Goal: Information Seeking & Learning: Learn about a topic

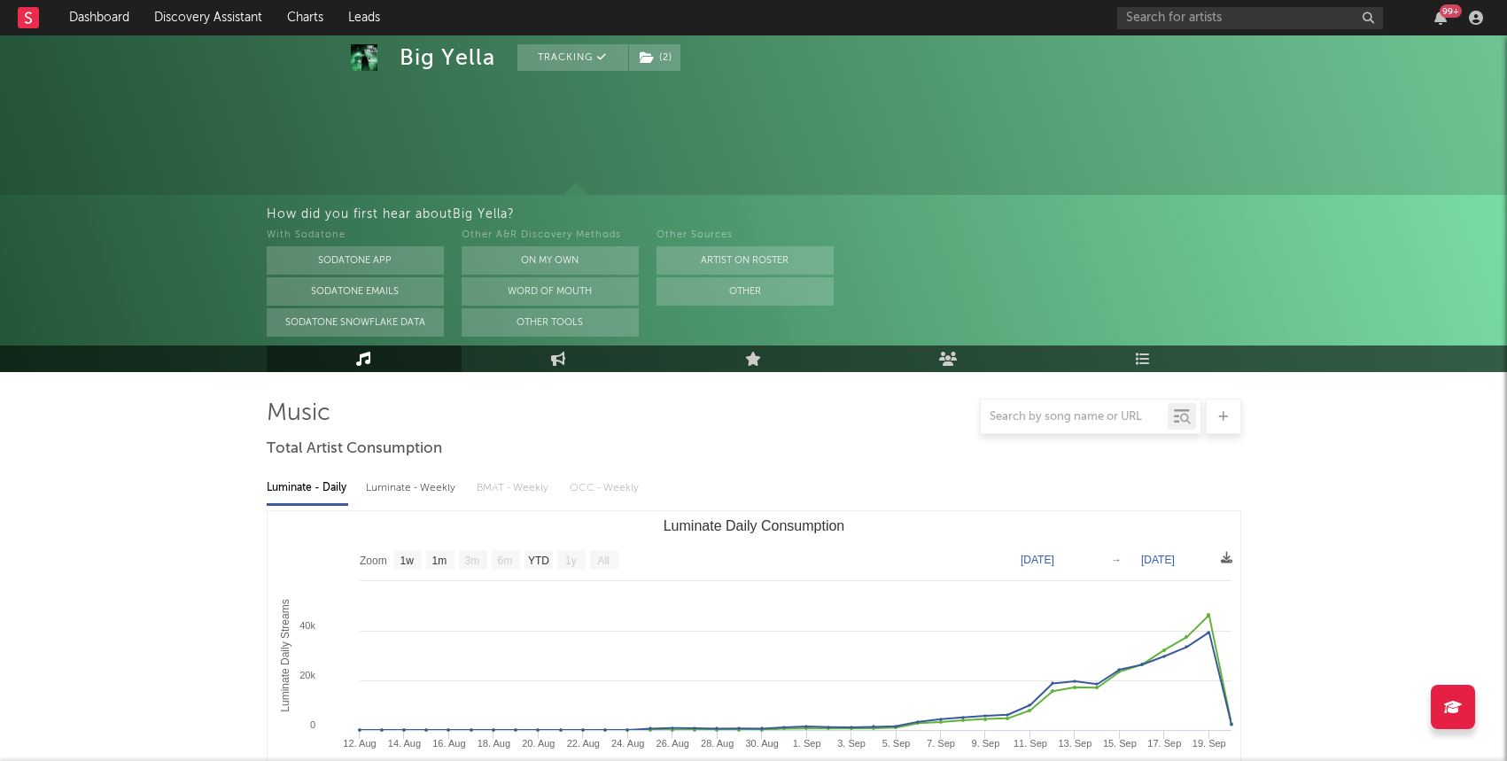
select select "1w"
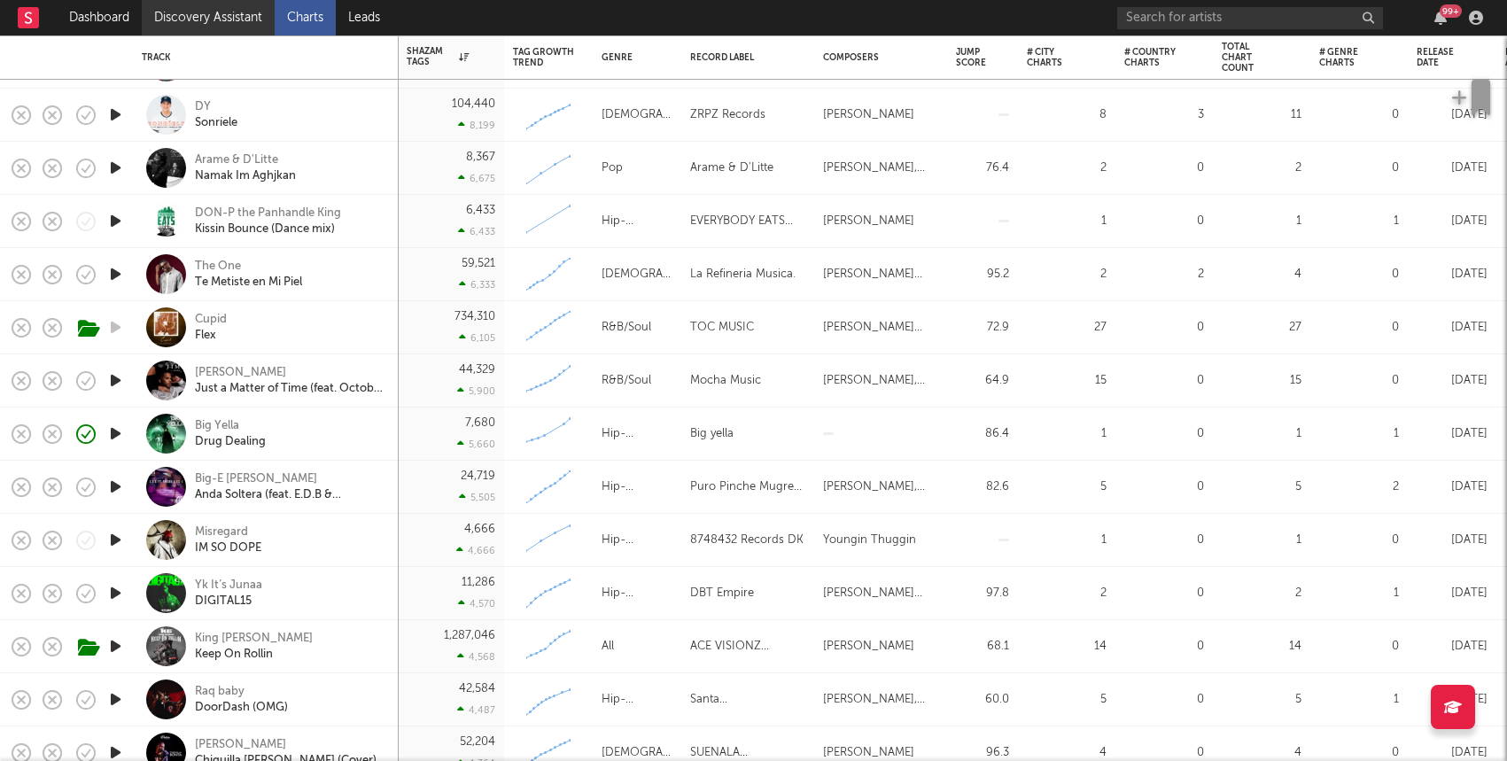
click at [179, 20] on link "Discovery Assistant" at bounding box center [208, 17] width 133 height 35
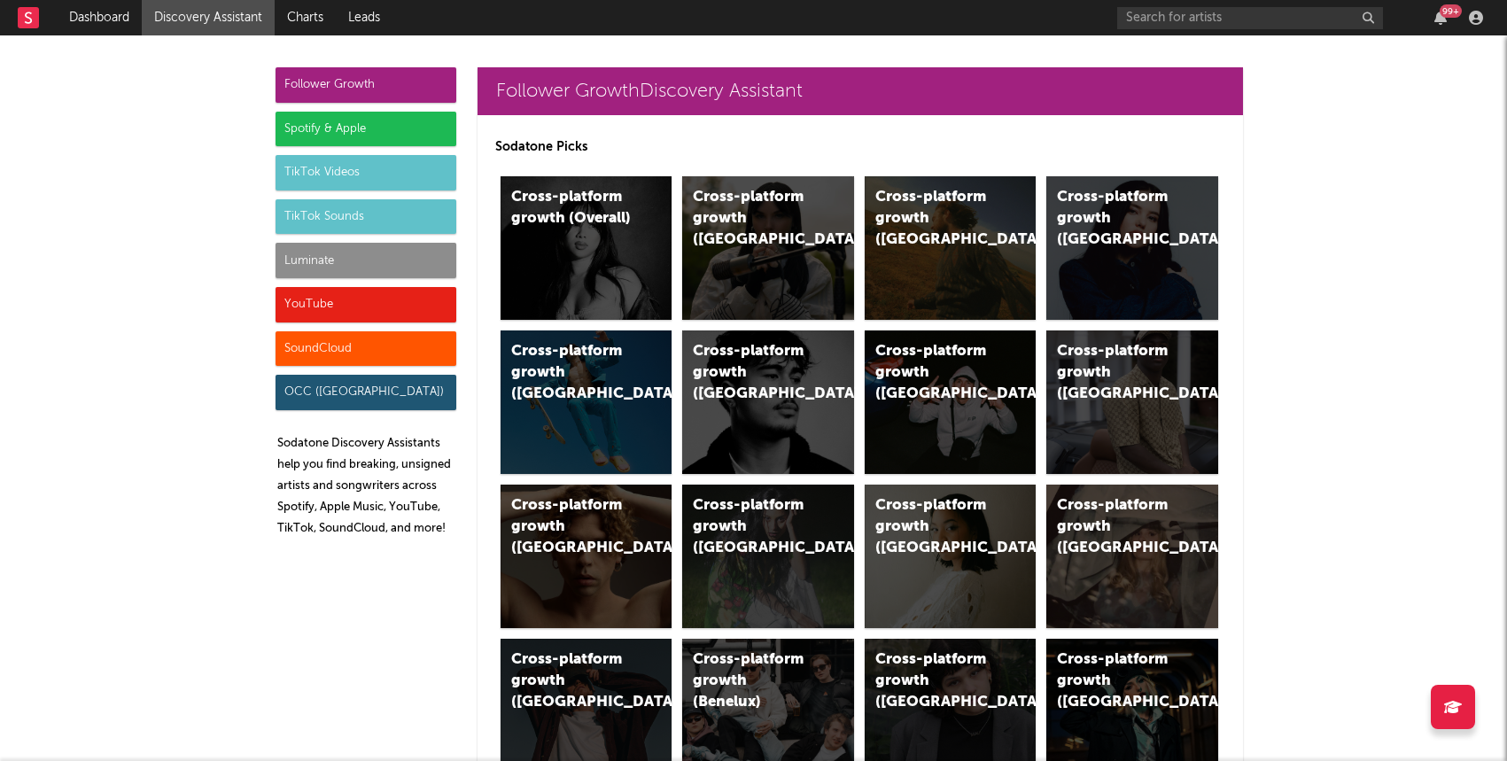
click at [315, 260] on div "Luminate" at bounding box center [366, 260] width 181 height 35
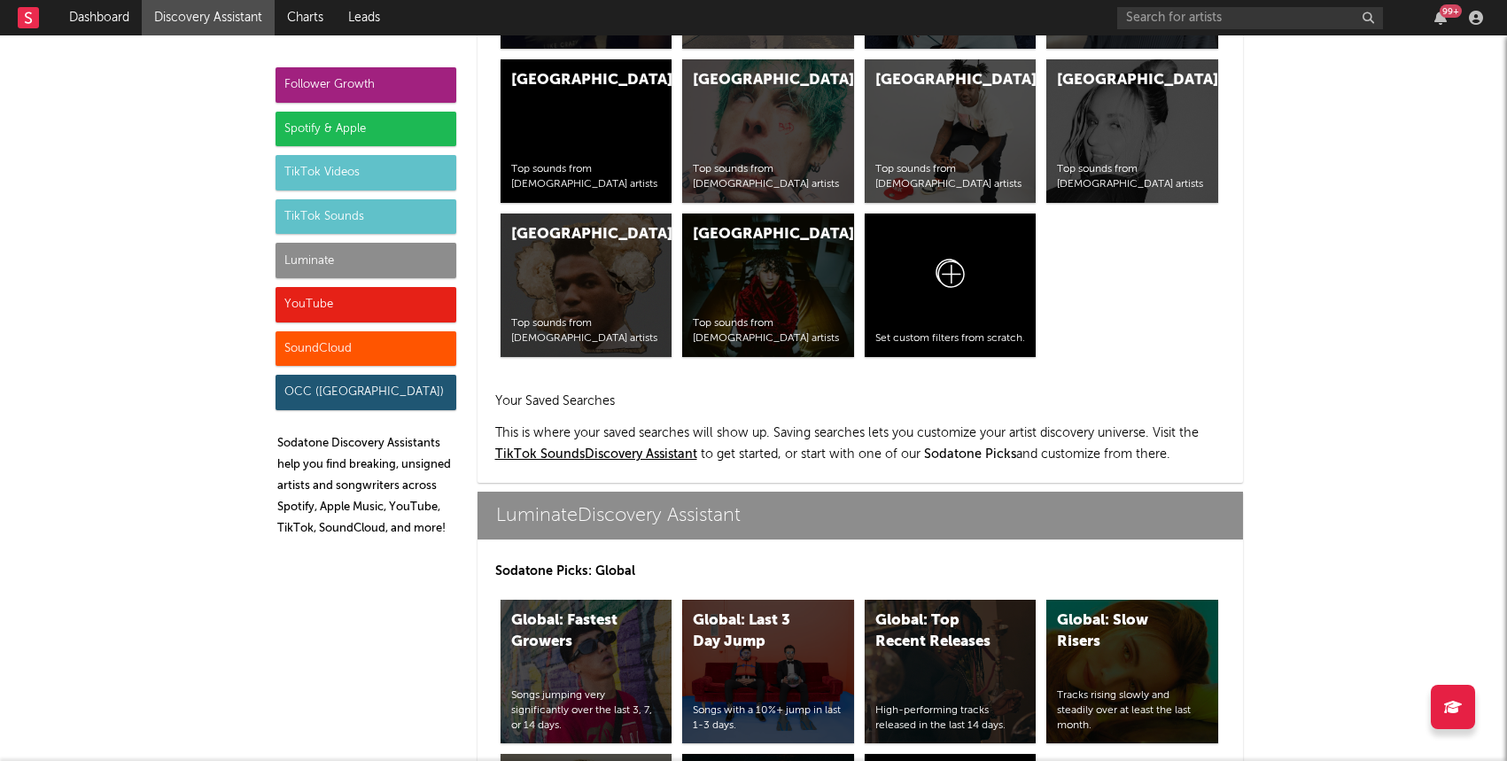
scroll to position [7866, 0]
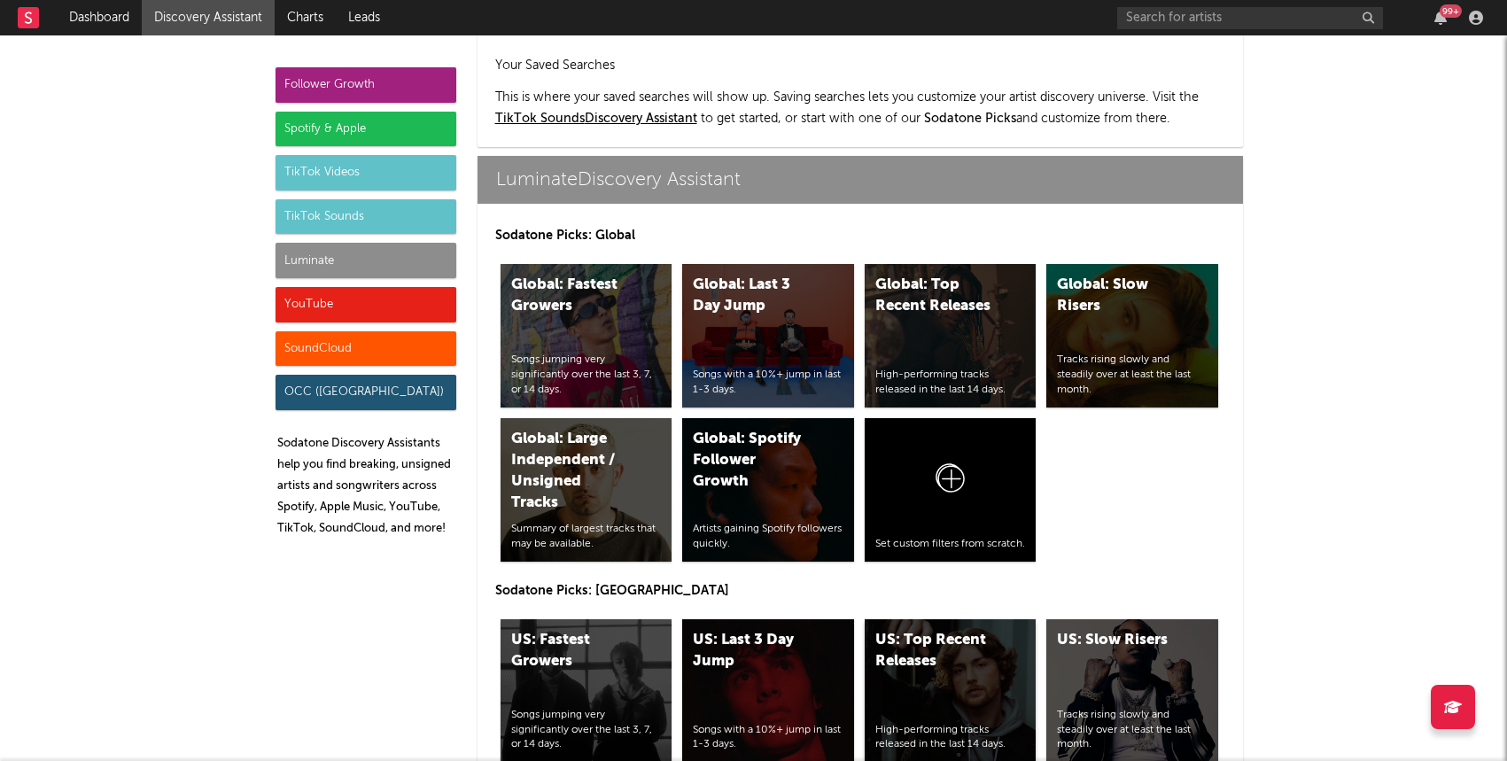
click at [968, 619] on div "US: Top Recent Releases High-performing tracks released in the last 14 days." at bounding box center [951, 691] width 172 height 144
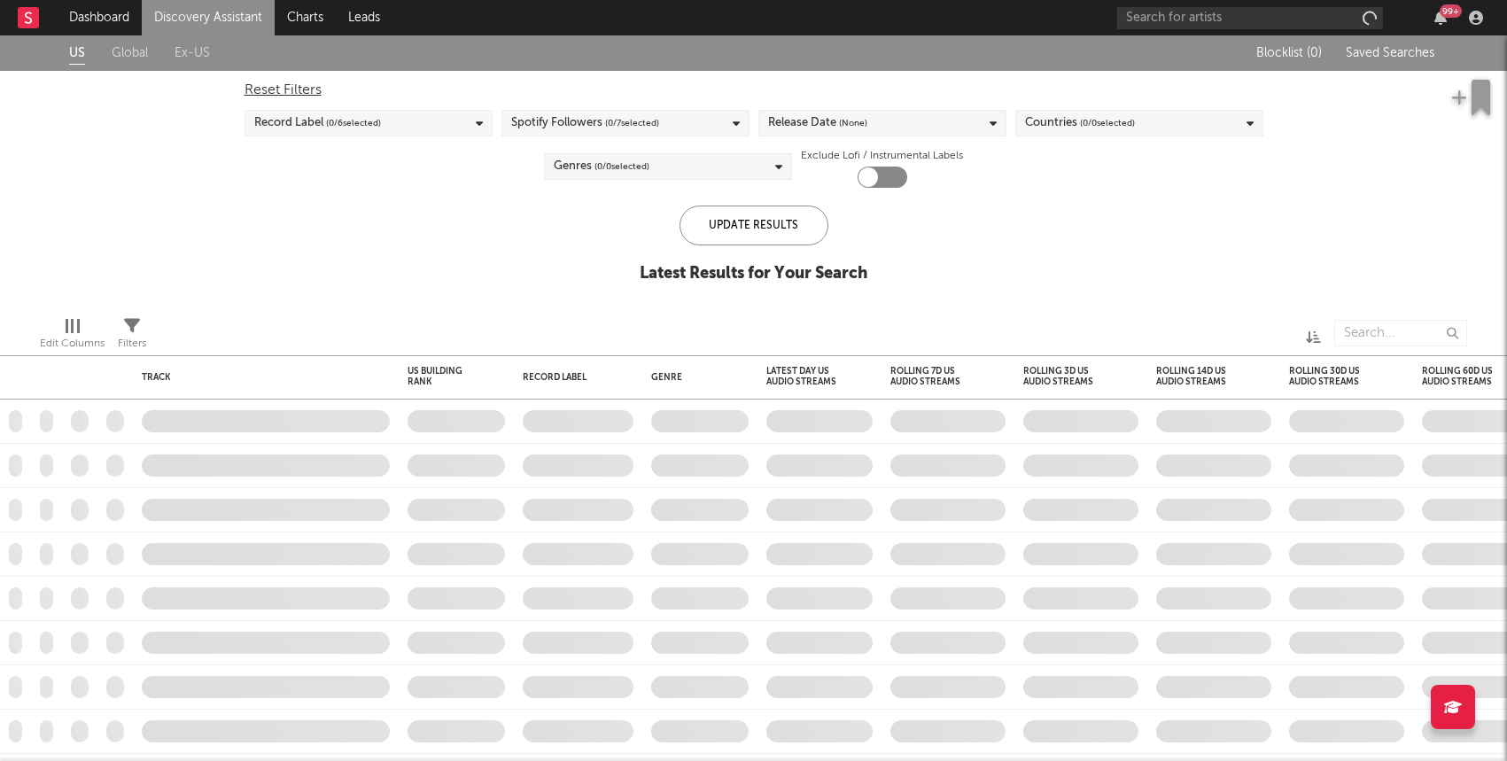
checkbox input "true"
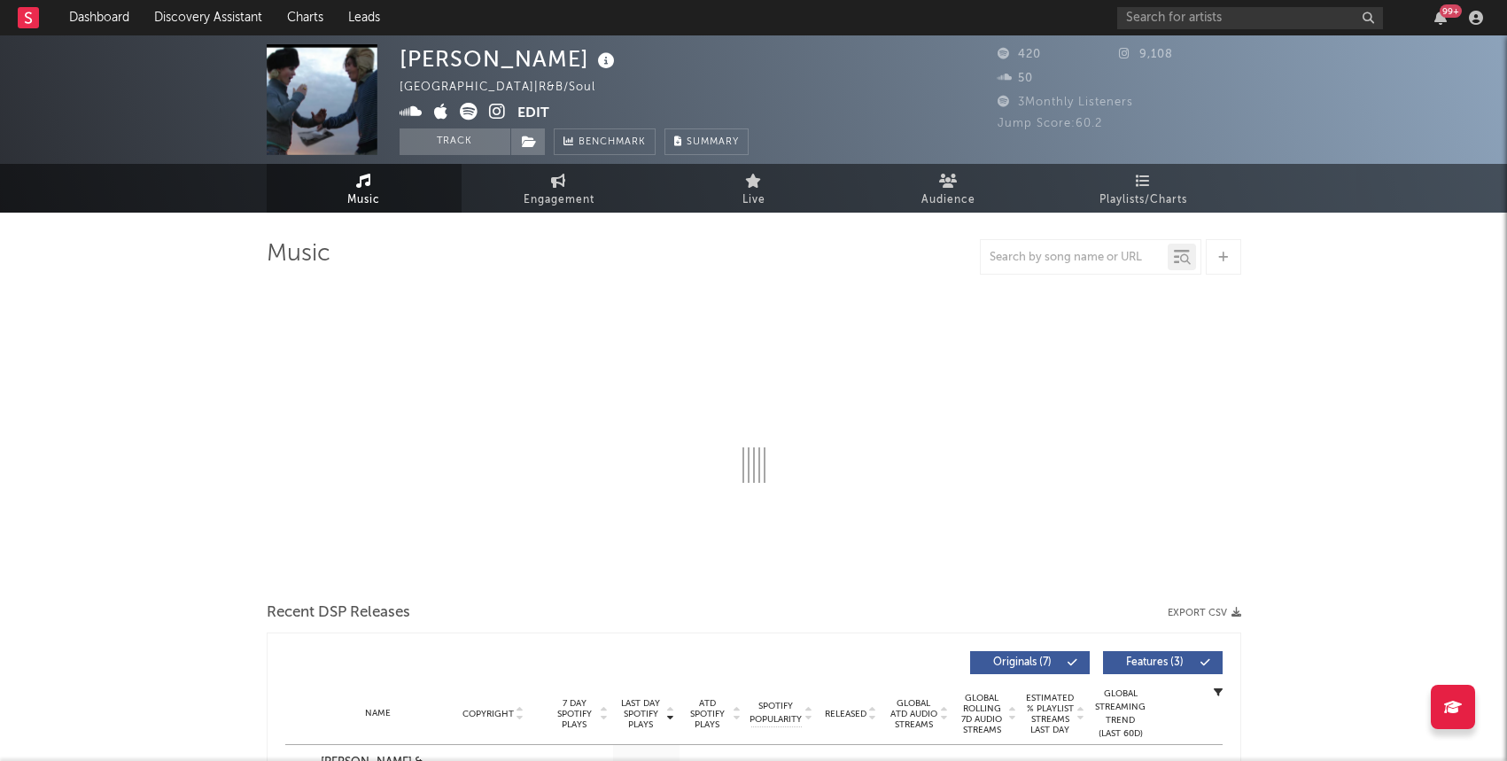
select select "6m"
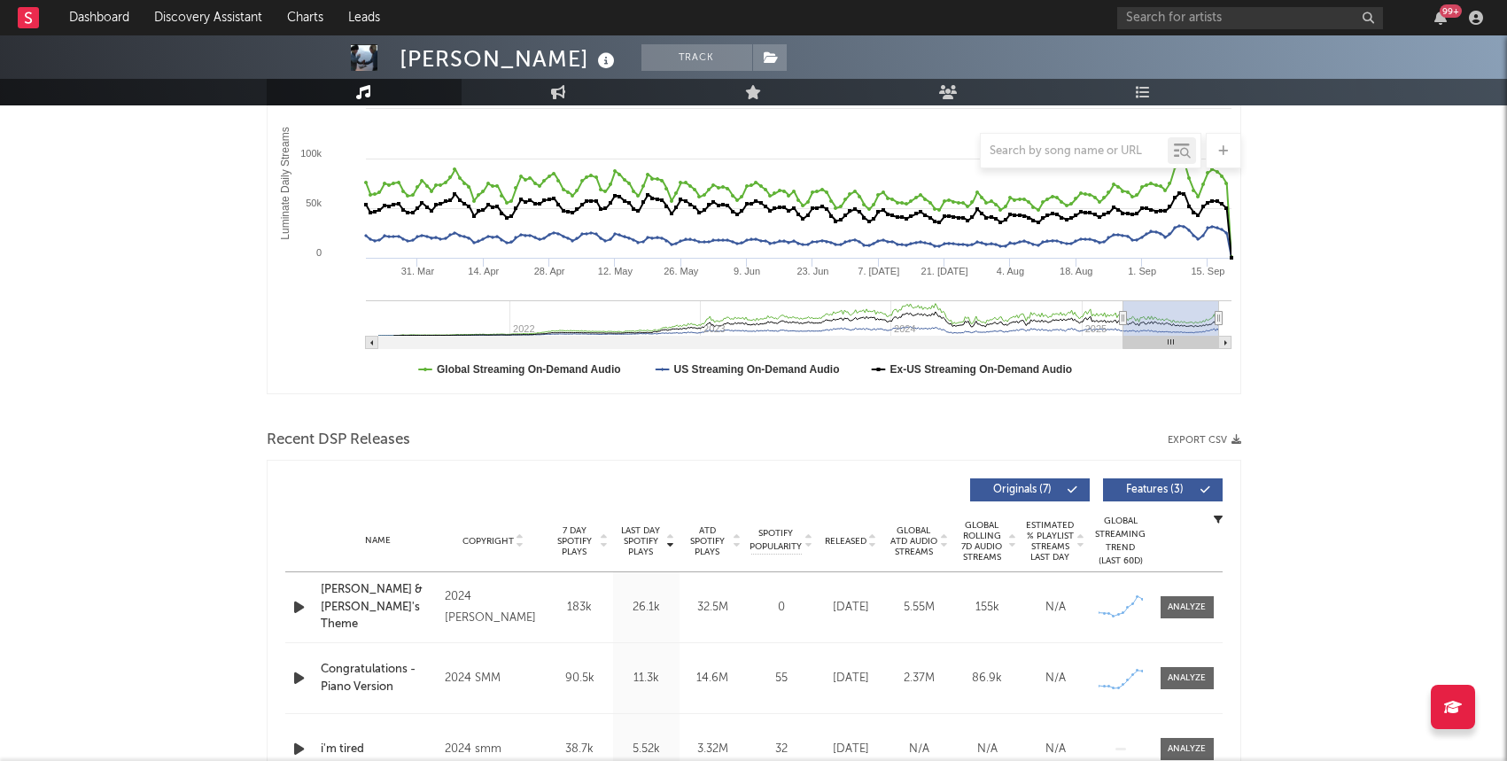
scroll to position [326, 0]
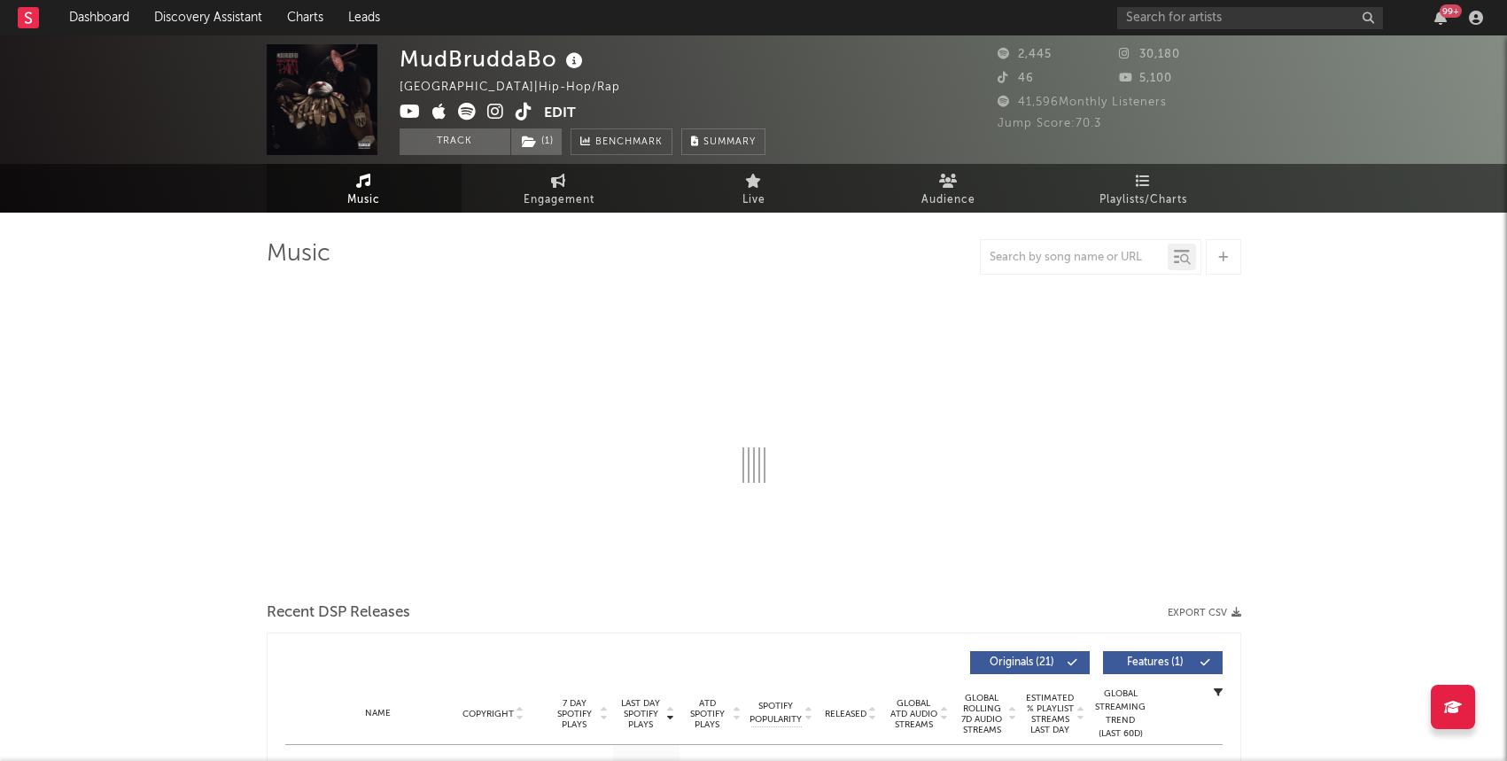
select select "6m"
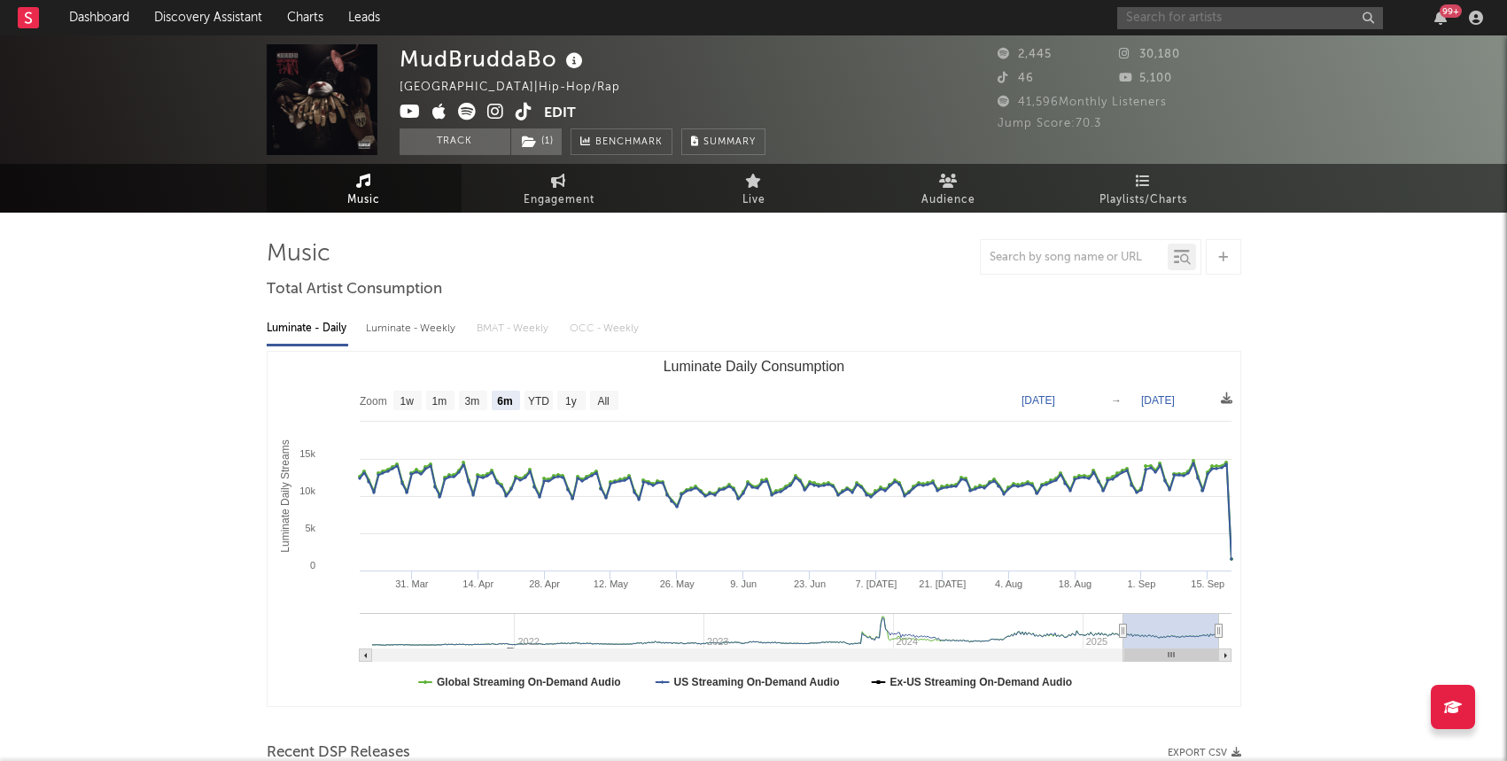
click at [1152, 24] on input "text" at bounding box center [1250, 18] width 266 height 22
type input "amiify"
drag, startPoint x: 1184, startPoint y: 11, endPoint x: 974, endPoint y: -18, distance: 211.9
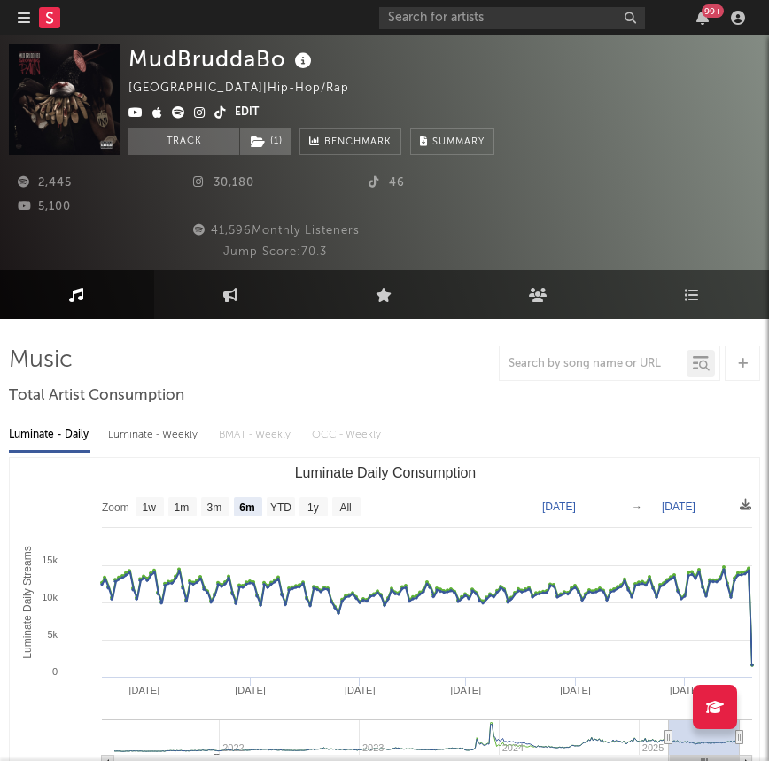
click at [15, 13] on nav "Dashboard Discovery Assistant Charts Leads 99 +" at bounding box center [384, 17] width 769 height 35
click at [23, 25] on icon "button" at bounding box center [24, 18] width 12 height 14
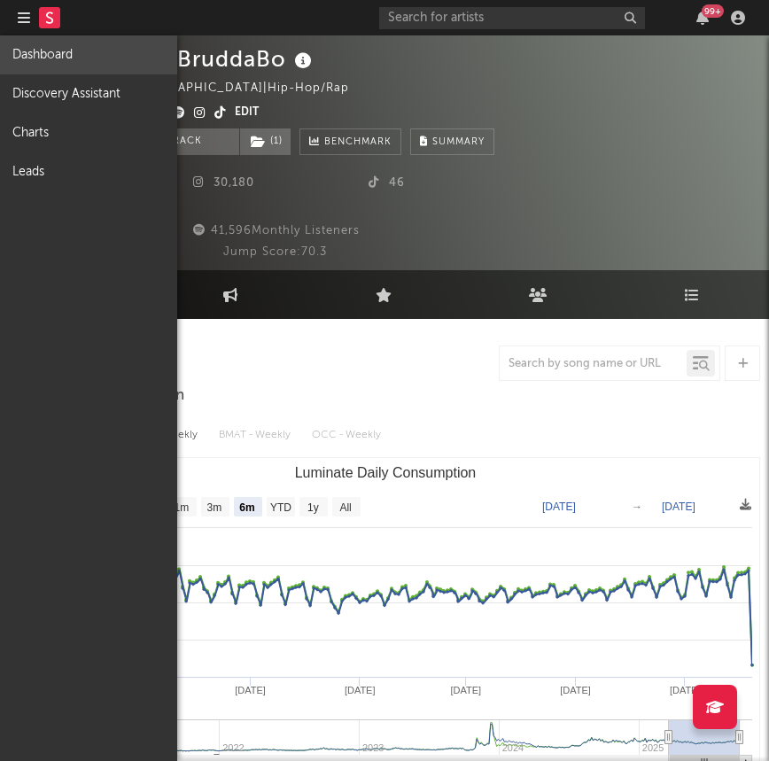
click at [25, 48] on link "Dashboard" at bounding box center [88, 54] width 177 height 39
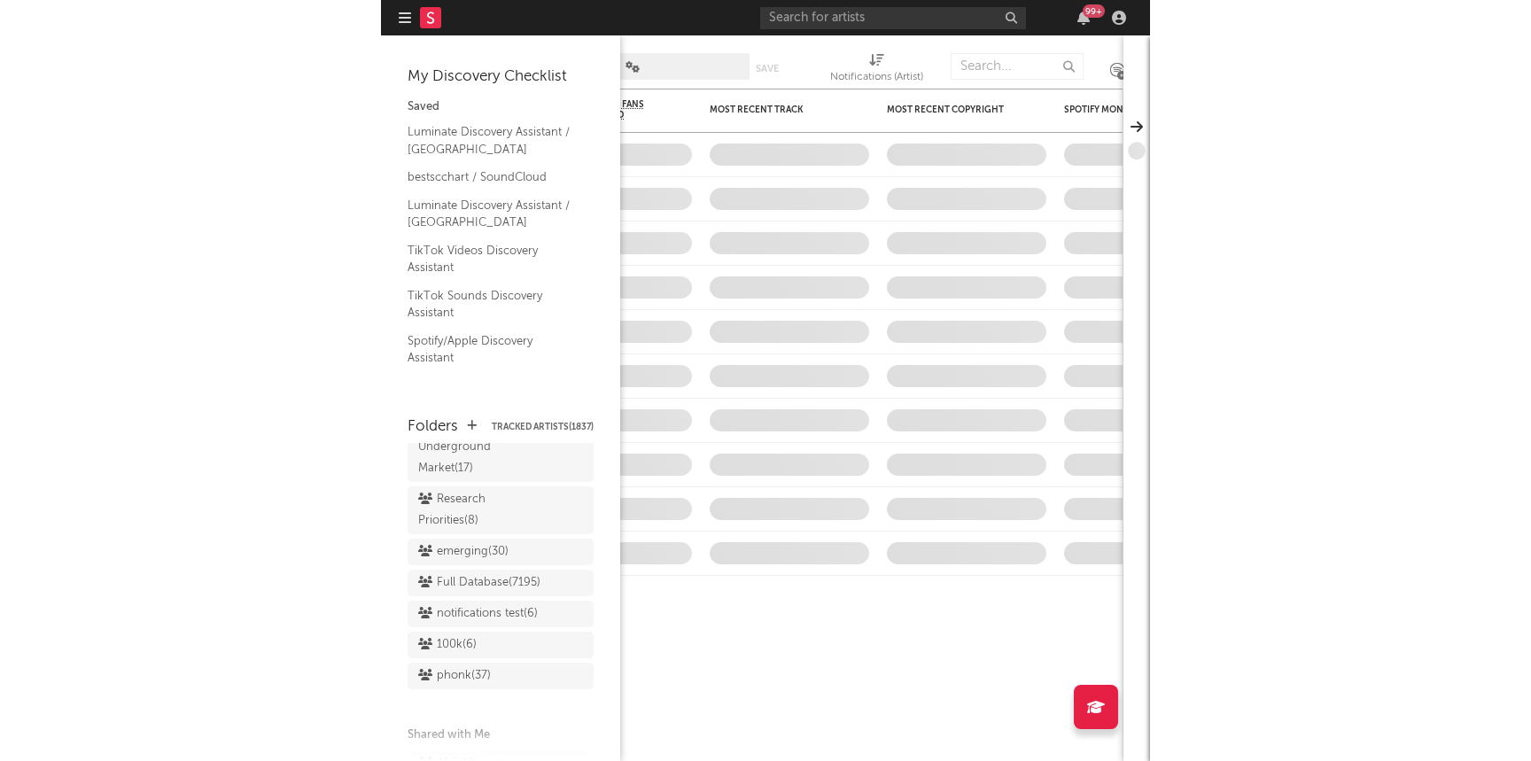
scroll to position [1670, 0]
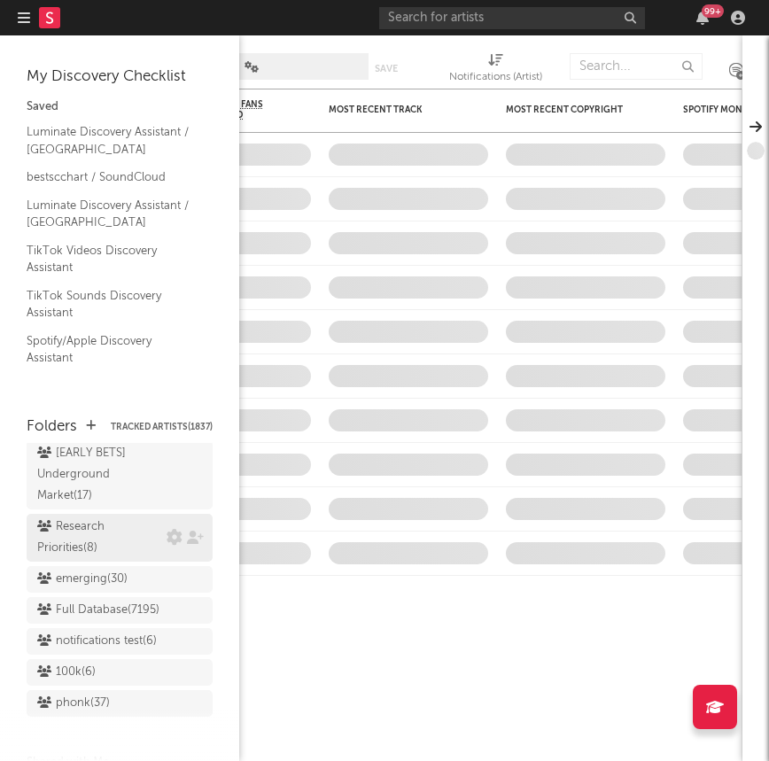
click at [107, 523] on div "Research Priorities ( 8 )" at bounding box center [99, 538] width 125 height 43
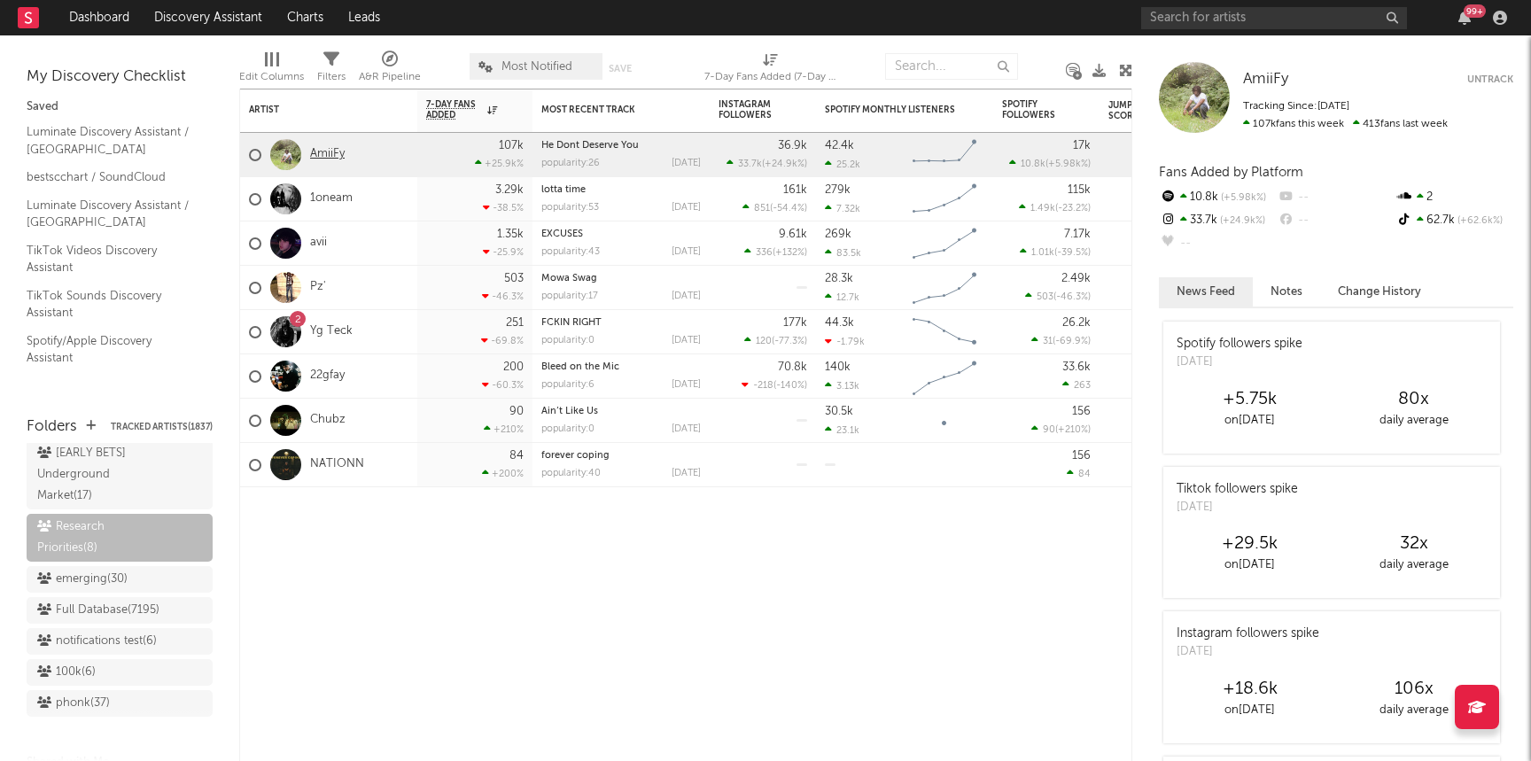
click at [330, 157] on link "AmiiFy" at bounding box center [327, 154] width 35 height 15
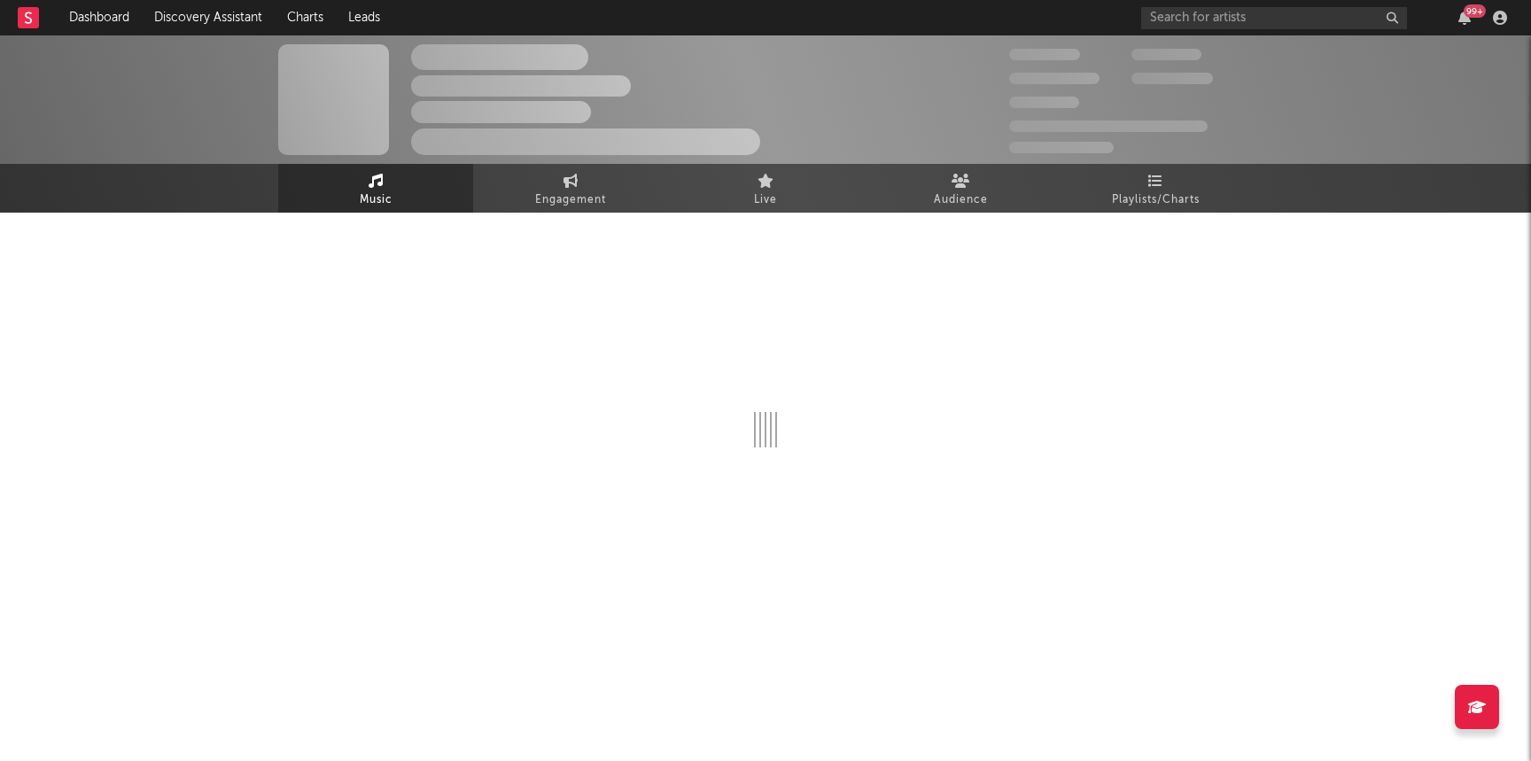
select select "1w"
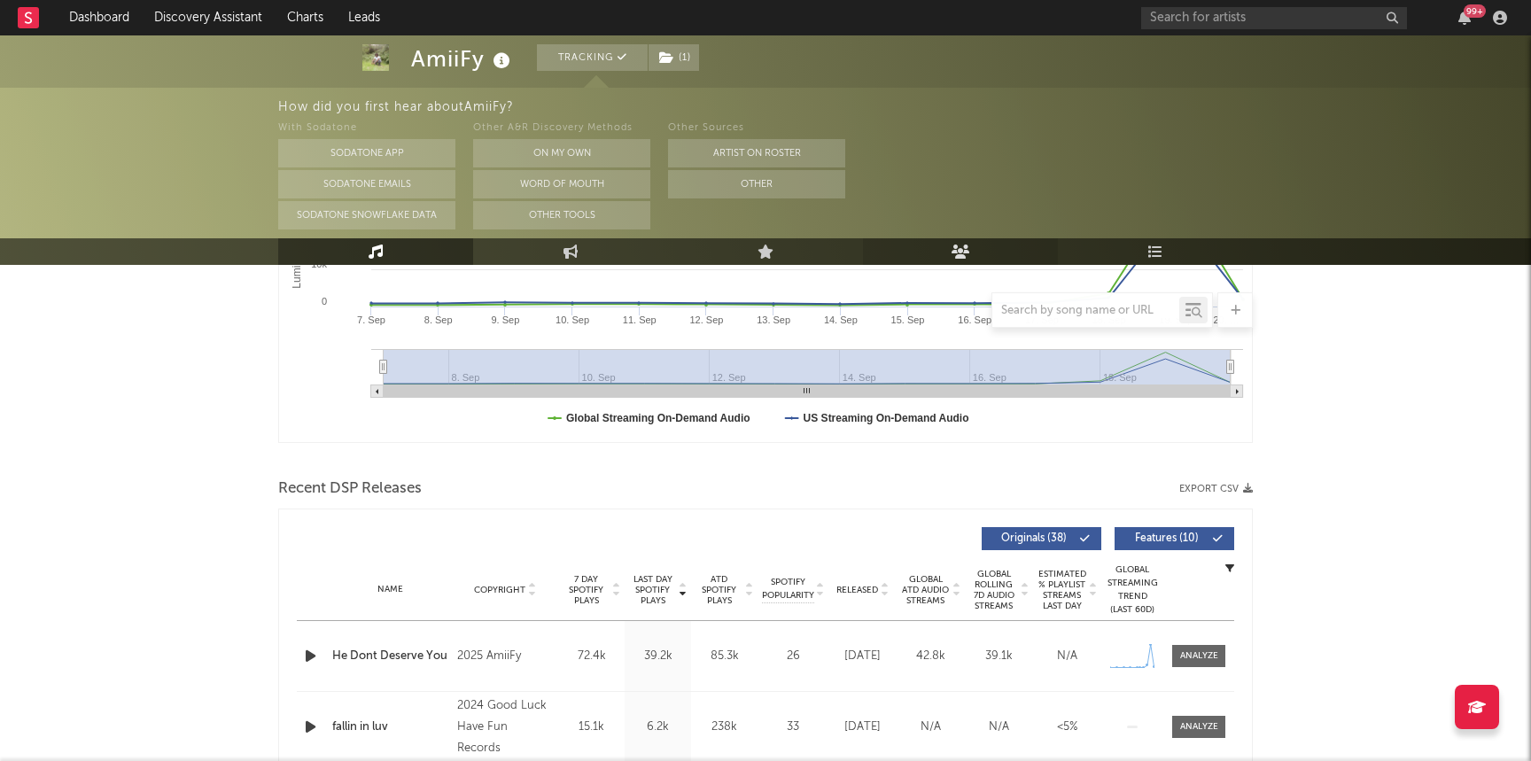
scroll to position [432, 0]
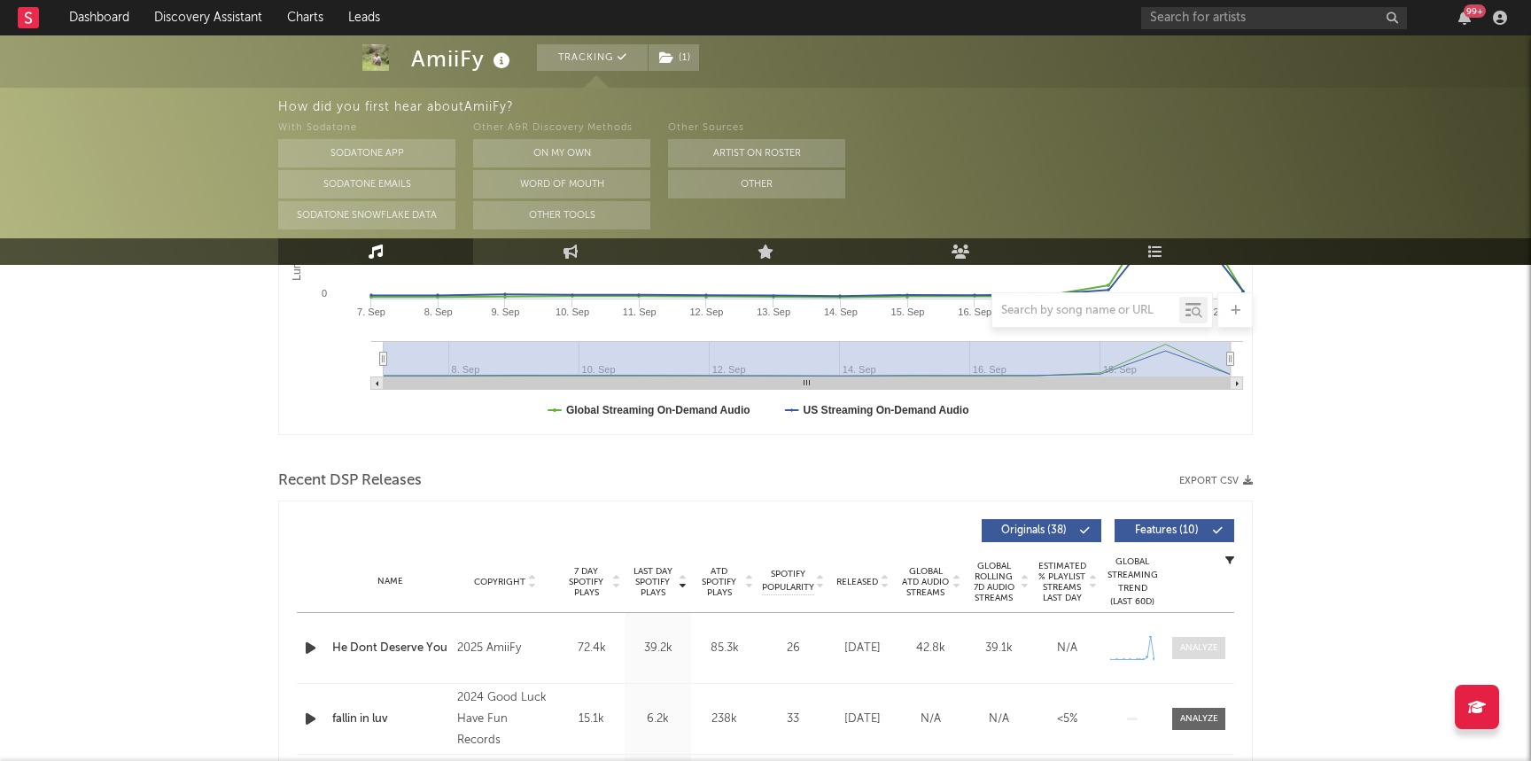
click at [1183, 644] on div at bounding box center [1199, 648] width 38 height 13
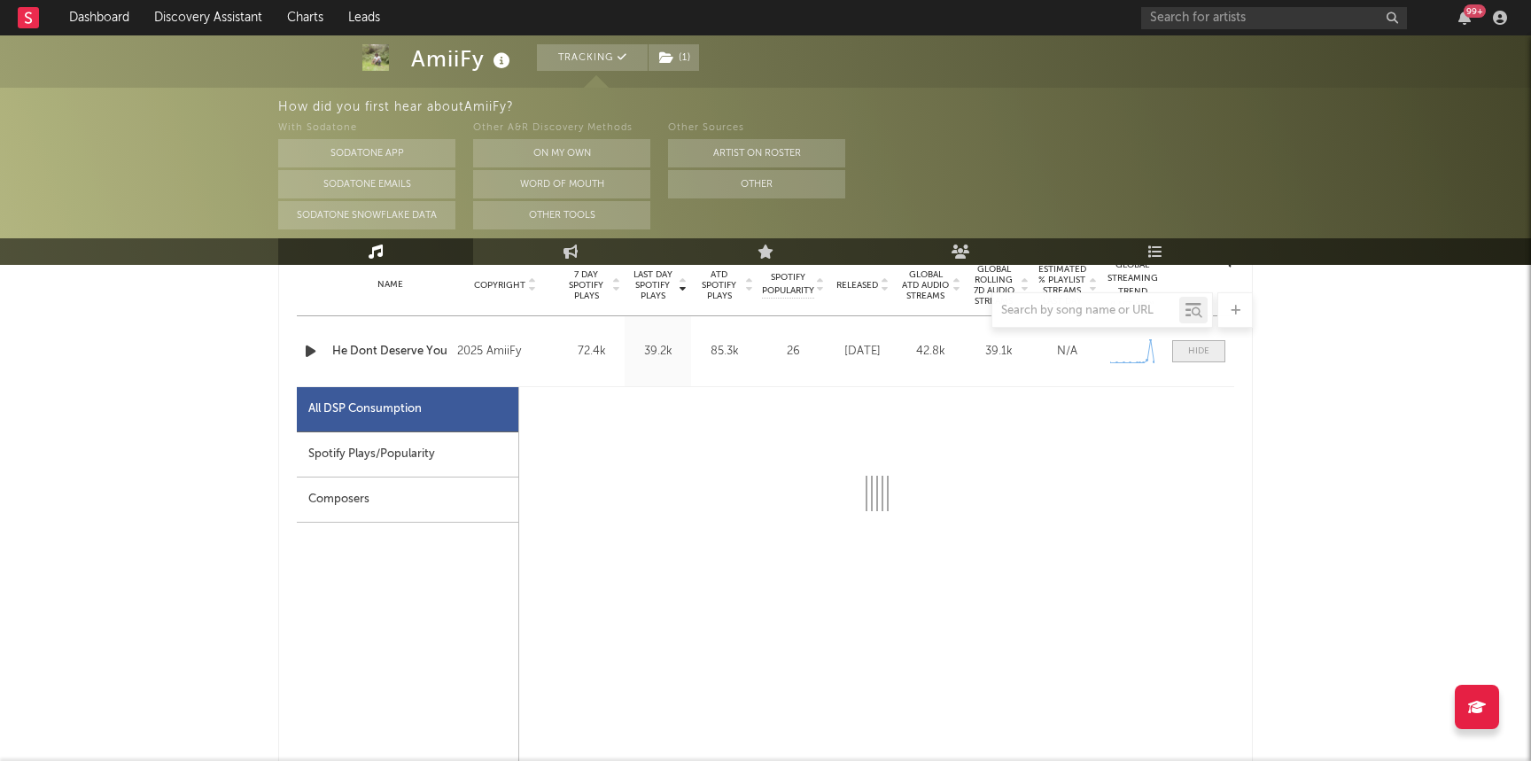
select select "1w"
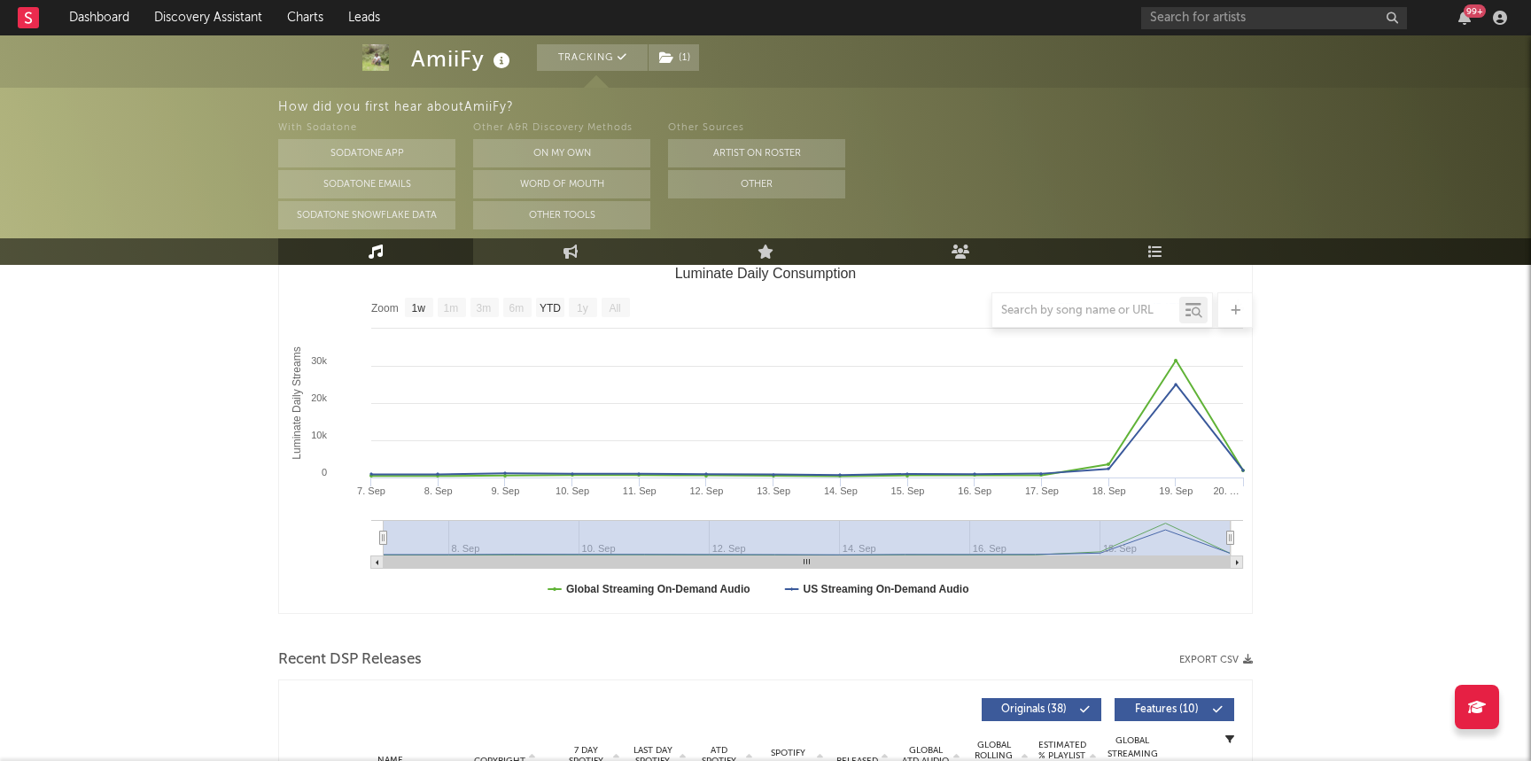
scroll to position [0, 0]
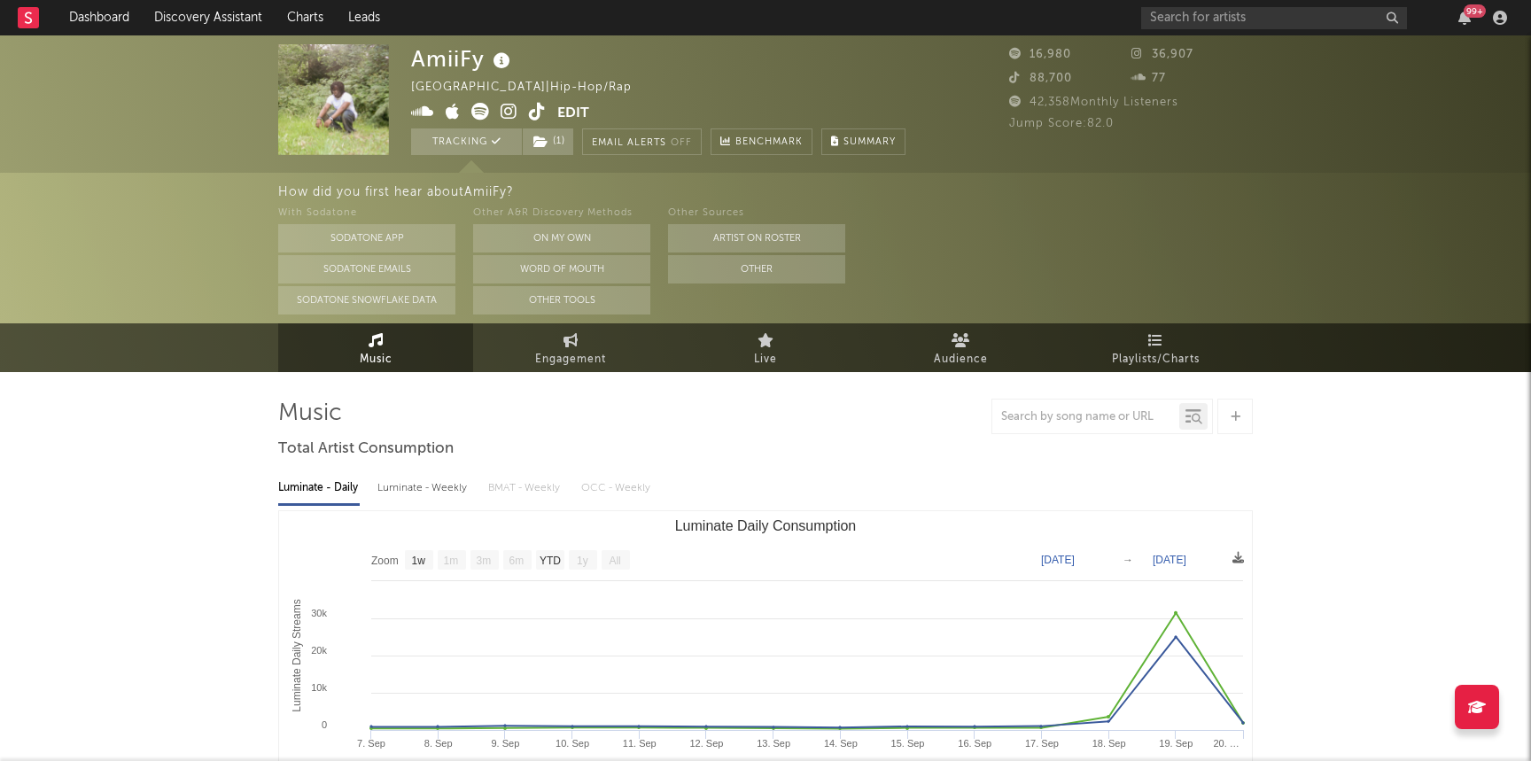
click at [541, 117] on icon at bounding box center [537, 112] width 17 height 18
click at [553, 340] on link "Engagement" at bounding box center [570, 347] width 195 height 49
select select "1w"
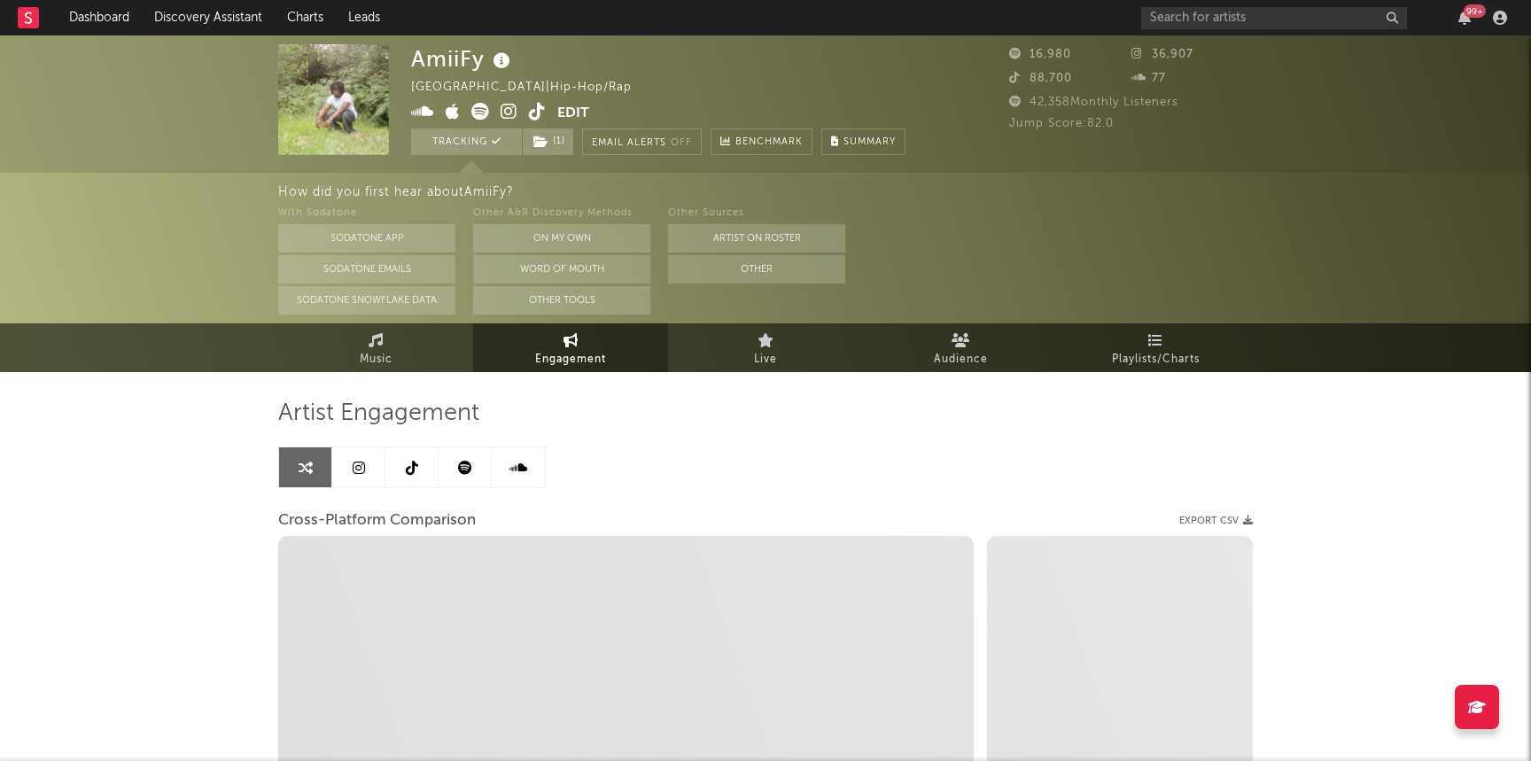
select select "1m"
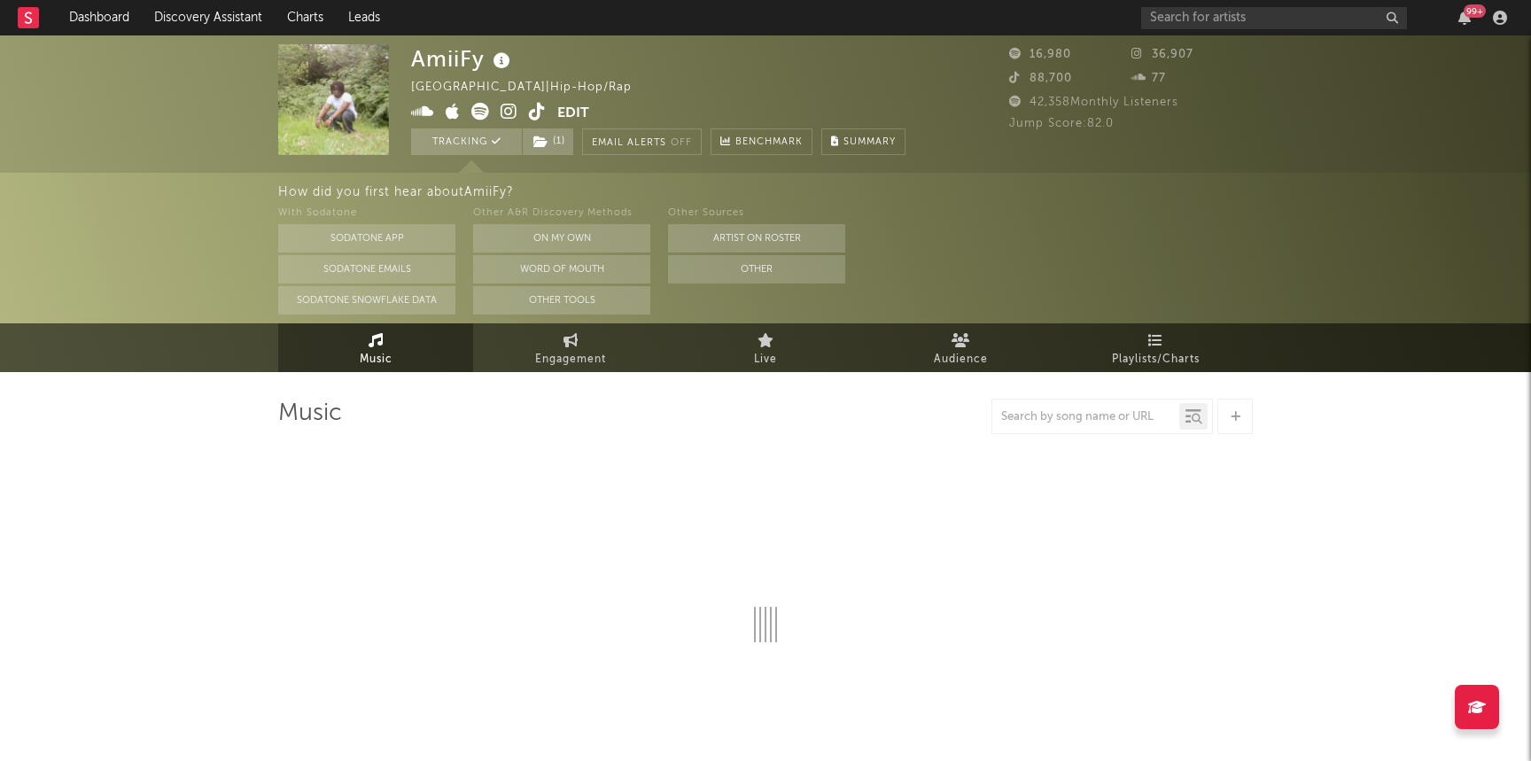
select select "1w"
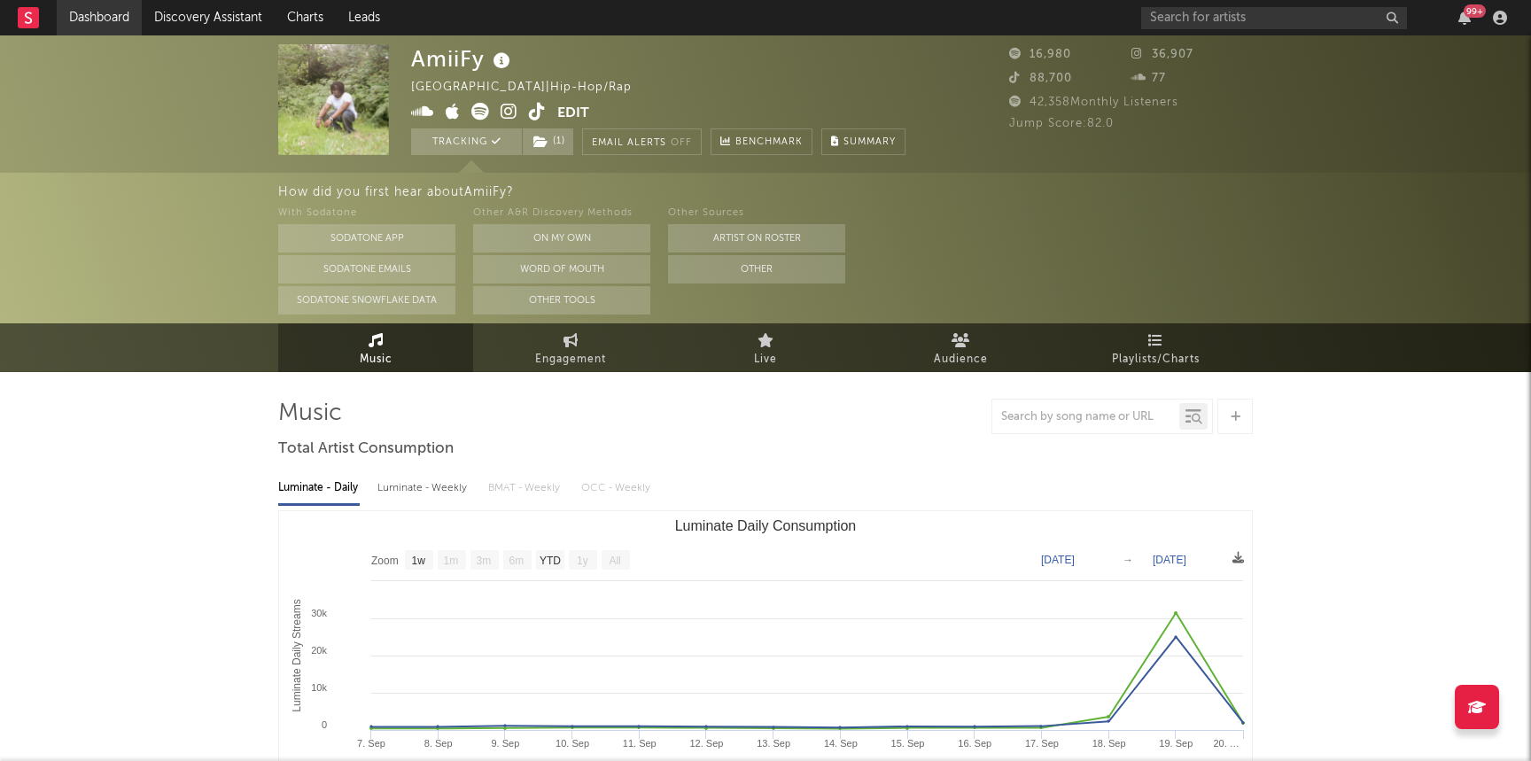
click at [90, 20] on link "Dashboard" at bounding box center [99, 17] width 85 height 35
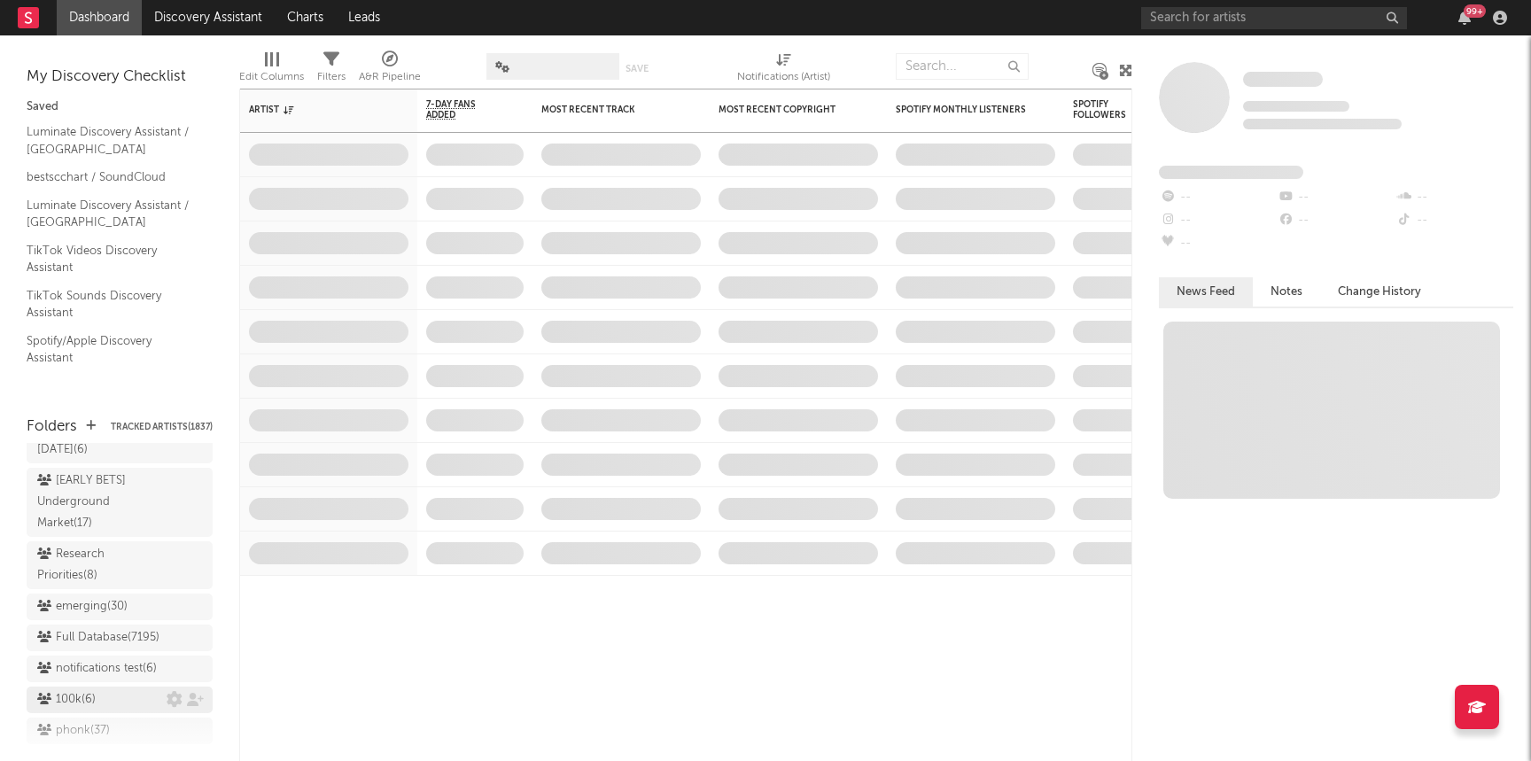
scroll to position [1622, 0]
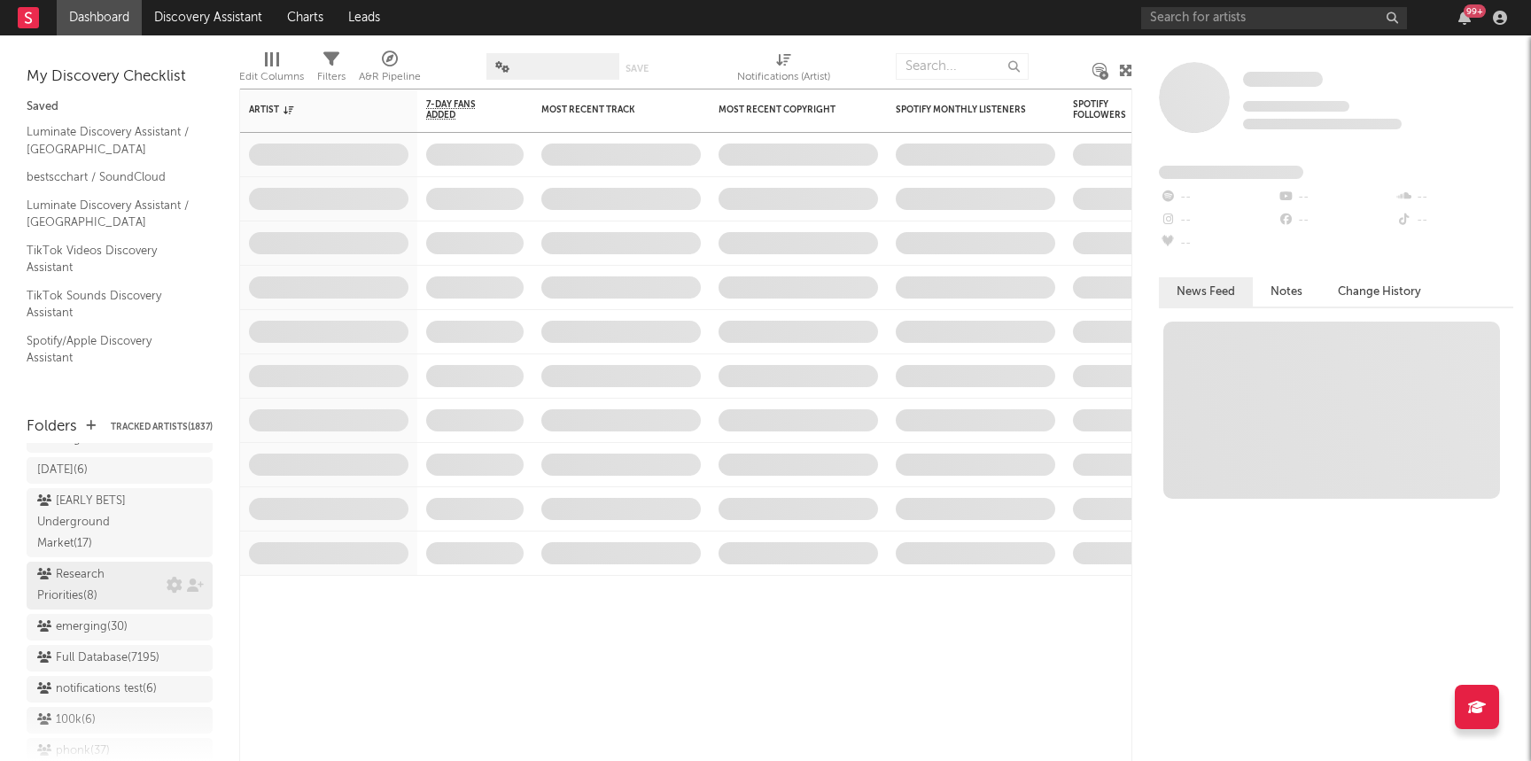
click at [119, 564] on div "Research Priorities ( 8 )" at bounding box center [99, 585] width 125 height 43
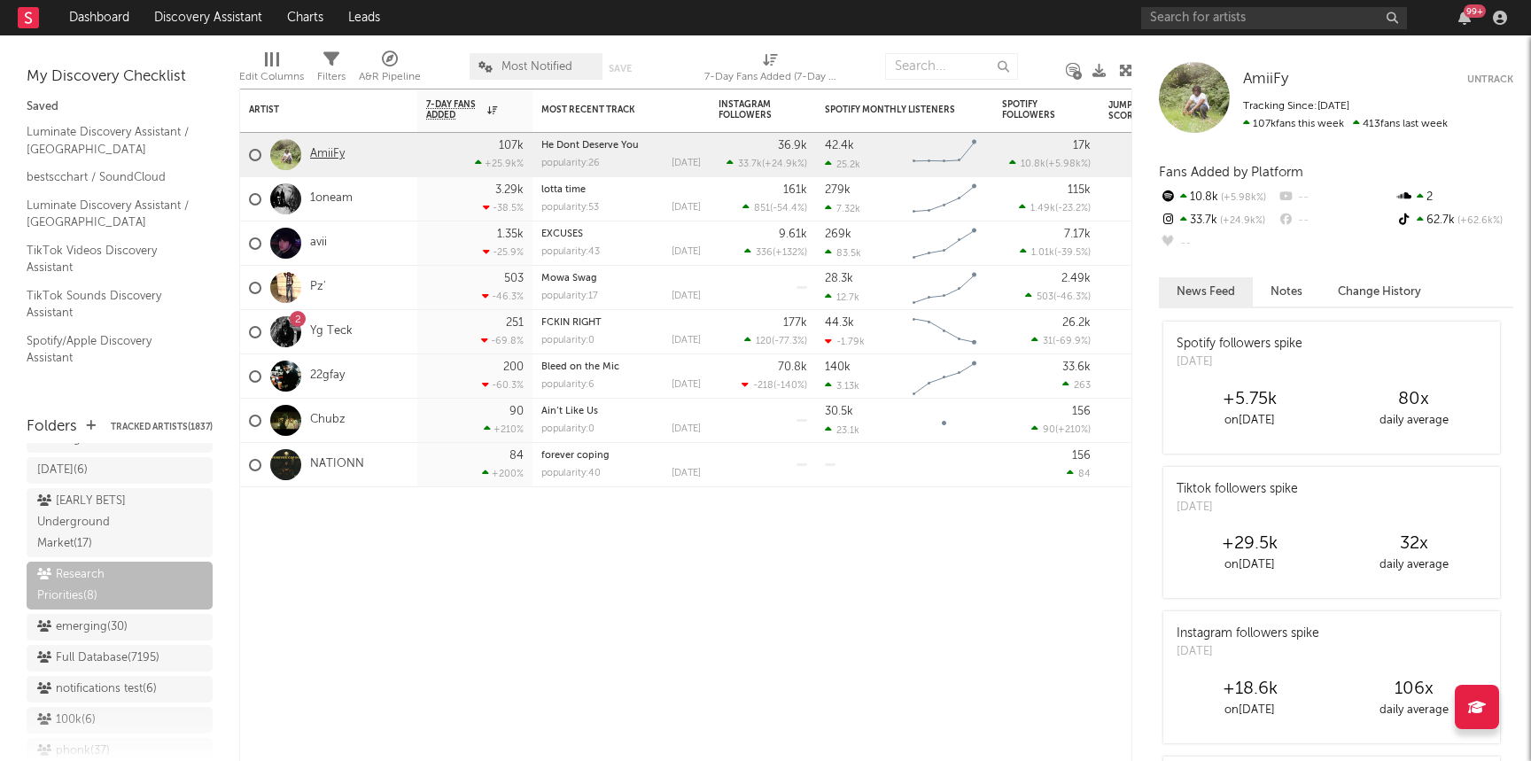
click at [322, 156] on link "AmiiFy" at bounding box center [327, 154] width 35 height 15
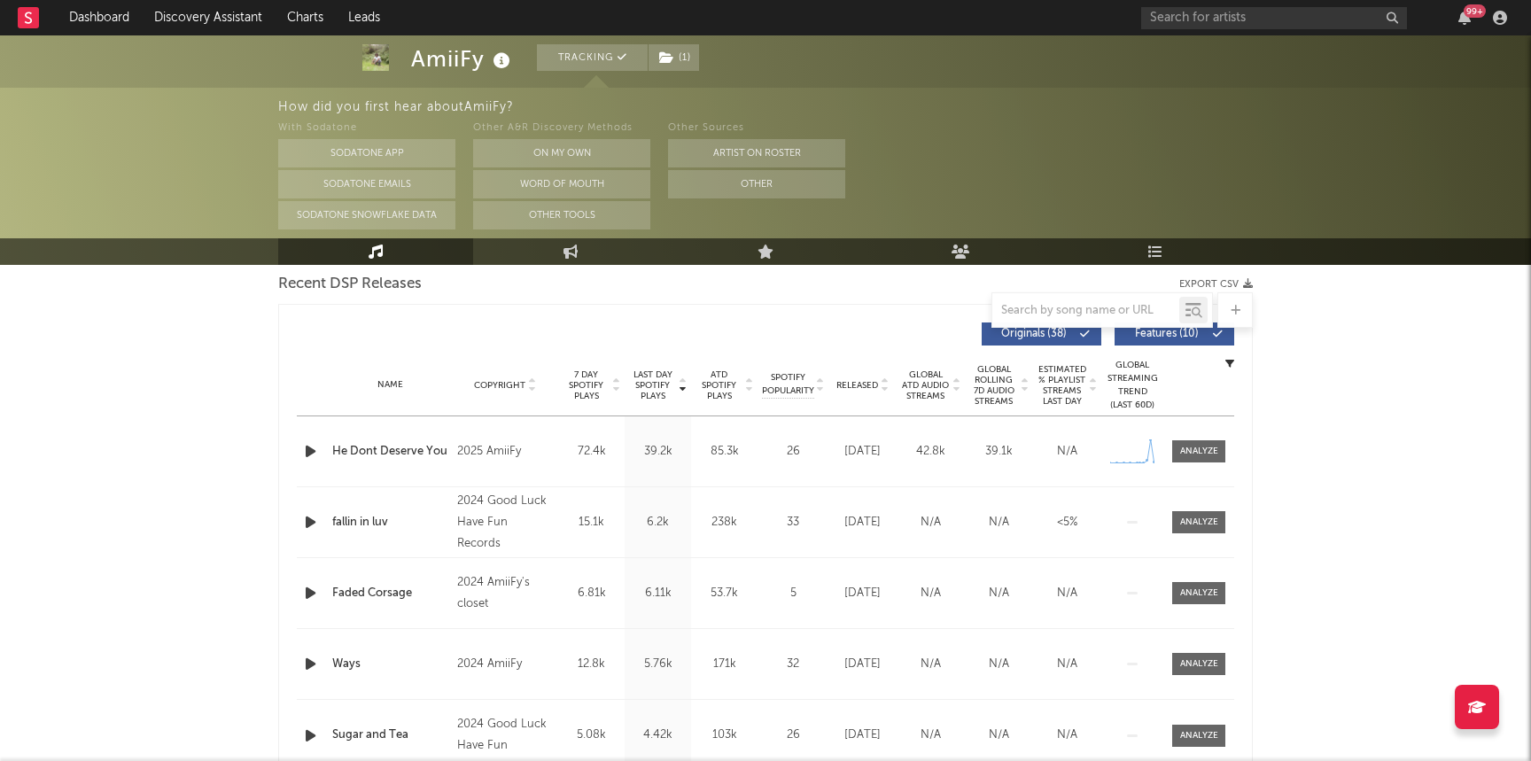
select select "1w"
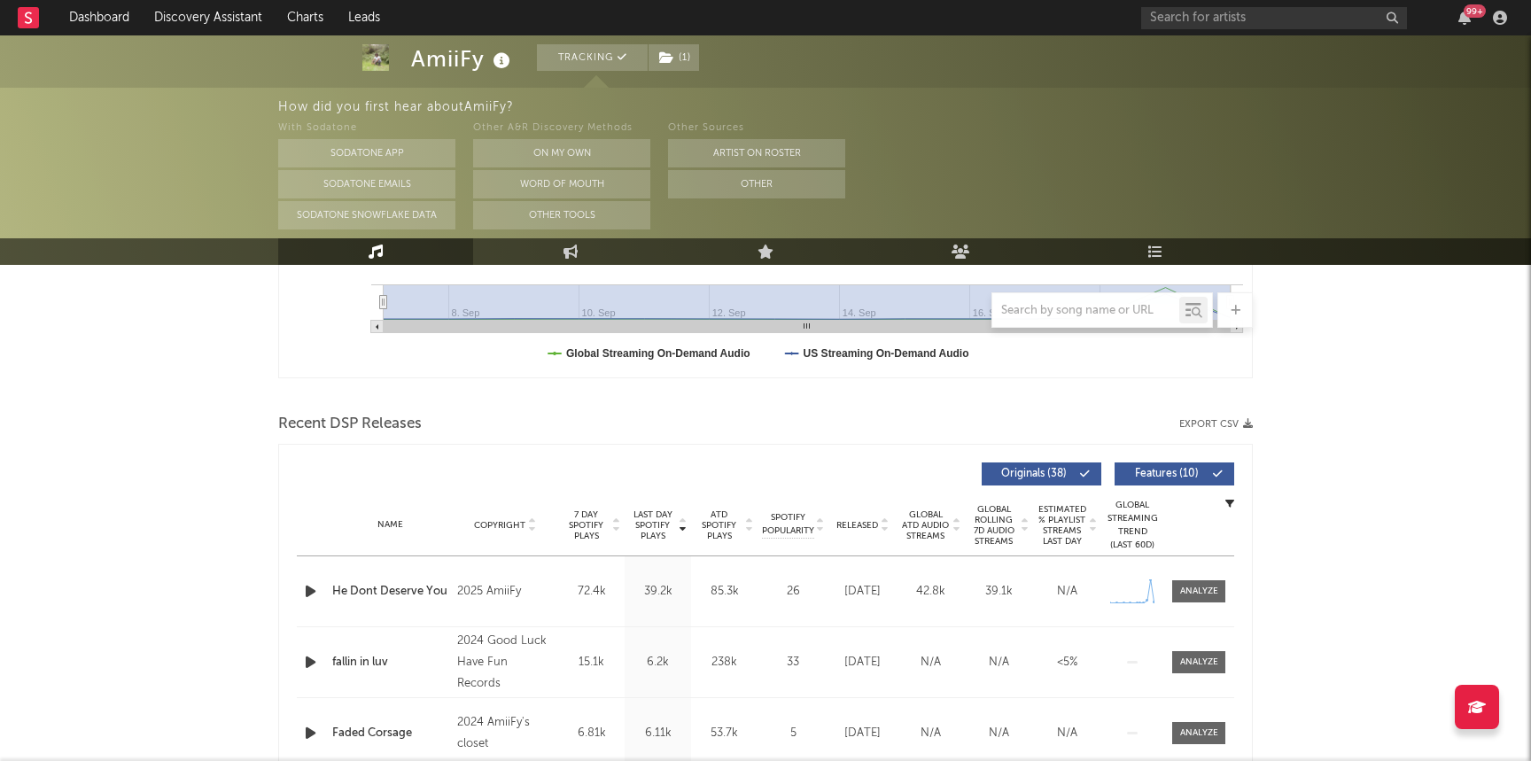
scroll to position [628, 0]
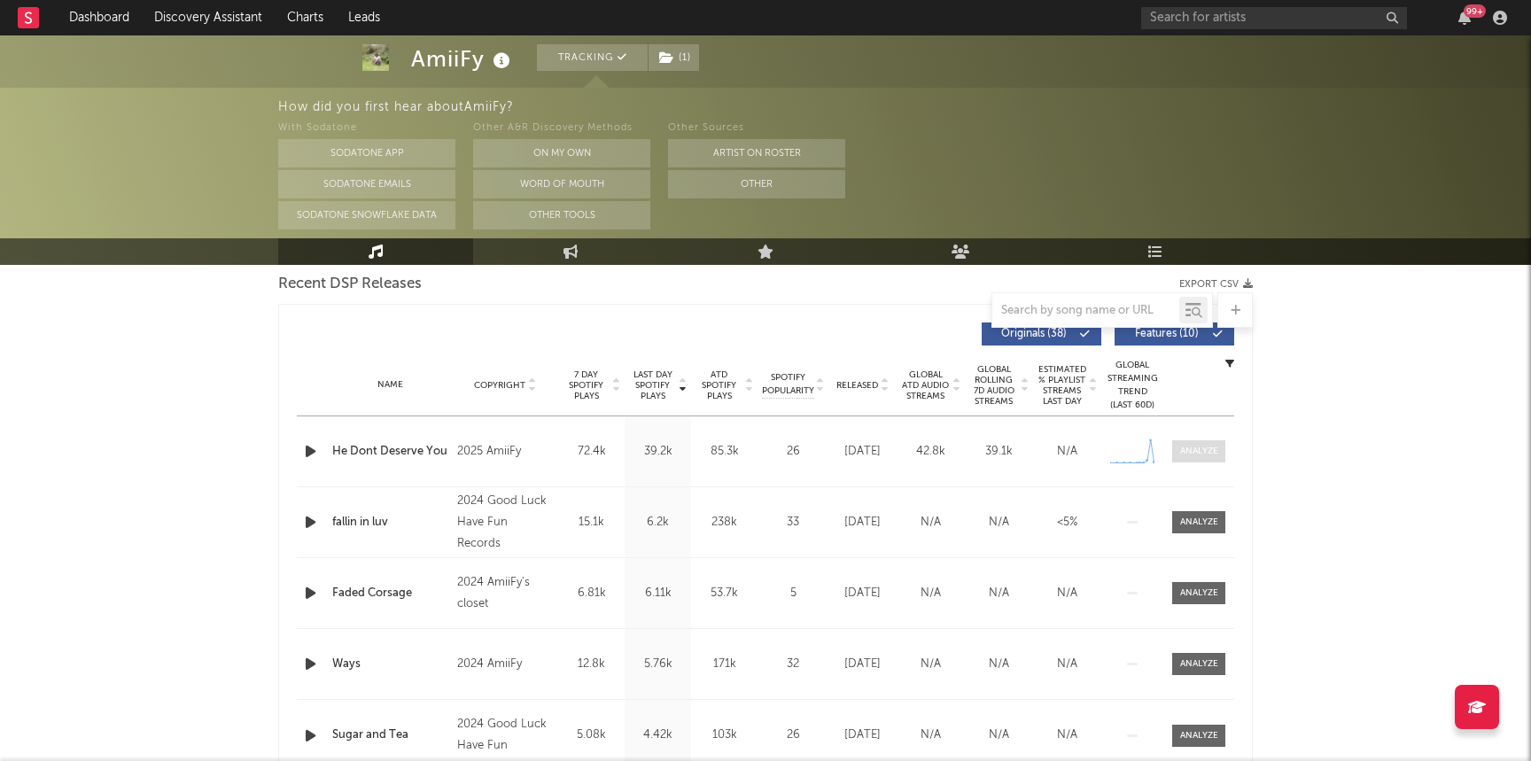
click at [1203, 456] on div at bounding box center [1199, 451] width 38 height 13
select select "1w"
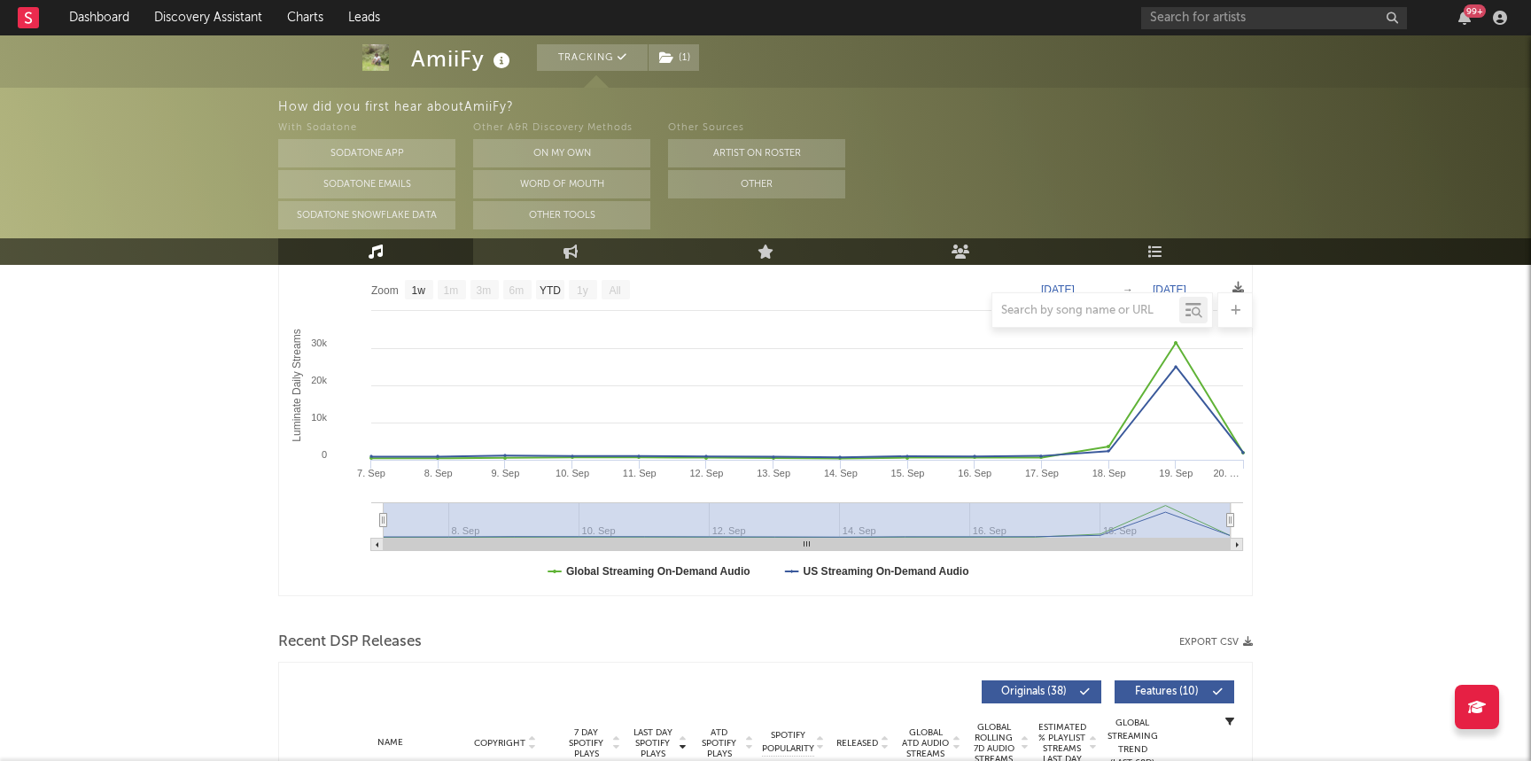
scroll to position [0, 0]
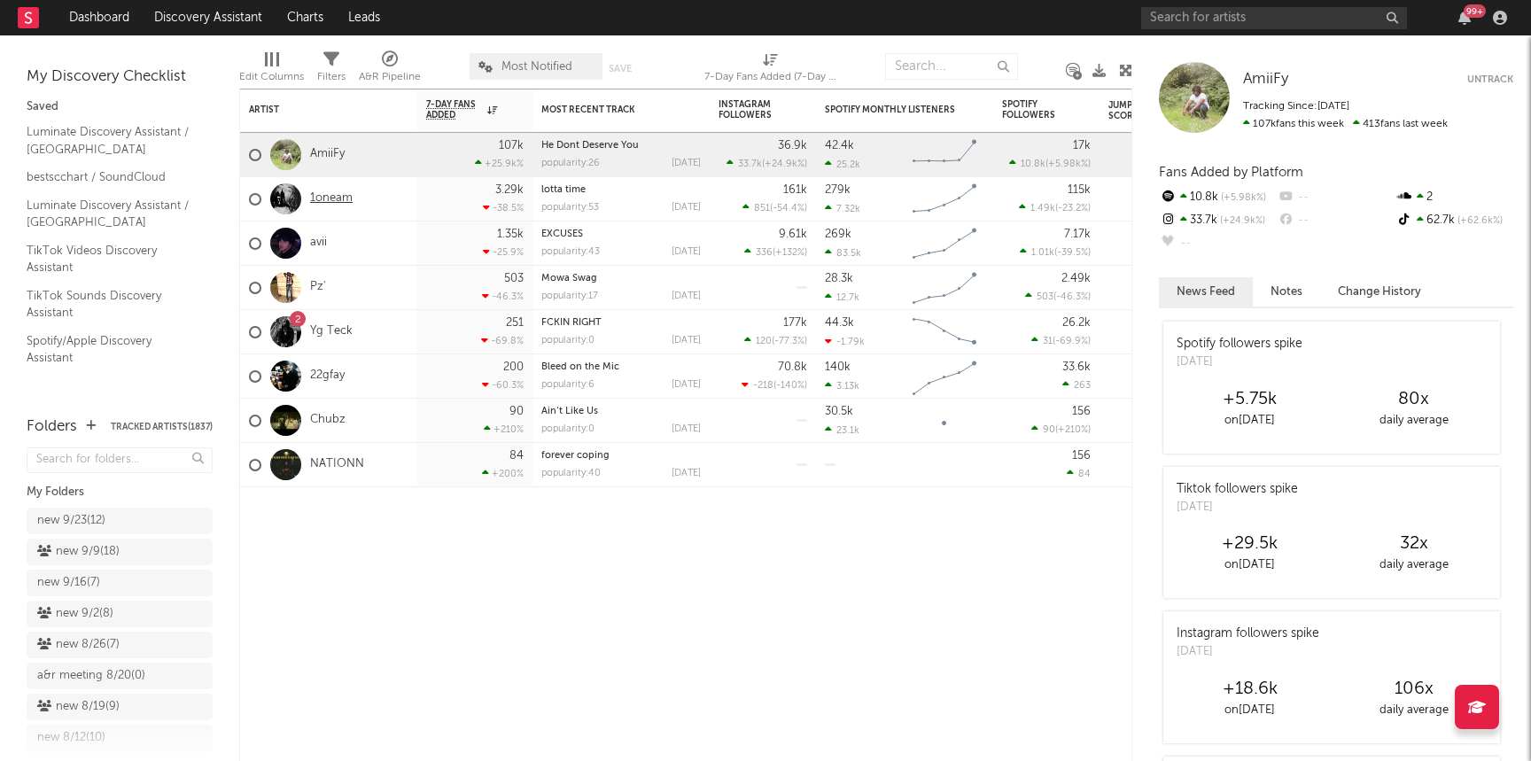
click at [348, 197] on link "1oneam" at bounding box center [331, 198] width 43 height 15
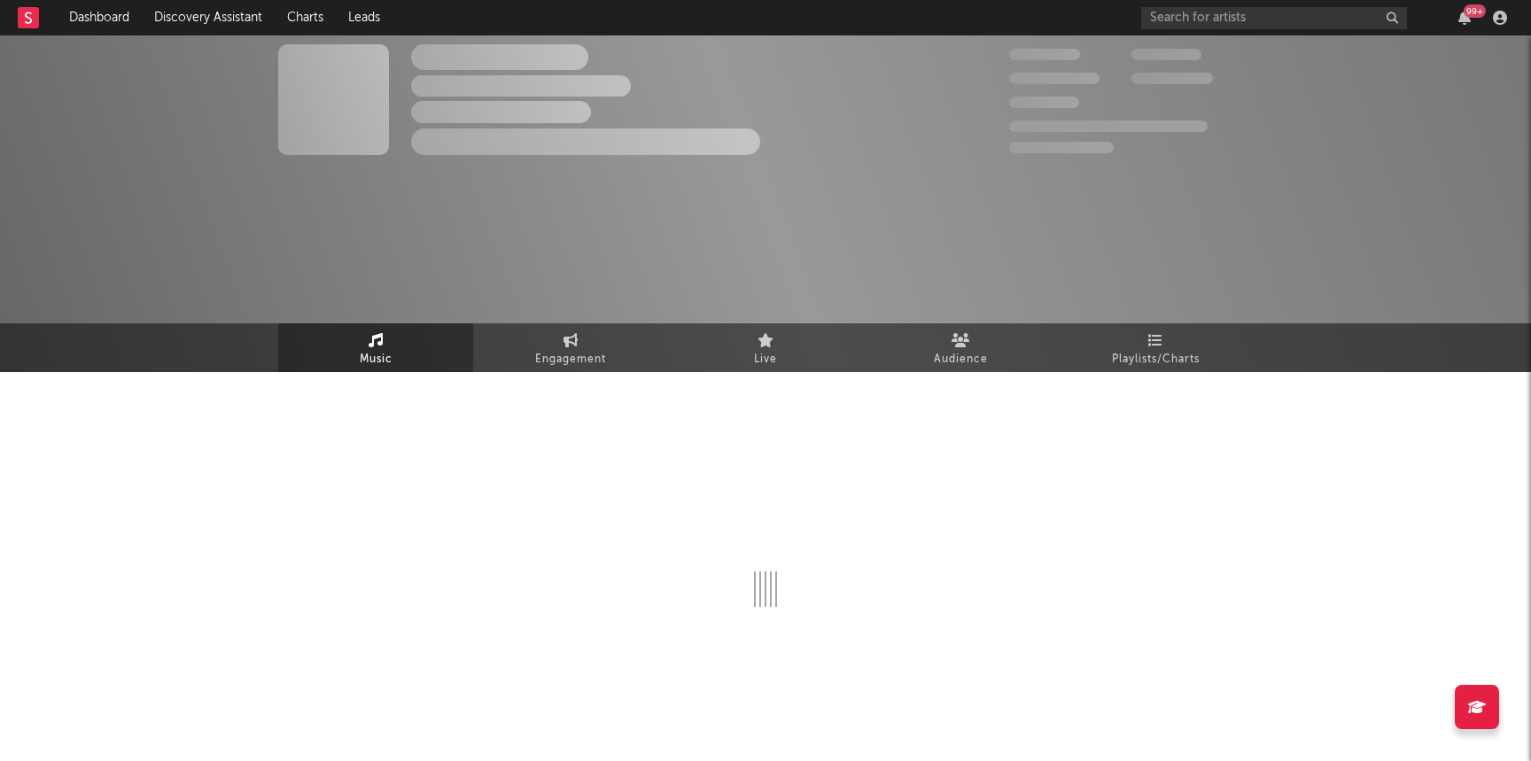
select select "6m"
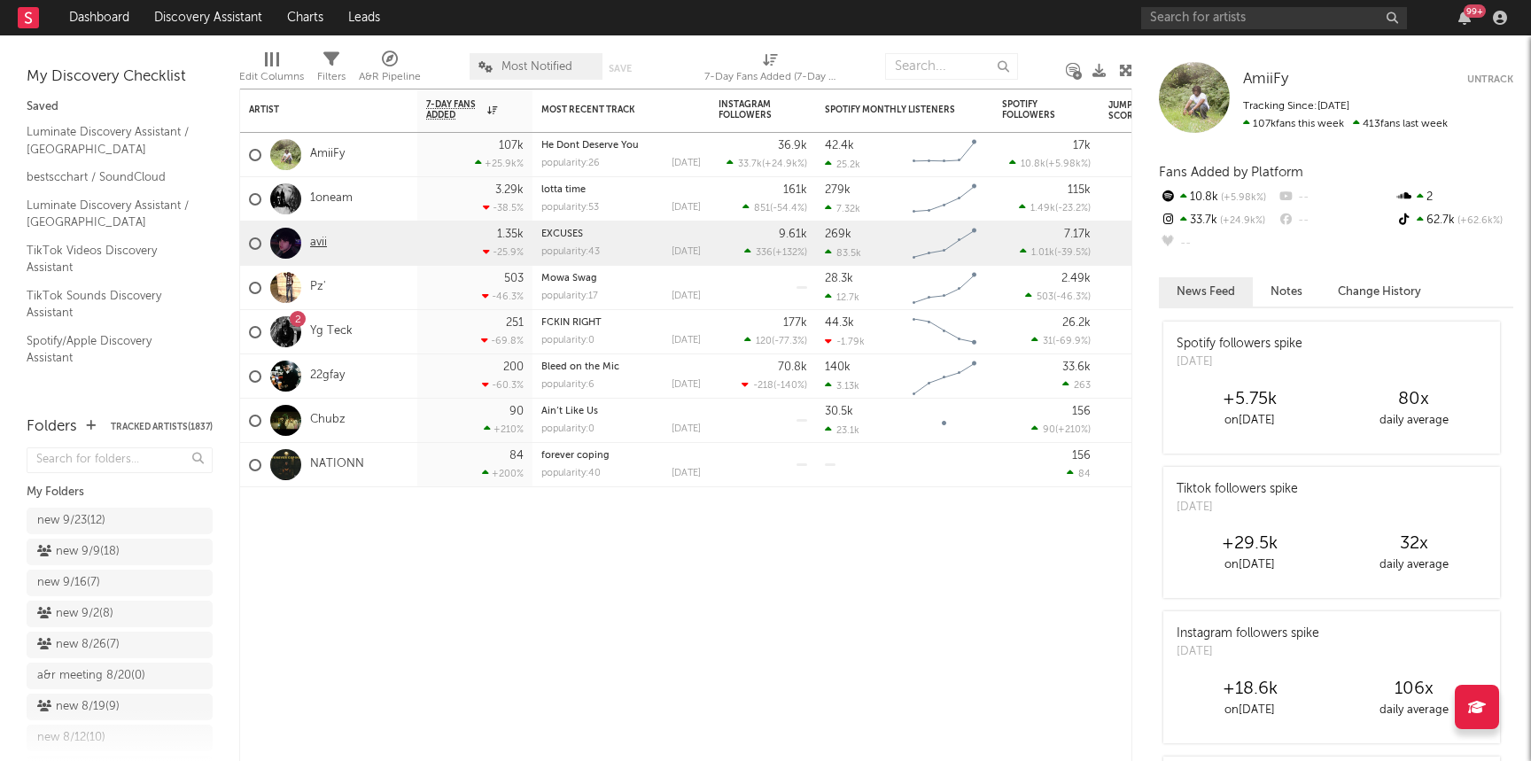
click at [313, 246] on link "avii" at bounding box center [318, 243] width 17 height 15
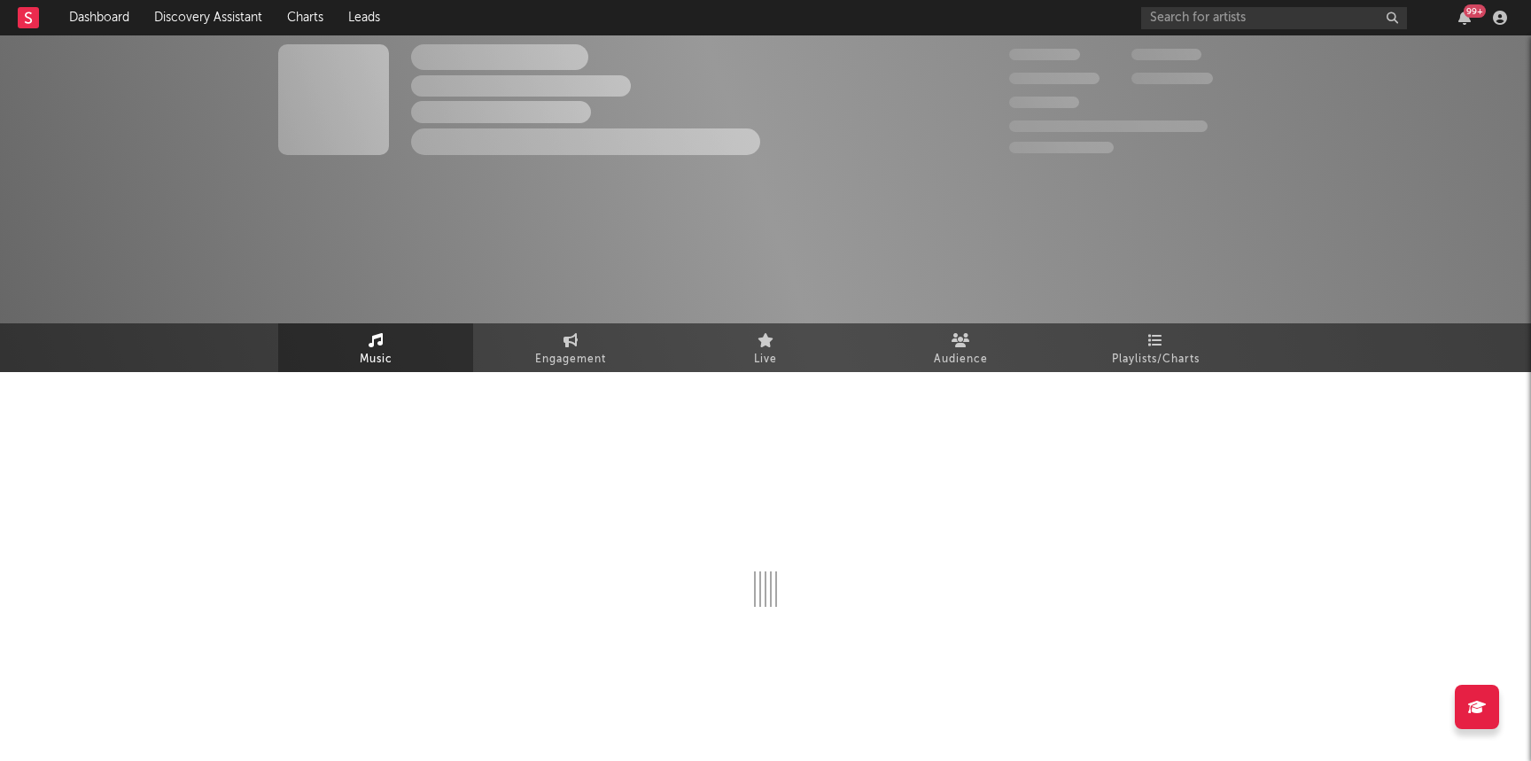
select select "1w"
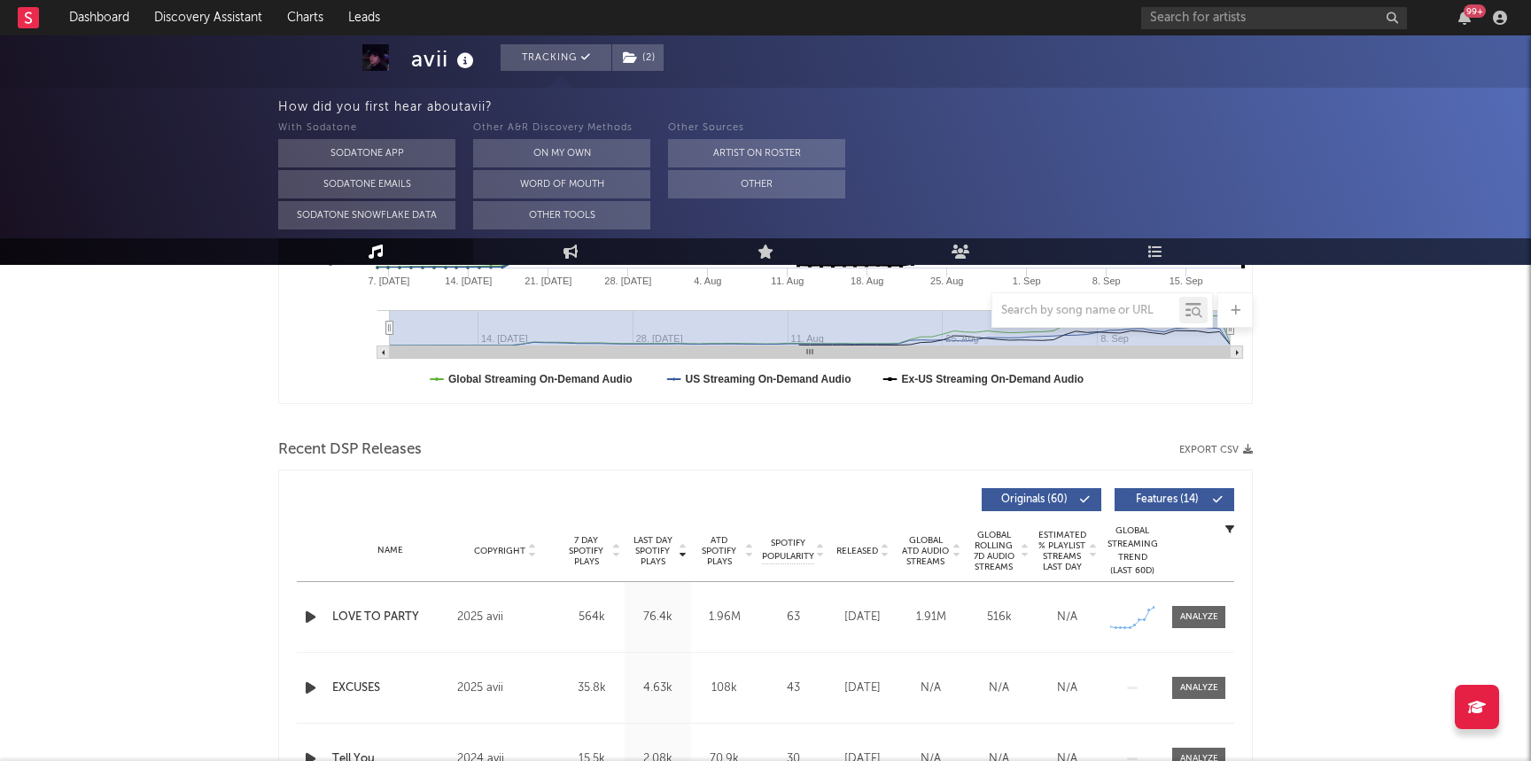
scroll to position [463, 0]
click at [1201, 613] on div at bounding box center [1199, 616] width 38 height 13
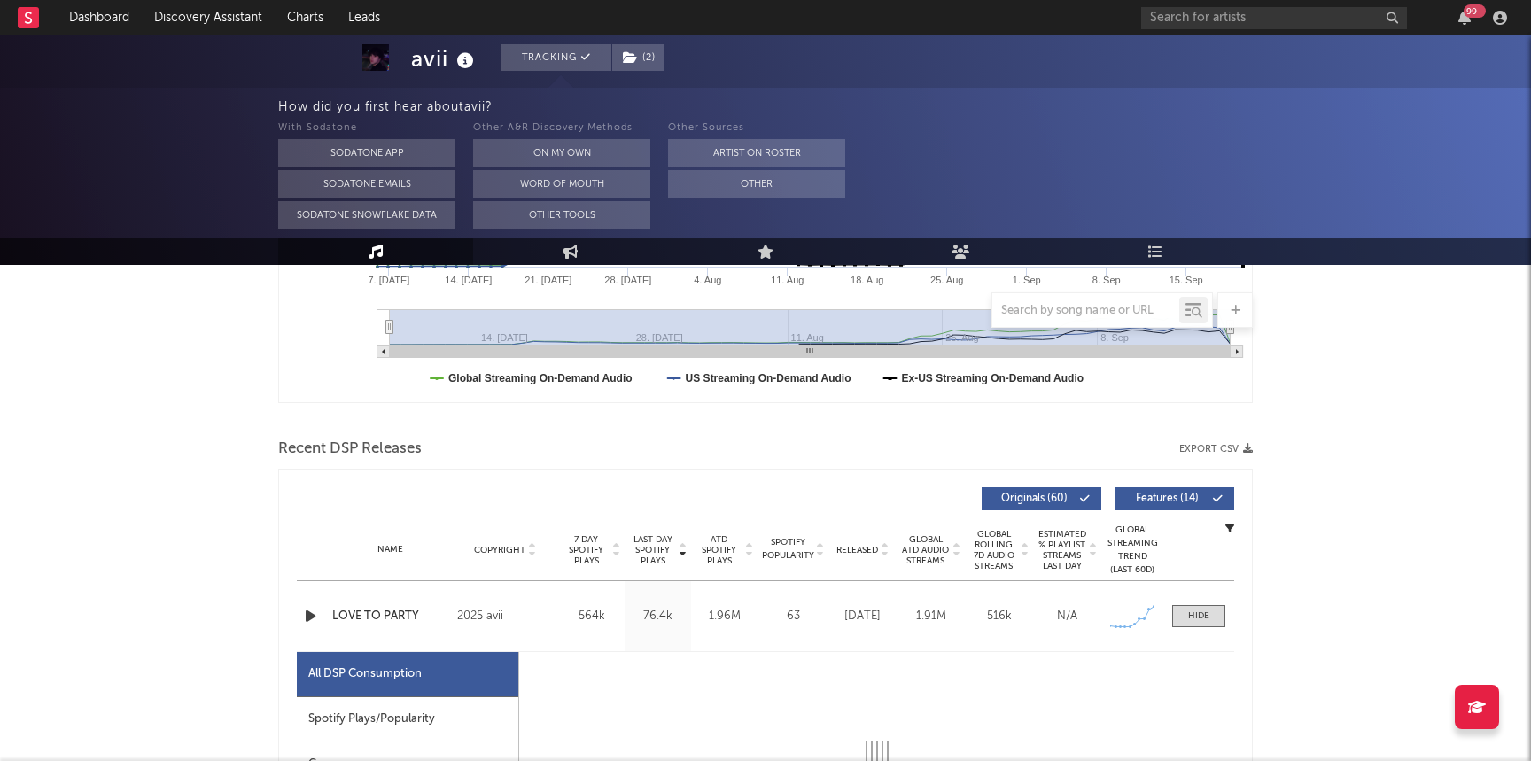
select select "1w"
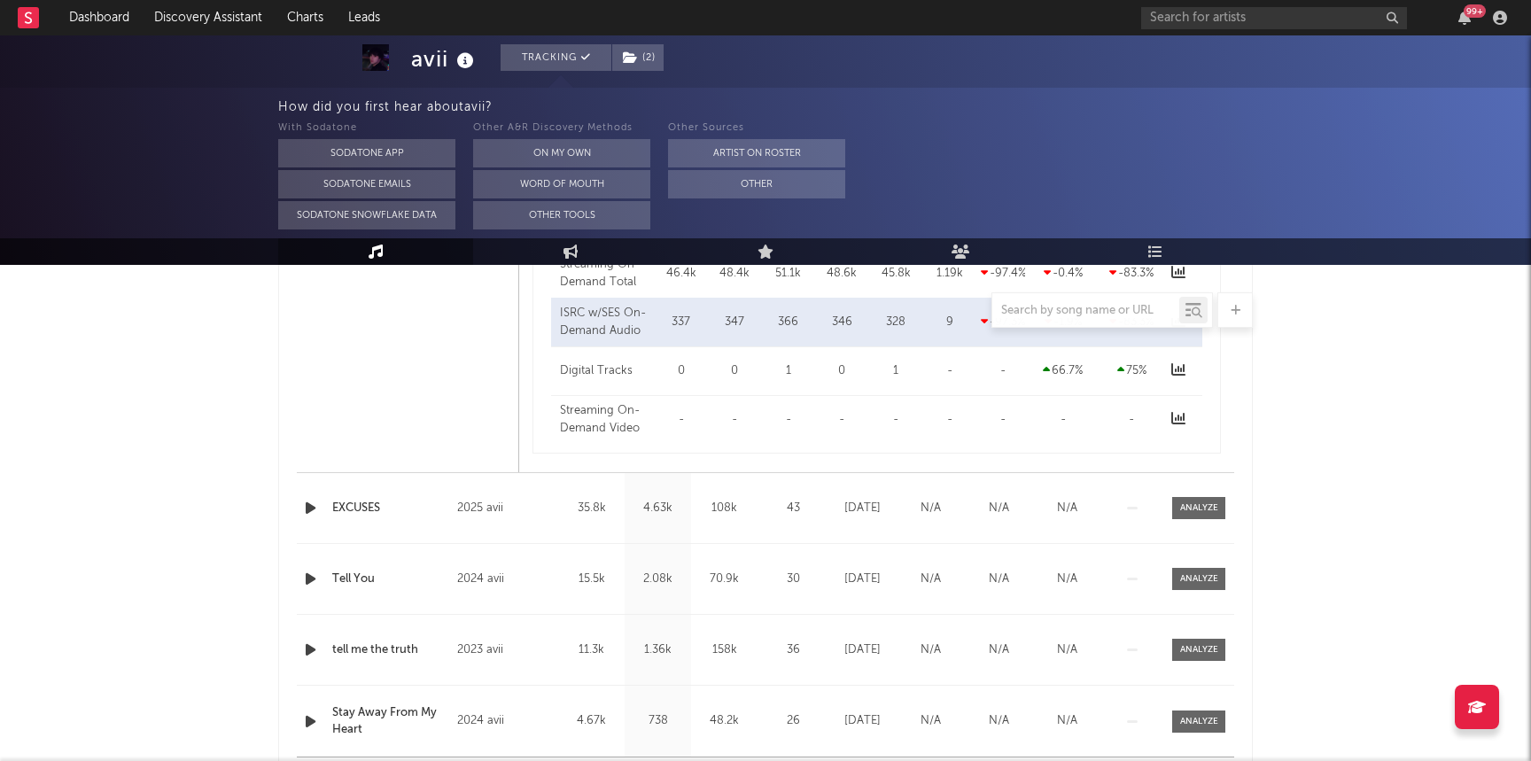
scroll to position [1484, 0]
click at [1184, 495] on div "Name EXCUSES Copyright 2025 avii Label avii Album Names EXCUSES Composer Names …" at bounding box center [765, 509] width 937 height 70
click at [1184, 505] on div at bounding box center [1199, 508] width 38 height 13
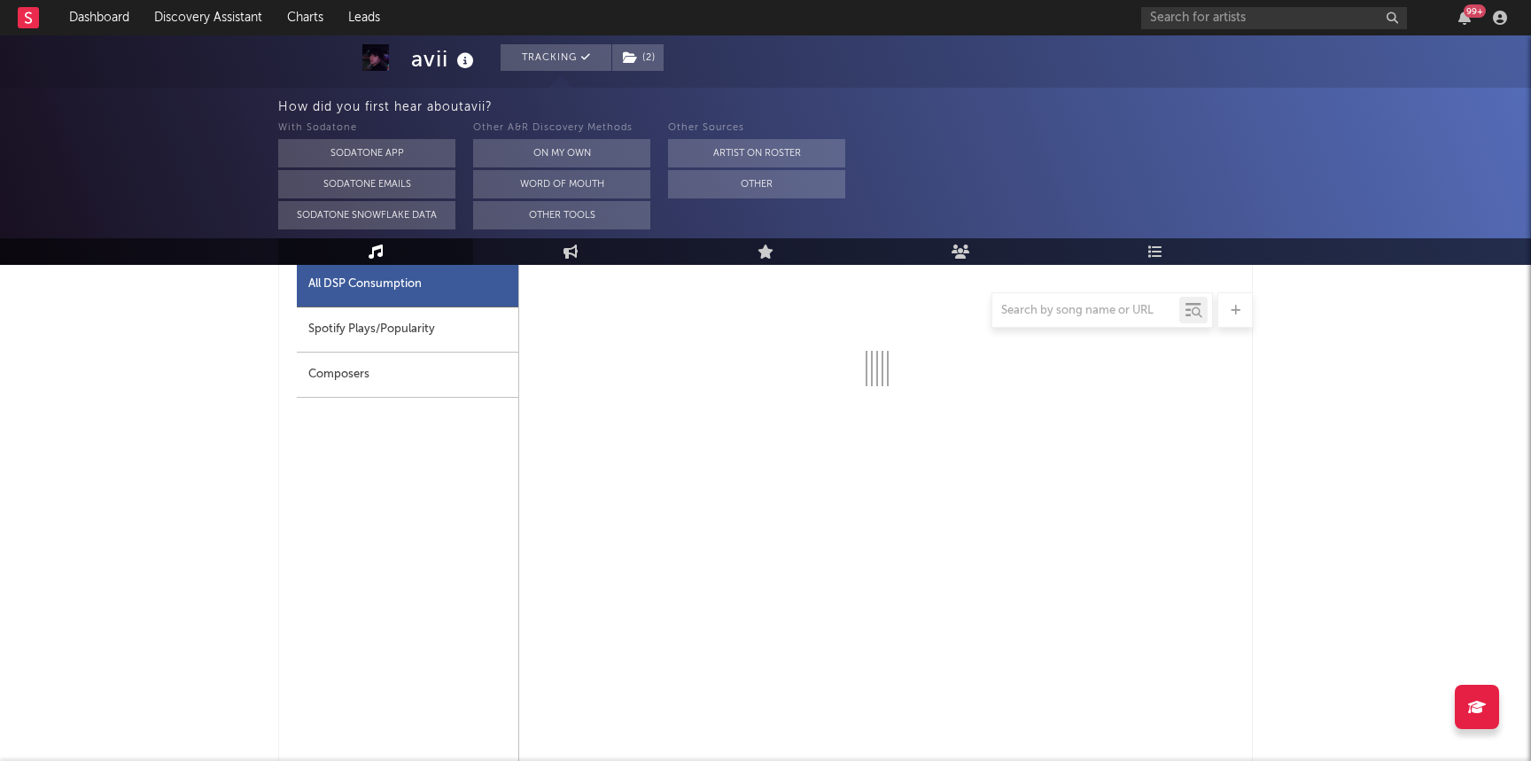
select select "1w"
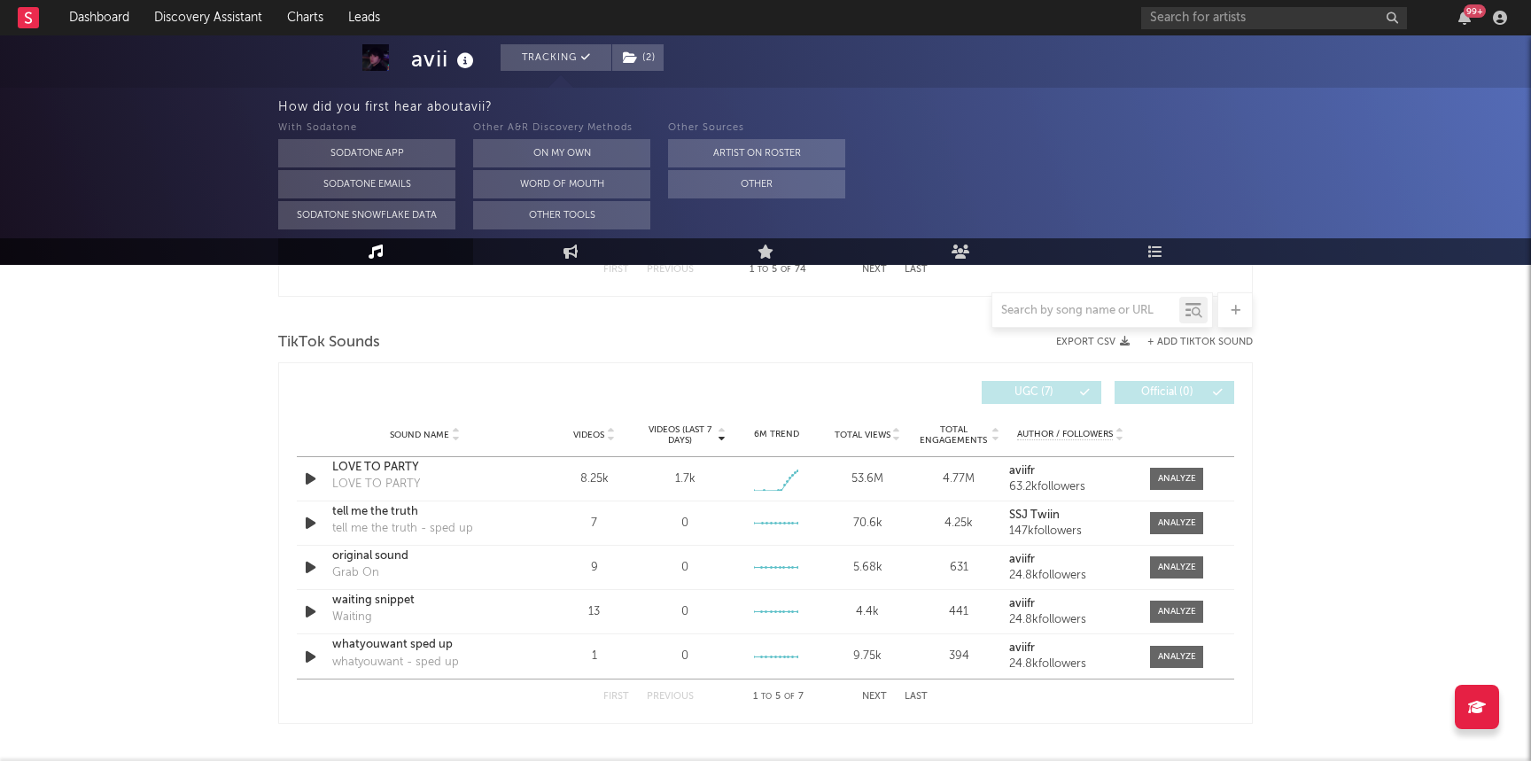
scroll to position [2835, 0]
click at [1168, 478] on div at bounding box center [1177, 476] width 38 height 13
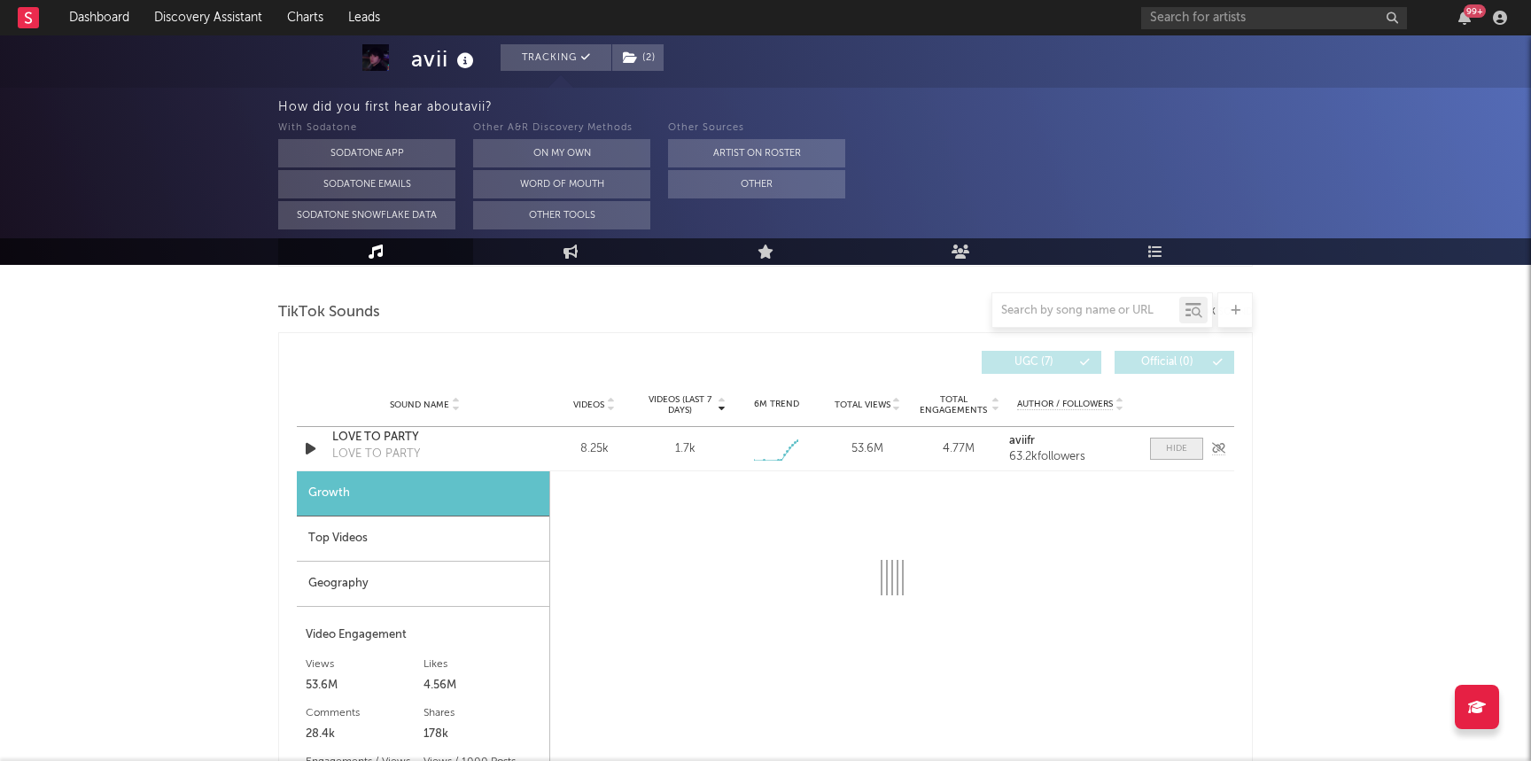
select select "1w"
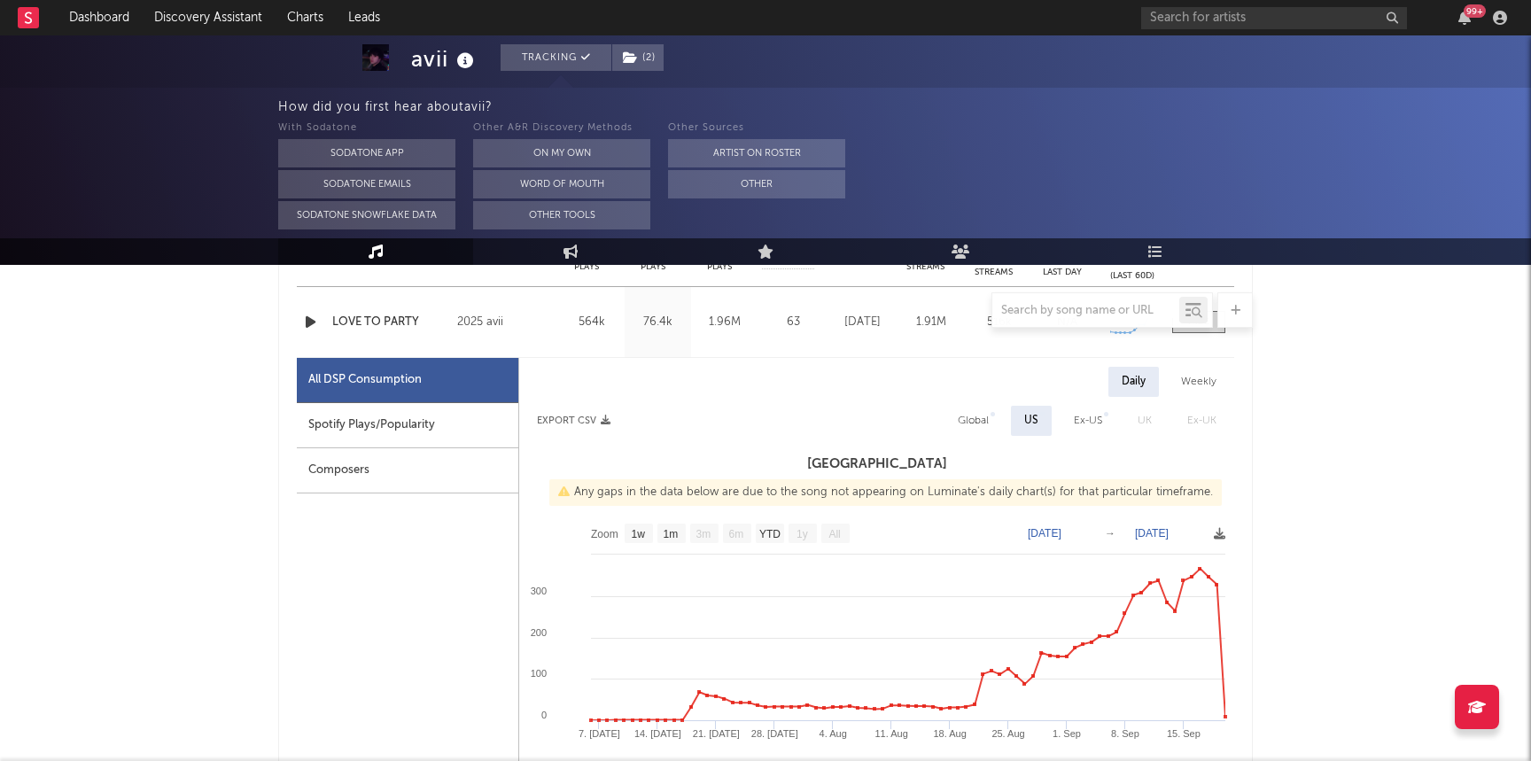
scroll to position [768, 0]
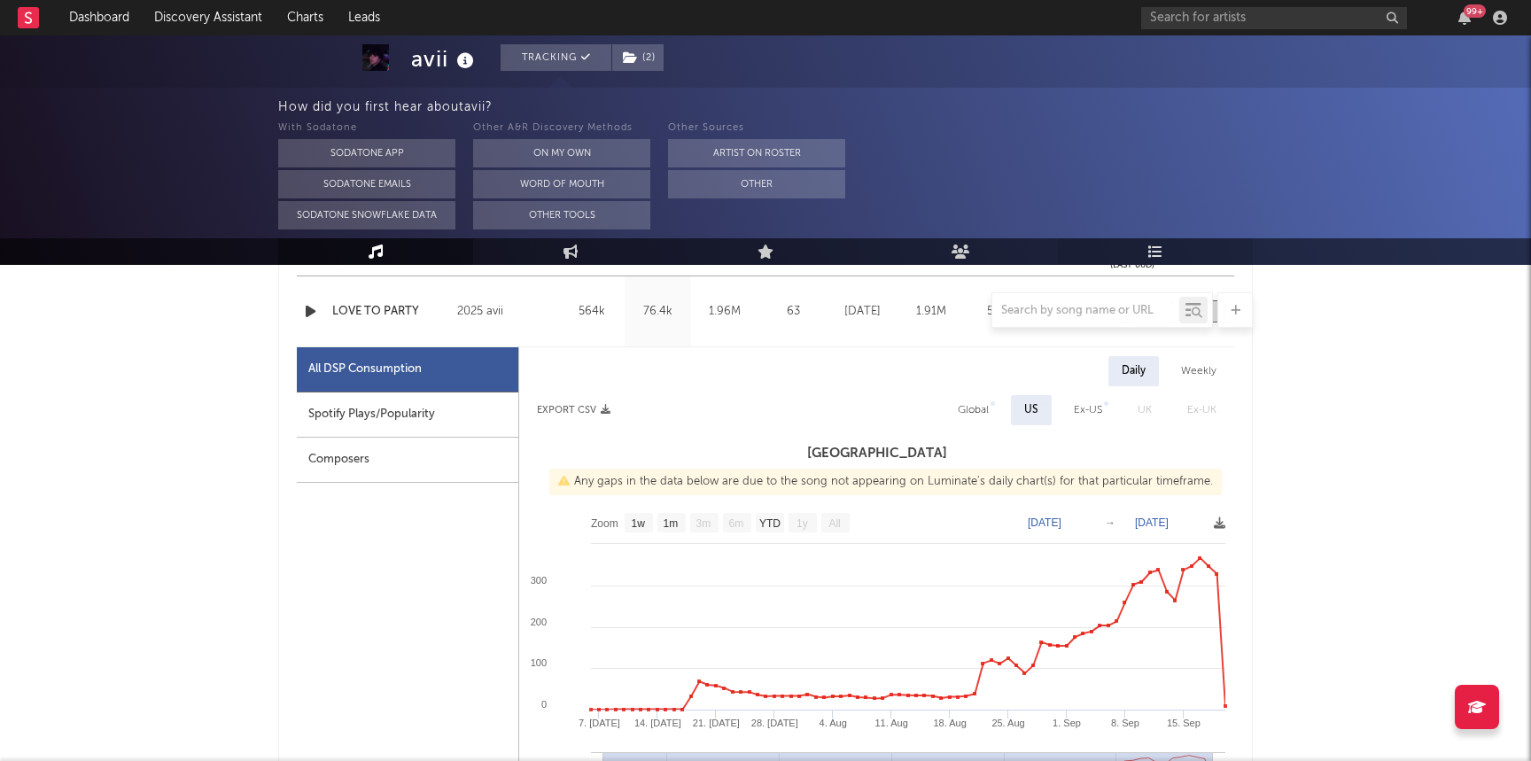
click at [1144, 253] on link "Playlists/Charts" at bounding box center [1155, 251] width 195 height 27
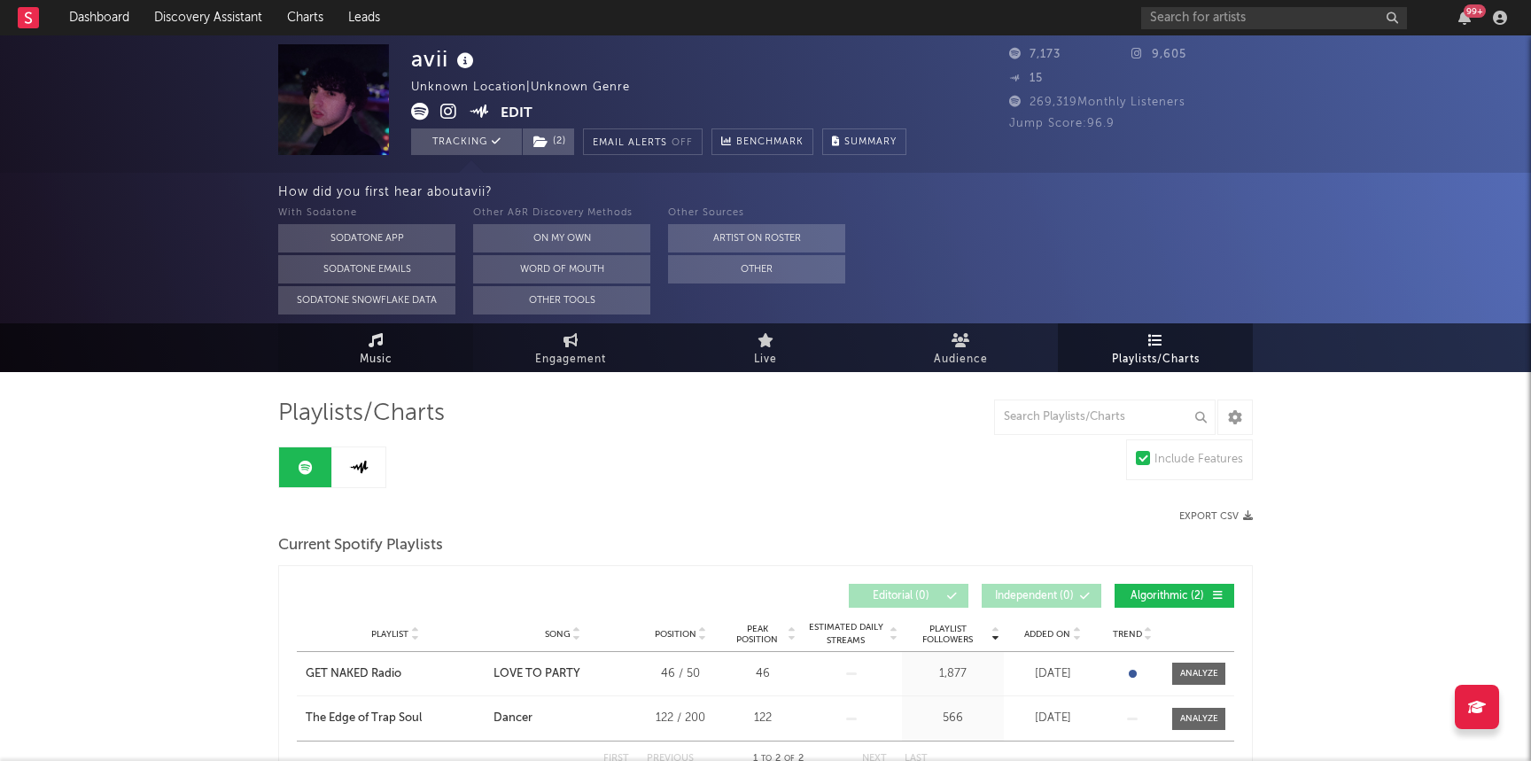
click at [366, 332] on link "Music" at bounding box center [375, 347] width 195 height 49
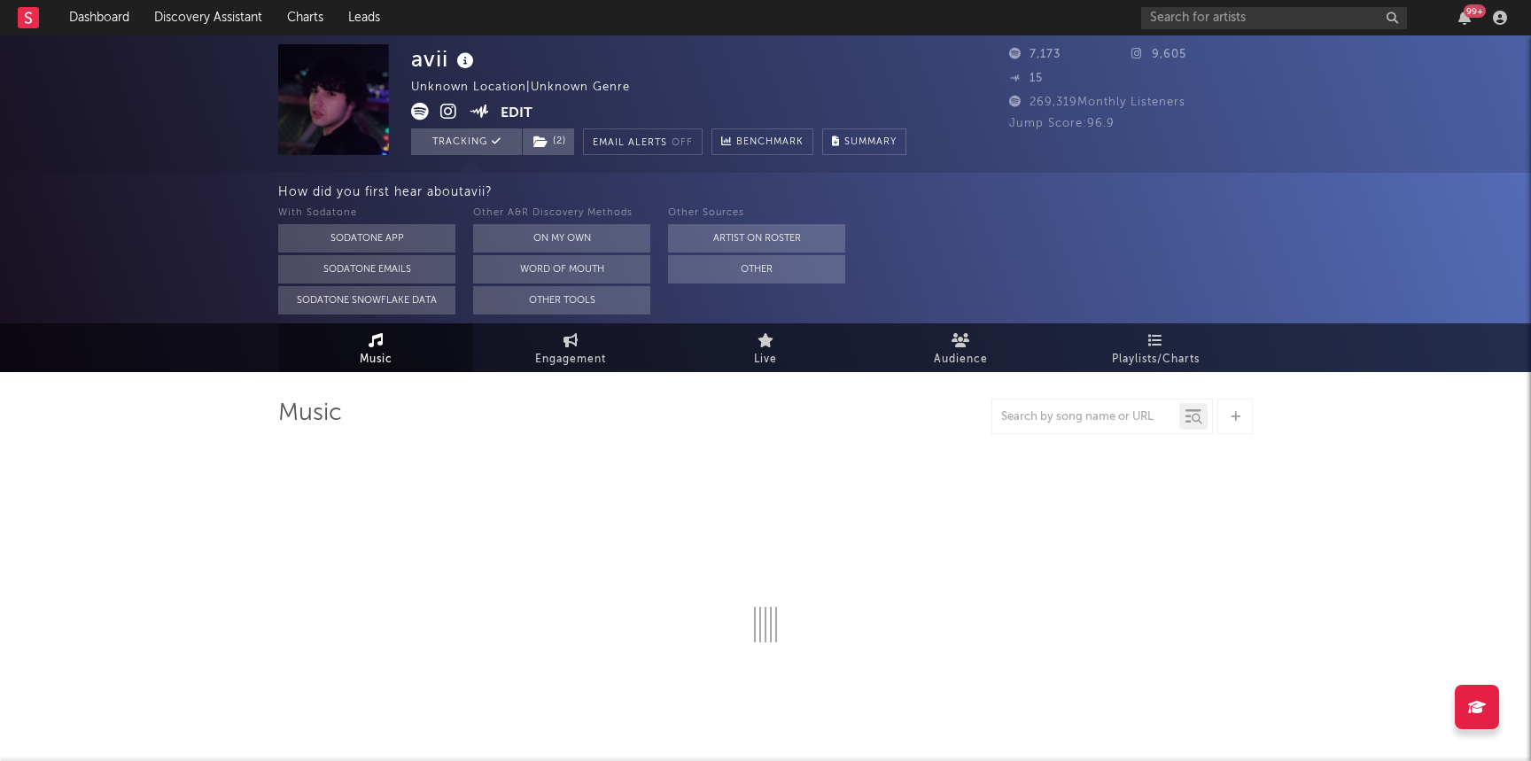
select select "1w"
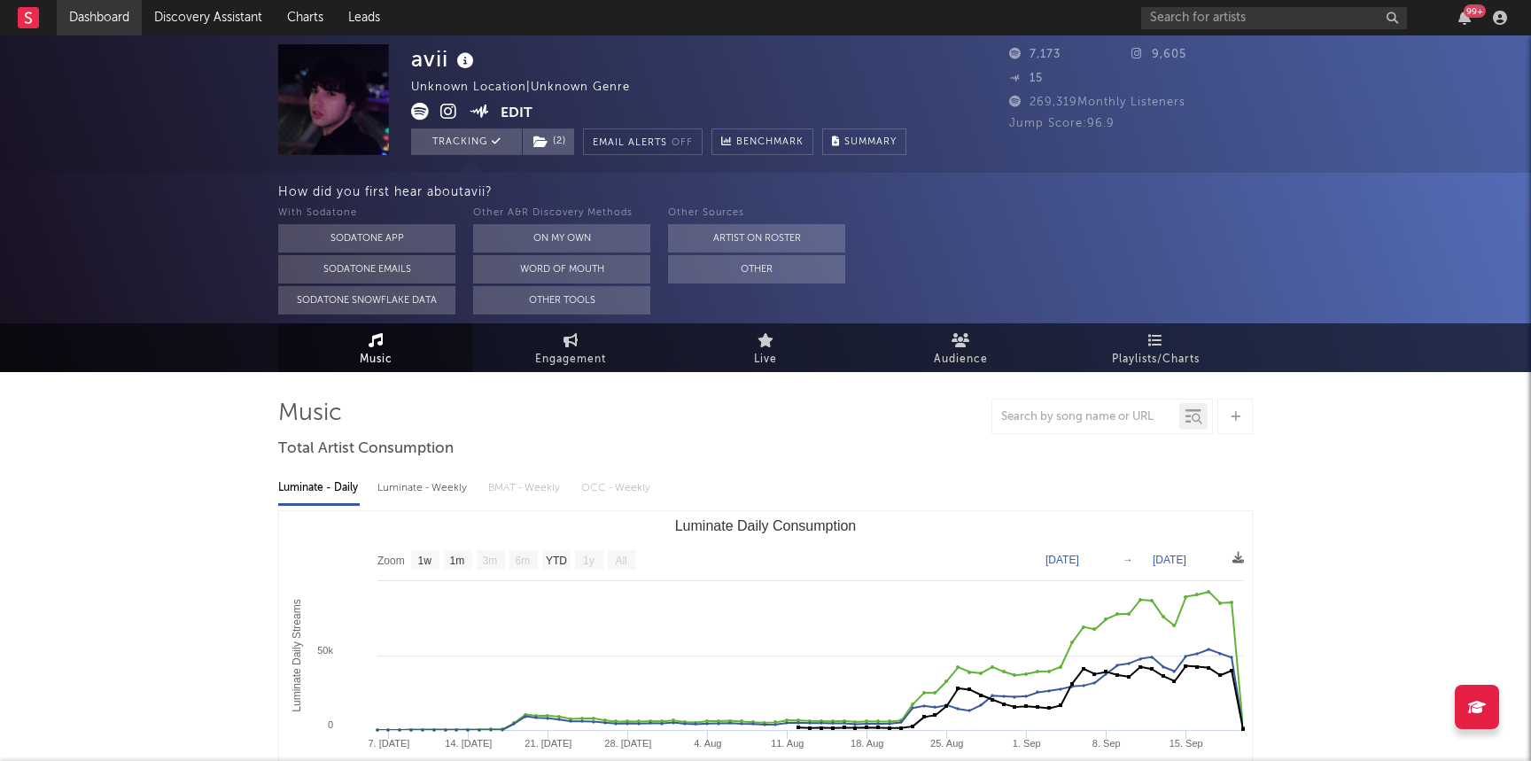
click at [93, 27] on link "Dashboard" at bounding box center [99, 17] width 85 height 35
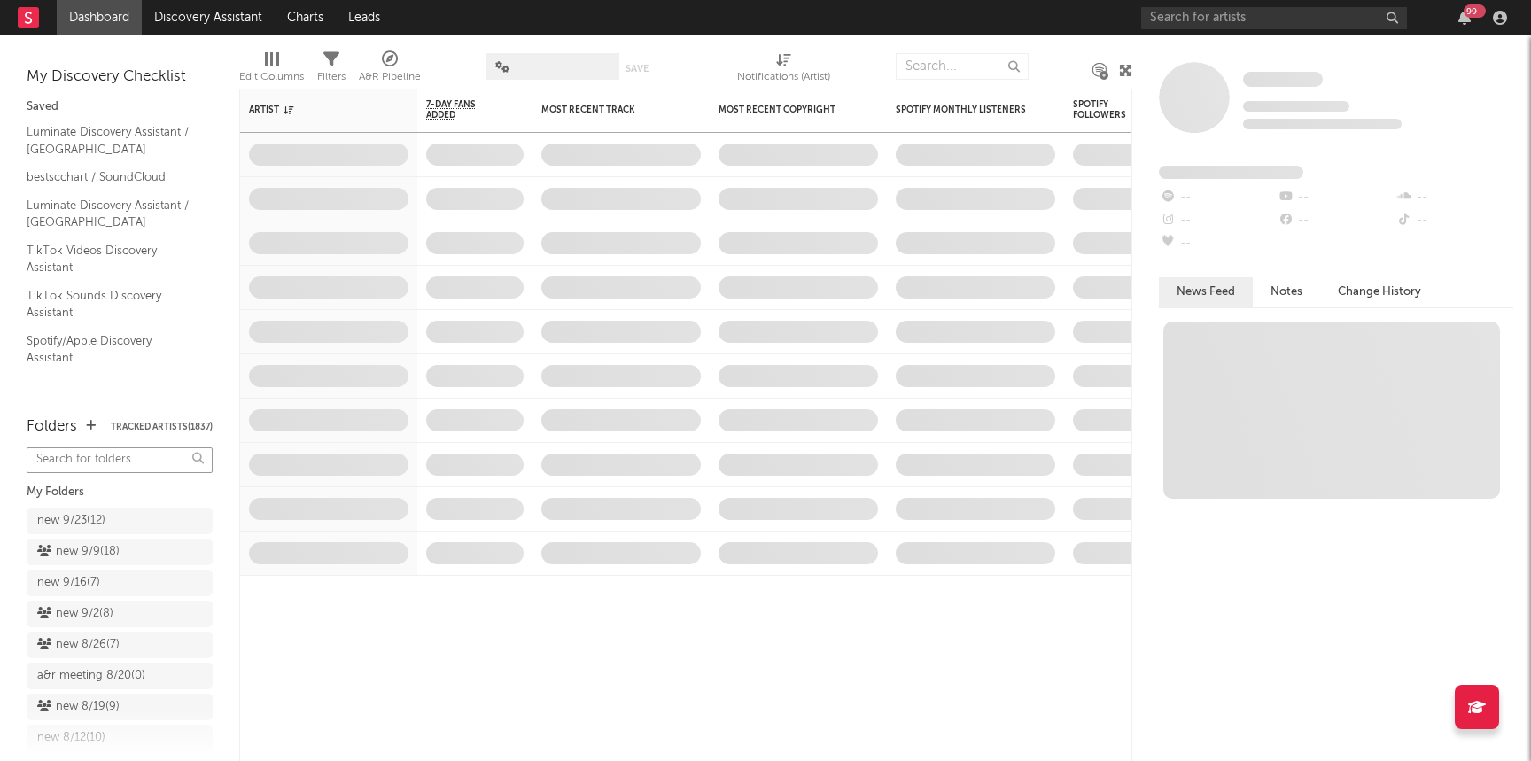
click at [103, 463] on input "text" at bounding box center [120, 460] width 186 height 26
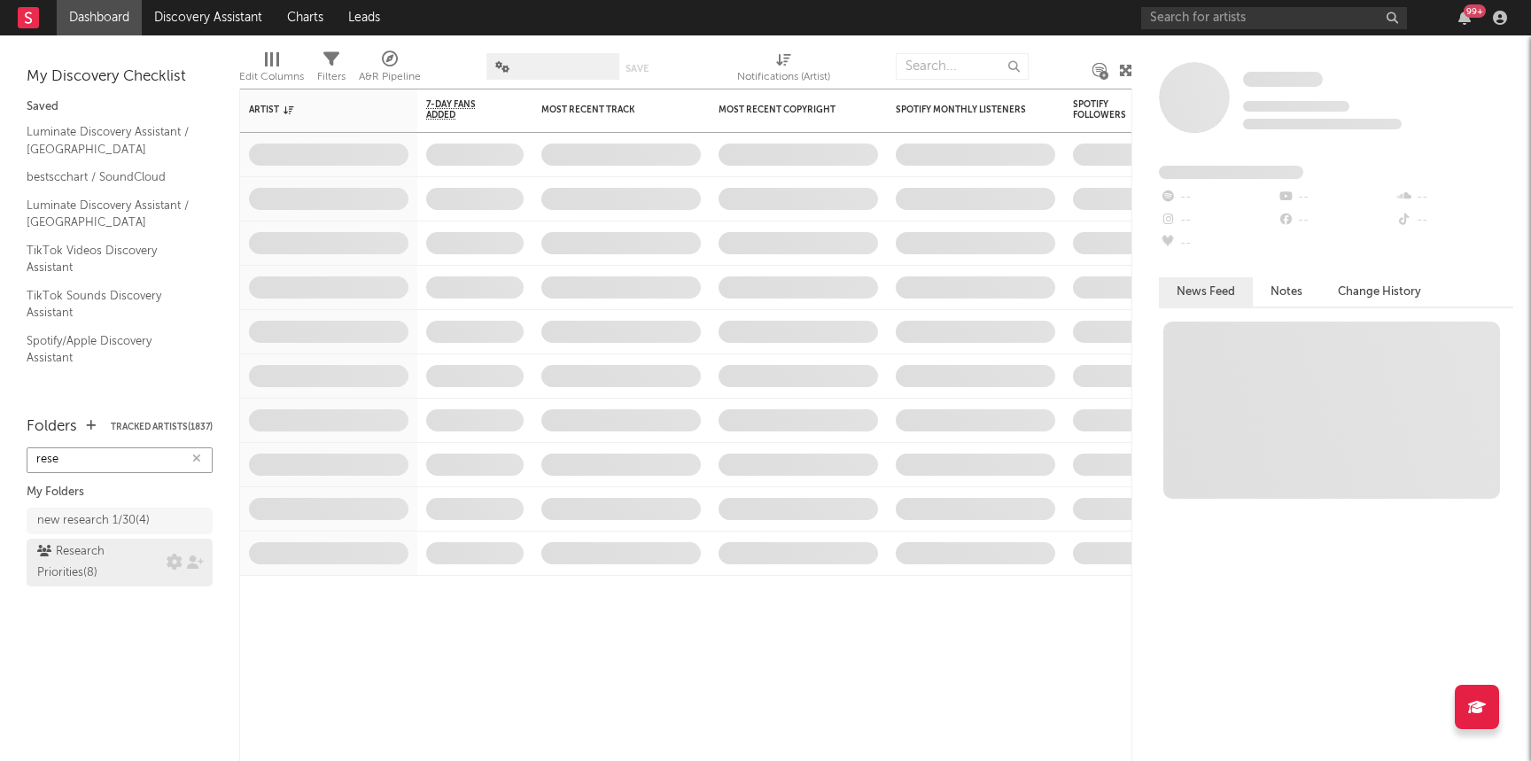
type input "rese"
click at [103, 557] on div "Research Priorities ( 8 )" at bounding box center [99, 562] width 125 height 43
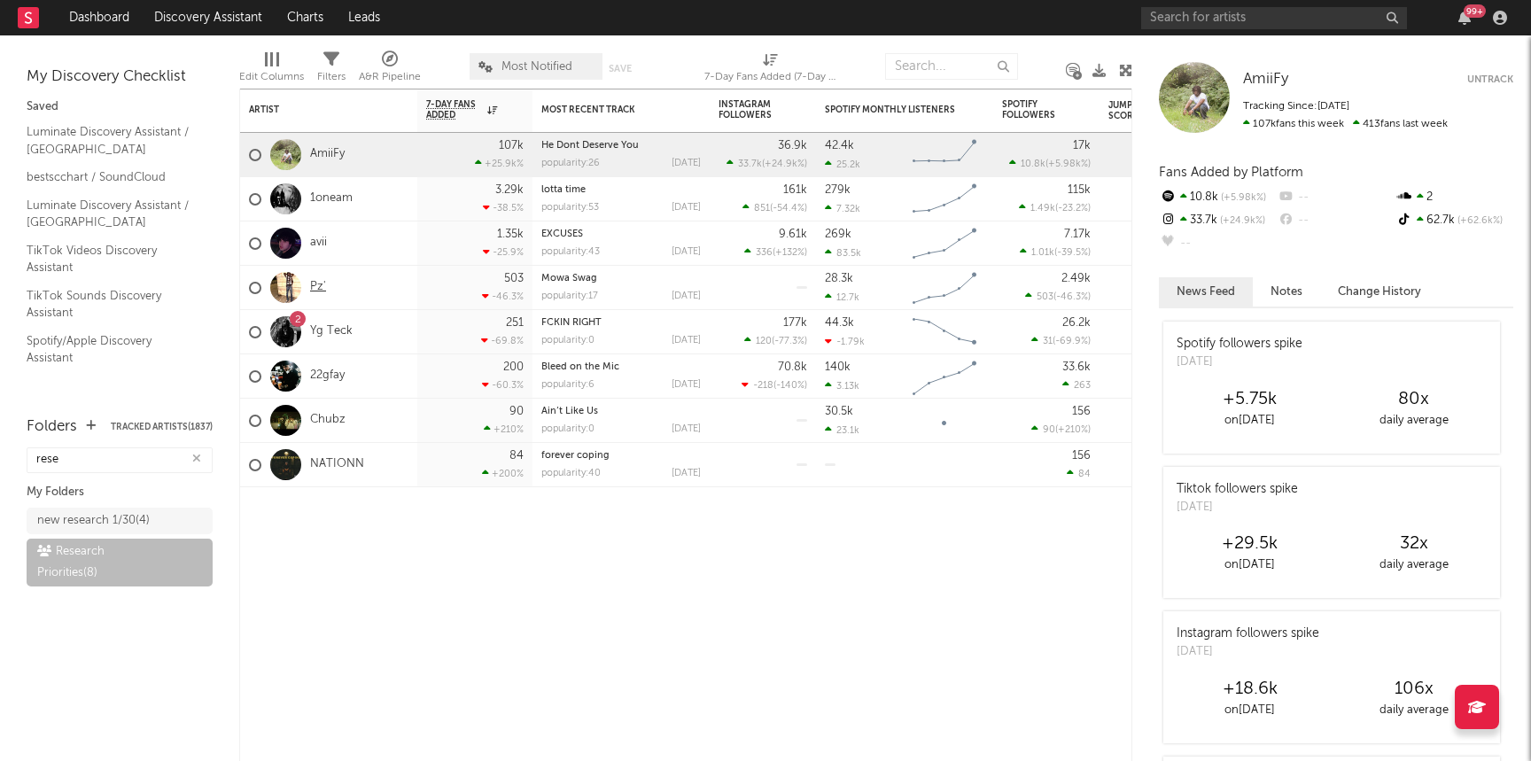
click at [323, 294] on link "Pz'" at bounding box center [318, 287] width 16 height 15
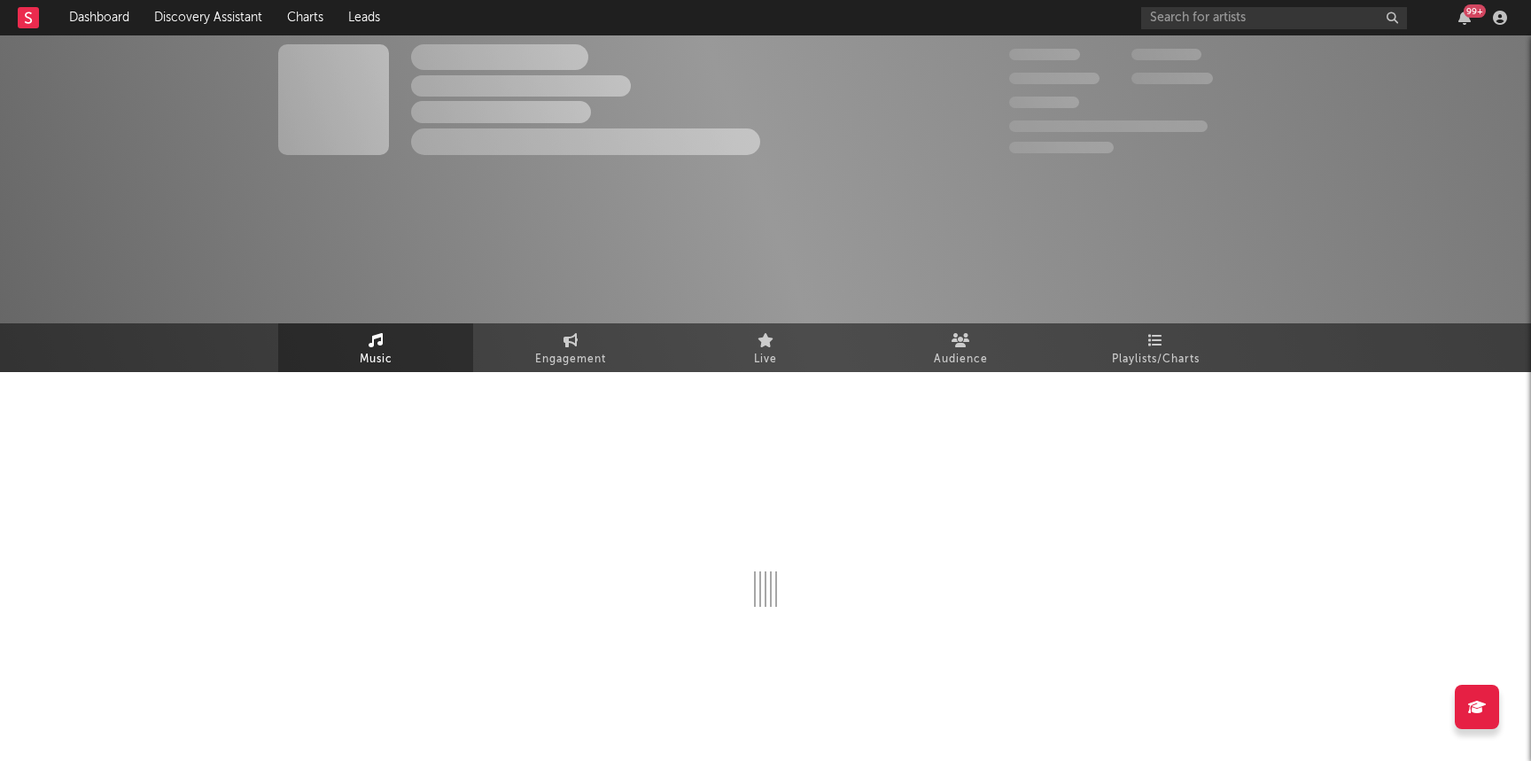
select select "1w"
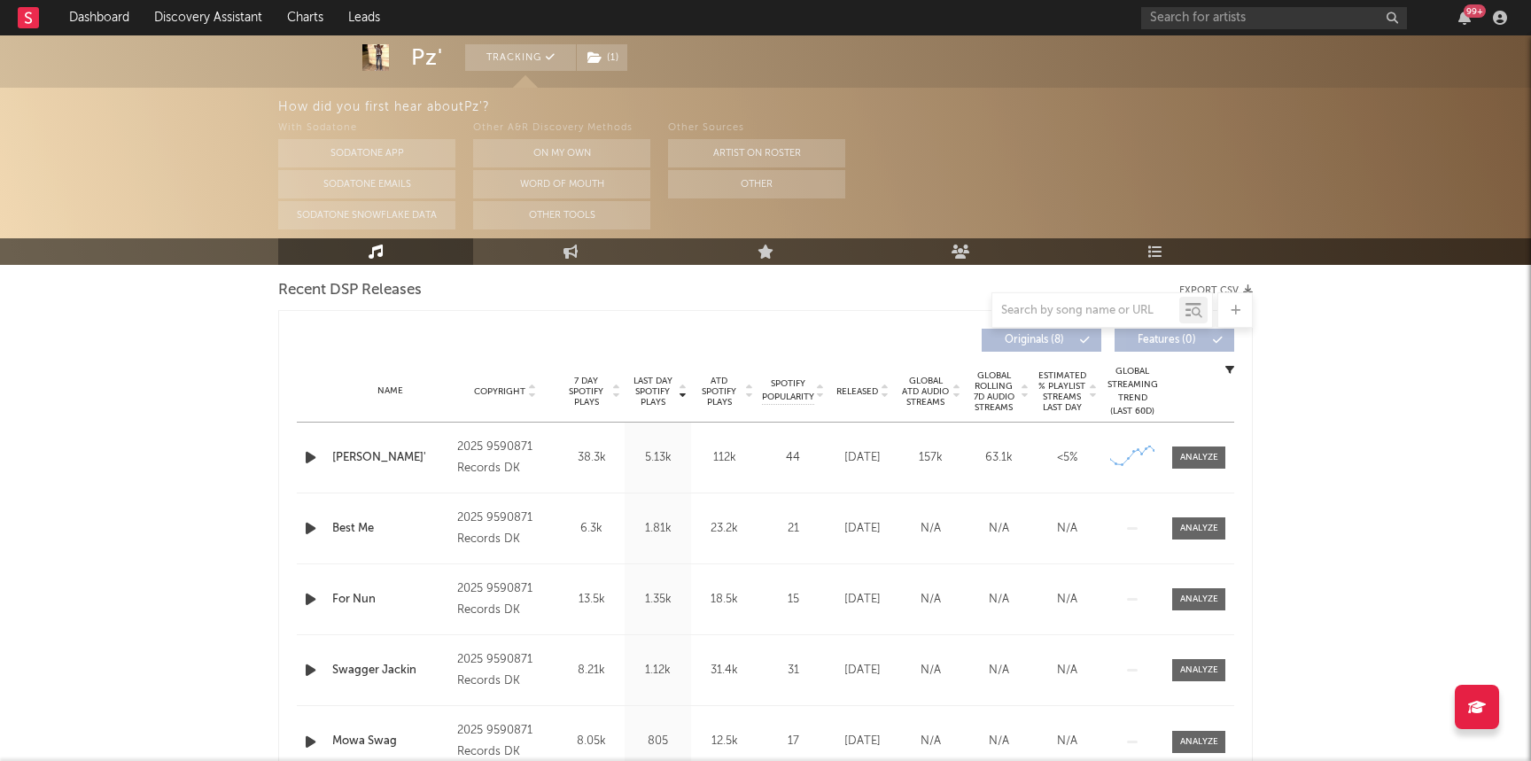
scroll to position [624, 0]
click at [1202, 456] on div at bounding box center [1199, 455] width 38 height 13
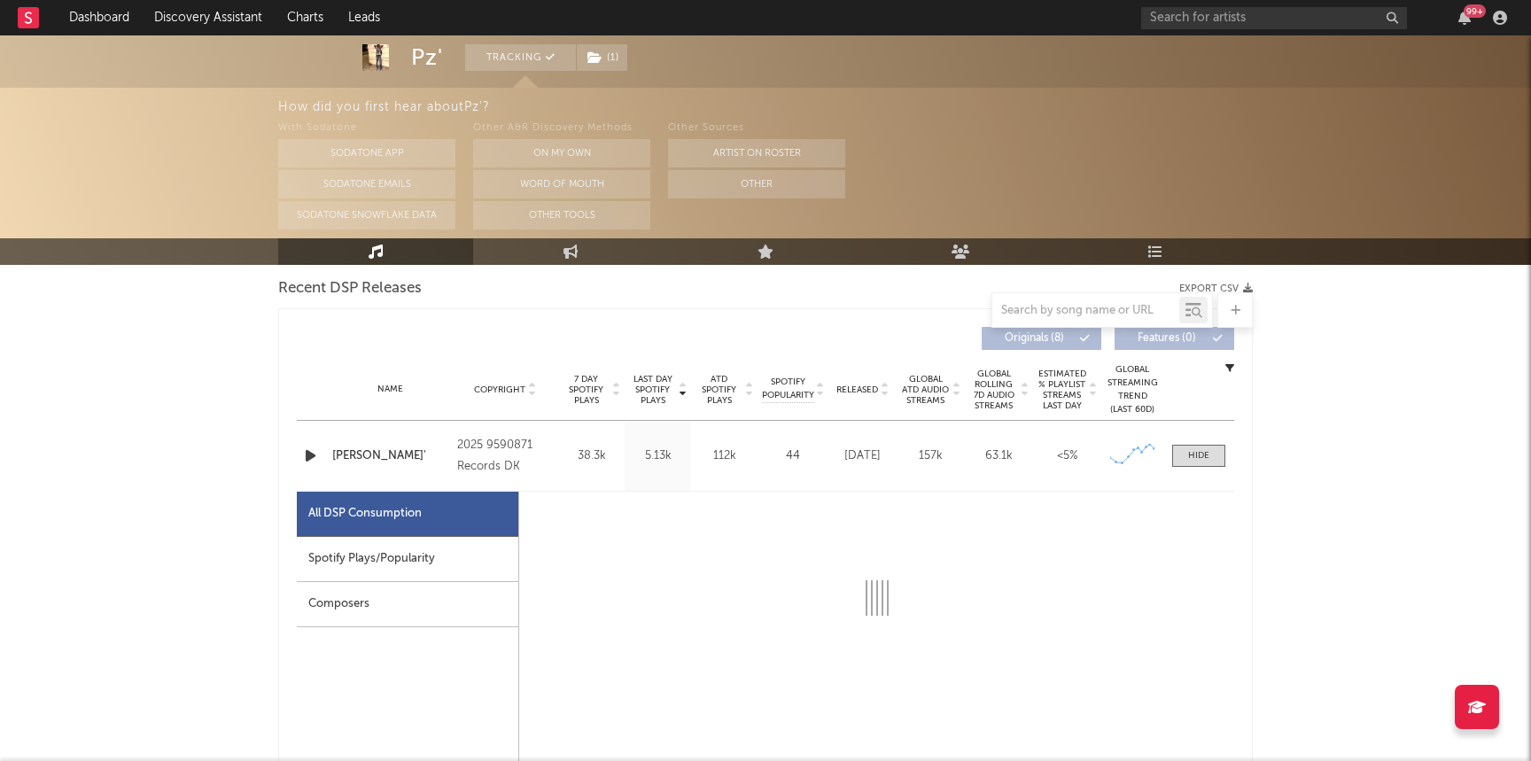
select select "1w"
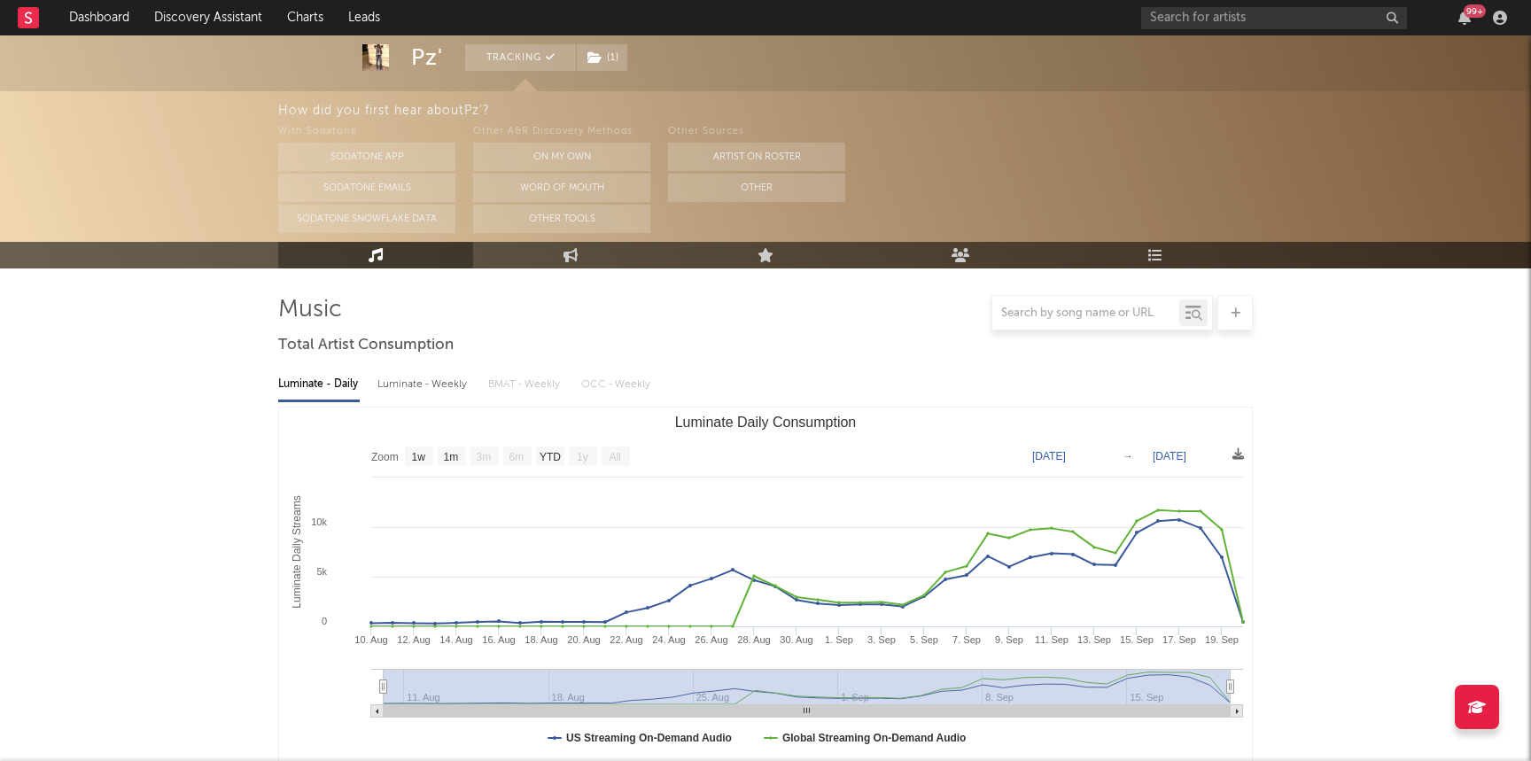
scroll to position [0, 0]
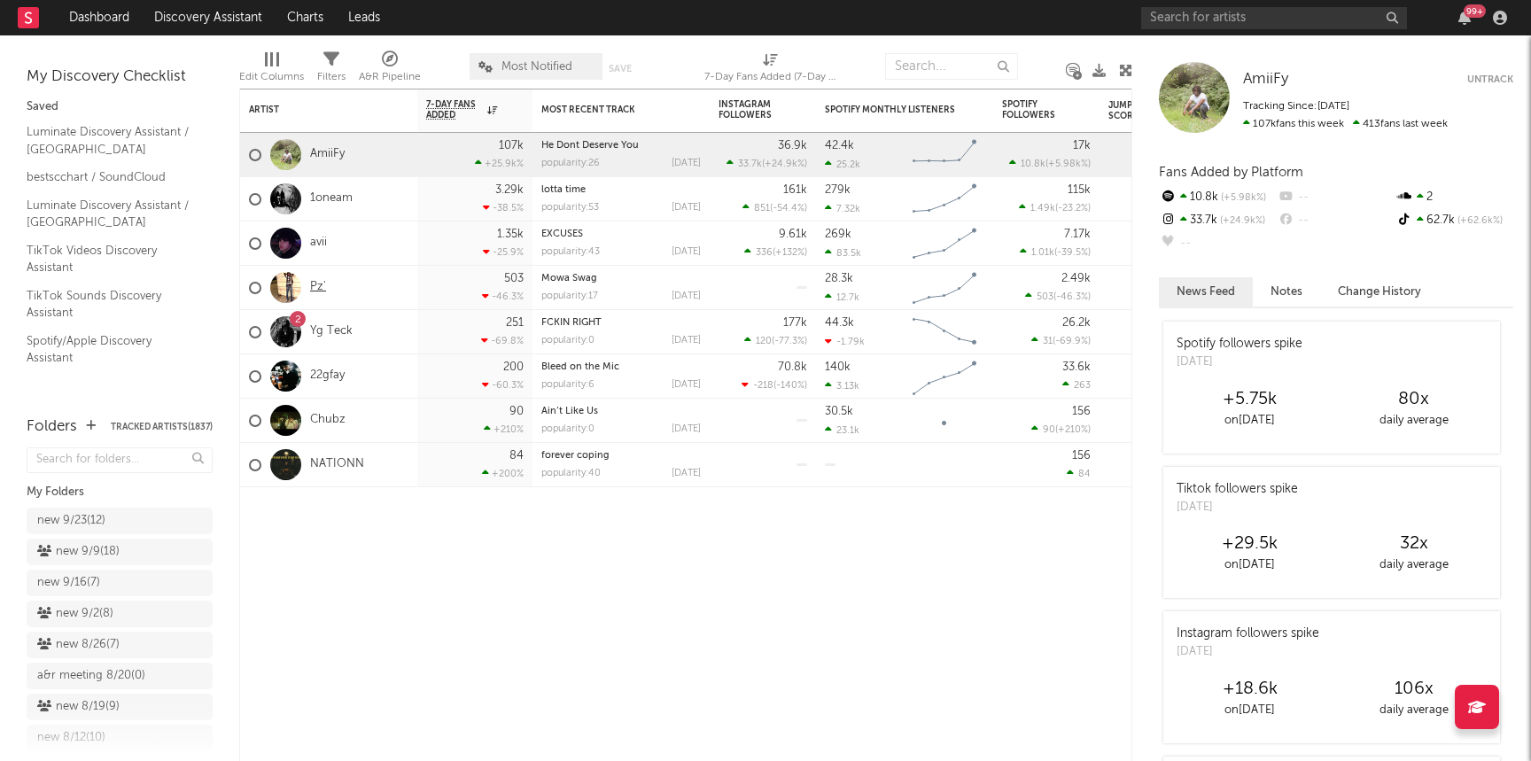
click at [320, 281] on link "Pz'" at bounding box center [318, 287] width 16 height 15
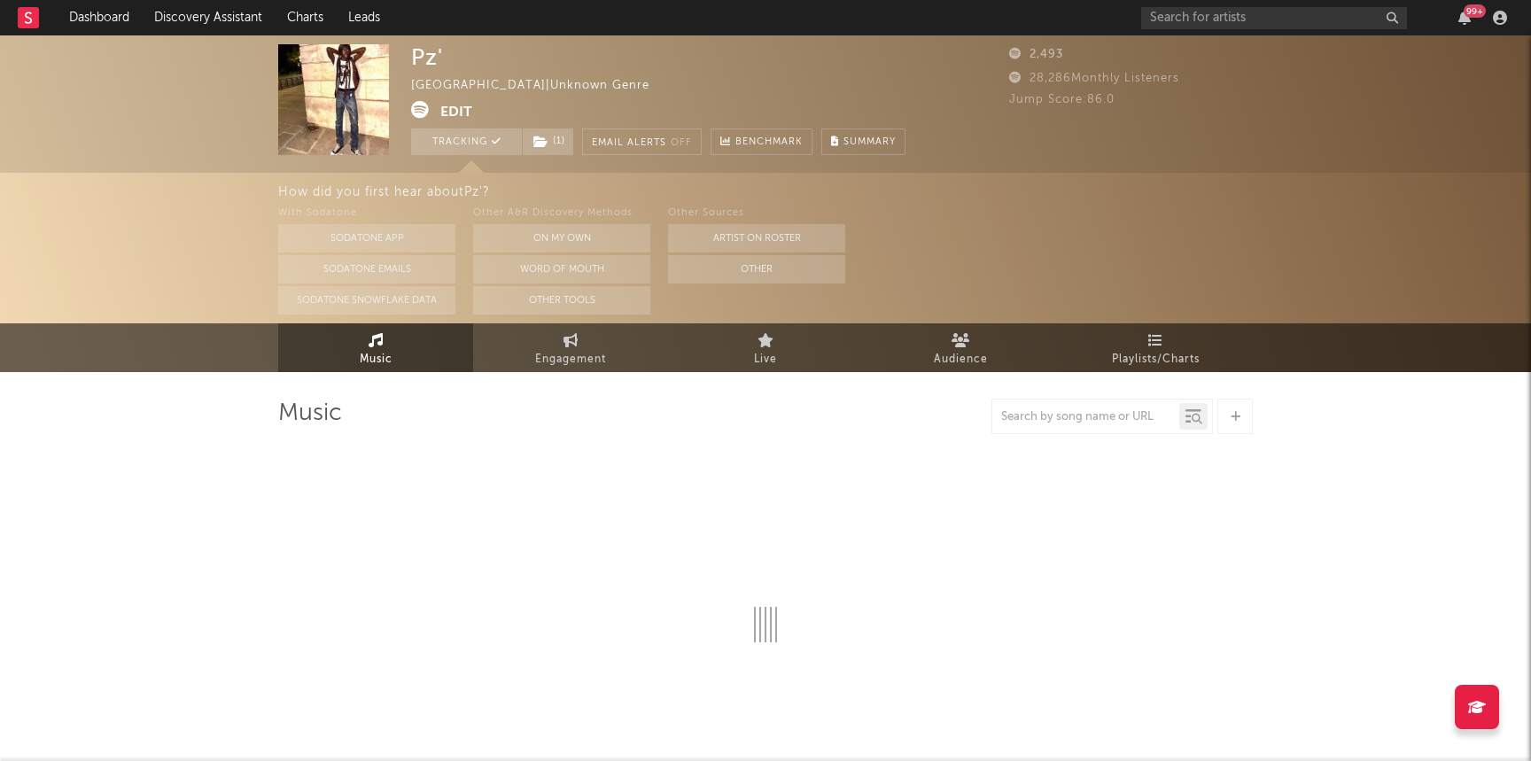
select select "1w"
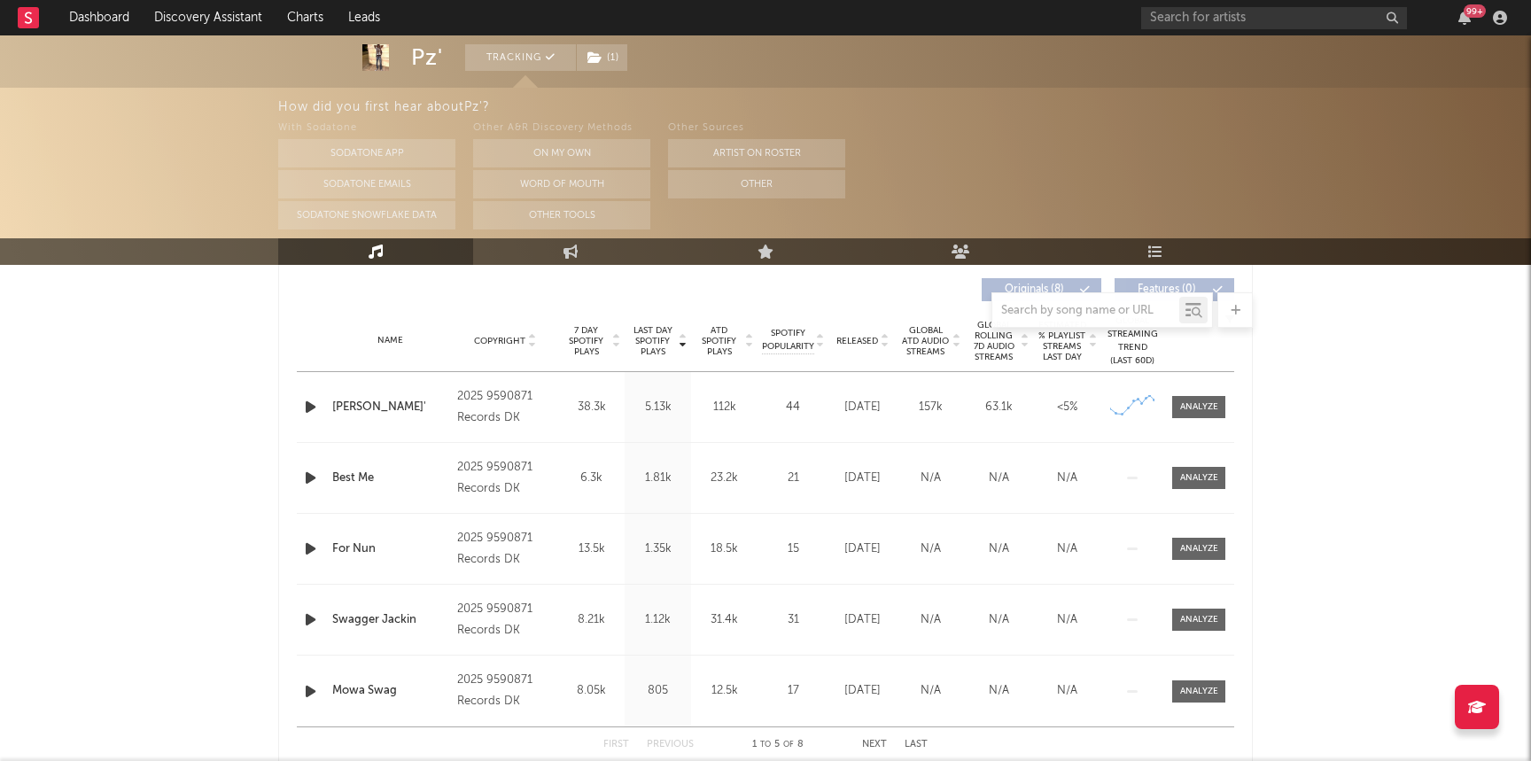
scroll to position [671, 0]
click at [1212, 407] on div at bounding box center [1199, 408] width 38 height 13
select select "1w"
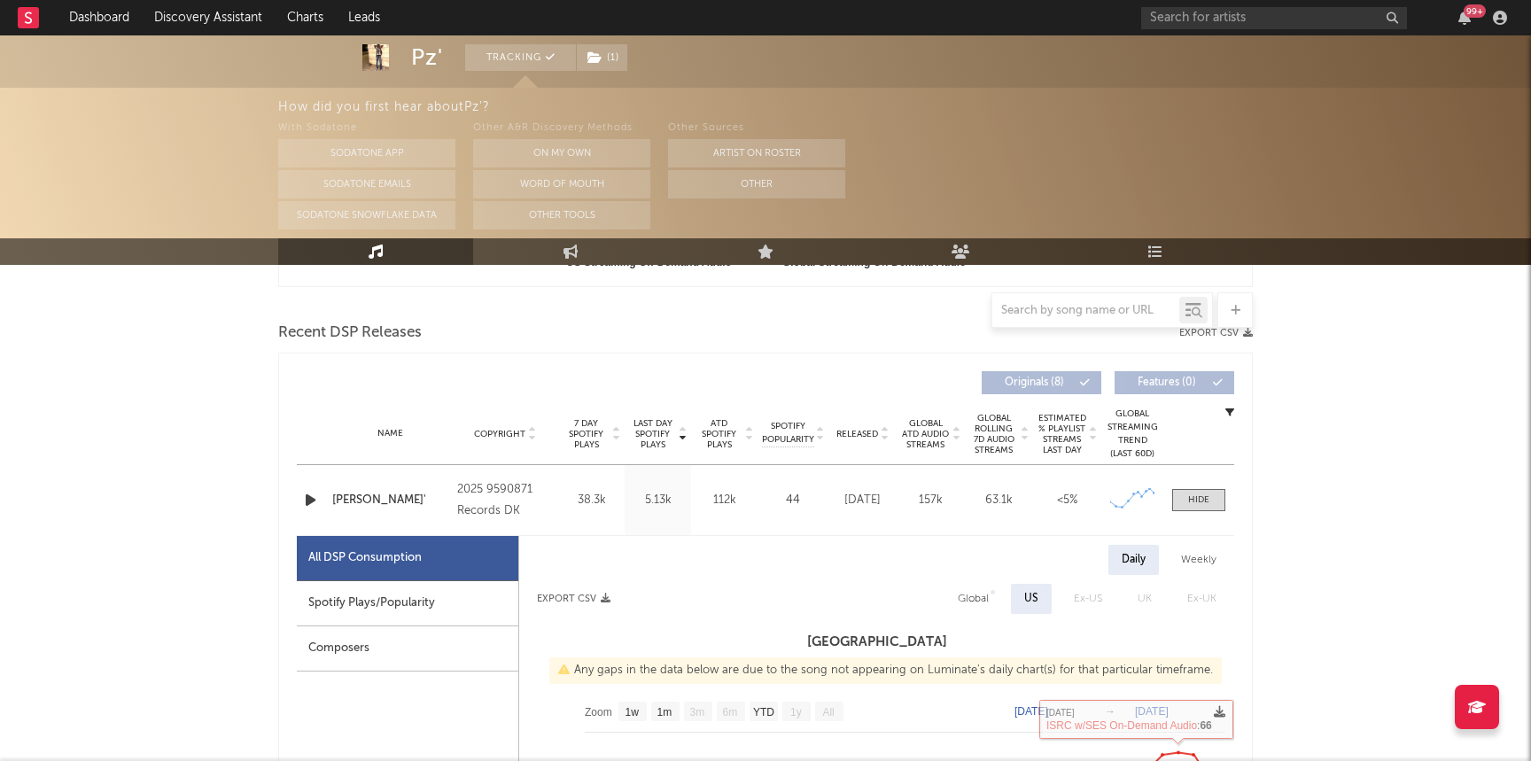
scroll to position [0, 0]
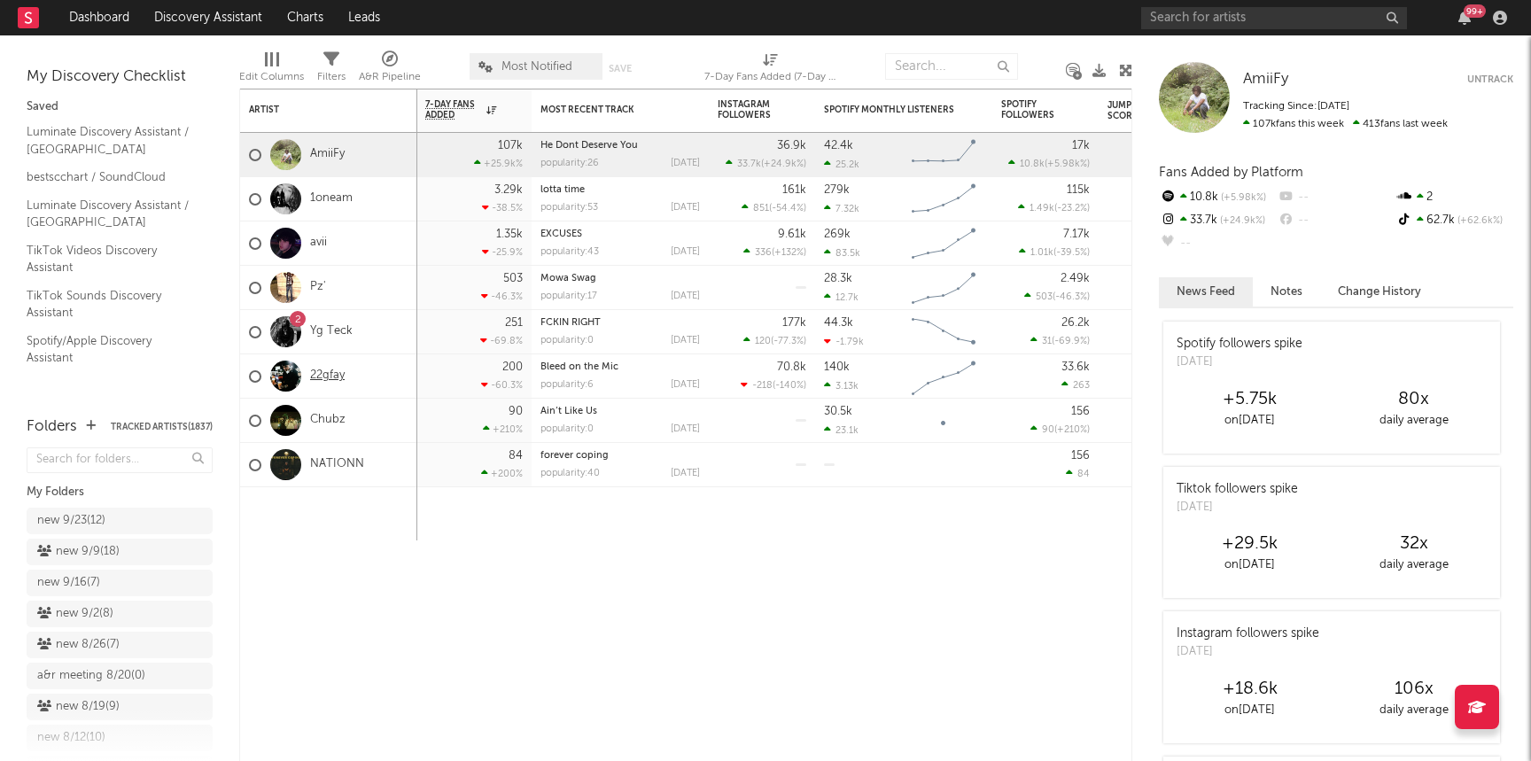
click at [327, 375] on link "22gfay" at bounding box center [327, 376] width 35 height 15
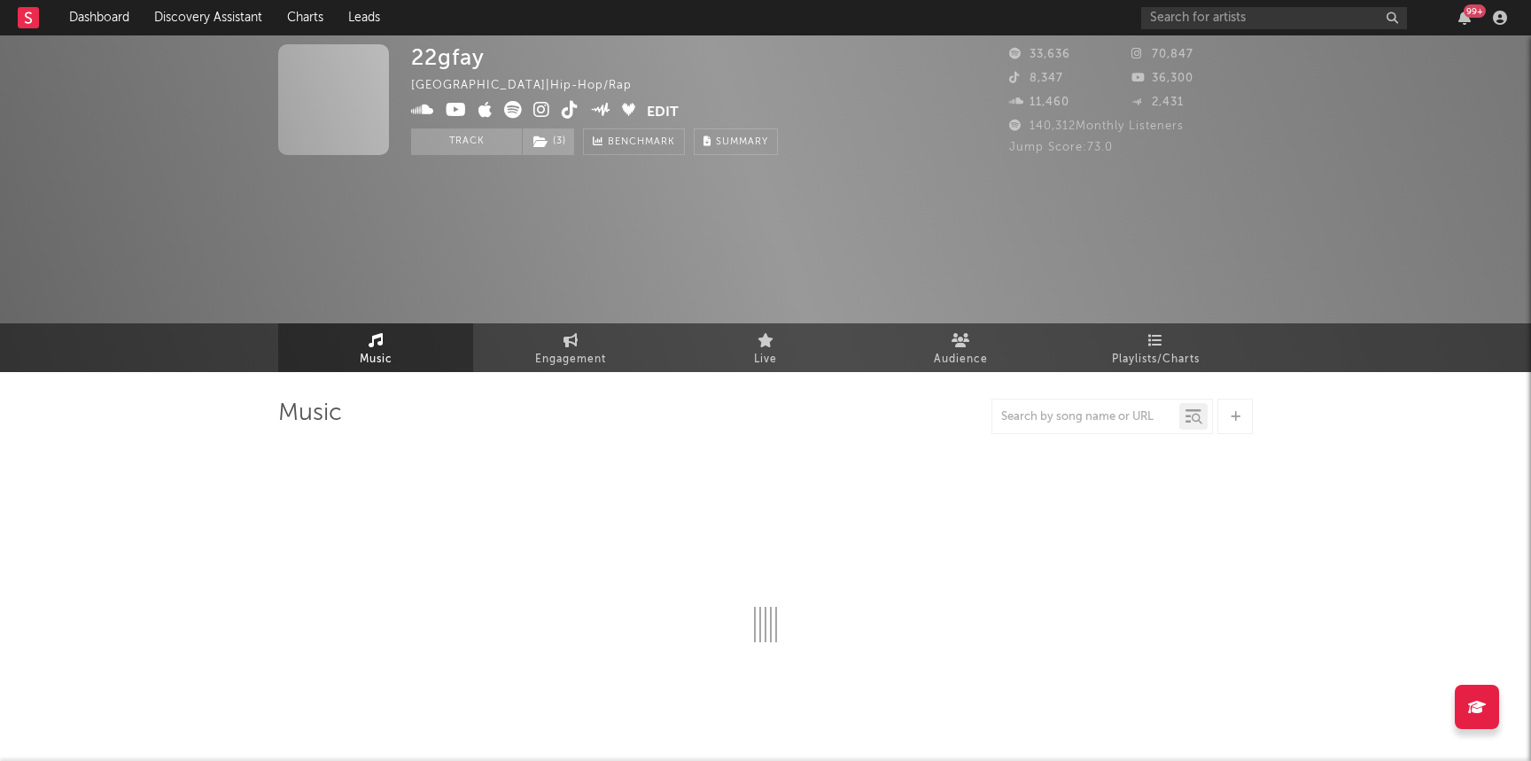
select select "6m"
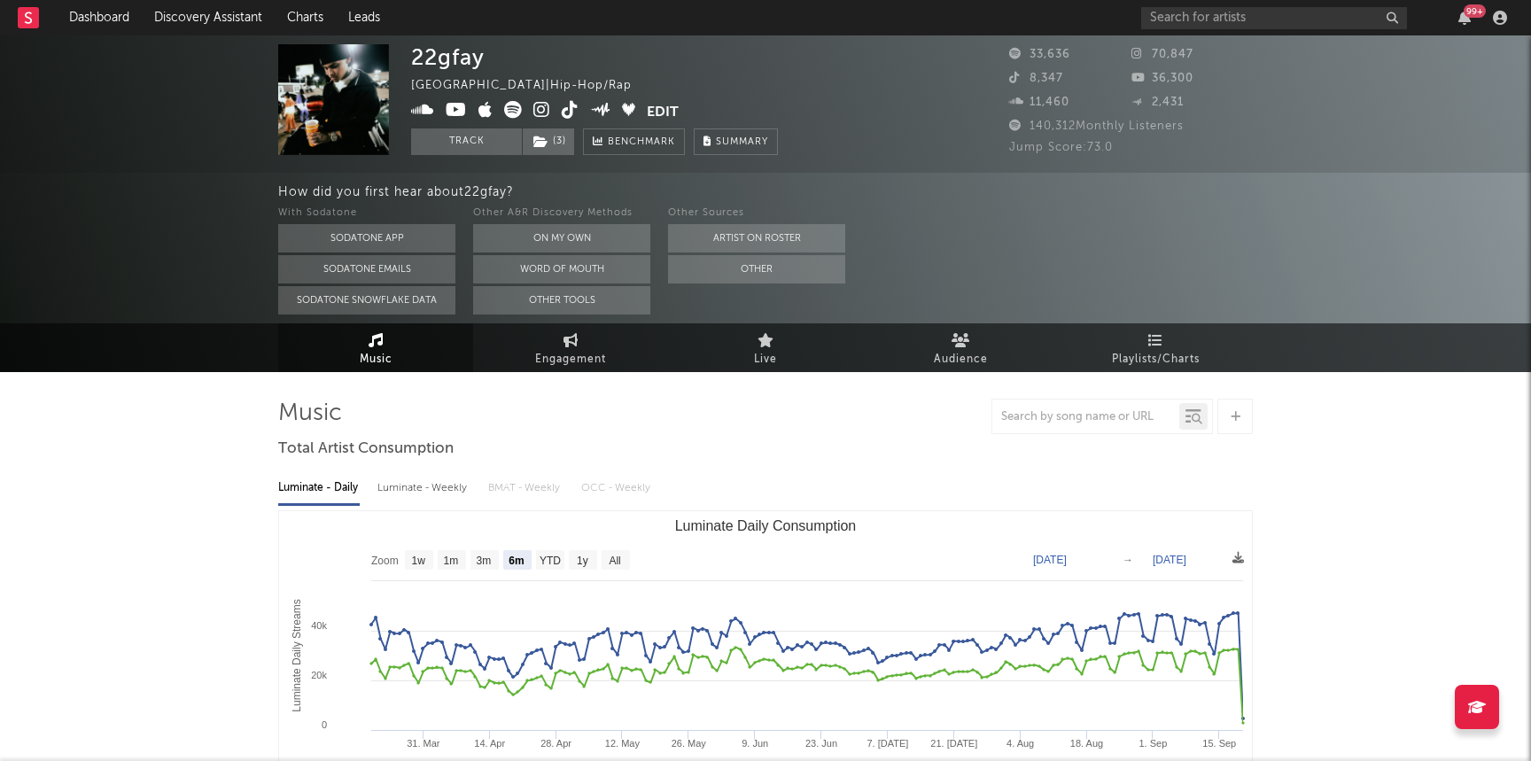
select select "6m"
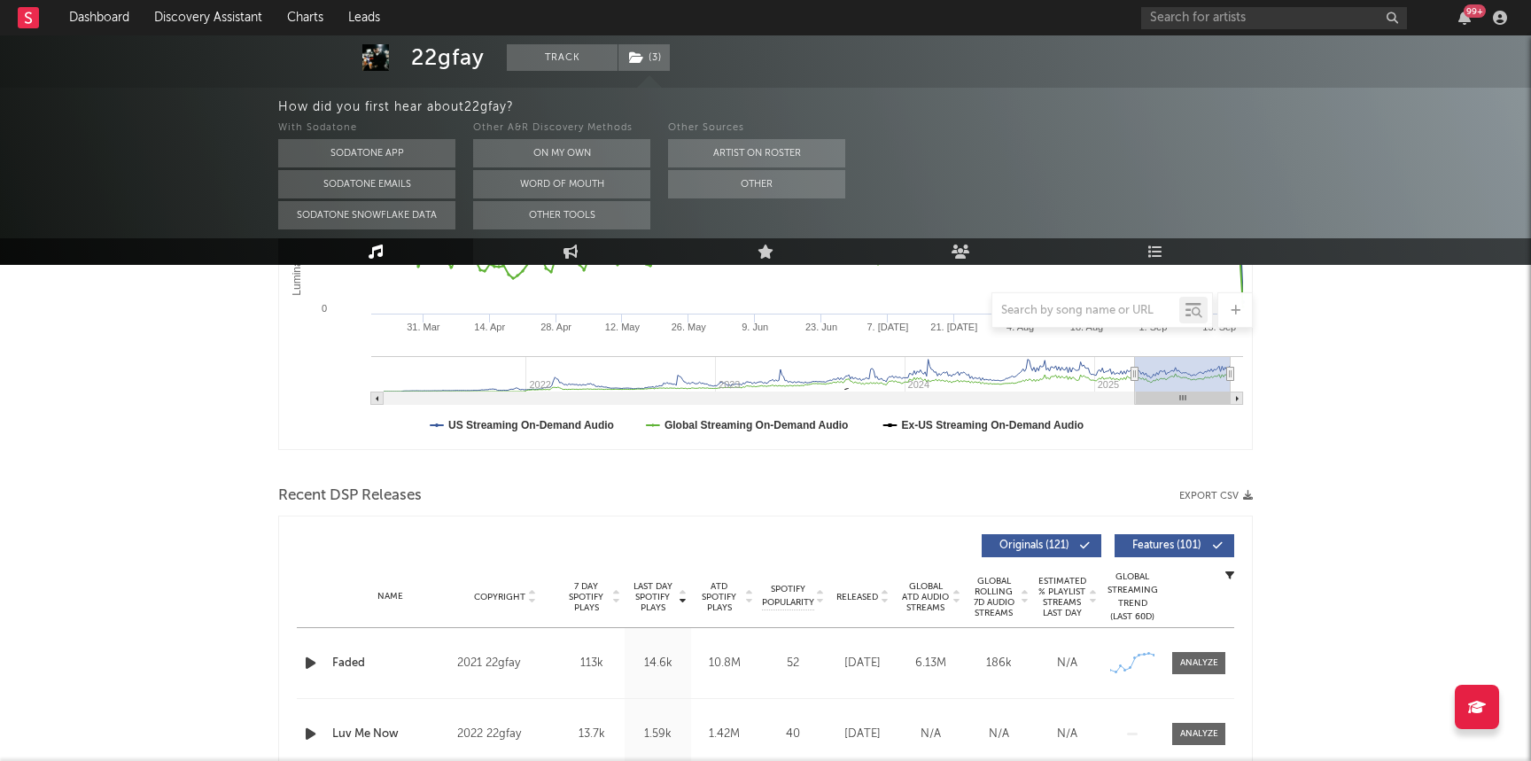
scroll to position [624, 0]
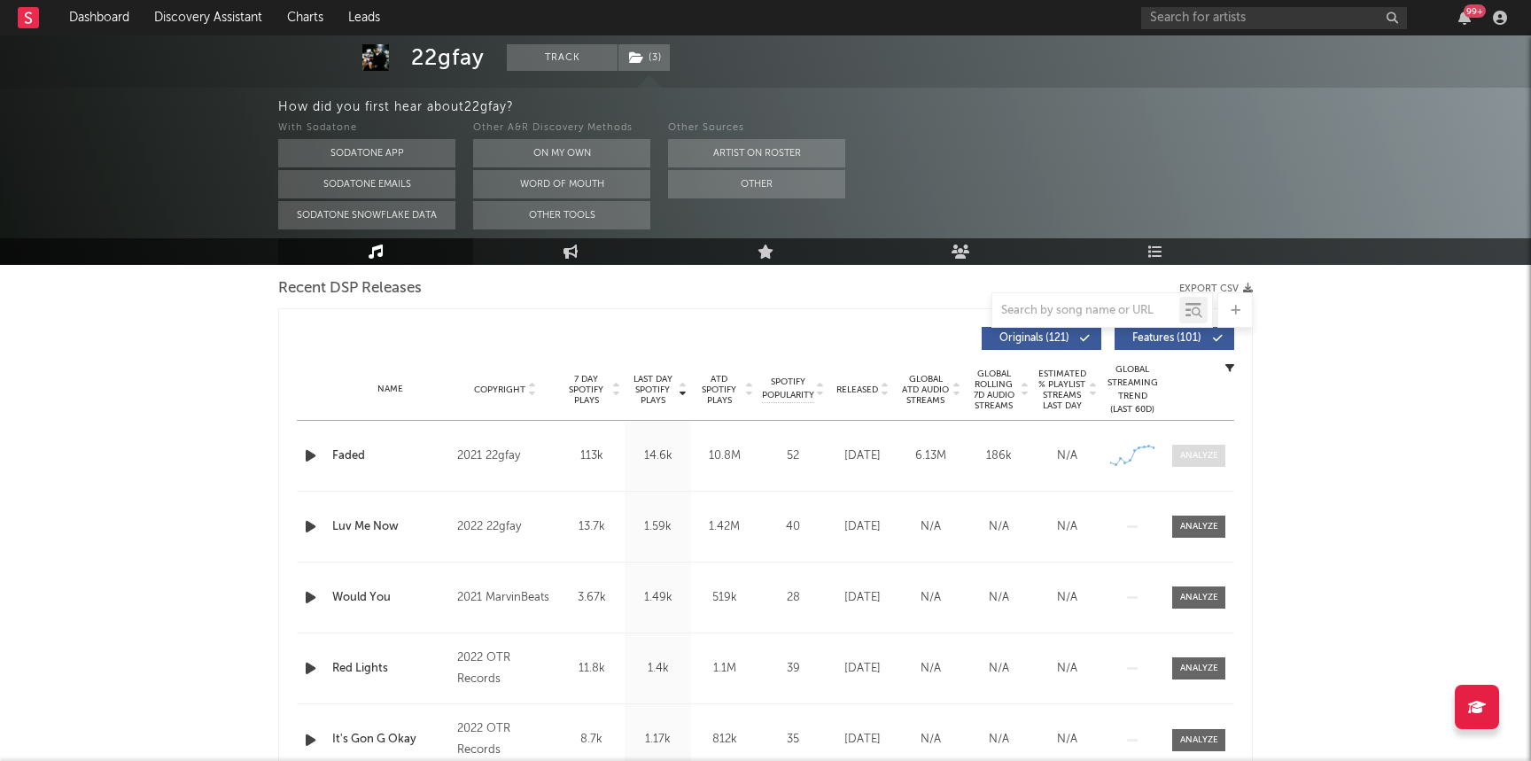
click at [1192, 455] on div at bounding box center [1199, 455] width 38 height 13
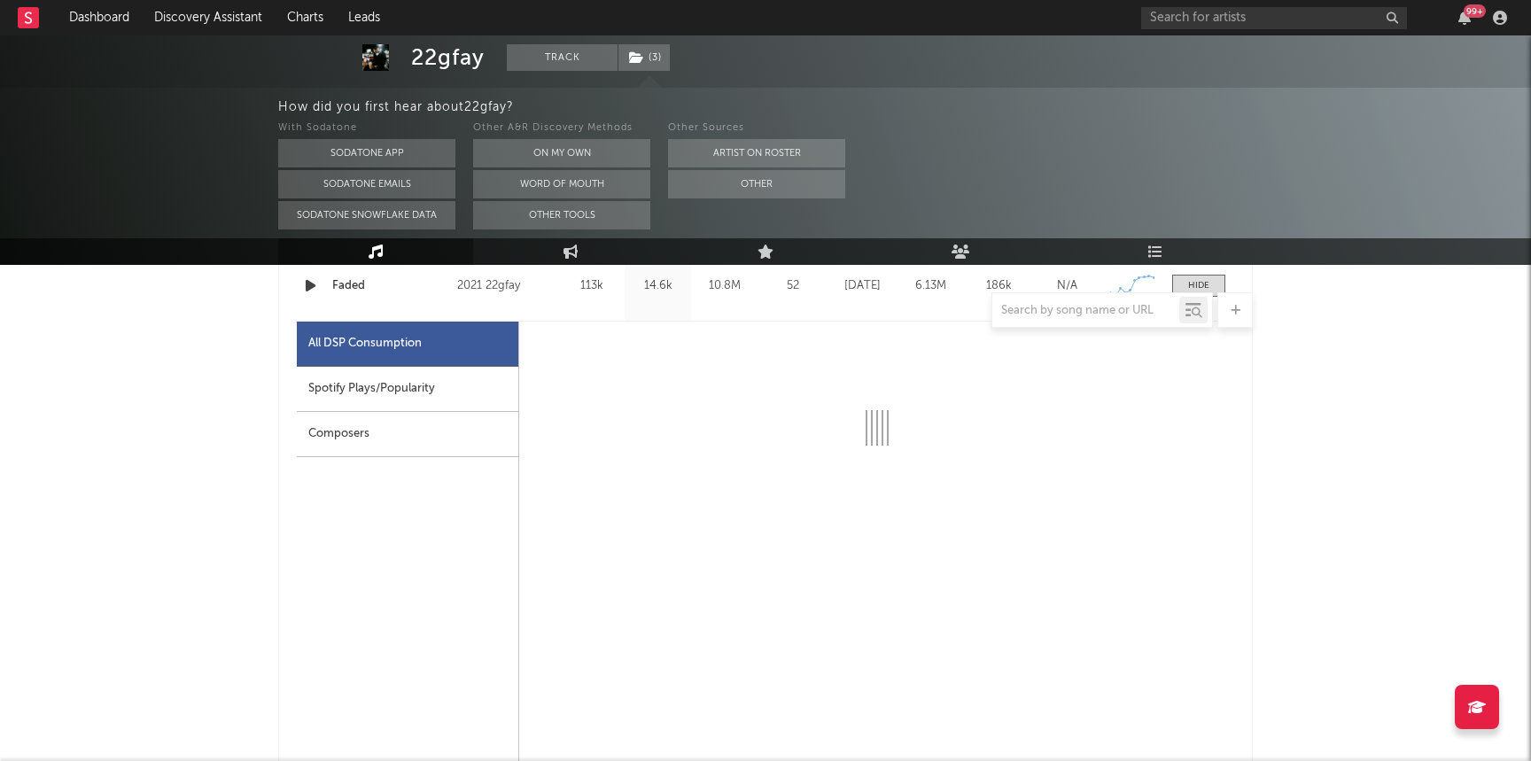
scroll to position [797, 0]
select select "6m"
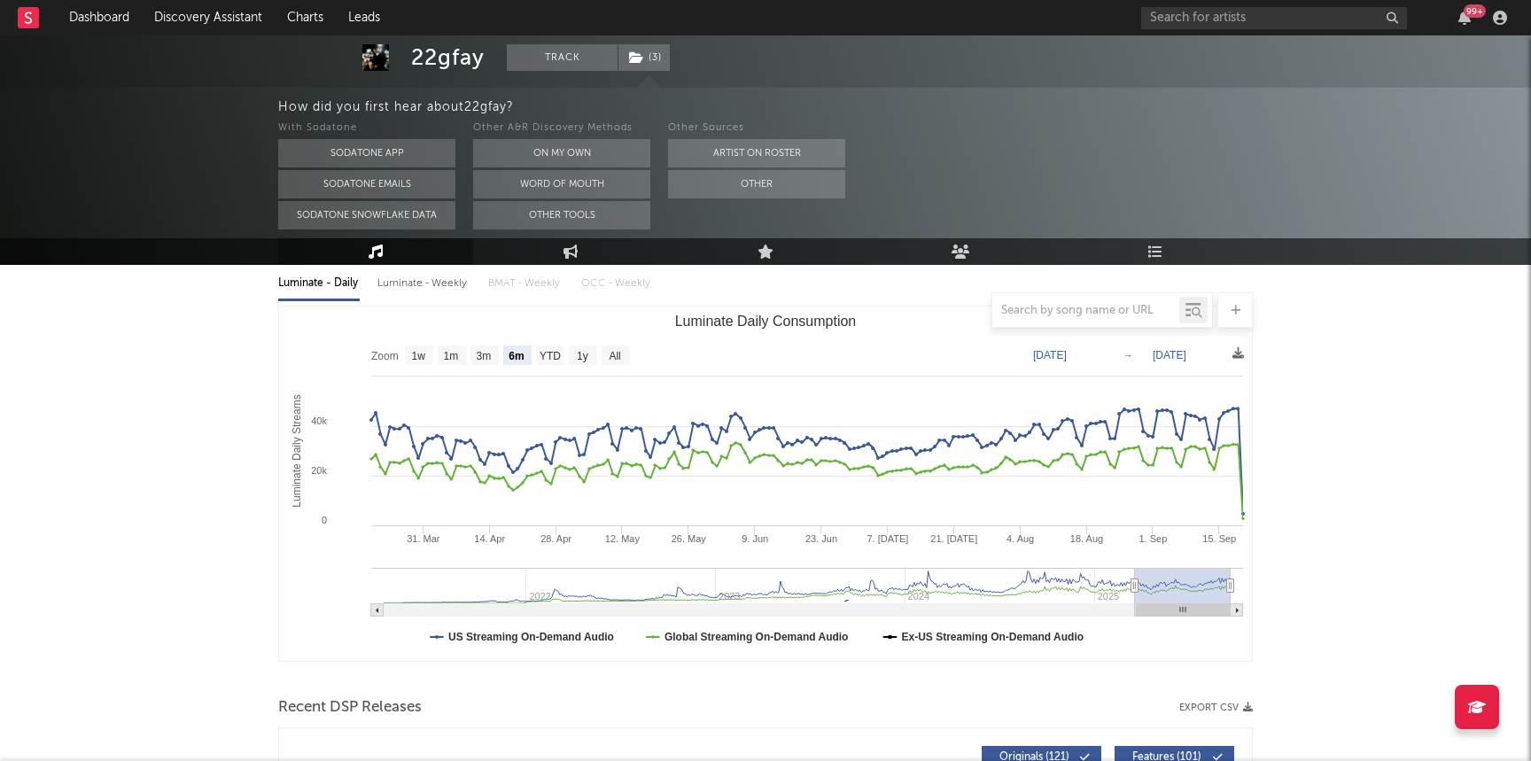
scroll to position [206, 0]
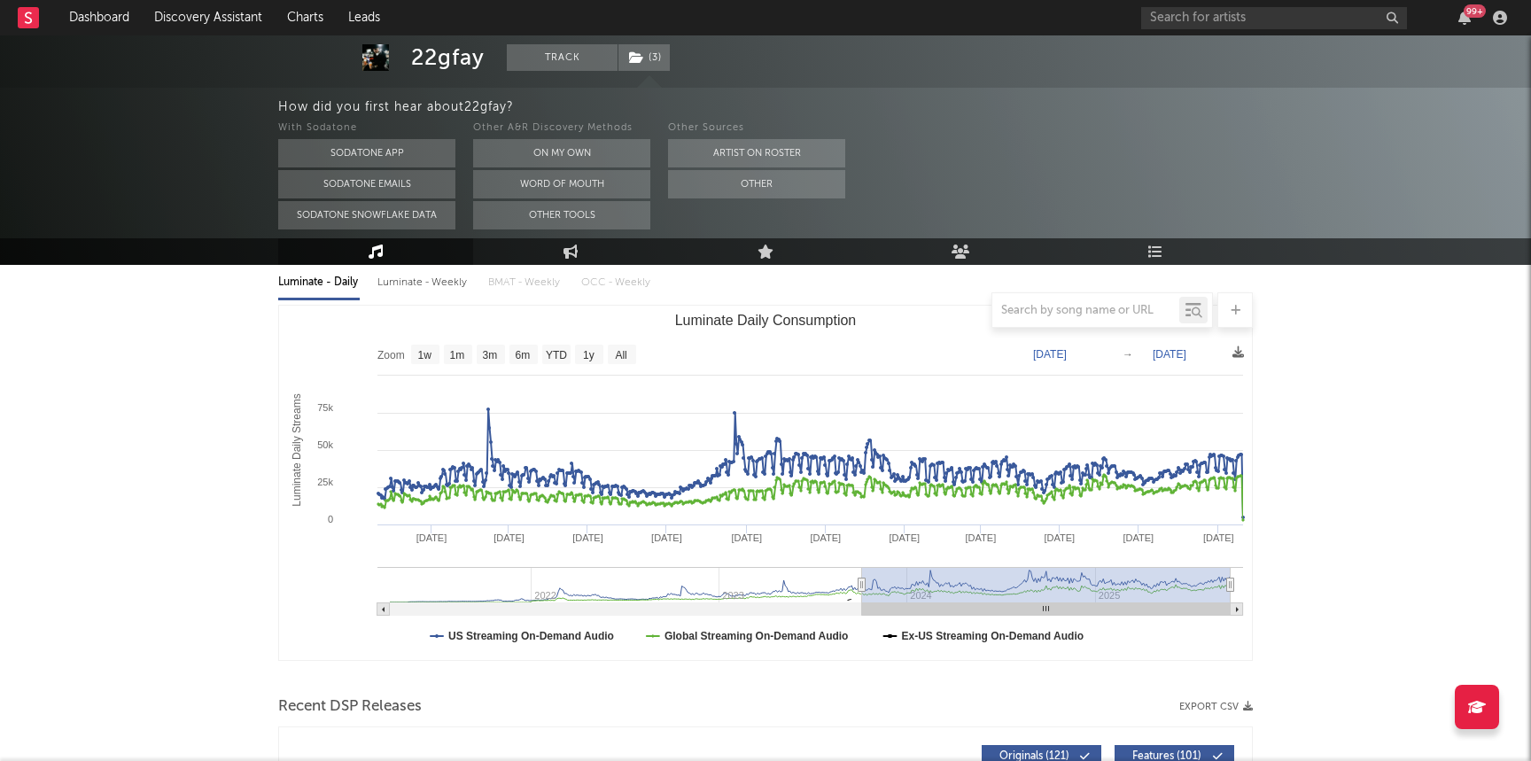
drag, startPoint x: 1138, startPoint y: 587, endPoint x: 816, endPoint y: 551, distance: 323.7
click at [816, 551] on icon "Created with Highcharts 10.3.3 Luminate Daily Streams Luminate Daily Consumptio…" at bounding box center [765, 483] width 973 height 354
type input "[DATE]"
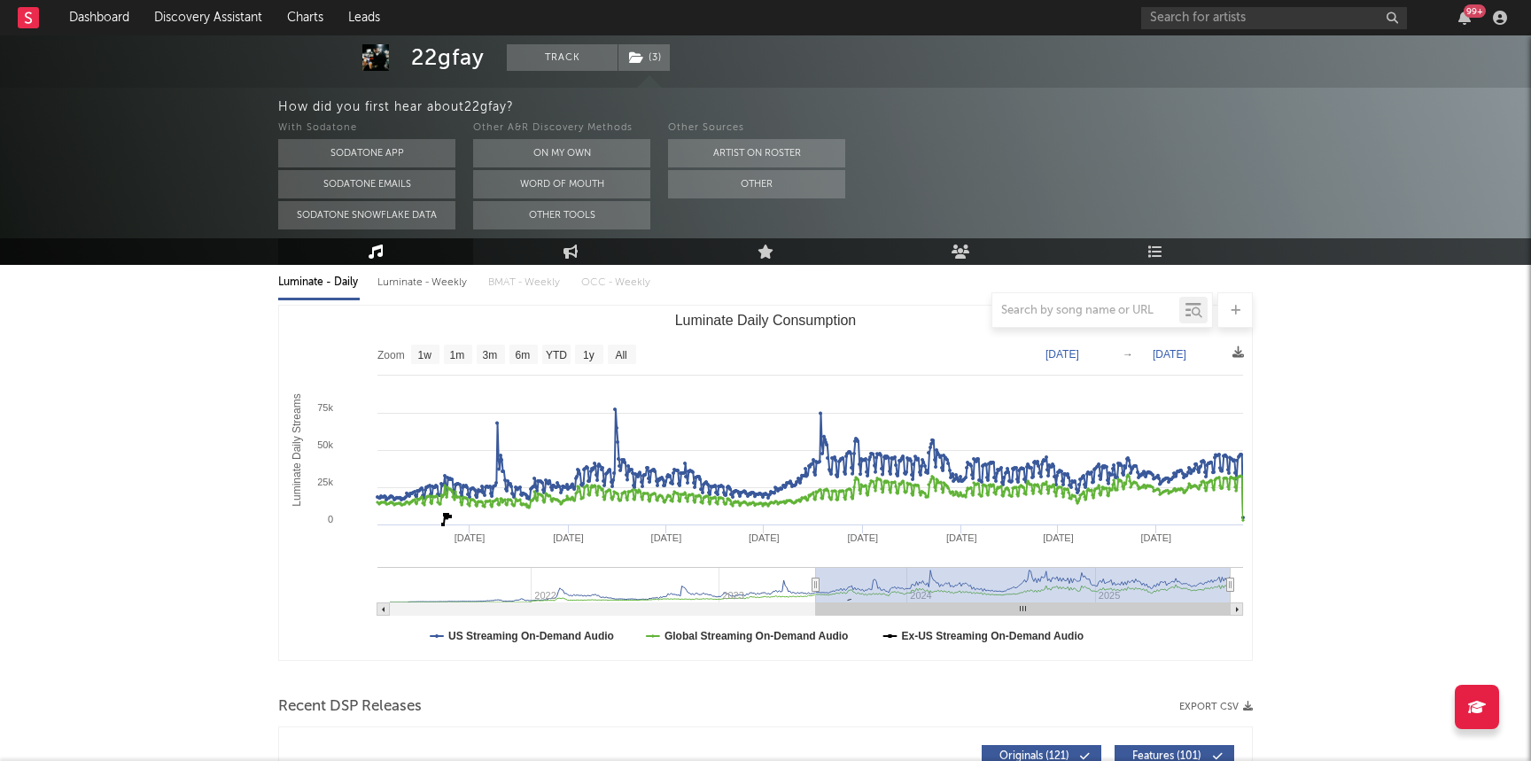
scroll to position [0, 0]
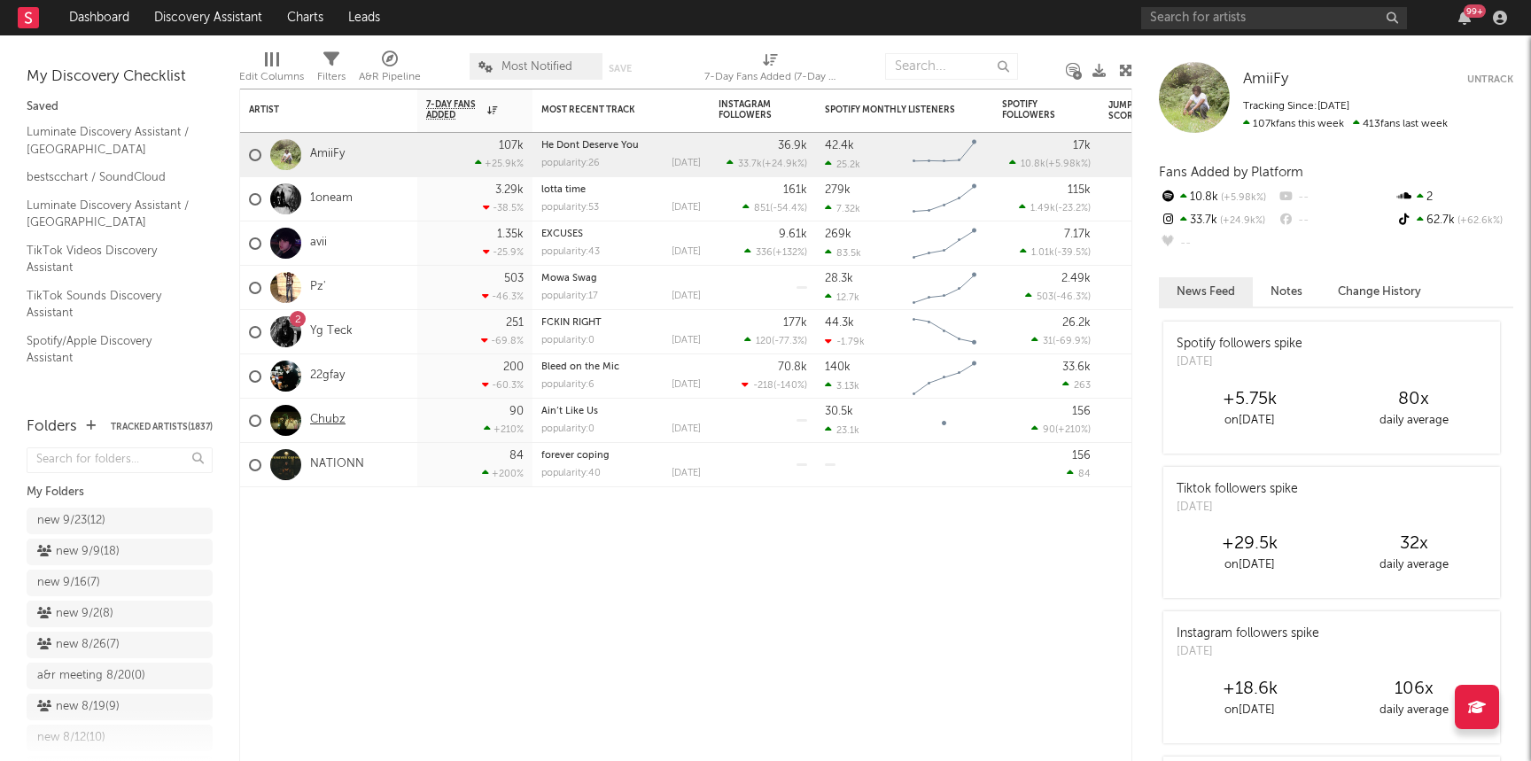
click at [338, 422] on link "Chubz" at bounding box center [327, 420] width 35 height 15
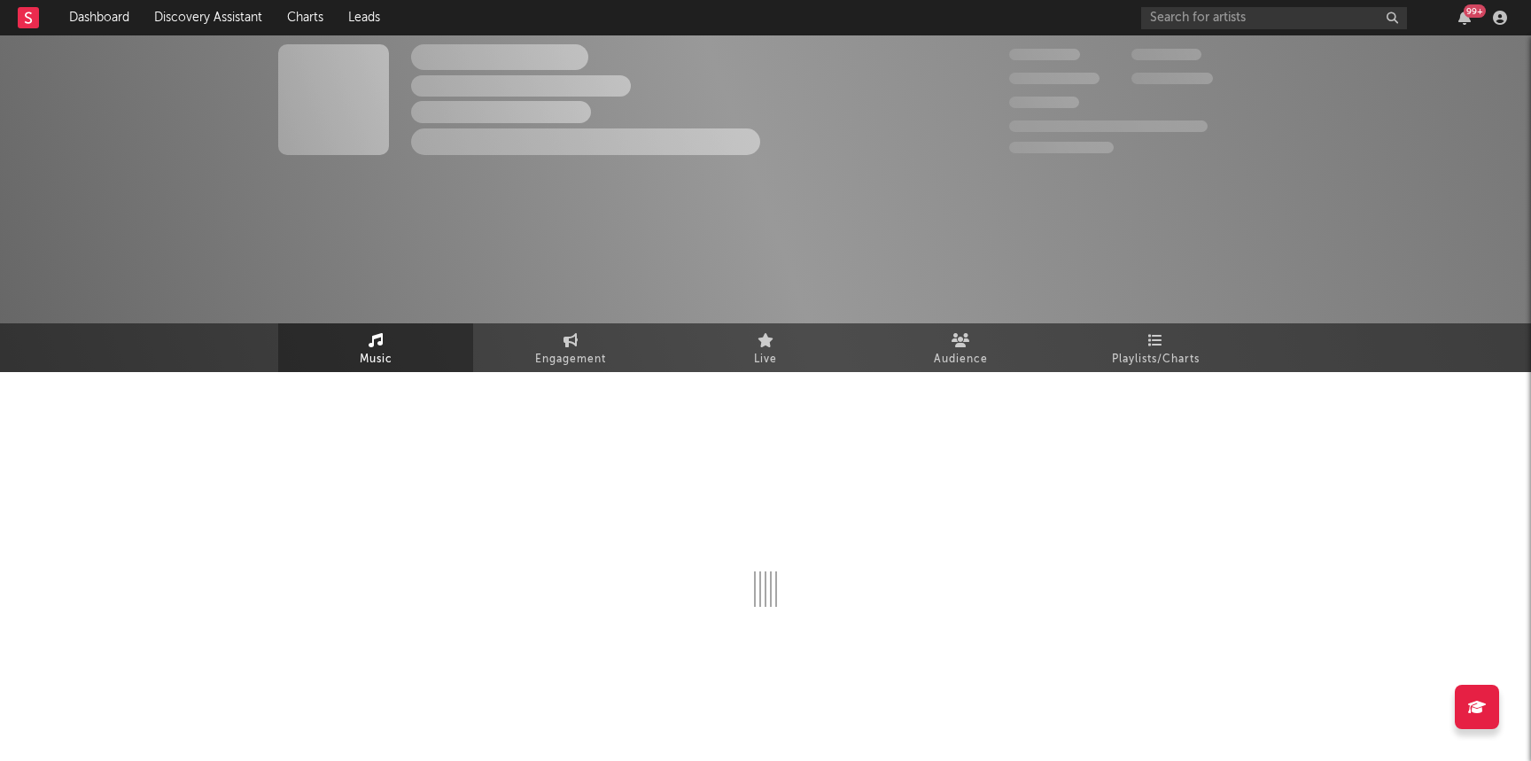
select select "1w"
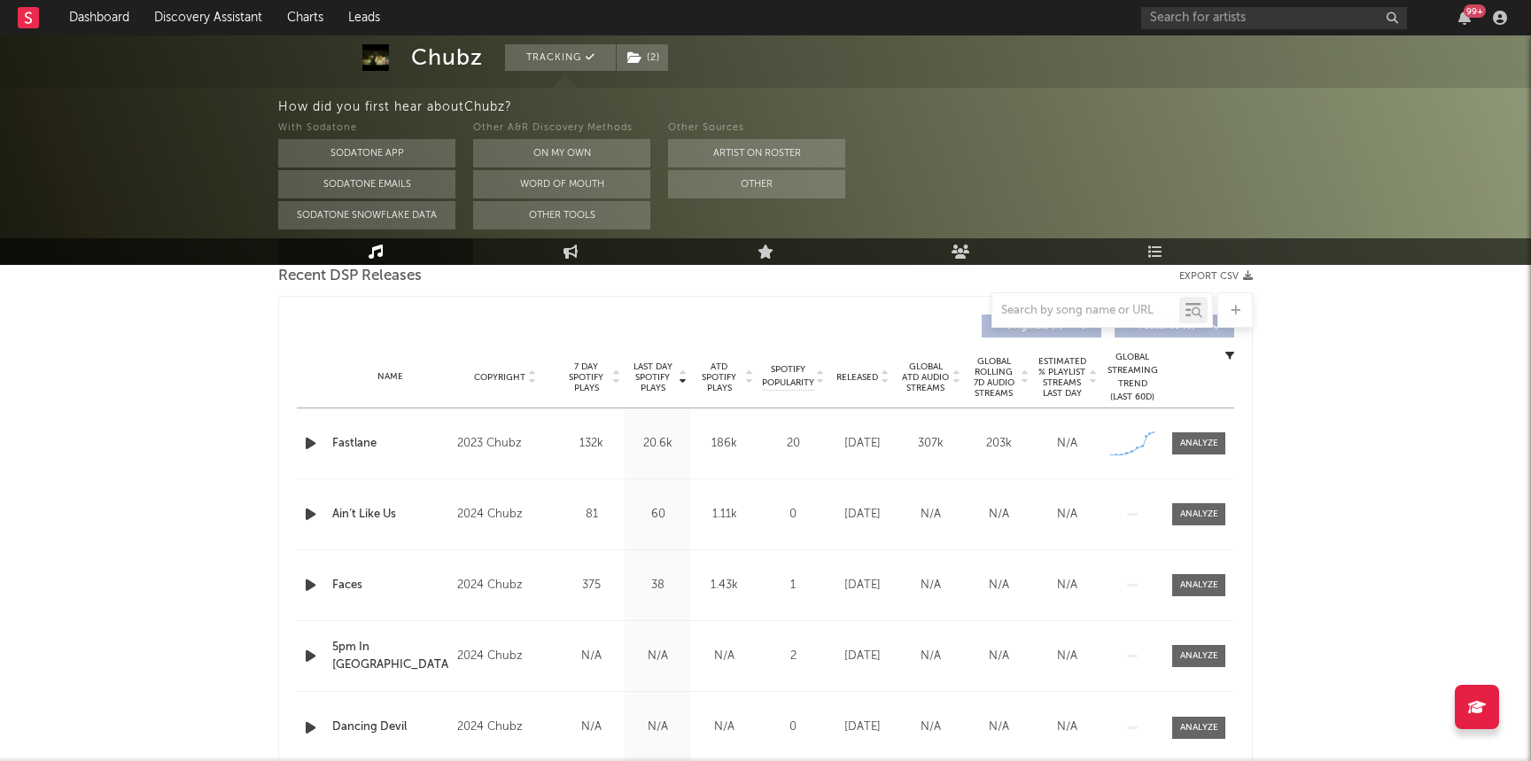
scroll to position [594, 0]
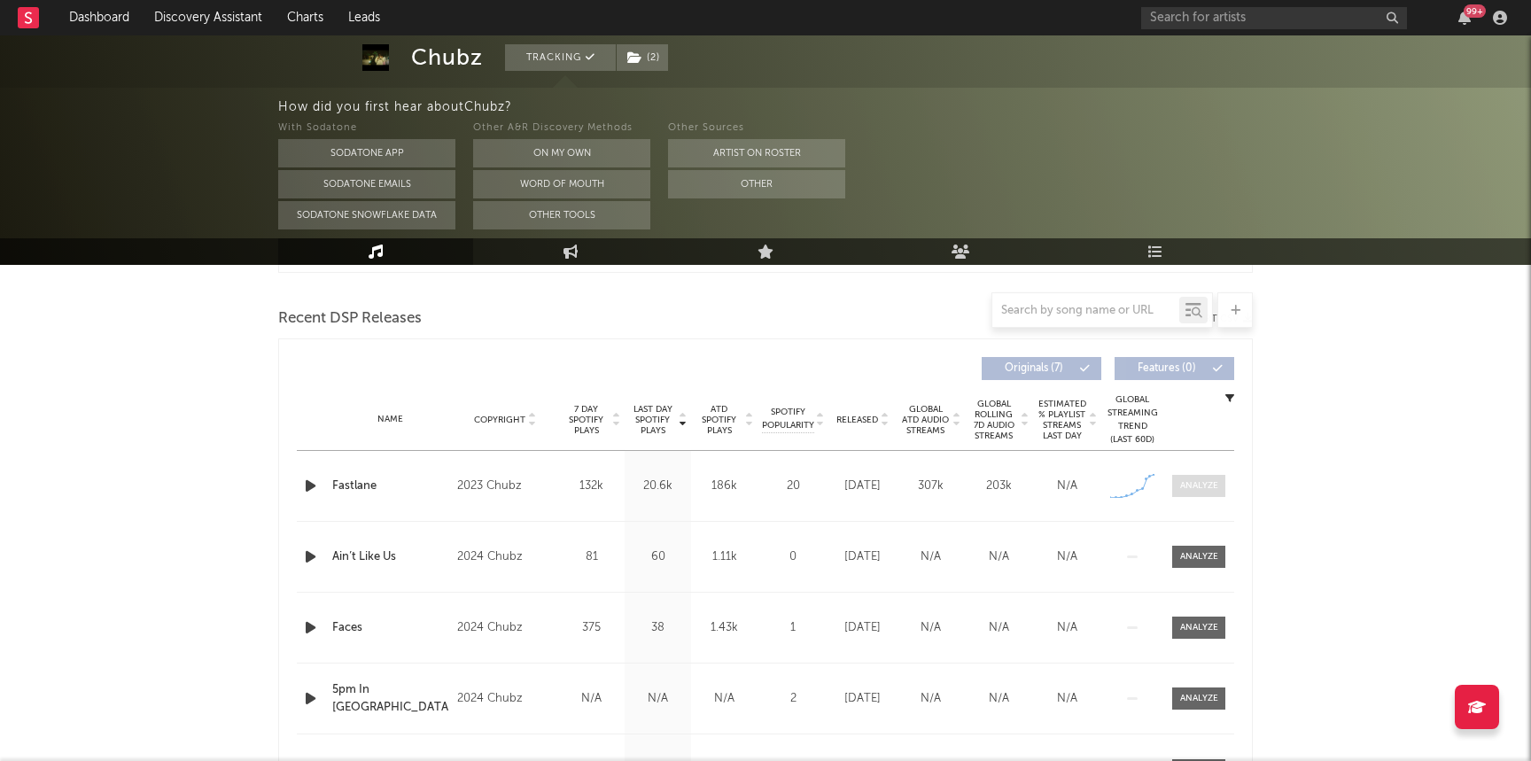
click at [1209, 486] on div at bounding box center [1199, 485] width 38 height 13
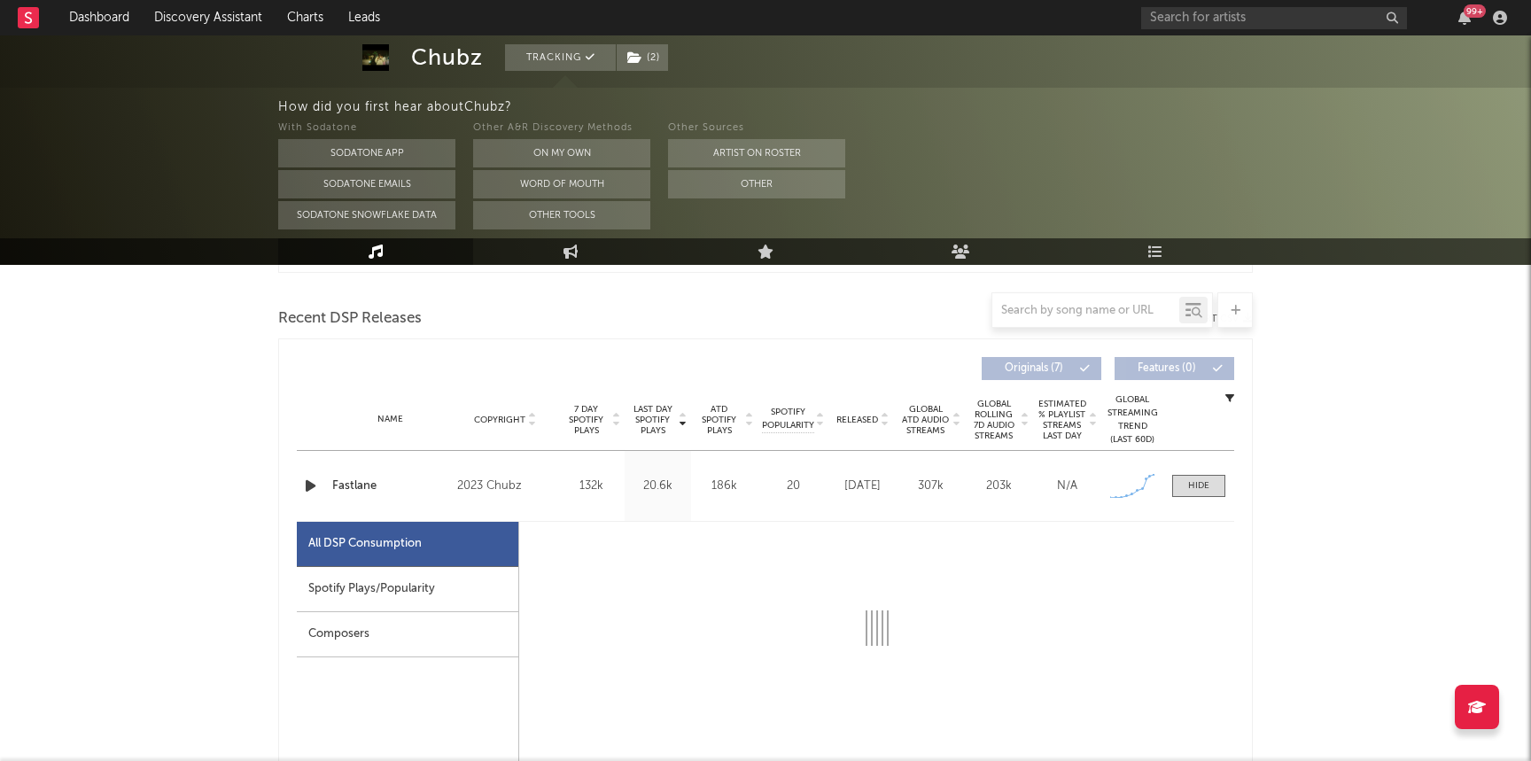
select select "1w"
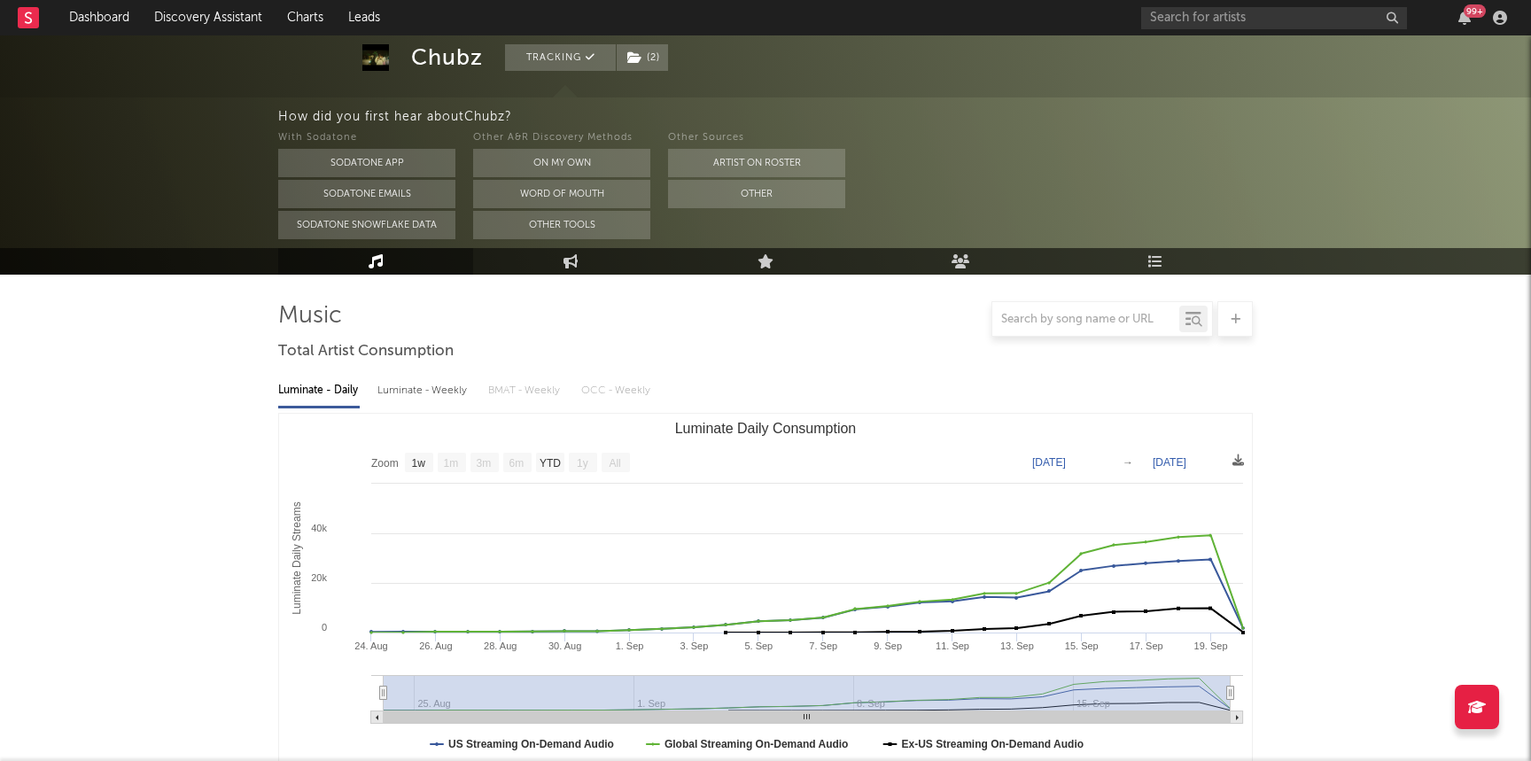
scroll to position [0, 0]
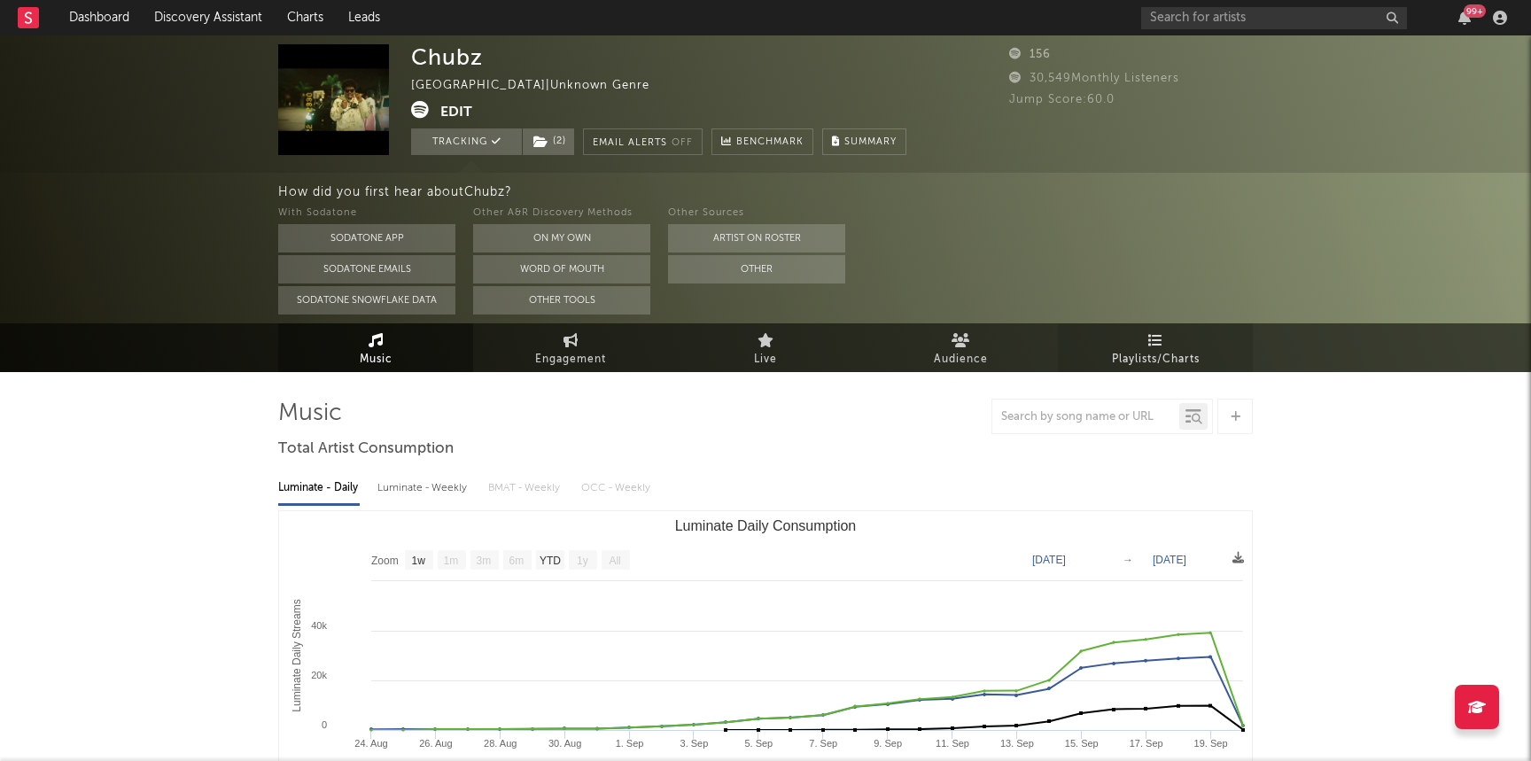
click at [1152, 362] on span "Playlists/Charts" at bounding box center [1156, 359] width 88 height 21
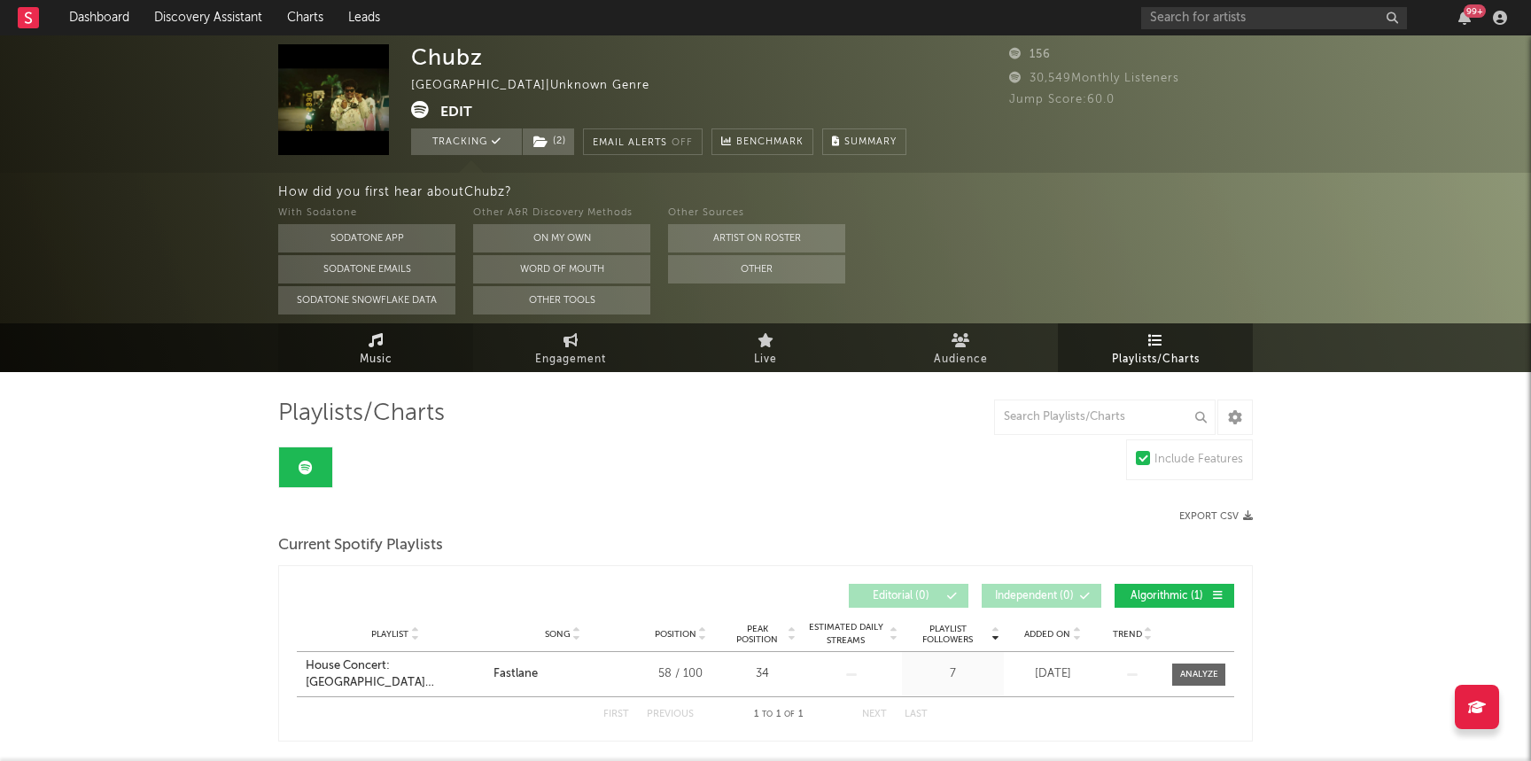
click at [372, 333] on icon at bounding box center [376, 340] width 15 height 14
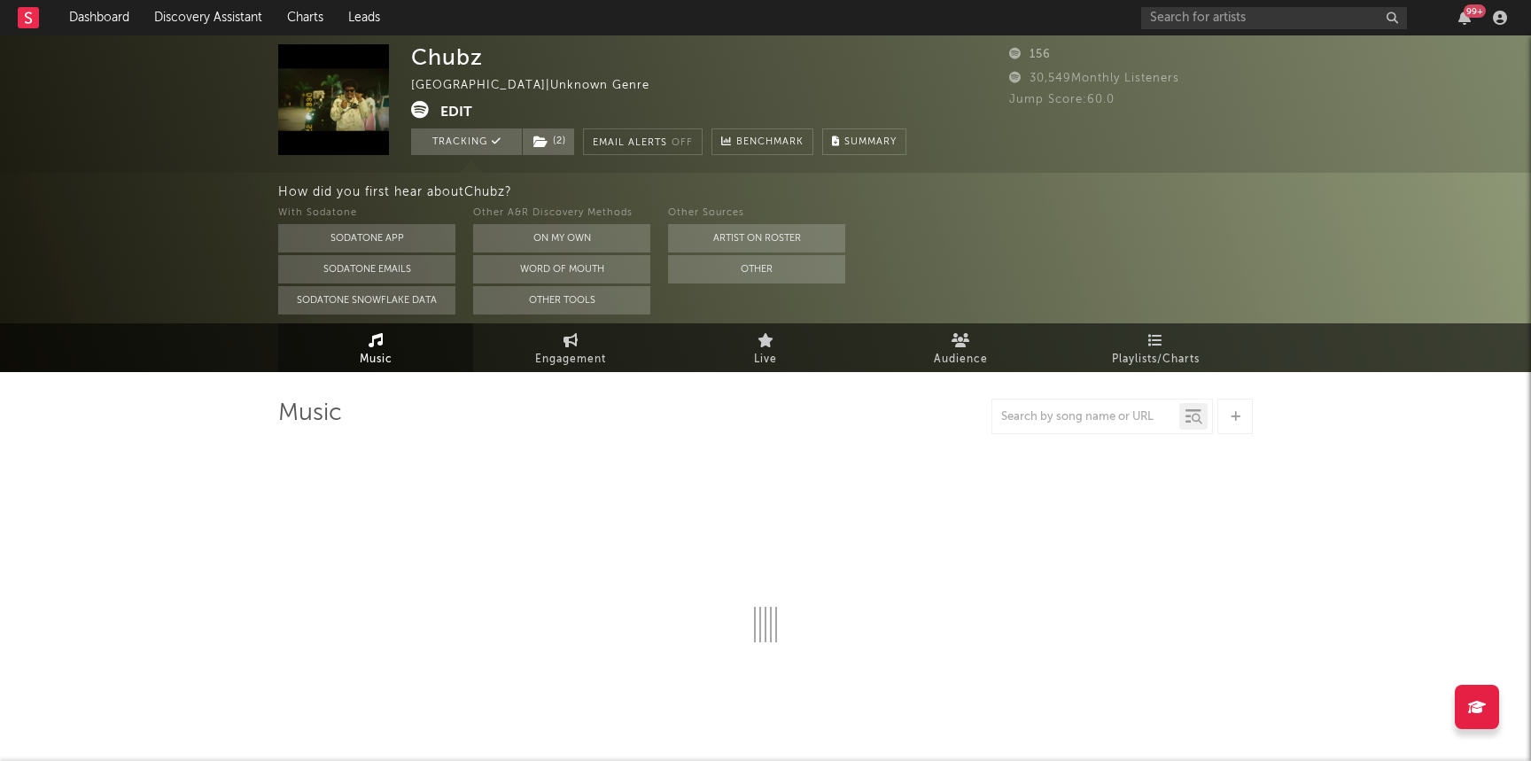
select select "1w"
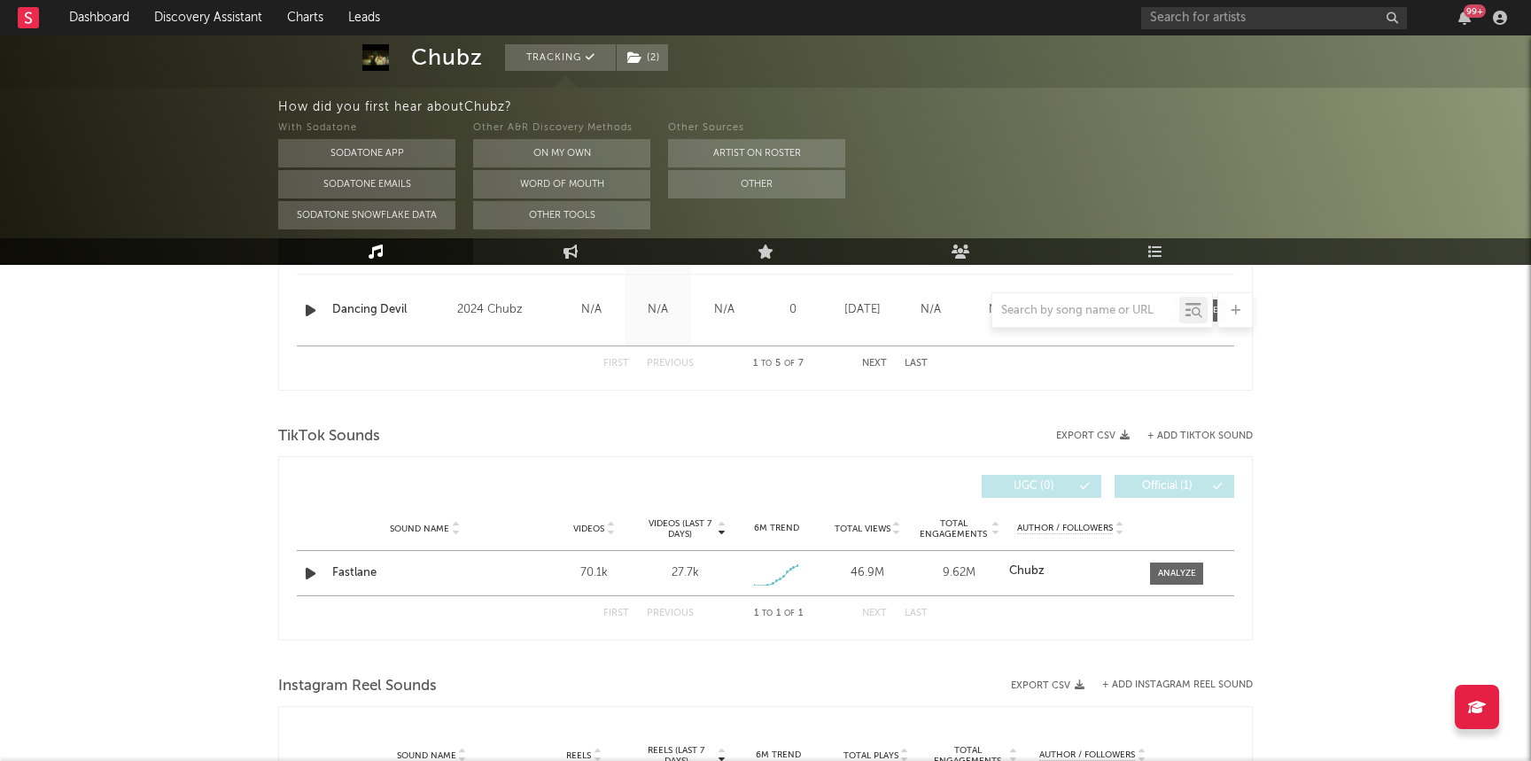
scroll to position [1052, 0]
click at [1185, 570] on div at bounding box center [1177, 575] width 38 height 13
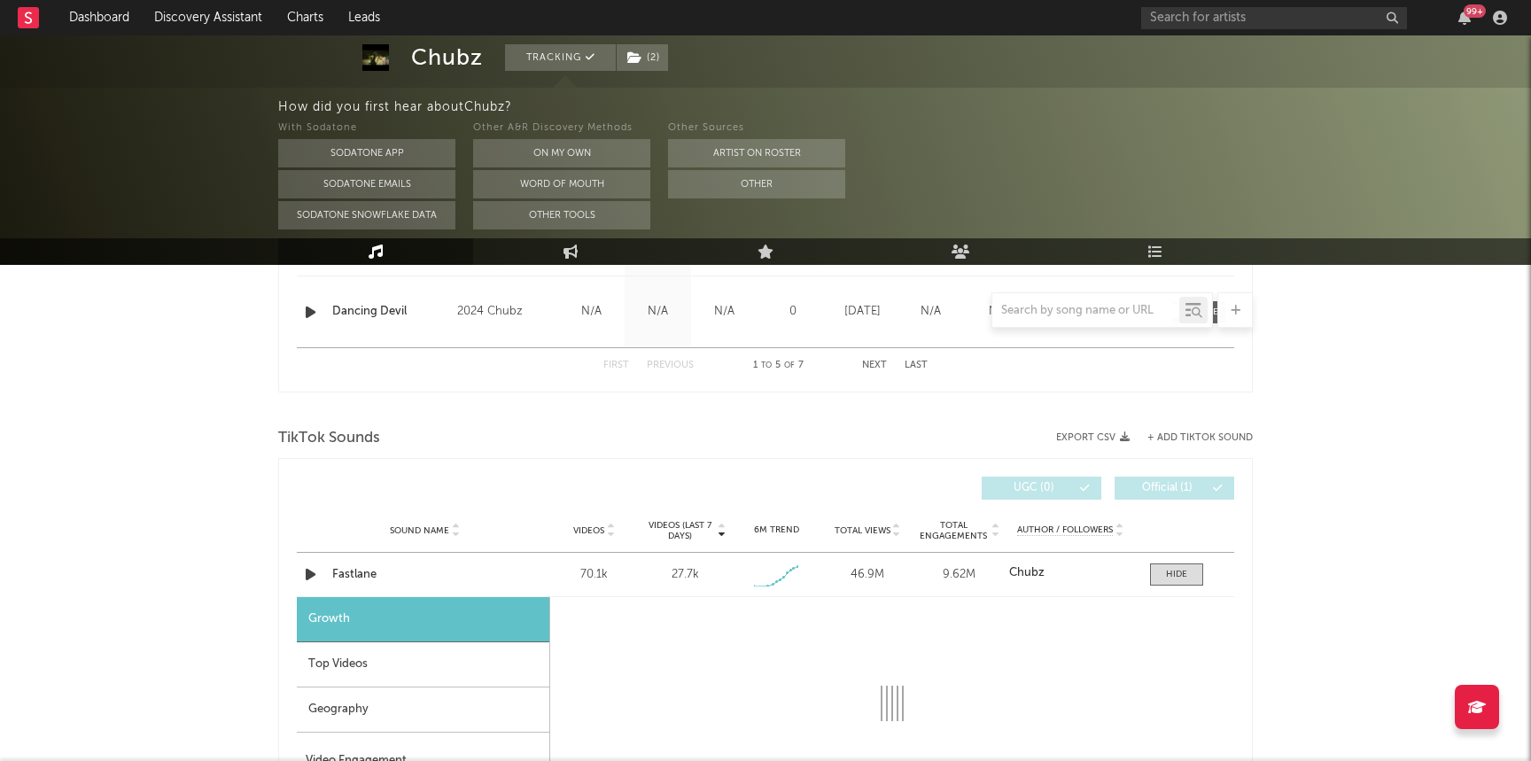
select select "1w"
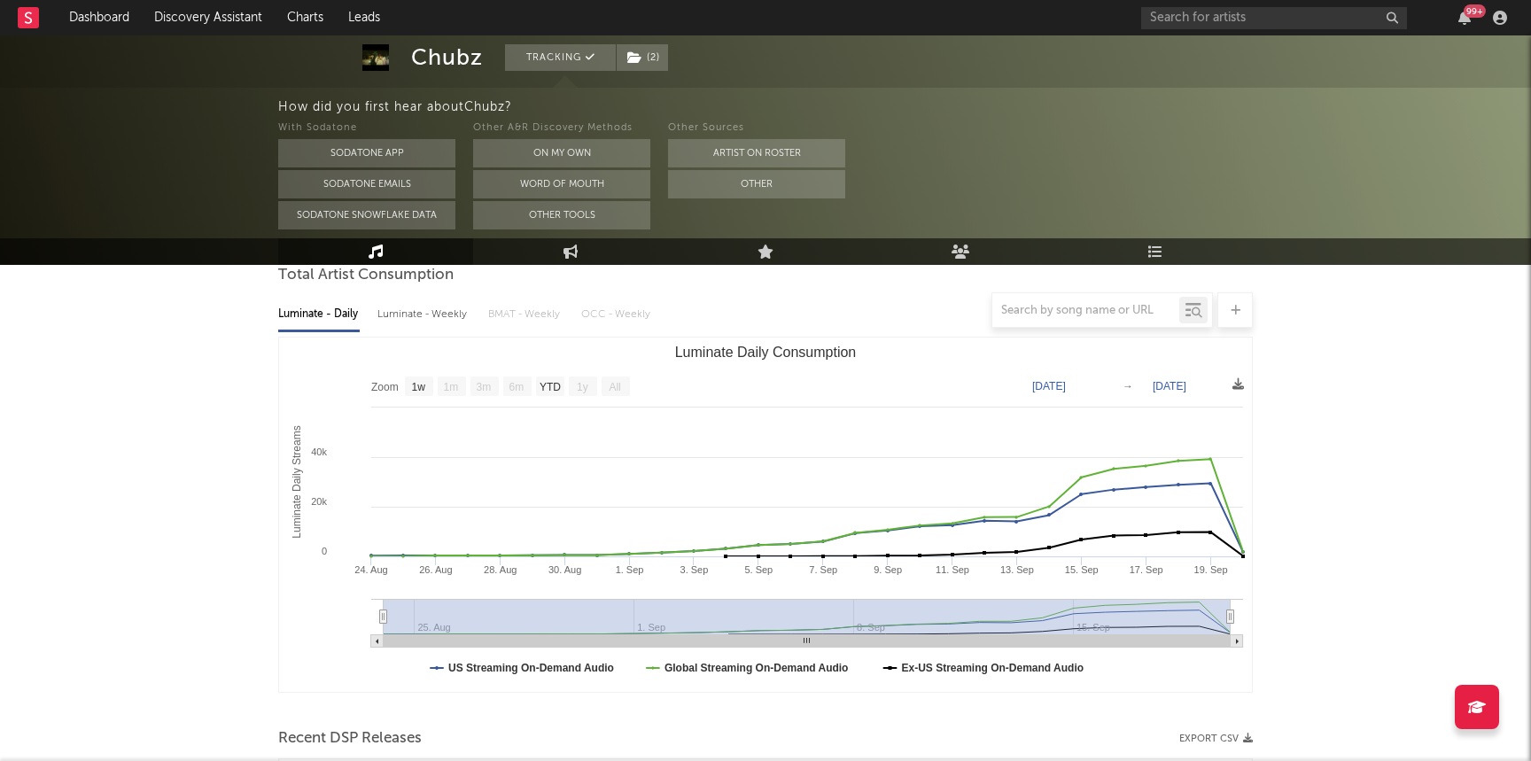
scroll to position [0, 0]
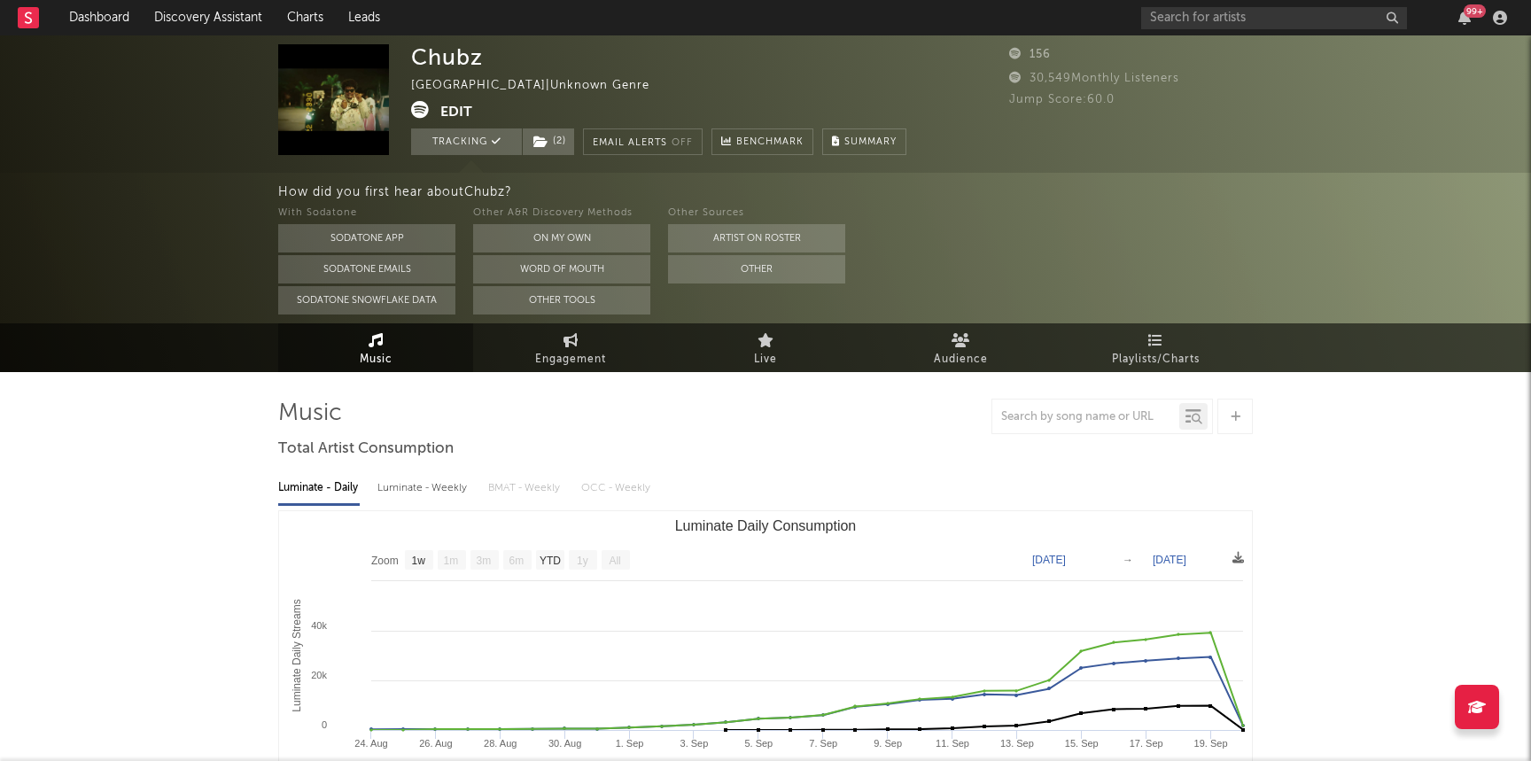
click at [389, 350] on span "Music" at bounding box center [376, 359] width 33 height 21
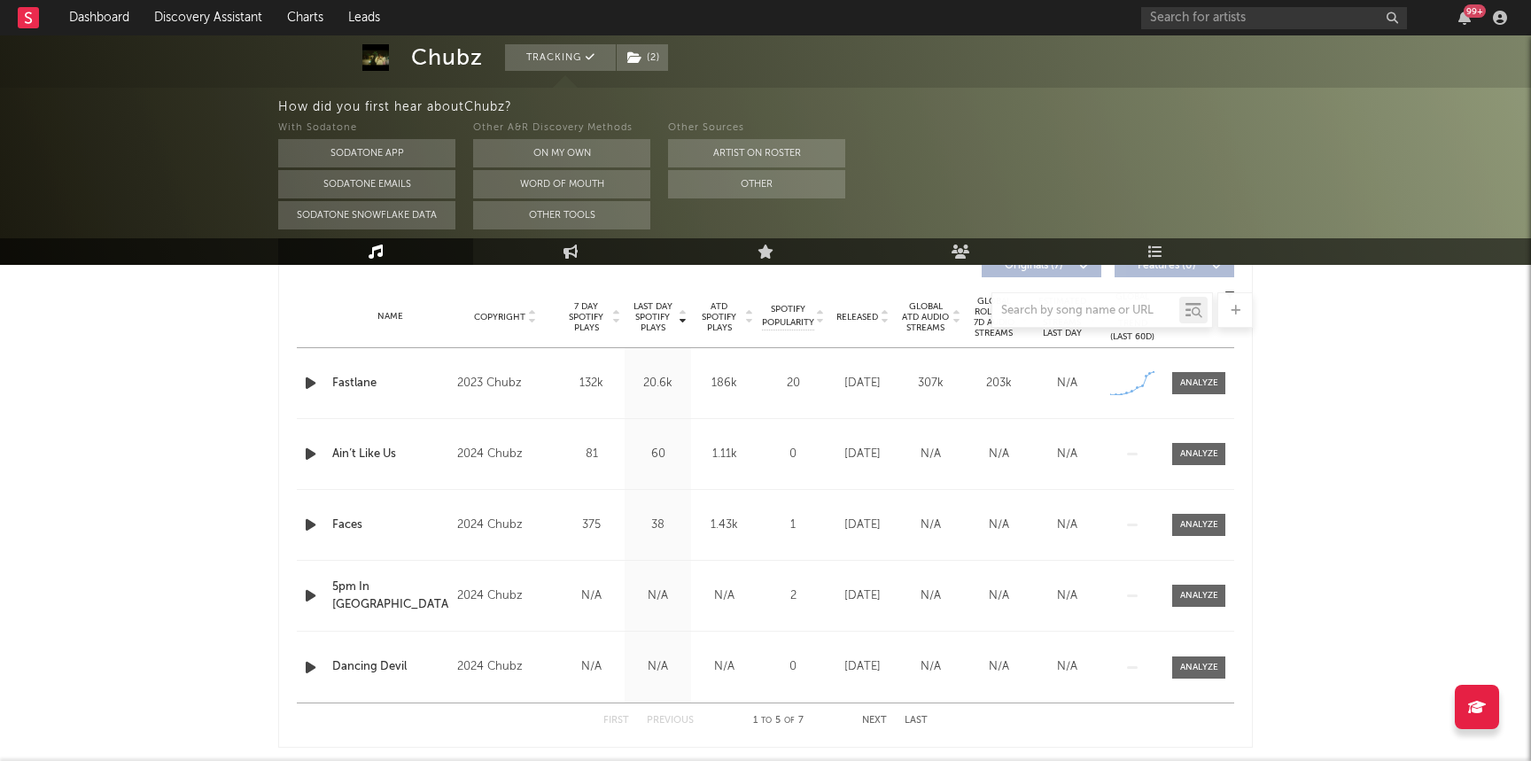
scroll to position [707, 0]
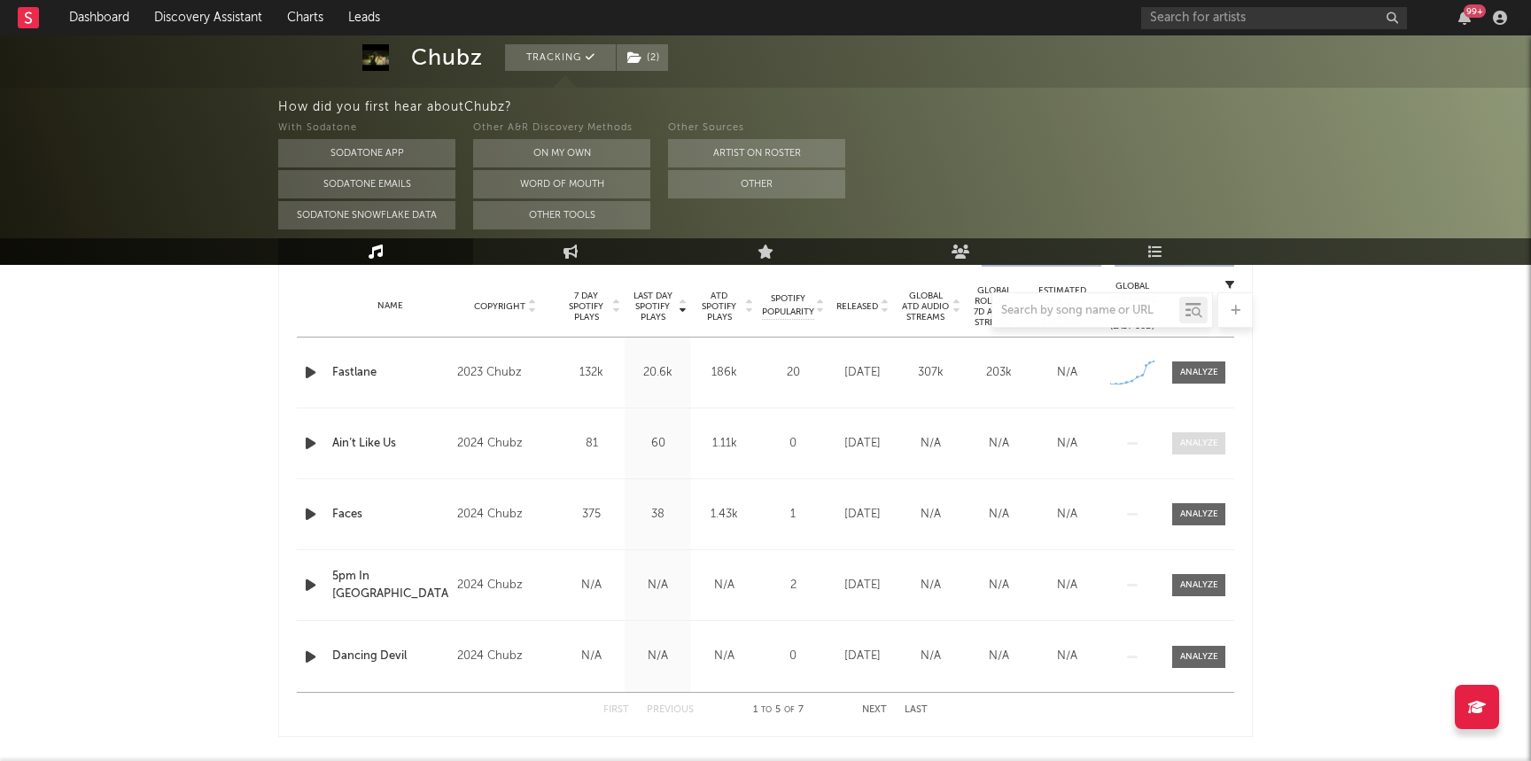
click at [1193, 448] on div at bounding box center [1199, 443] width 38 height 13
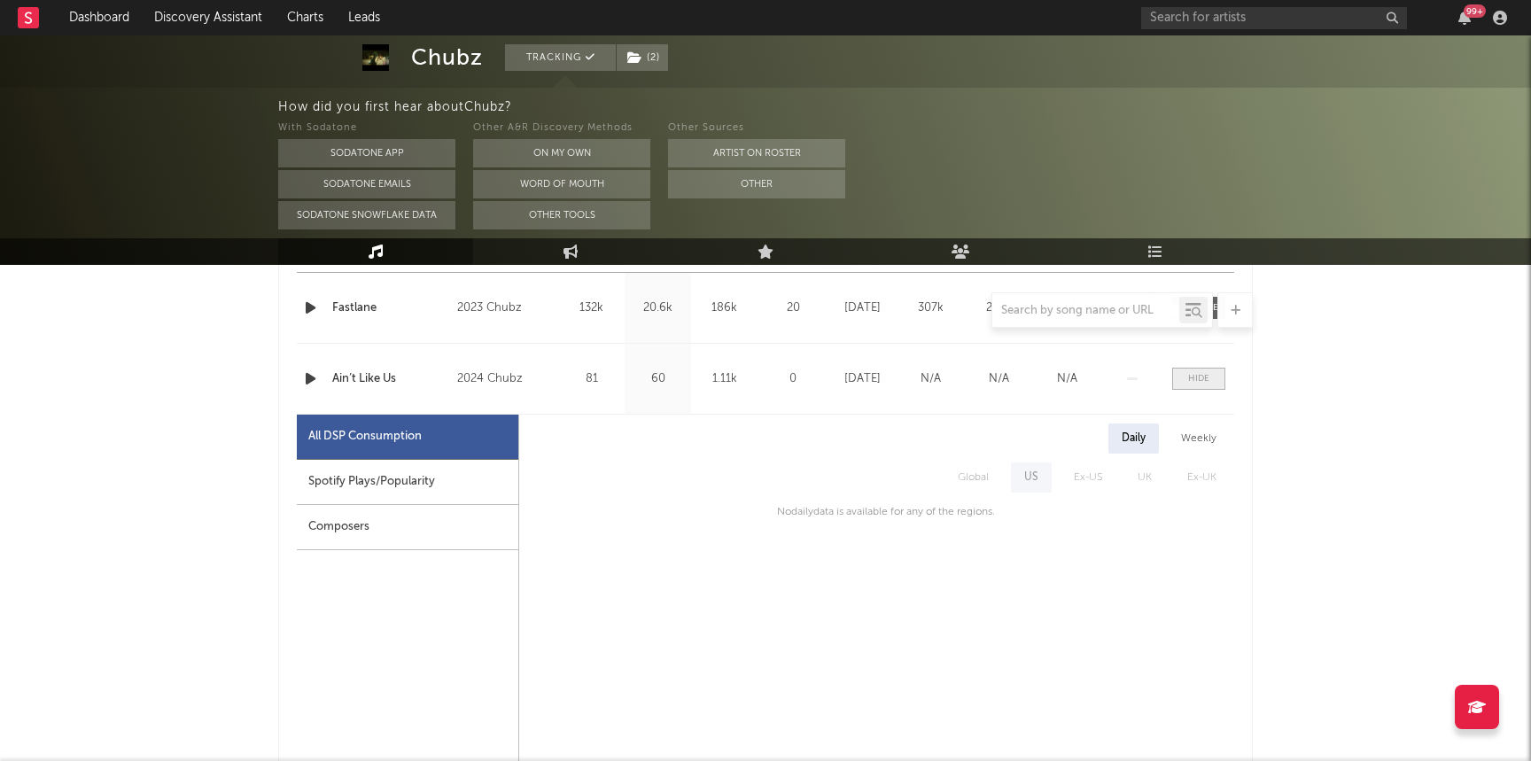
scroll to position [775, 0]
click at [1182, 432] on div "Weekly" at bounding box center [1199, 435] width 62 height 30
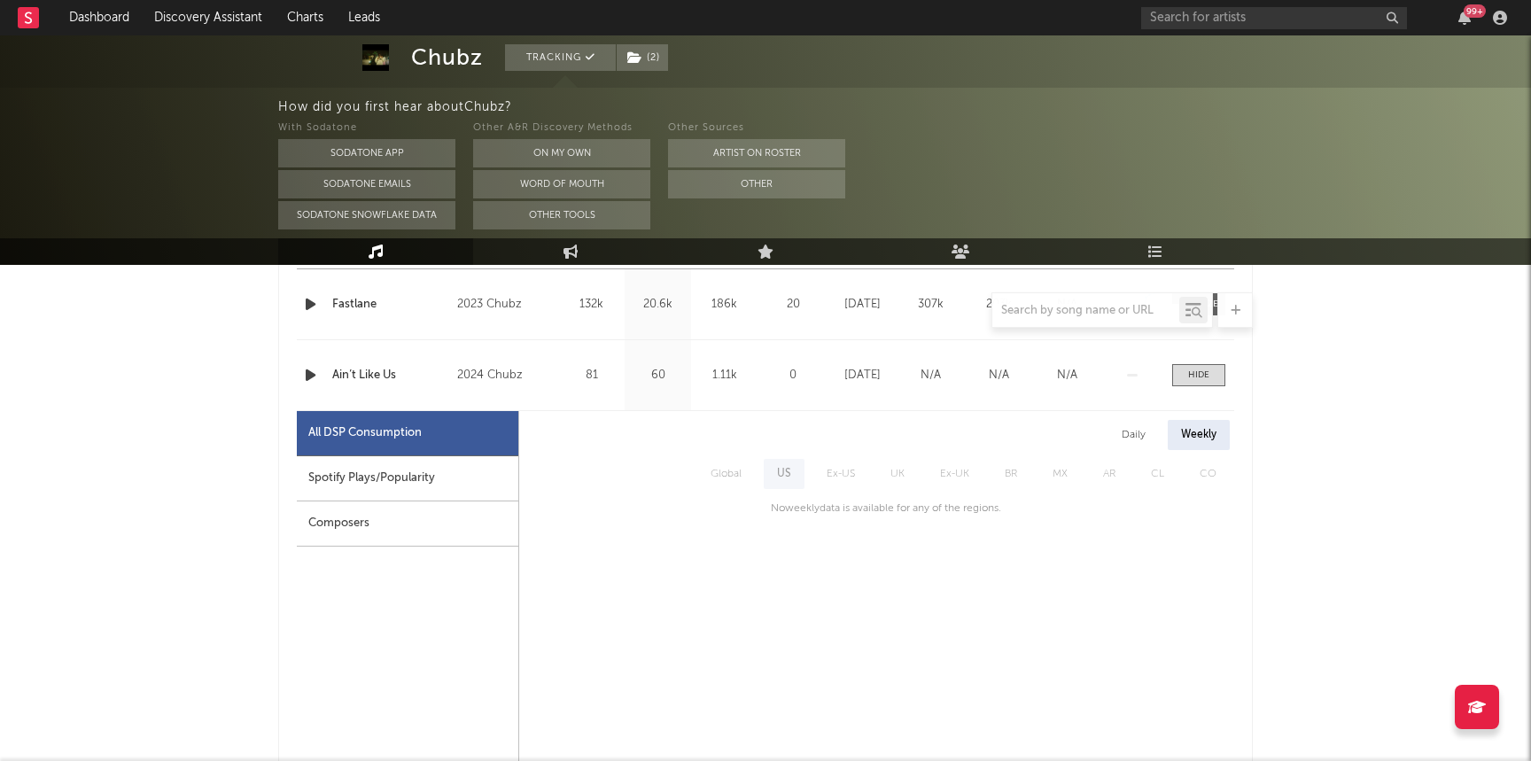
click at [1129, 432] on div "Daily" at bounding box center [1133, 435] width 51 height 30
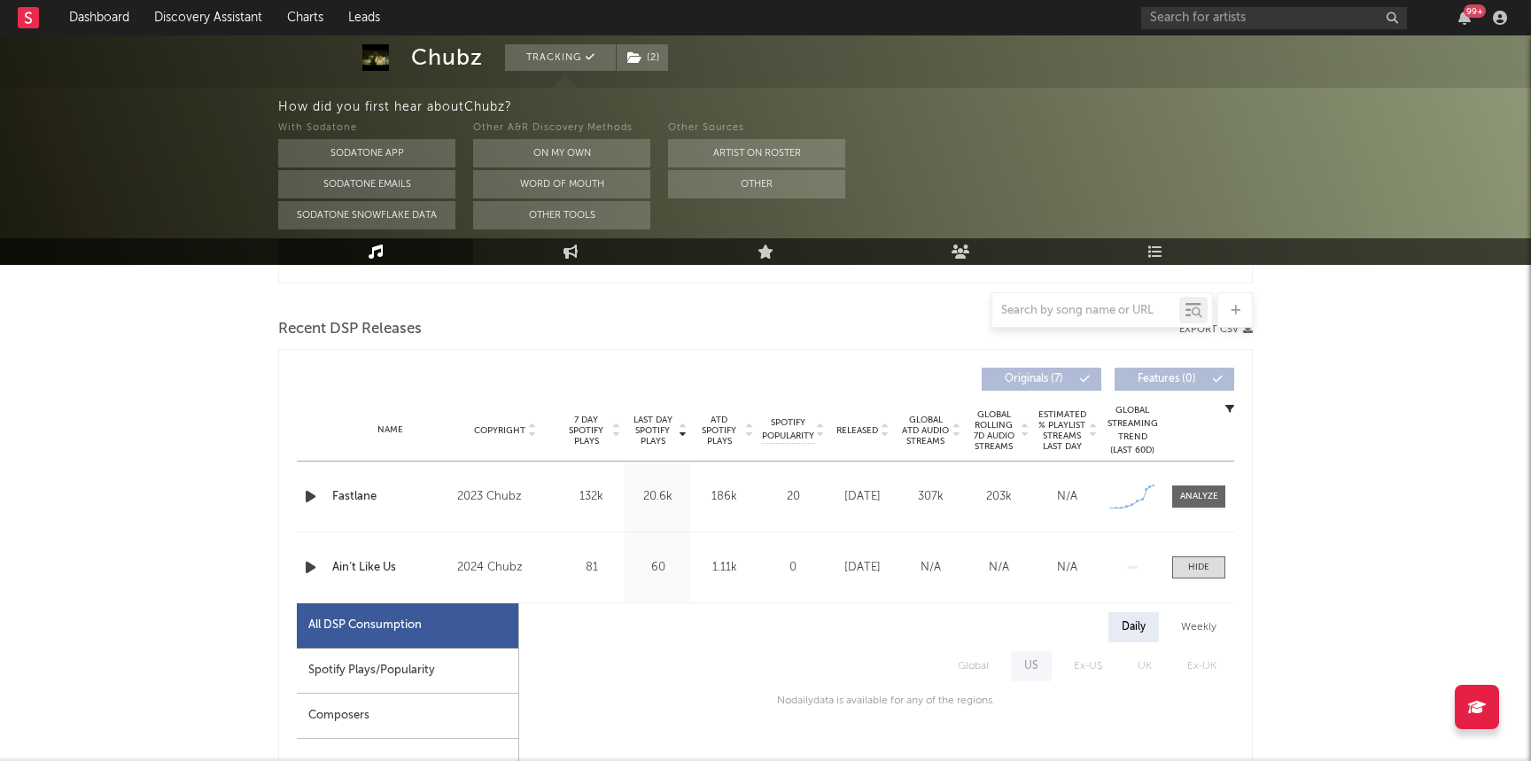
scroll to position [620, 0]
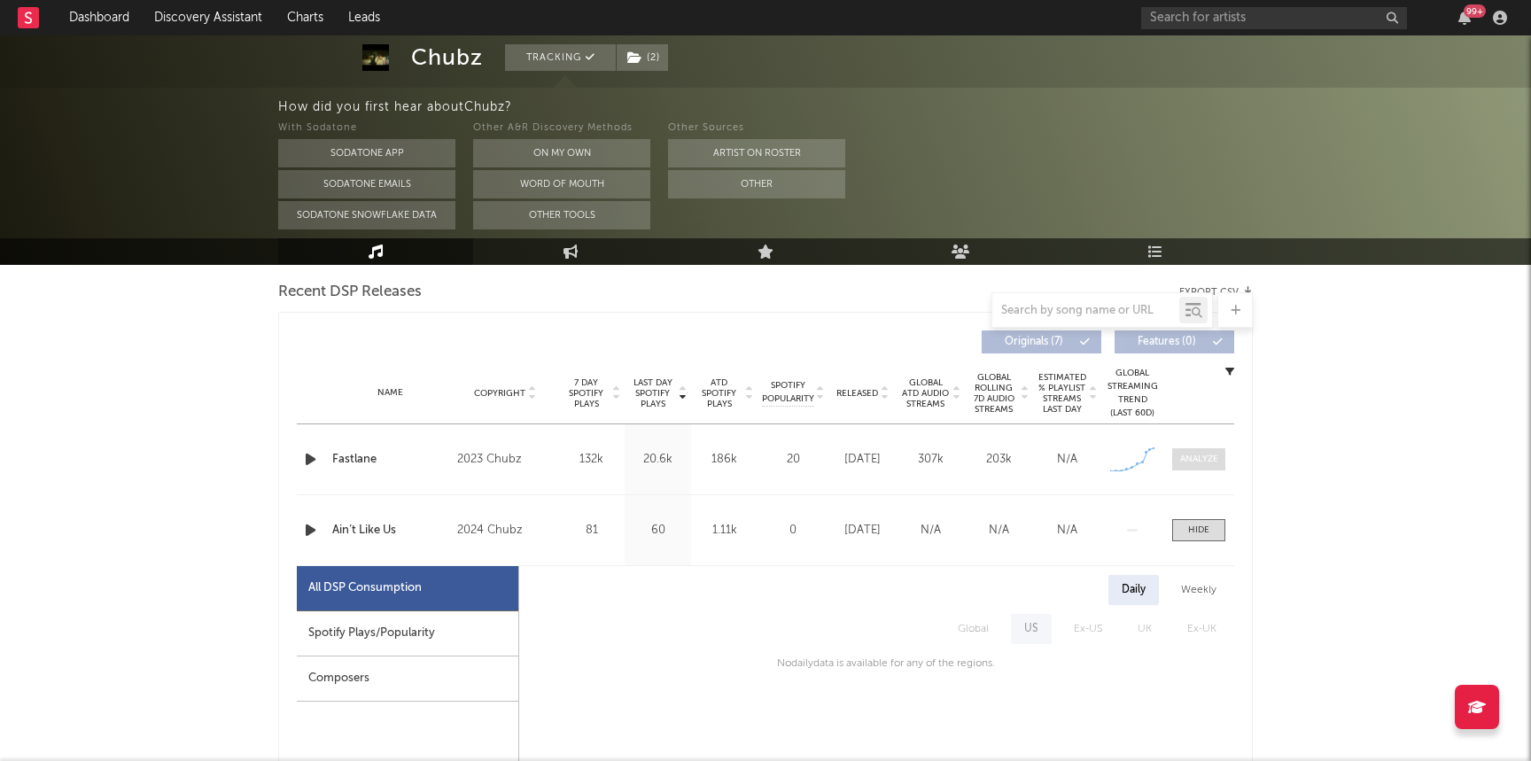
click at [1200, 456] on div at bounding box center [1199, 459] width 38 height 13
select select "1w"
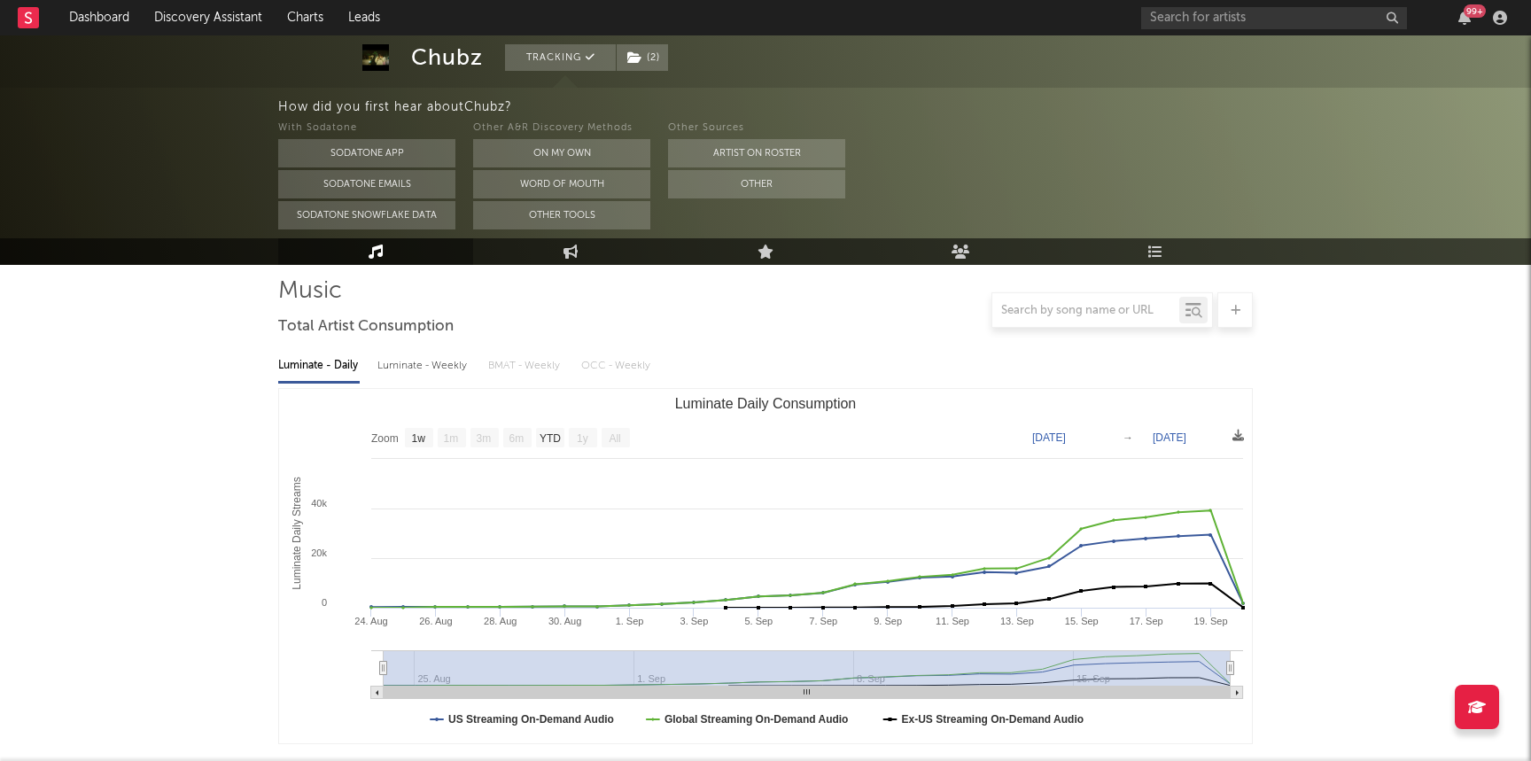
scroll to position [0, 0]
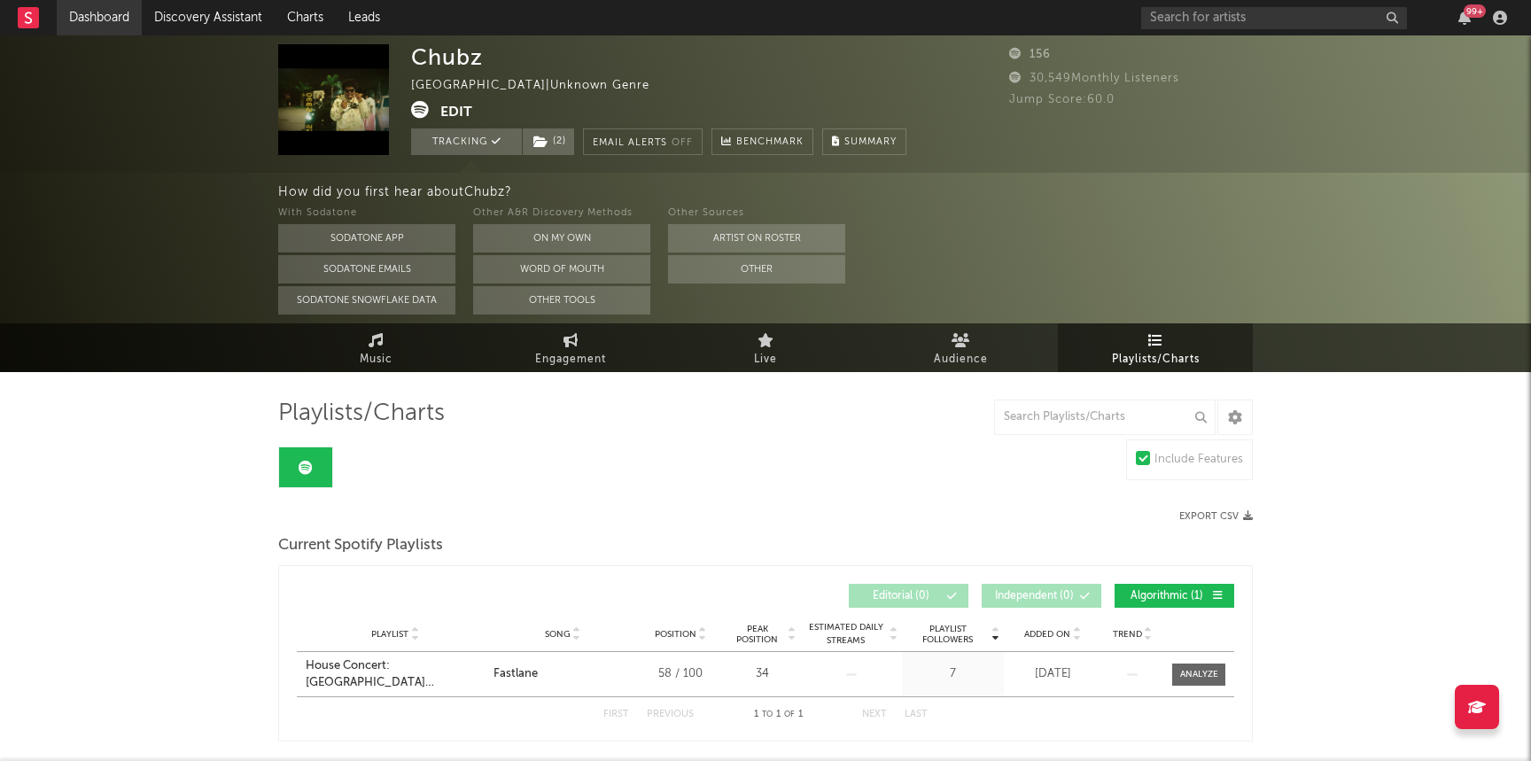
click at [116, 9] on link "Dashboard" at bounding box center [99, 17] width 85 height 35
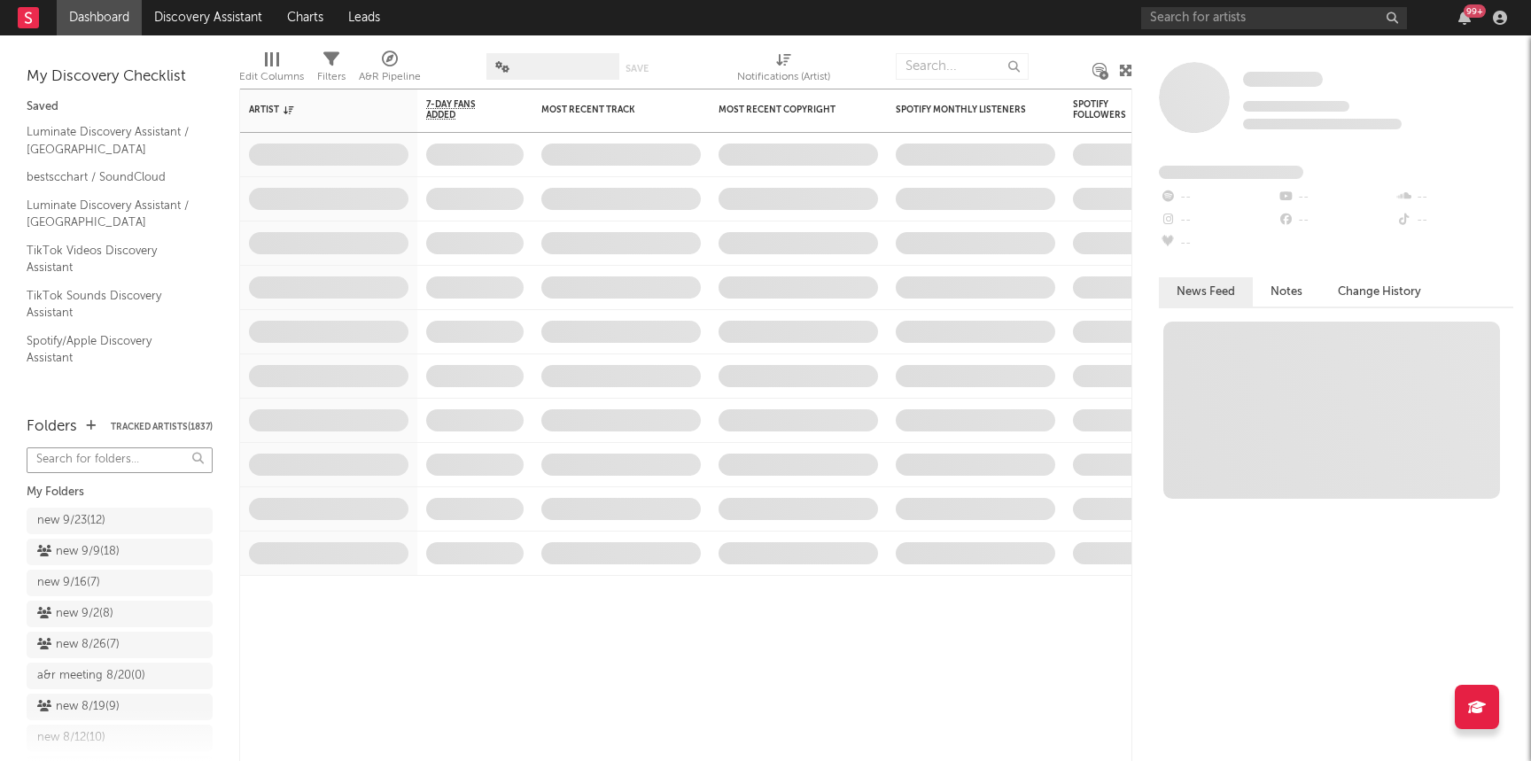
click at [85, 467] on input "text" at bounding box center [120, 460] width 186 height 26
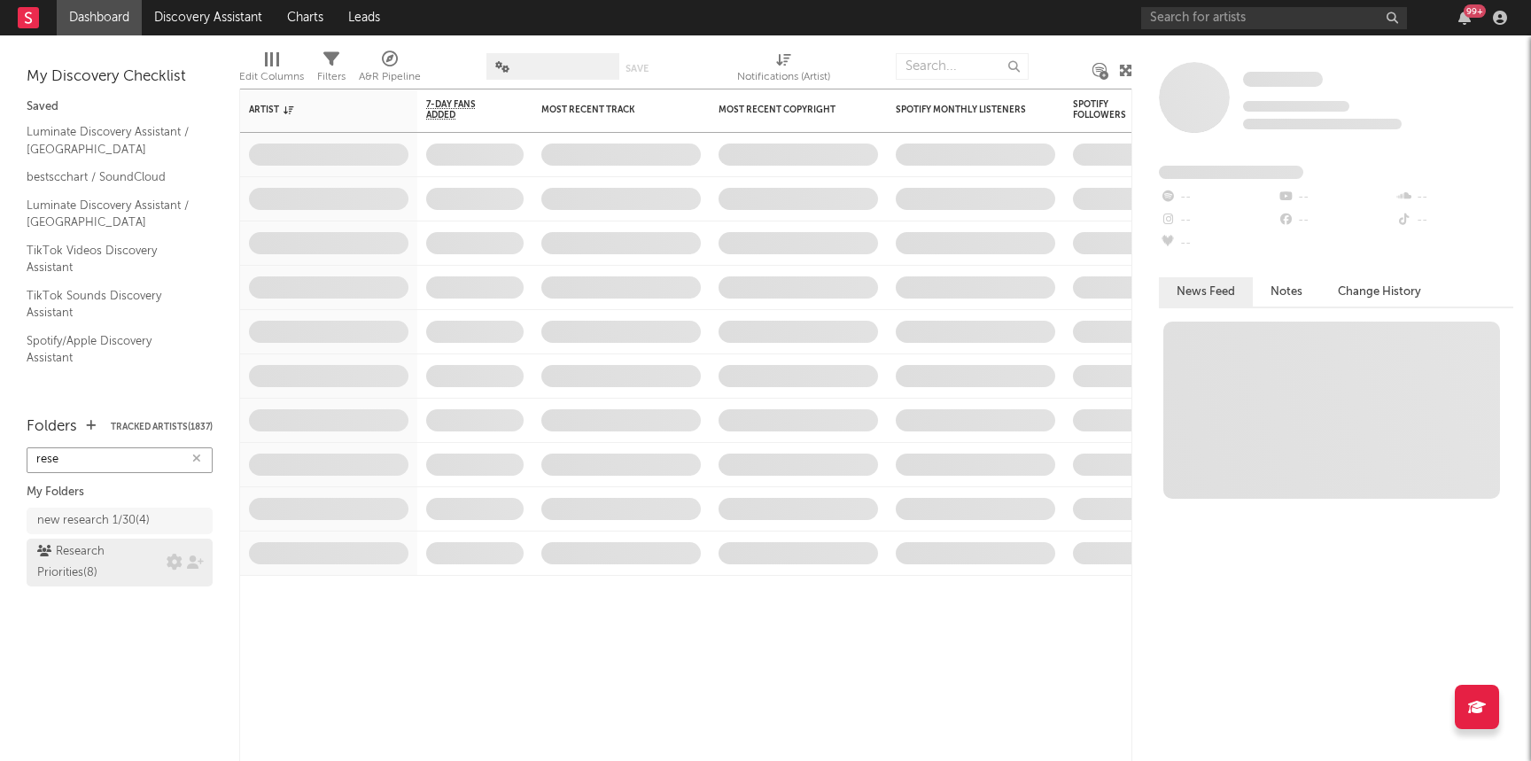
type input "rese"
click at [90, 566] on div "Research Priorities ( 8 )" at bounding box center [99, 562] width 125 height 43
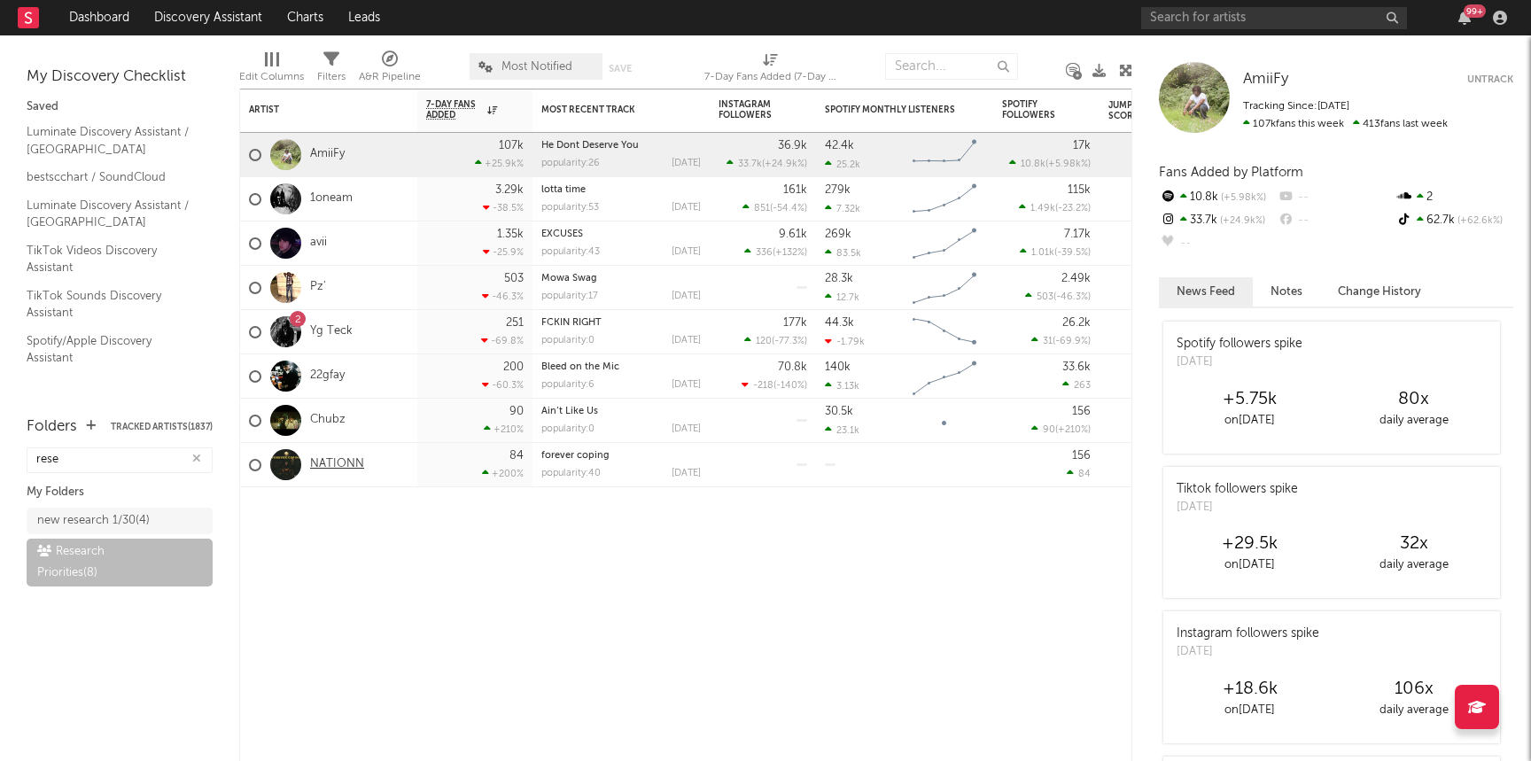
click at [334, 463] on link "NATIONN" at bounding box center [337, 464] width 54 height 15
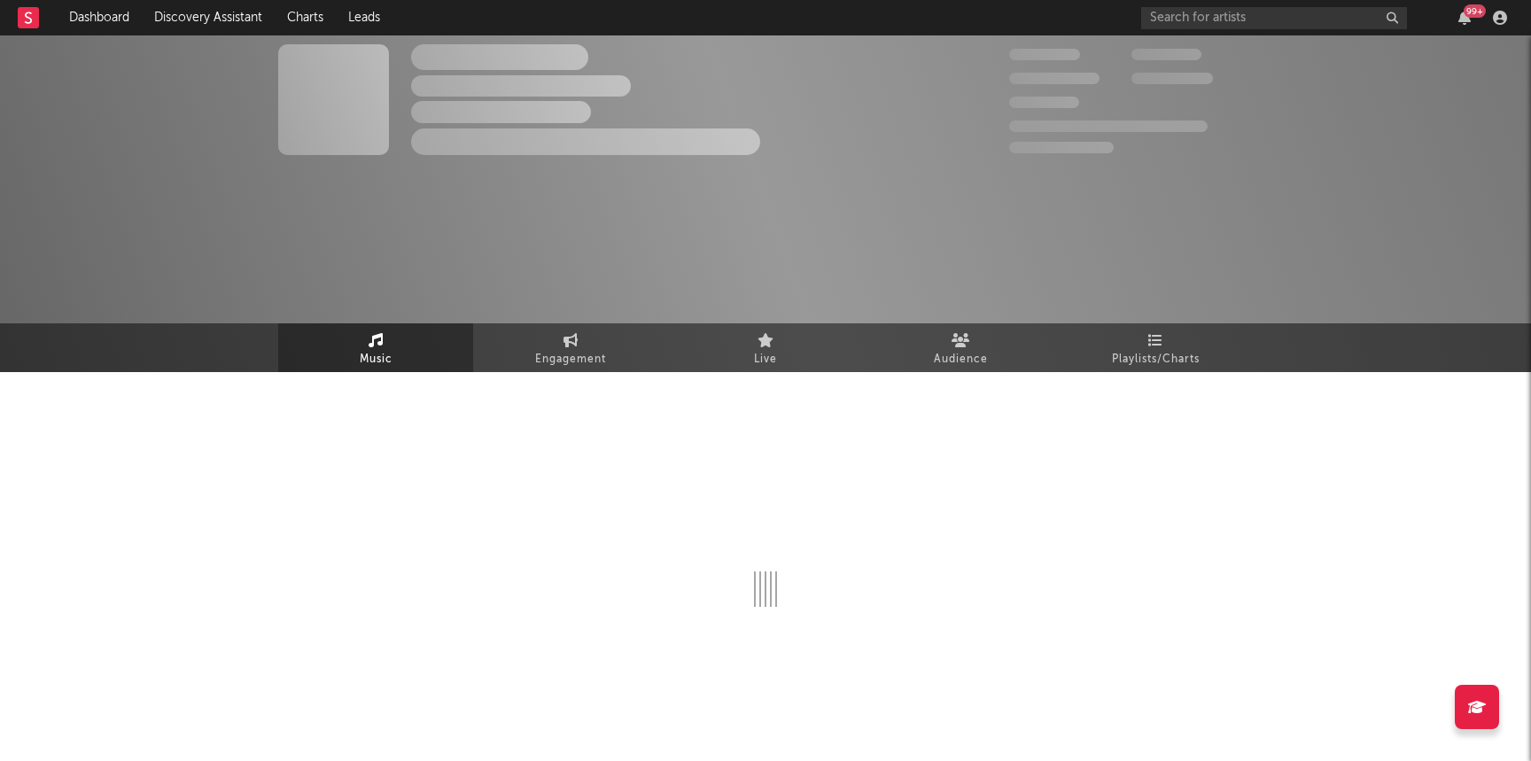
select select "1w"
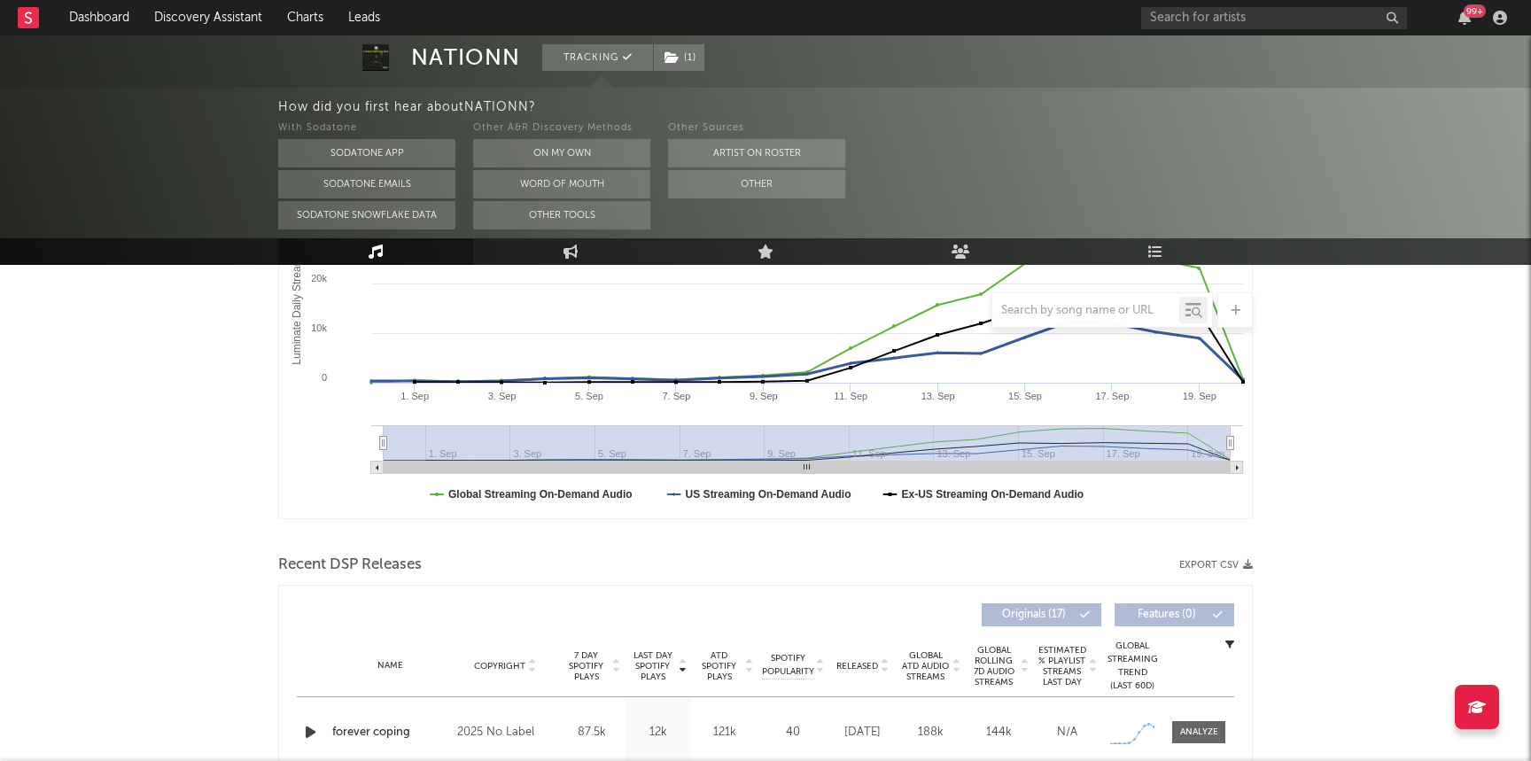
scroll to position [371, 0]
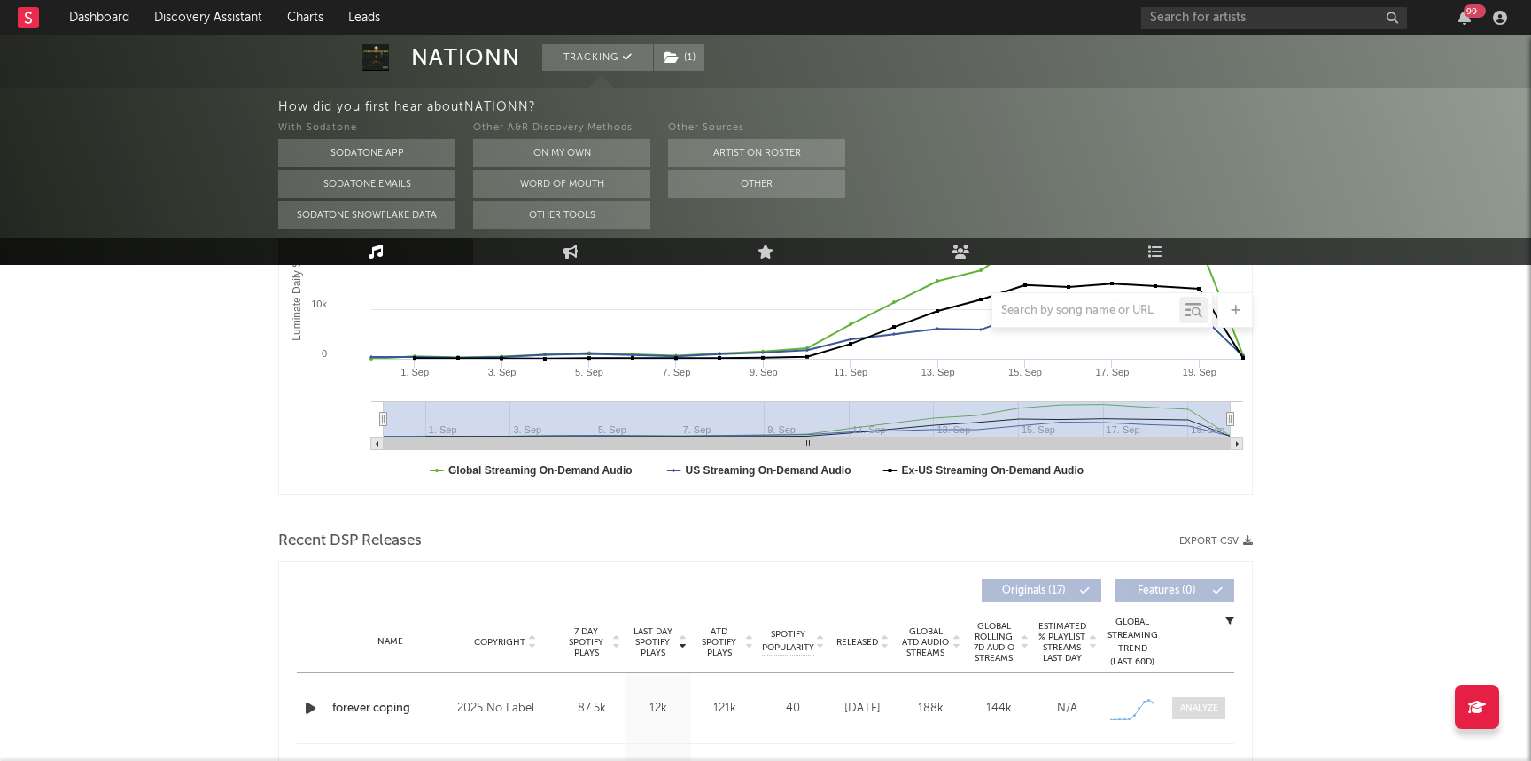
click at [1192, 715] on span at bounding box center [1198, 708] width 53 height 22
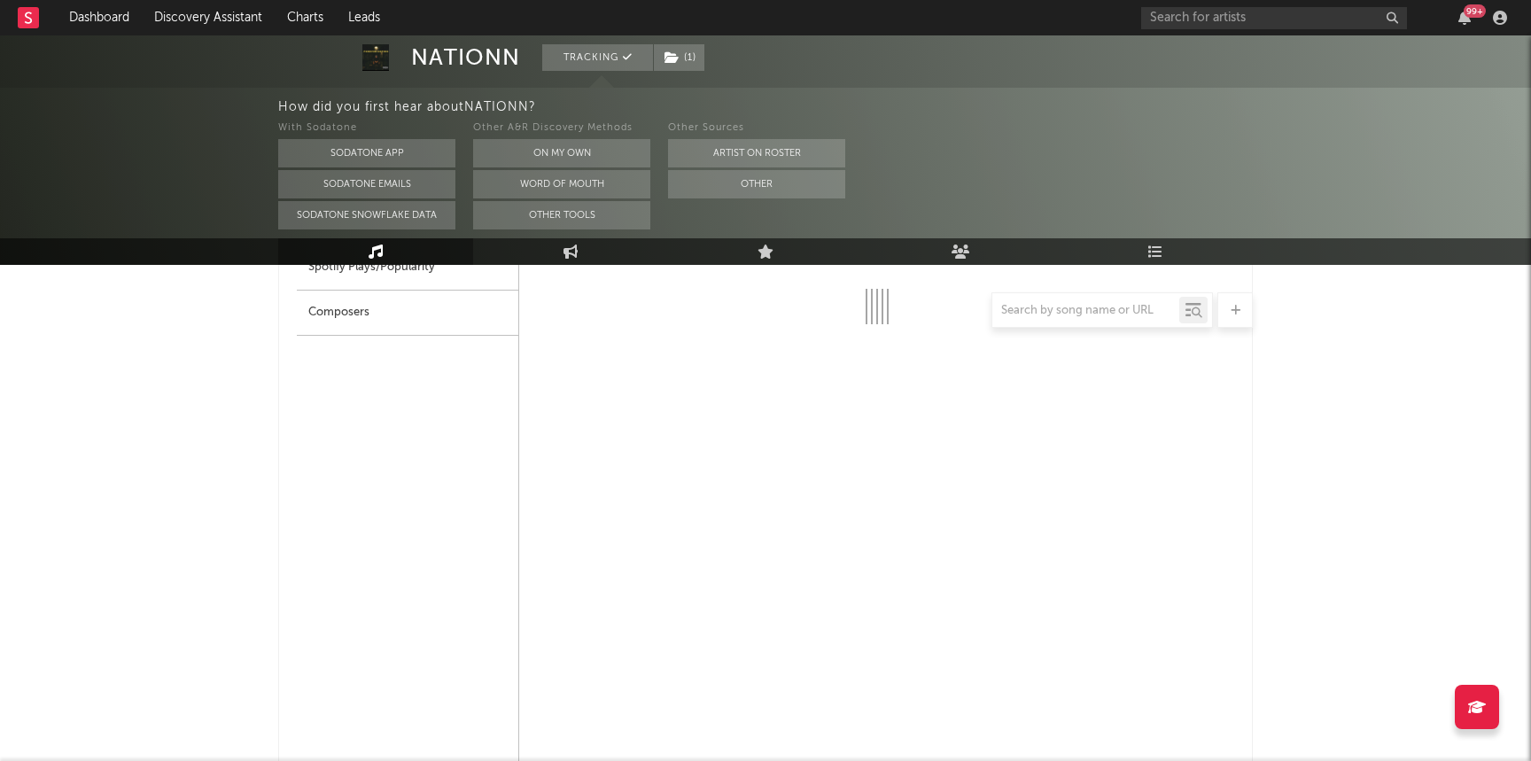
select select "1w"
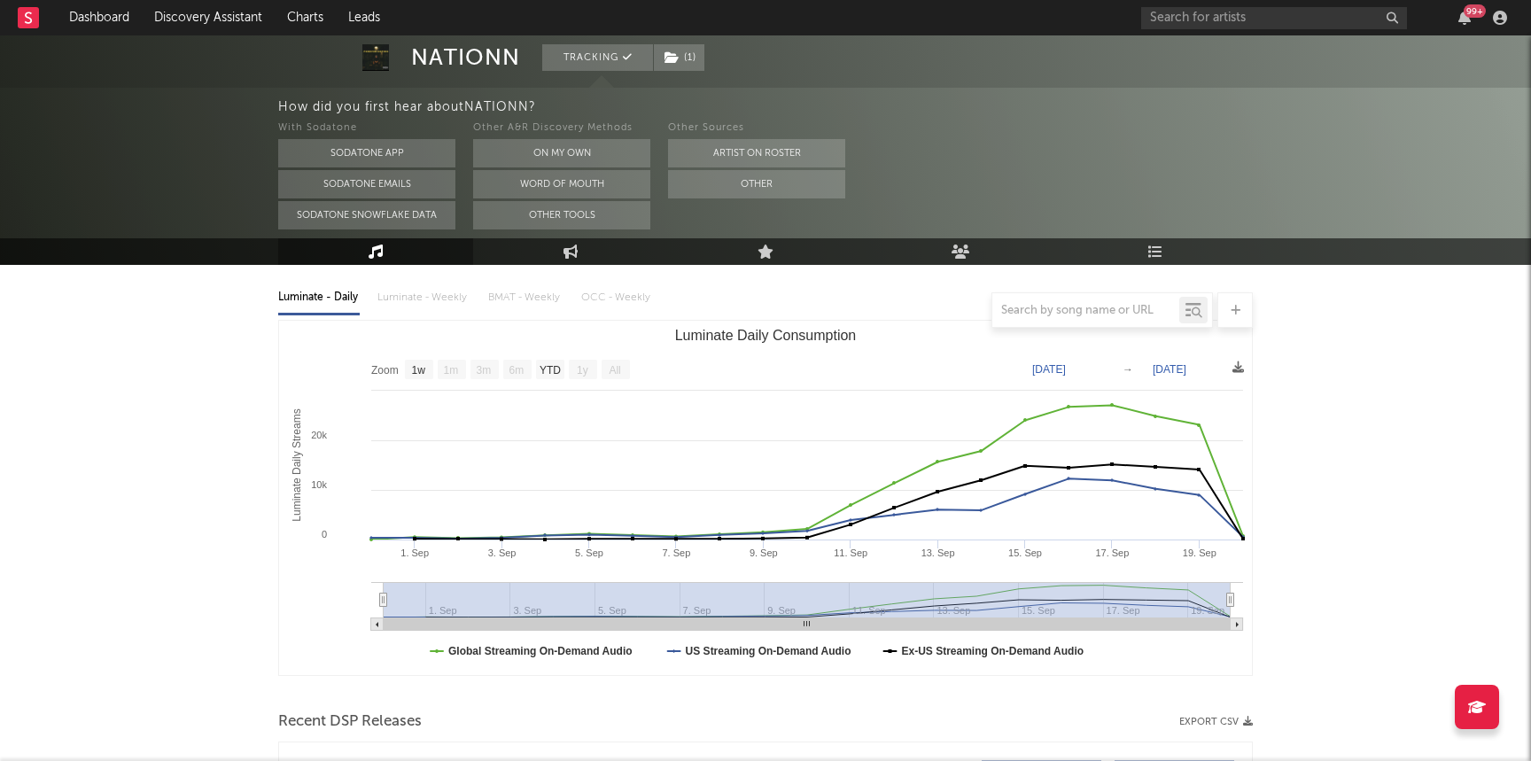
scroll to position [41, 0]
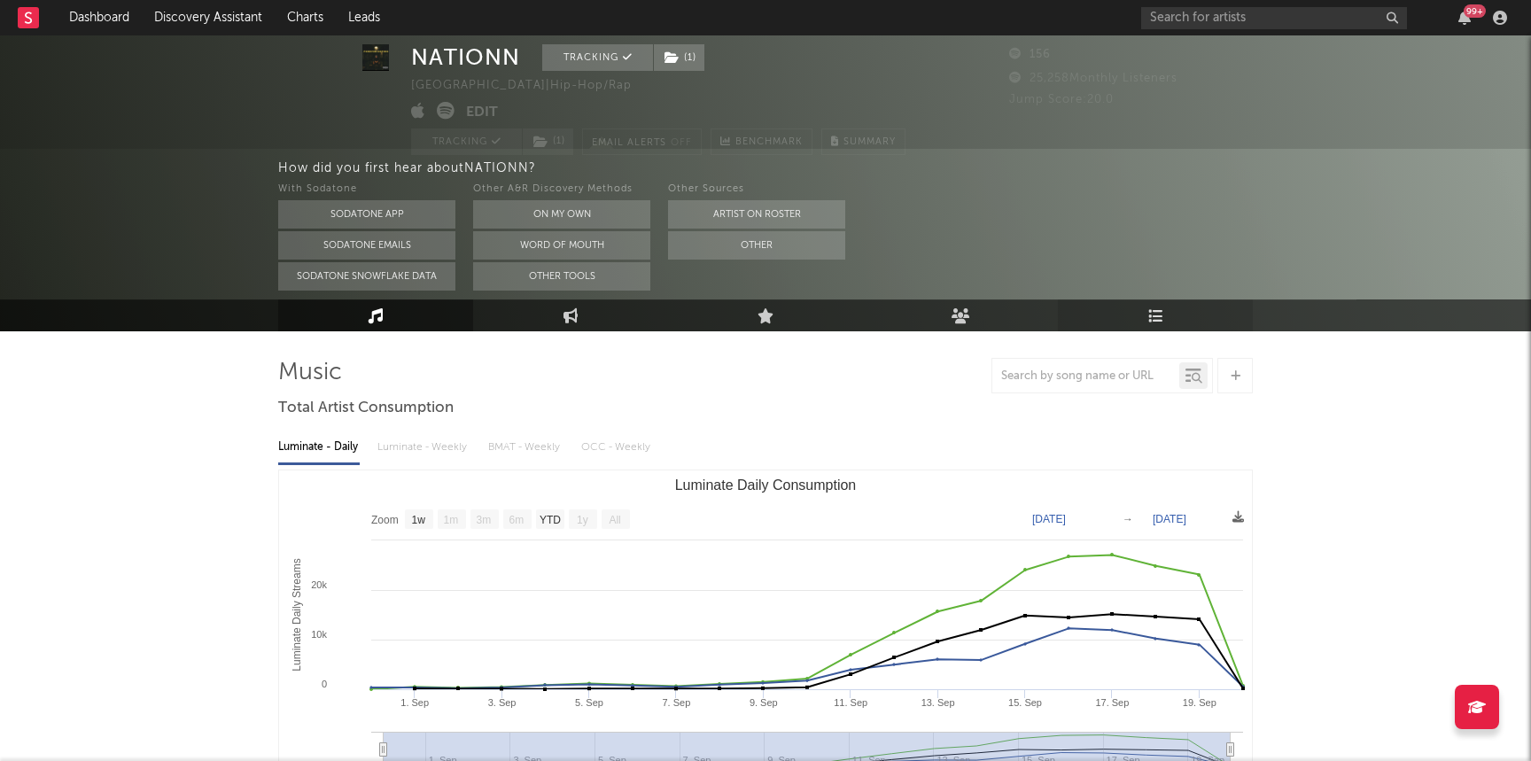
click at [1185, 317] on link "Playlists/Charts" at bounding box center [1155, 315] width 195 height 32
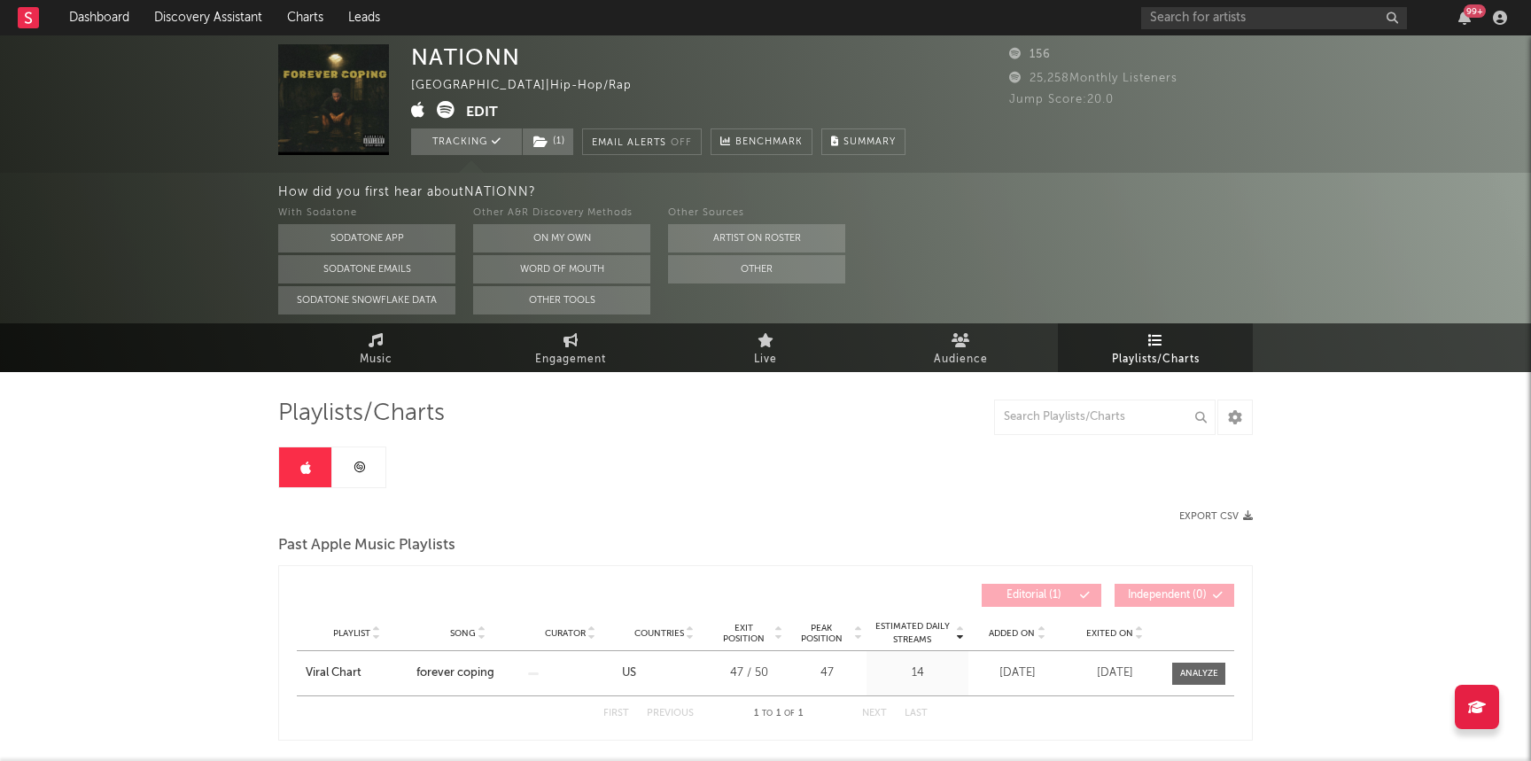
click at [387, 469] on div "Playlists/Charts Export CSV Past Apple Music Playlists Estimated Daily Streams …" at bounding box center [765, 680] width 975 height 562
click at [375, 469] on link at bounding box center [358, 467] width 53 height 40
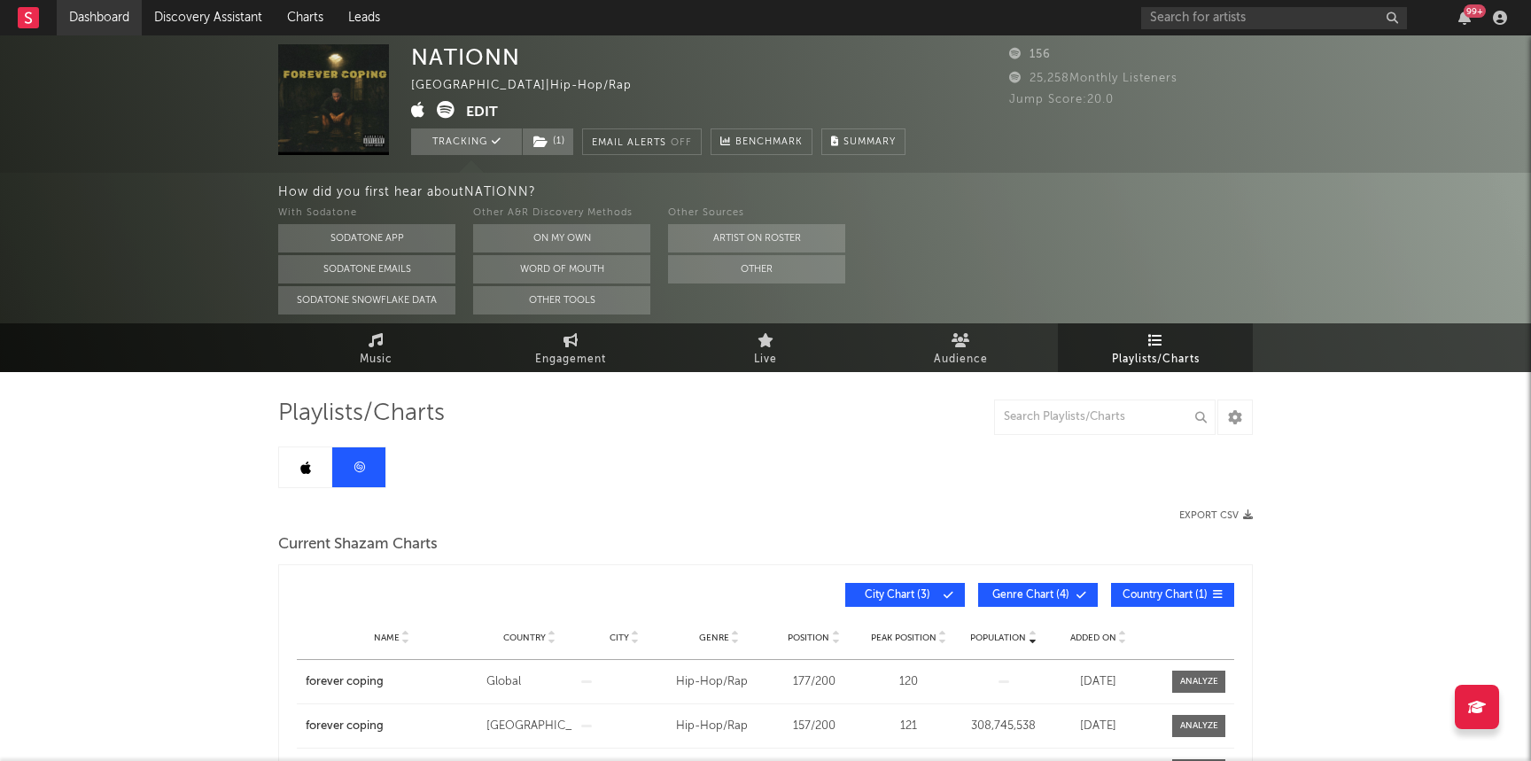
click at [103, 29] on link "Dashboard" at bounding box center [99, 17] width 85 height 35
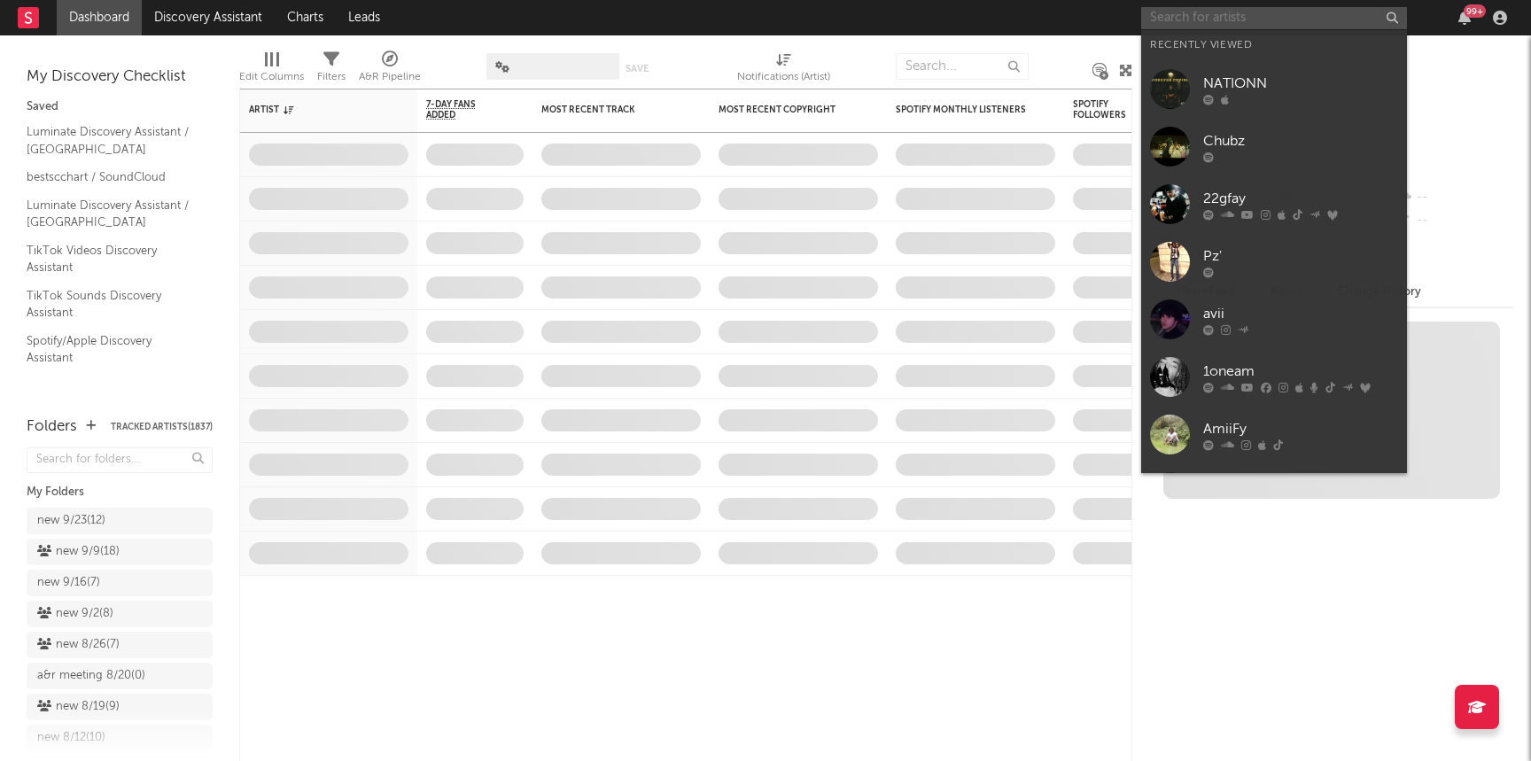
click at [1222, 8] on input "text" at bounding box center [1274, 18] width 266 height 22
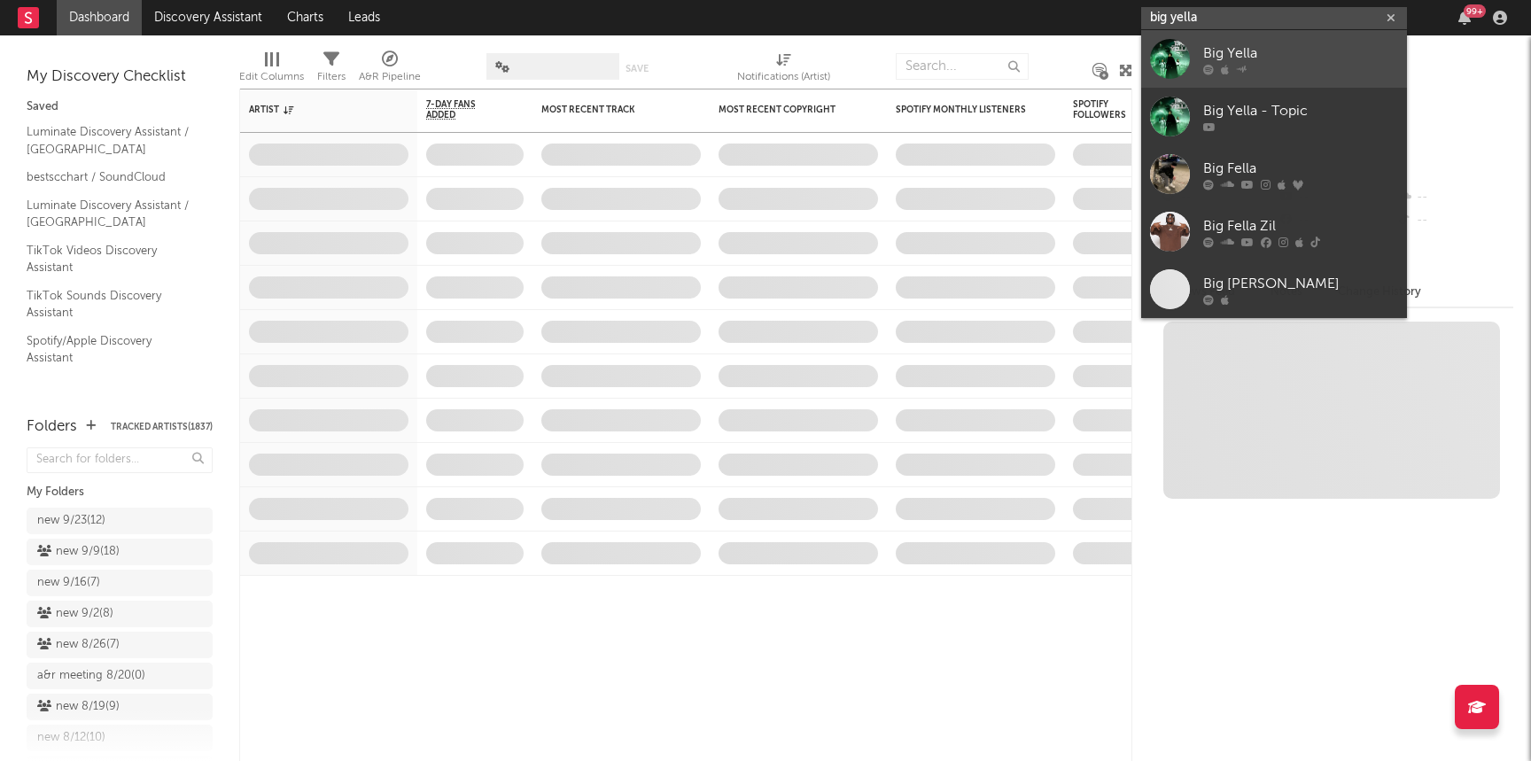
type input "big yella"
click at [1238, 66] on icon at bounding box center [1241, 68] width 11 height 11
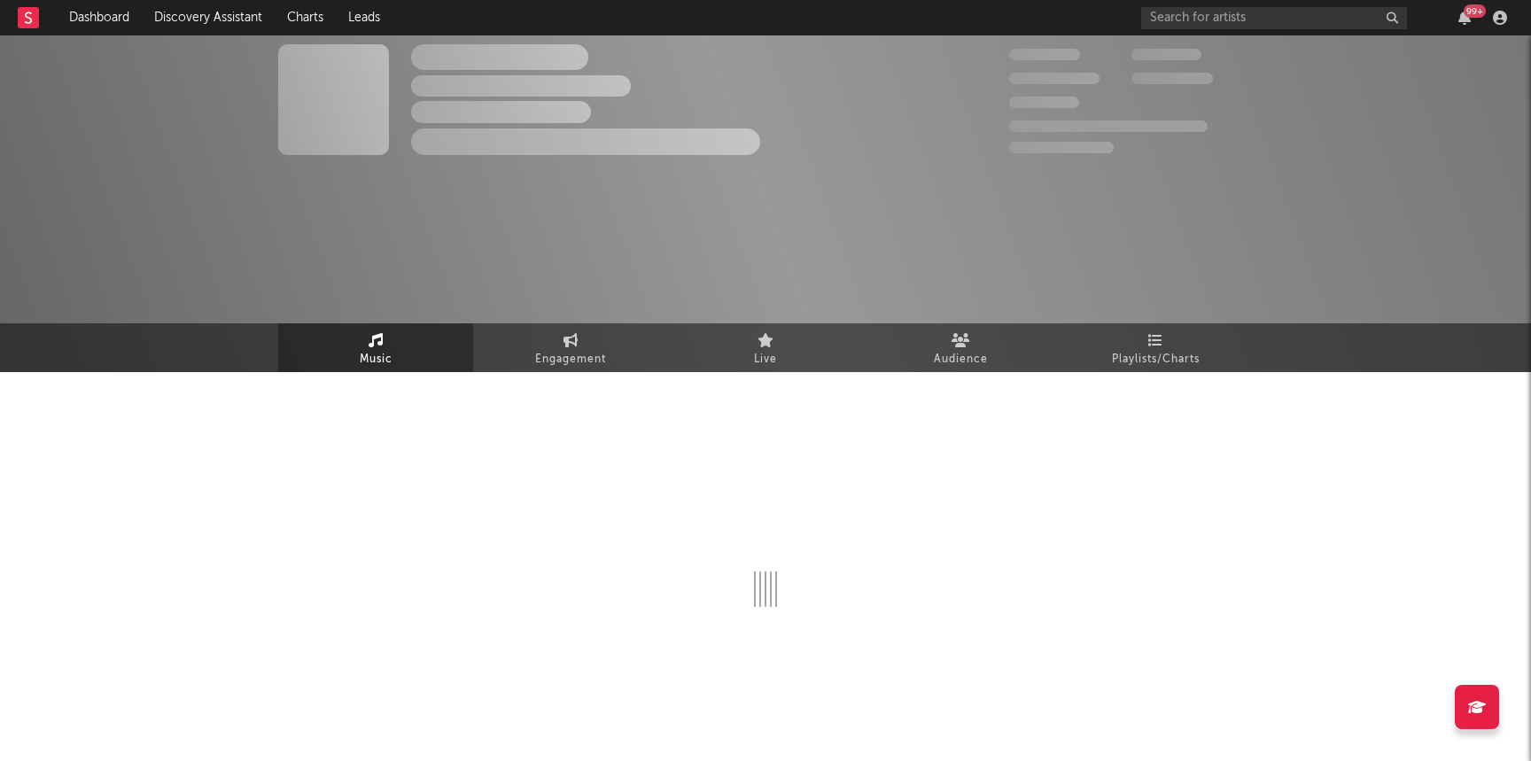
select select "1w"
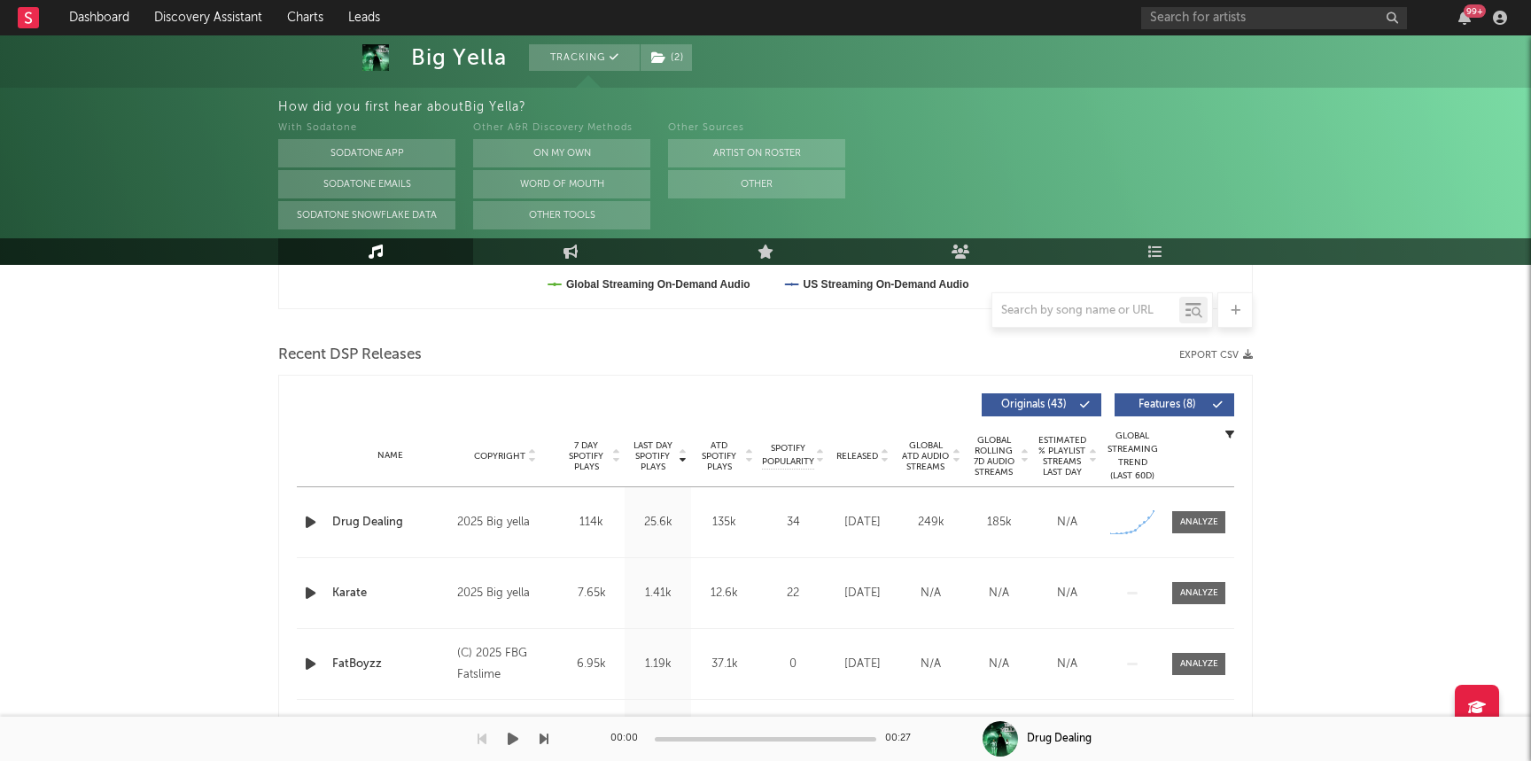
scroll to position [566, 0]
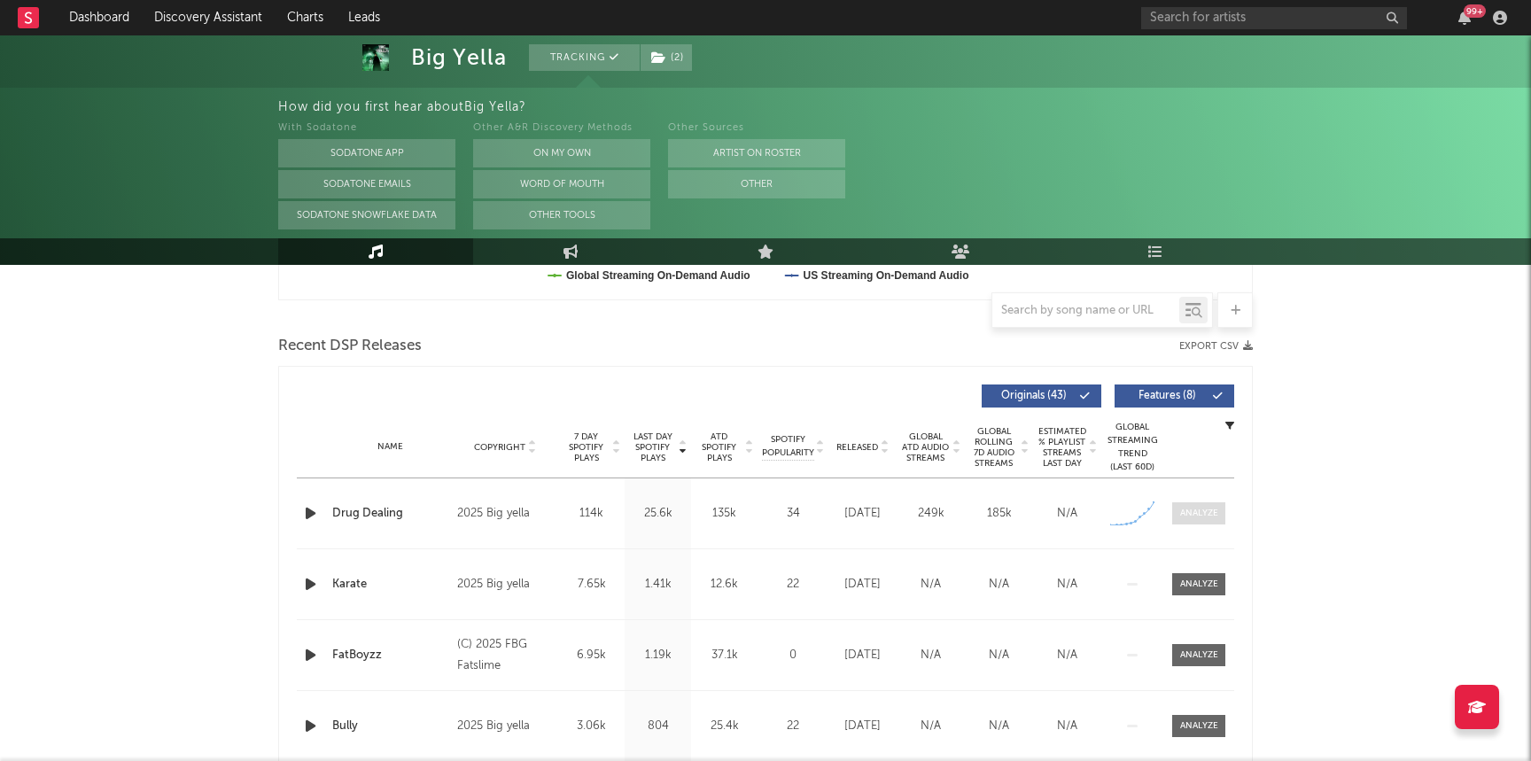
click at [1193, 509] on div at bounding box center [1199, 513] width 38 height 13
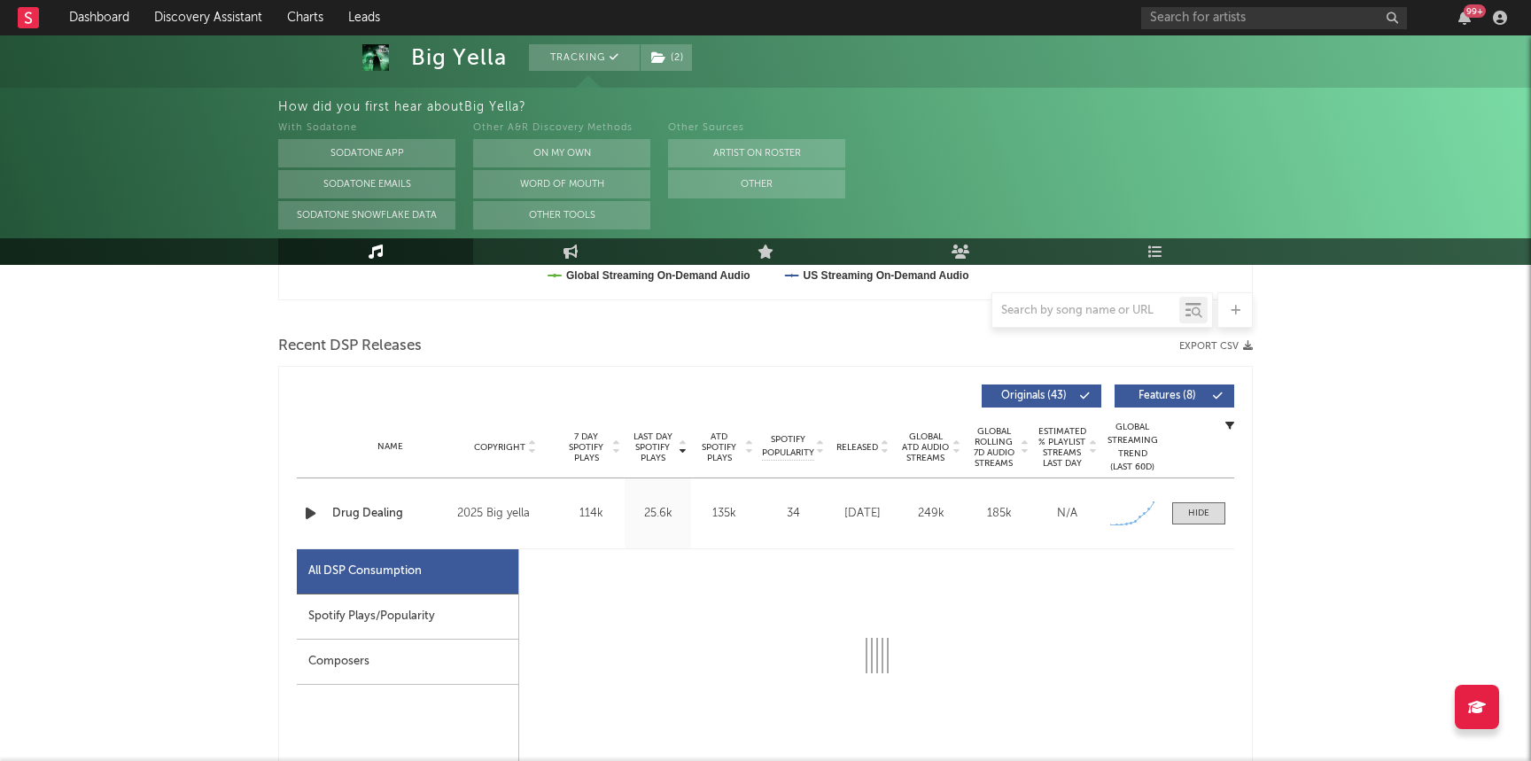
select select "1w"
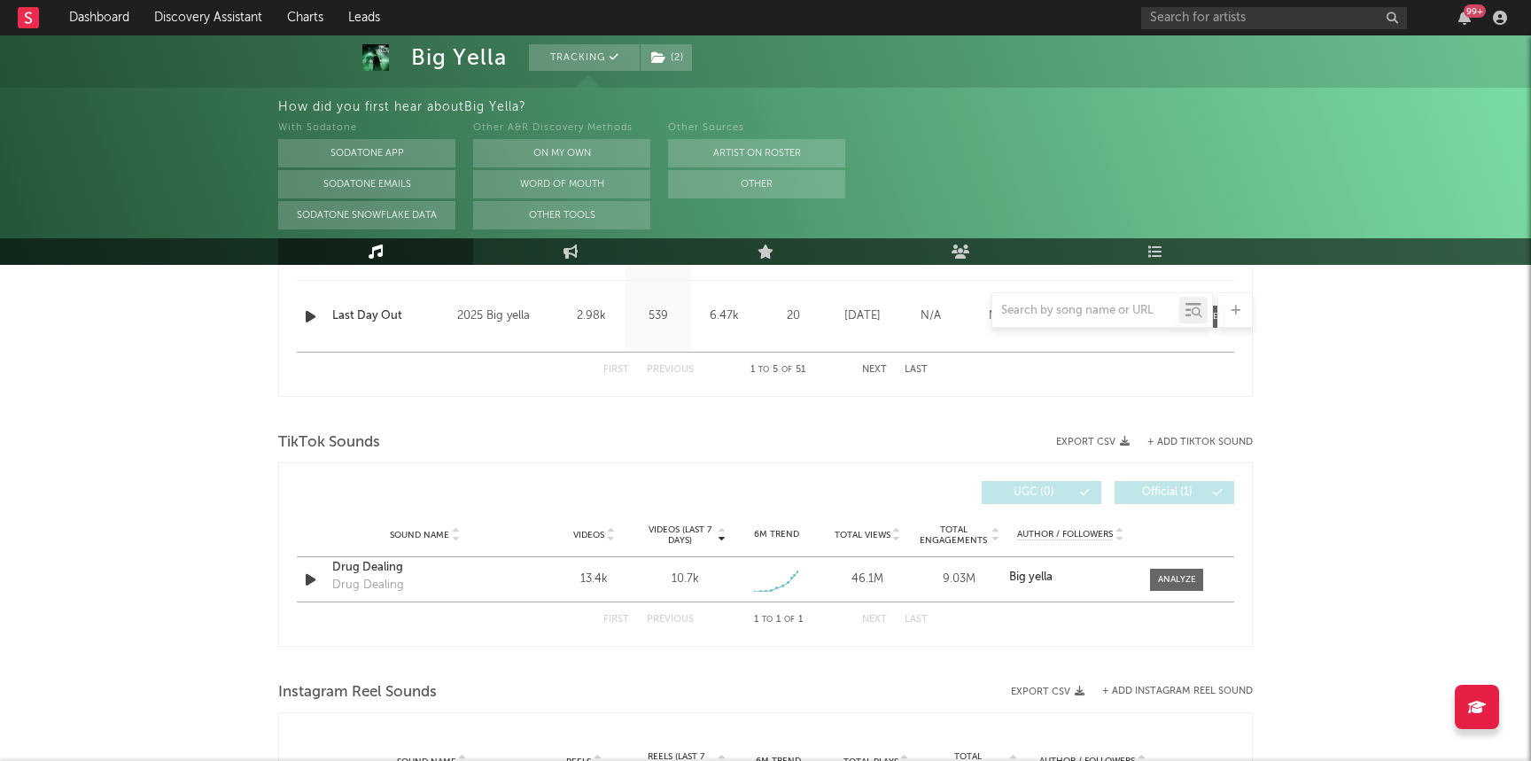
scroll to position [1891, 0]
click at [1172, 572] on div at bounding box center [1177, 578] width 38 height 13
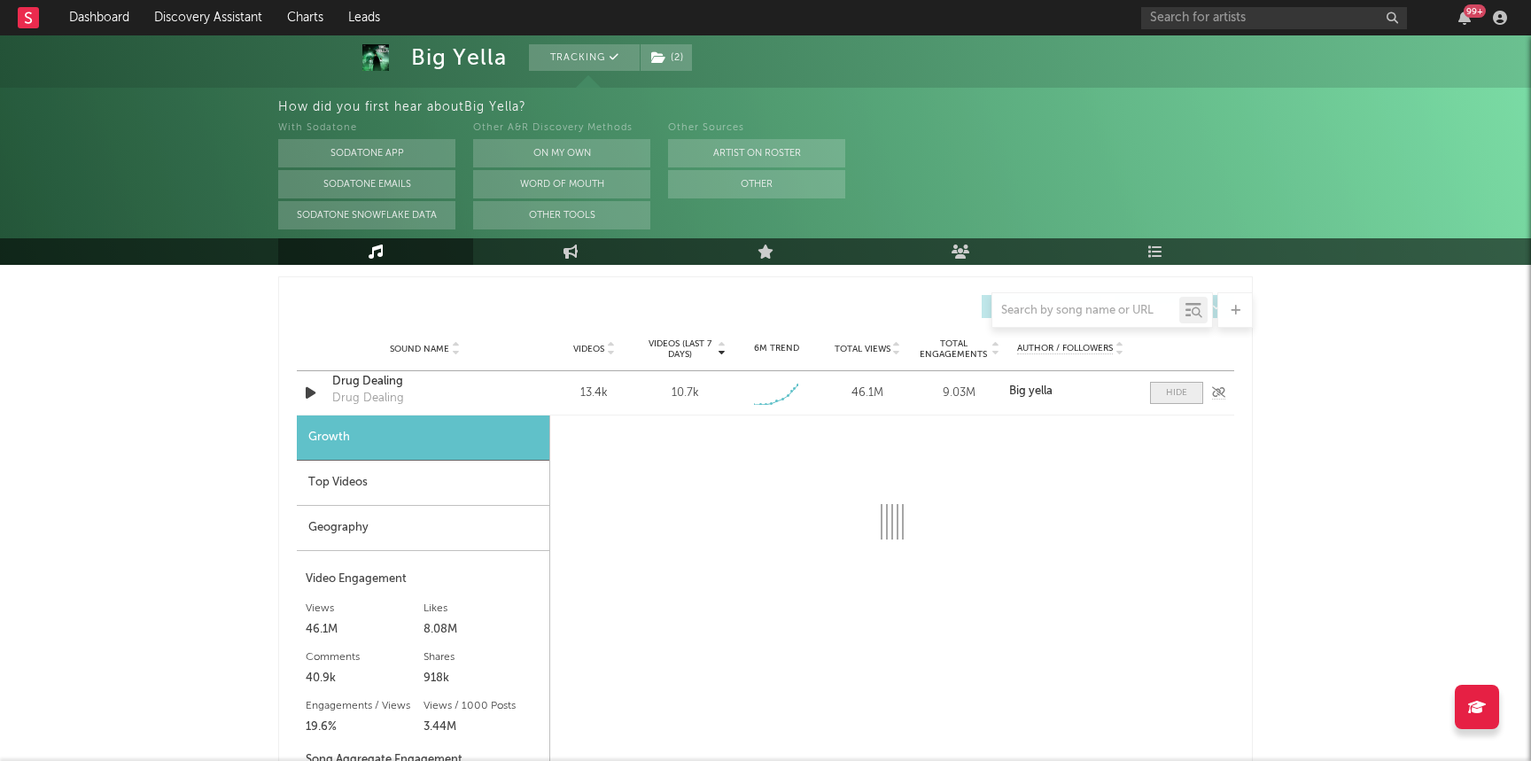
select select "1w"
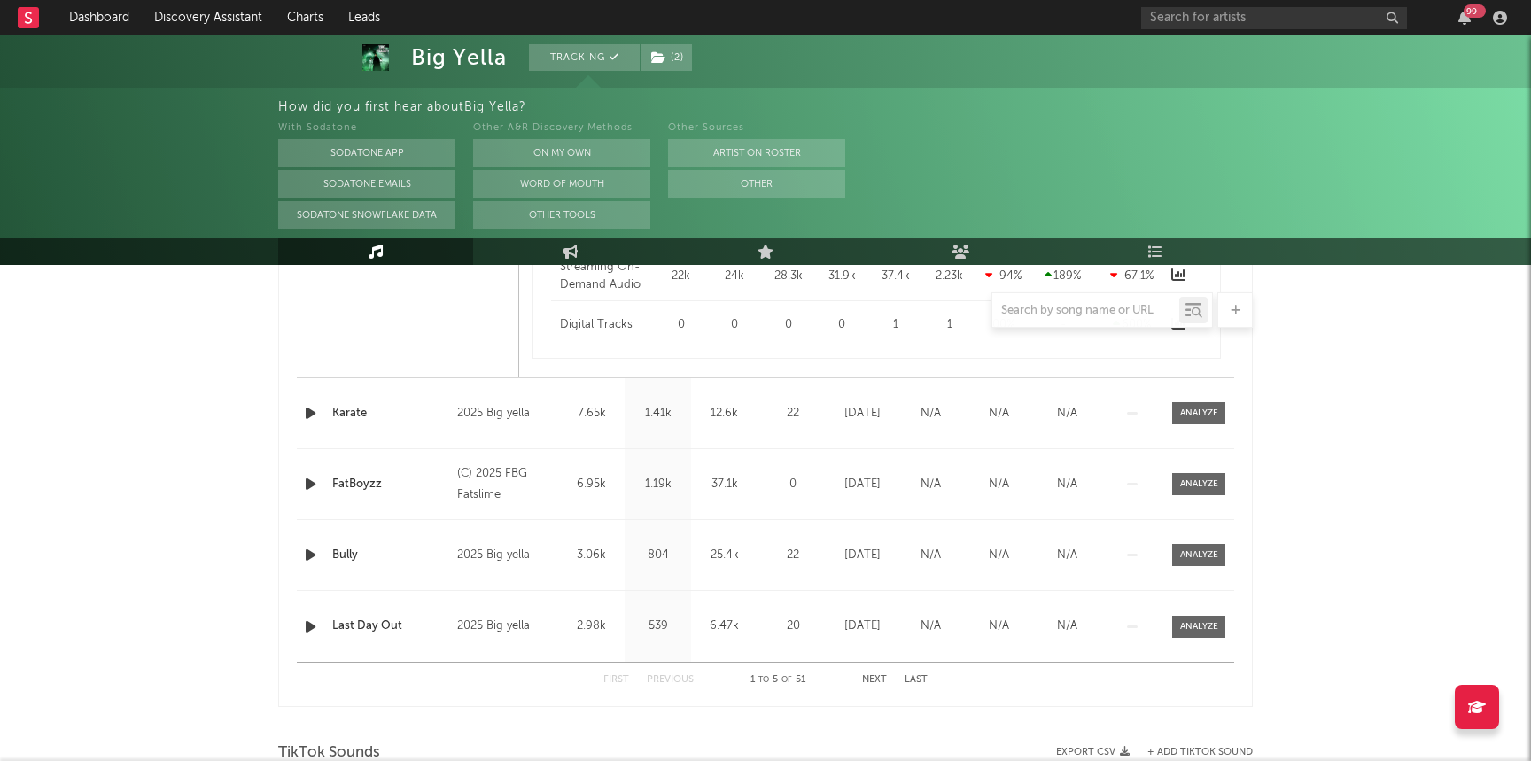
scroll to position [1583, 0]
click at [1194, 400] on span at bounding box center [1198, 410] width 53 height 22
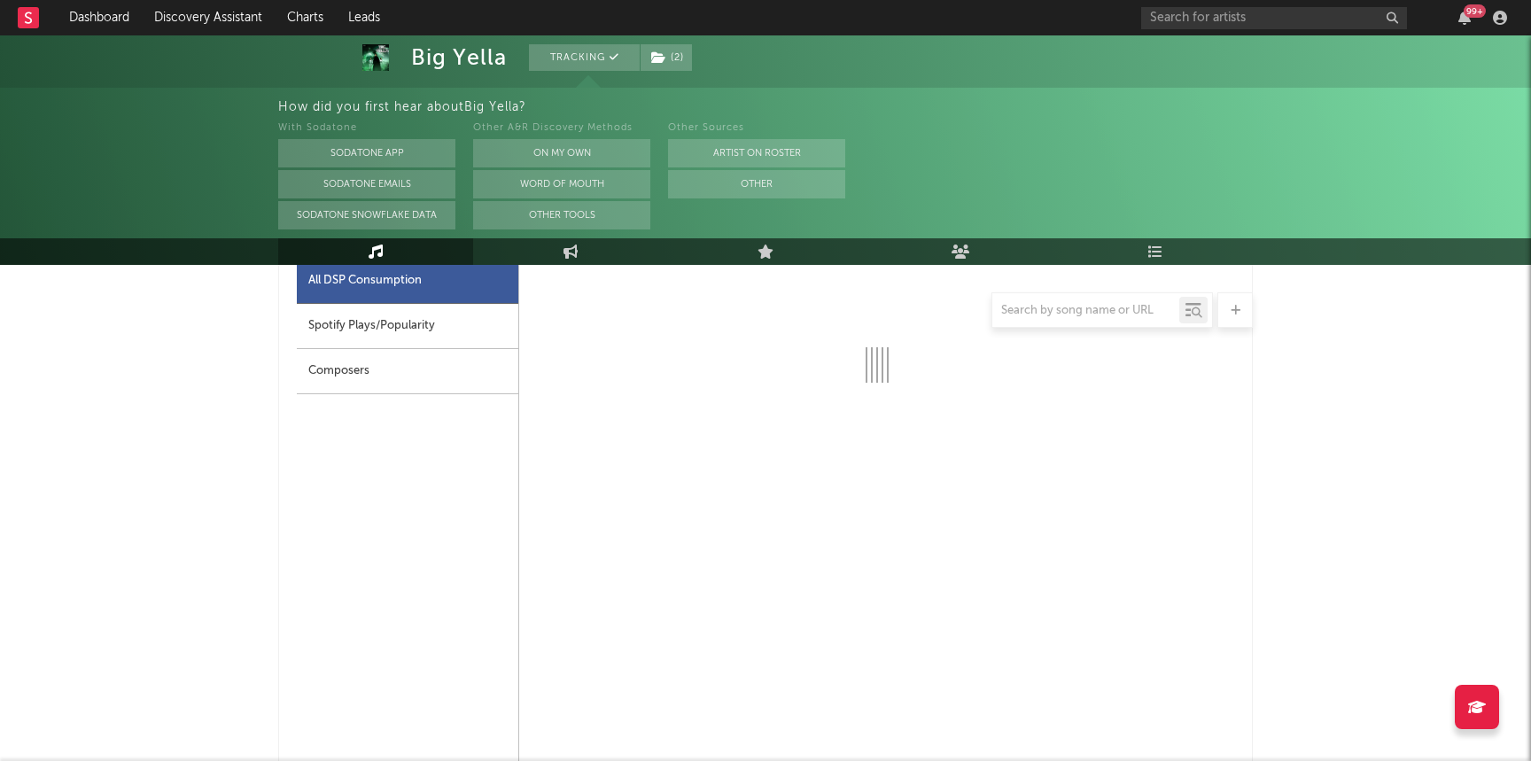
select select "1w"
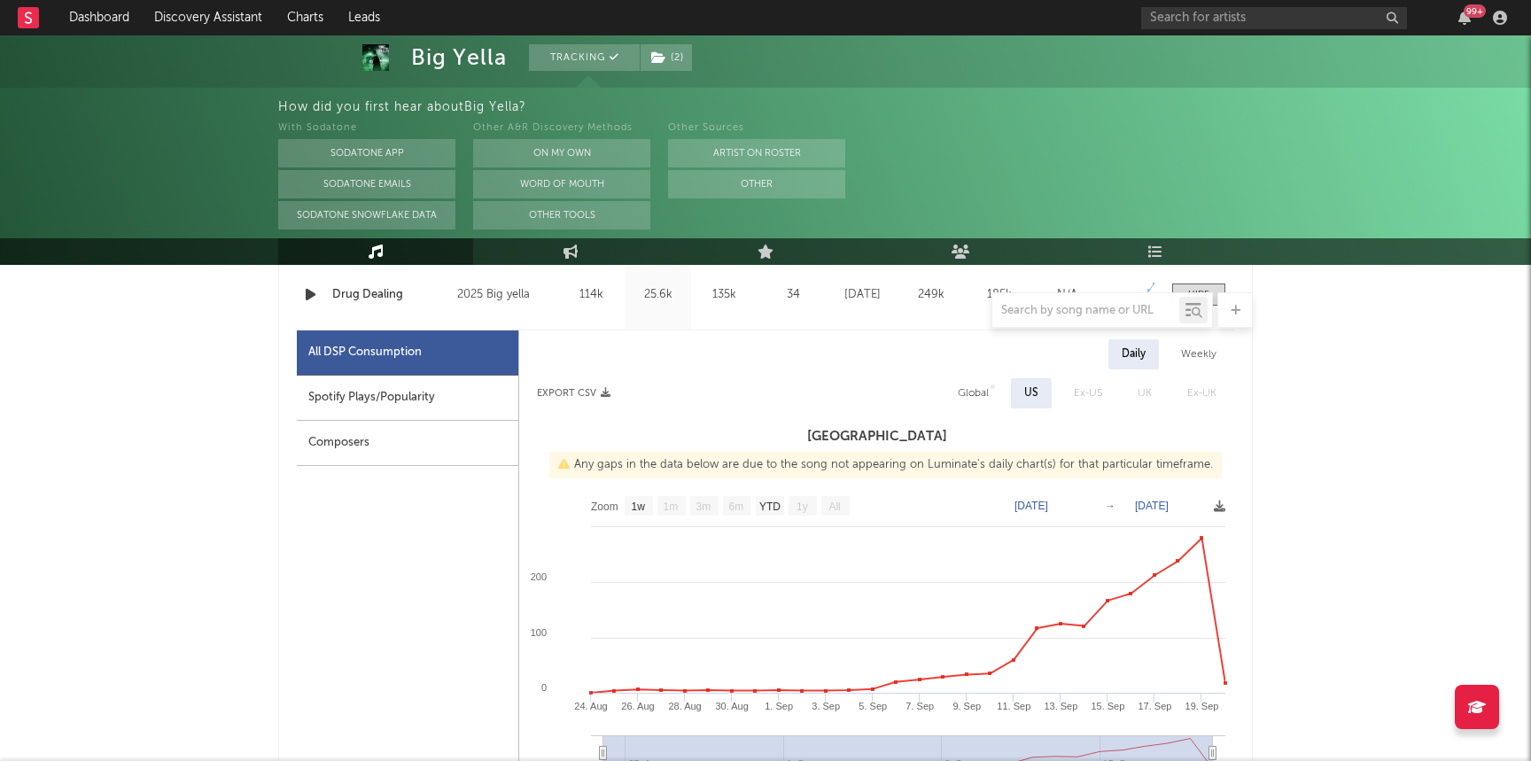
scroll to position [759, 0]
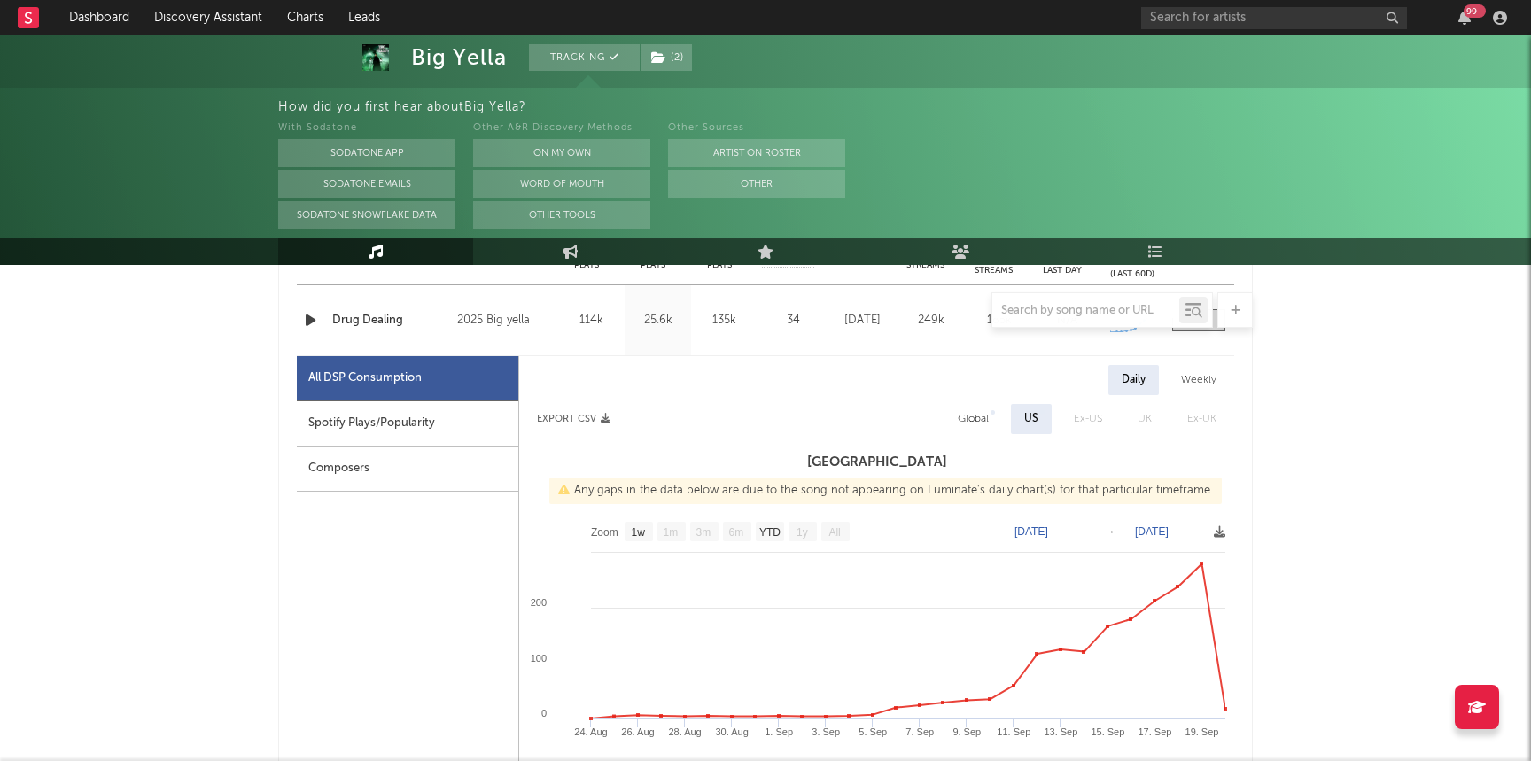
click at [308, 330] on icon "button" at bounding box center [310, 320] width 19 height 22
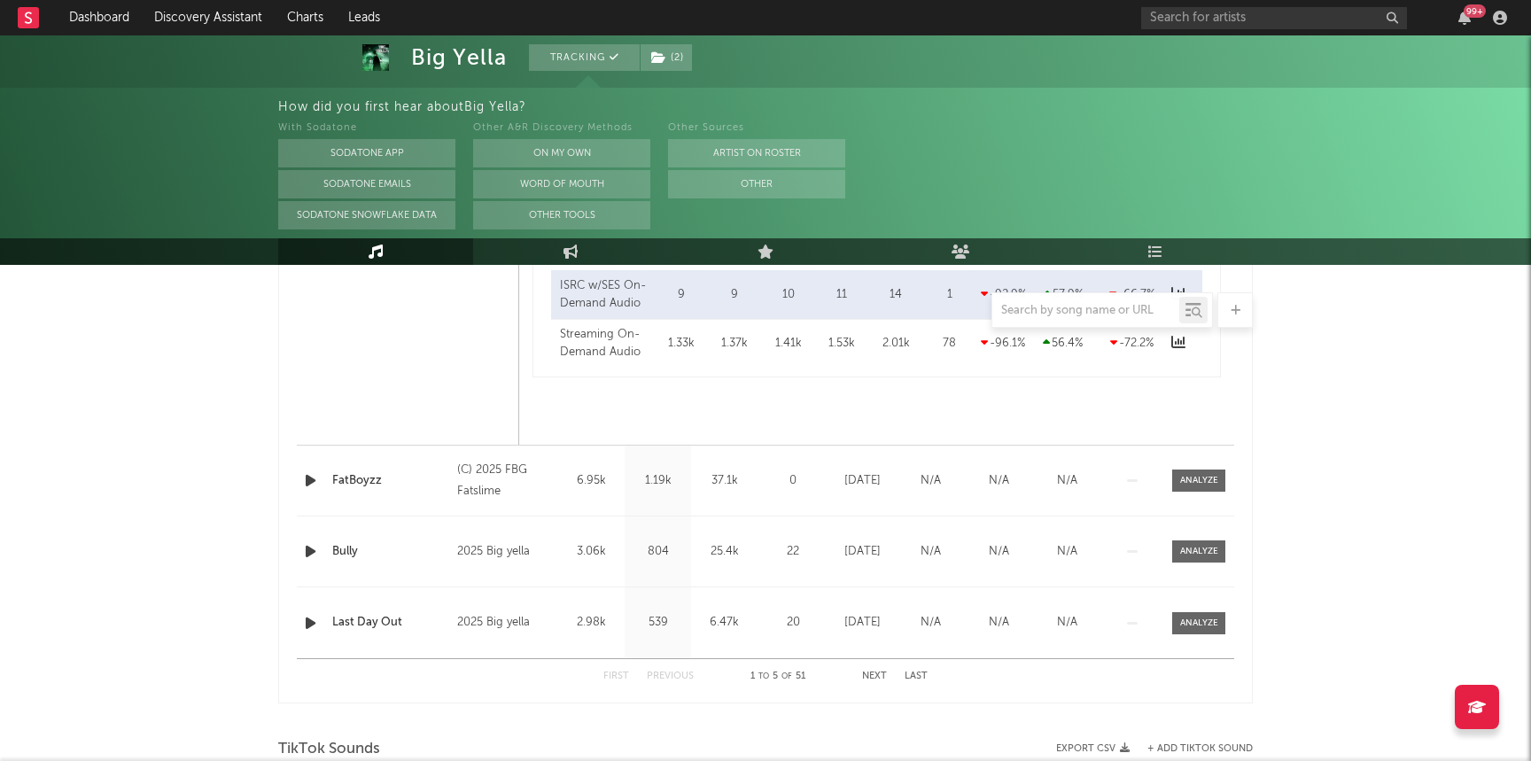
scroll to position [2427, 0]
click at [1200, 476] on div at bounding box center [1199, 479] width 38 height 13
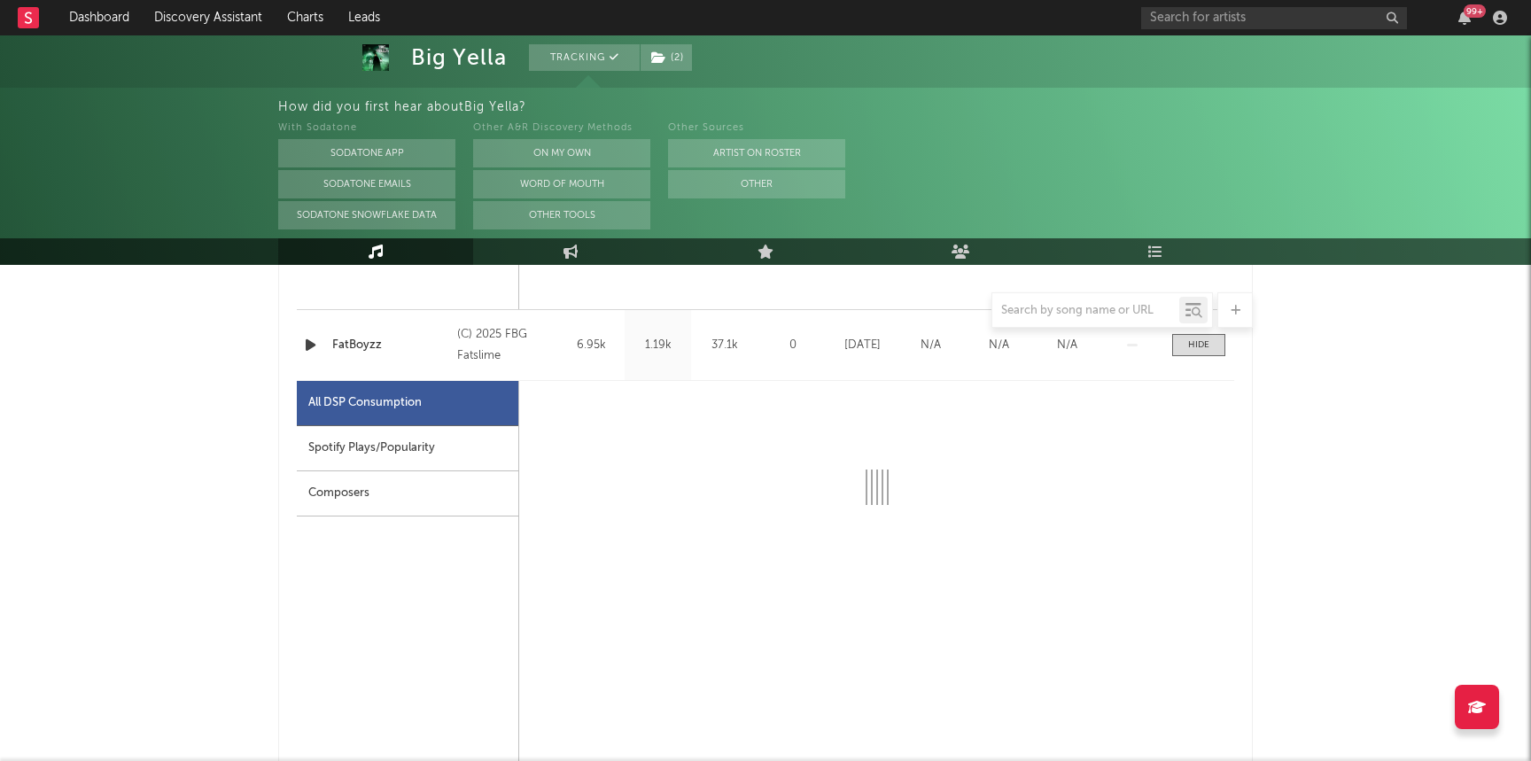
select select "1w"
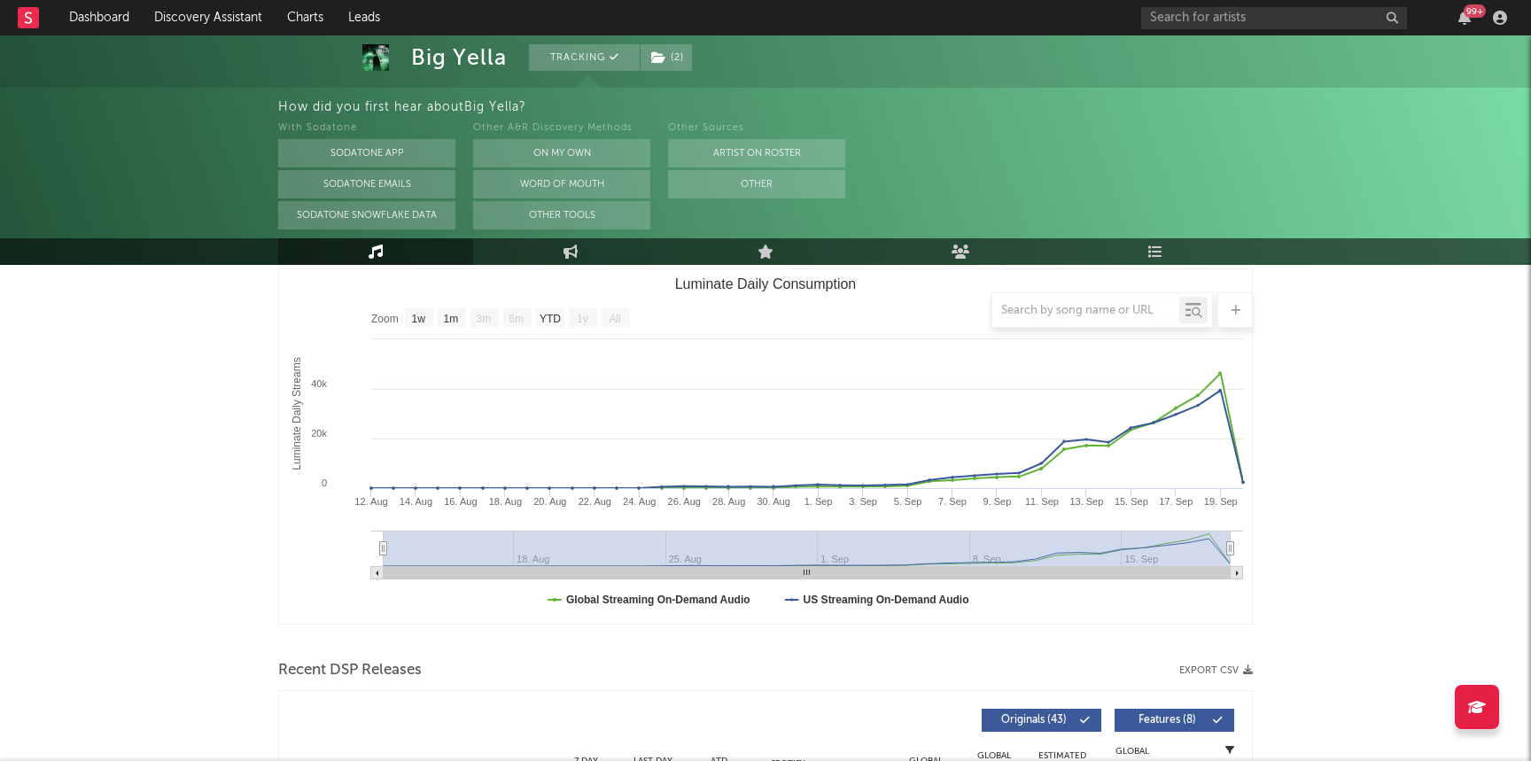
scroll to position [0, 0]
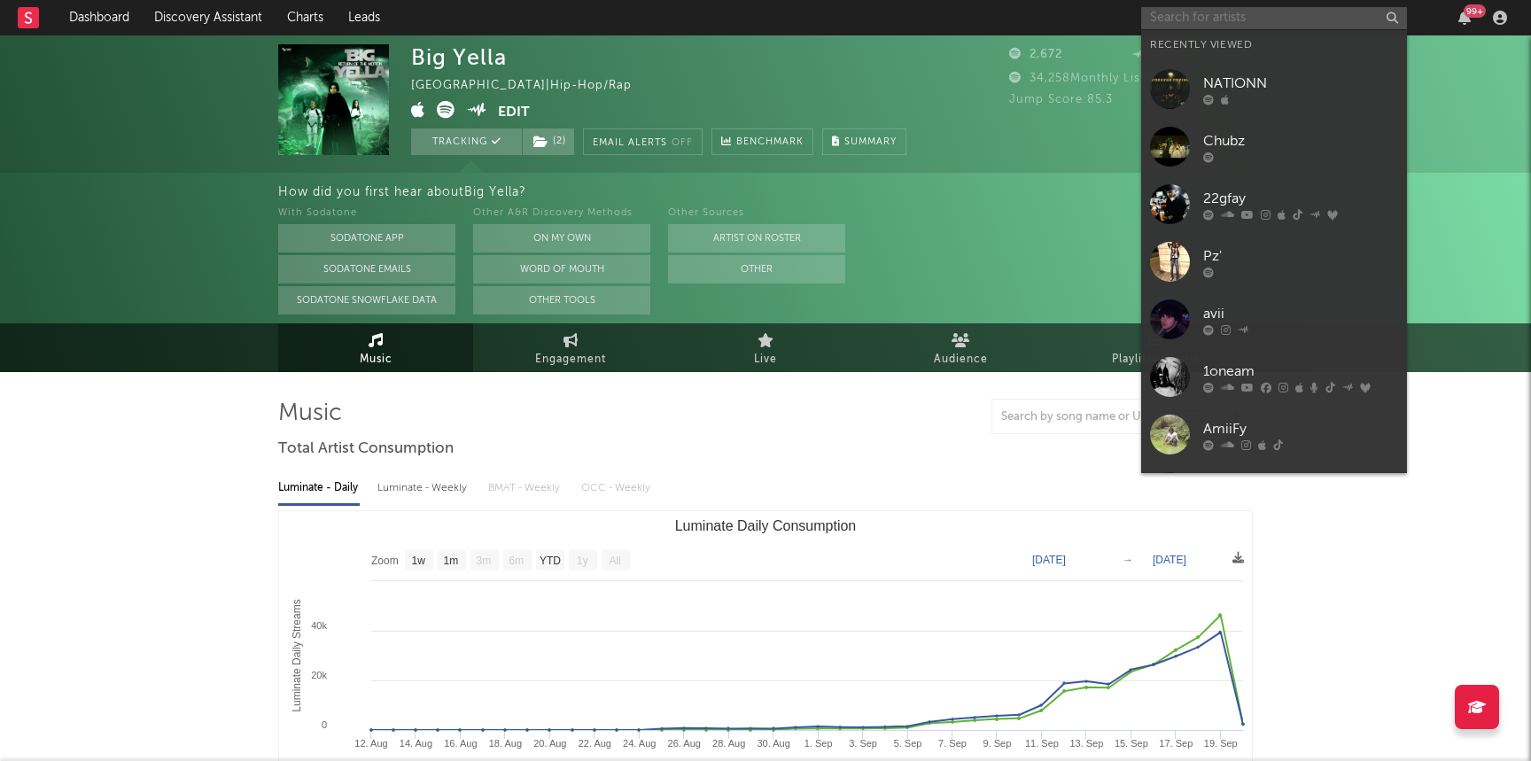
click at [1224, 15] on input "text" at bounding box center [1274, 18] width 266 height 22
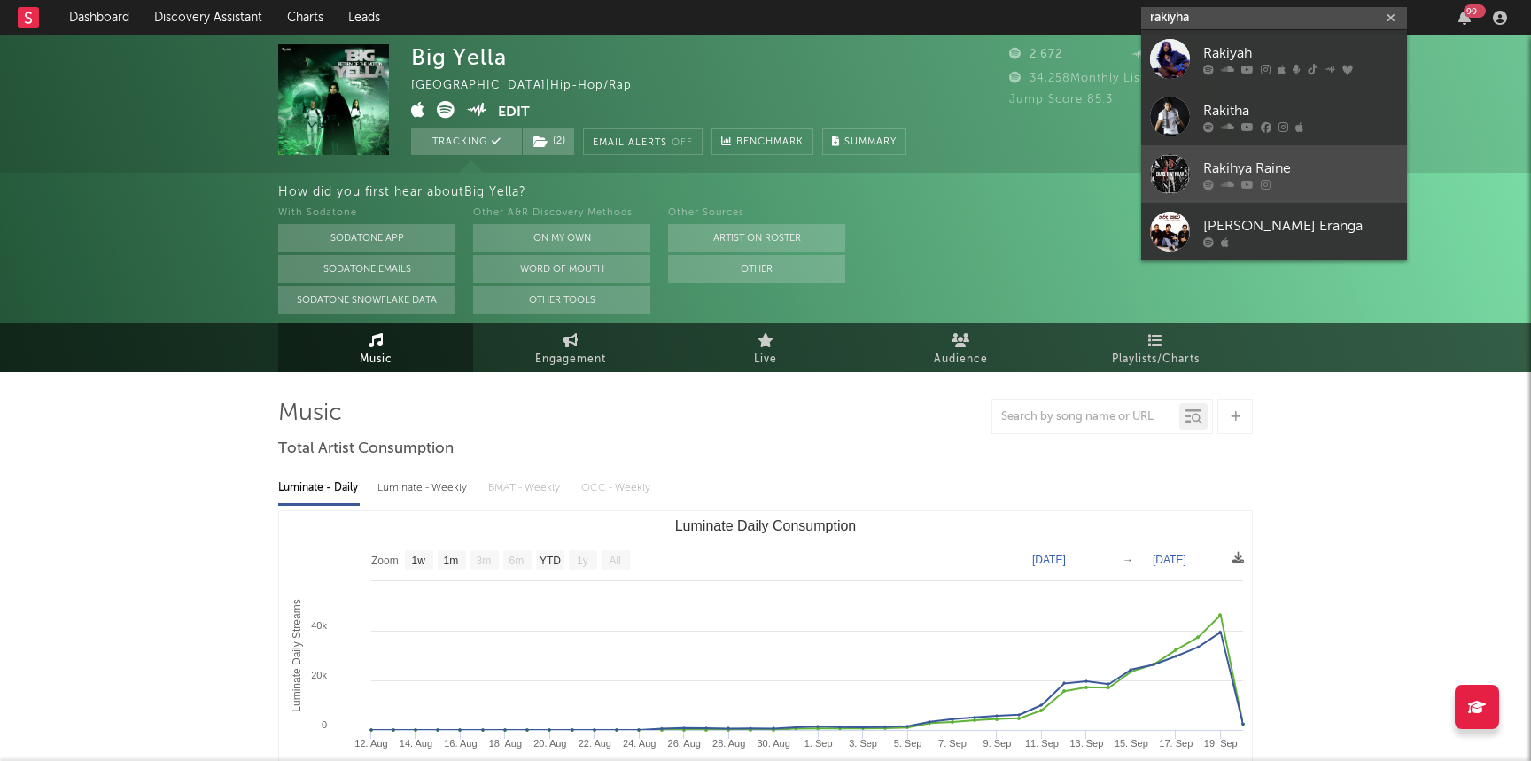
type input "rakiyha"
click at [1310, 174] on div "Rakihya Raine" at bounding box center [1300, 168] width 195 height 21
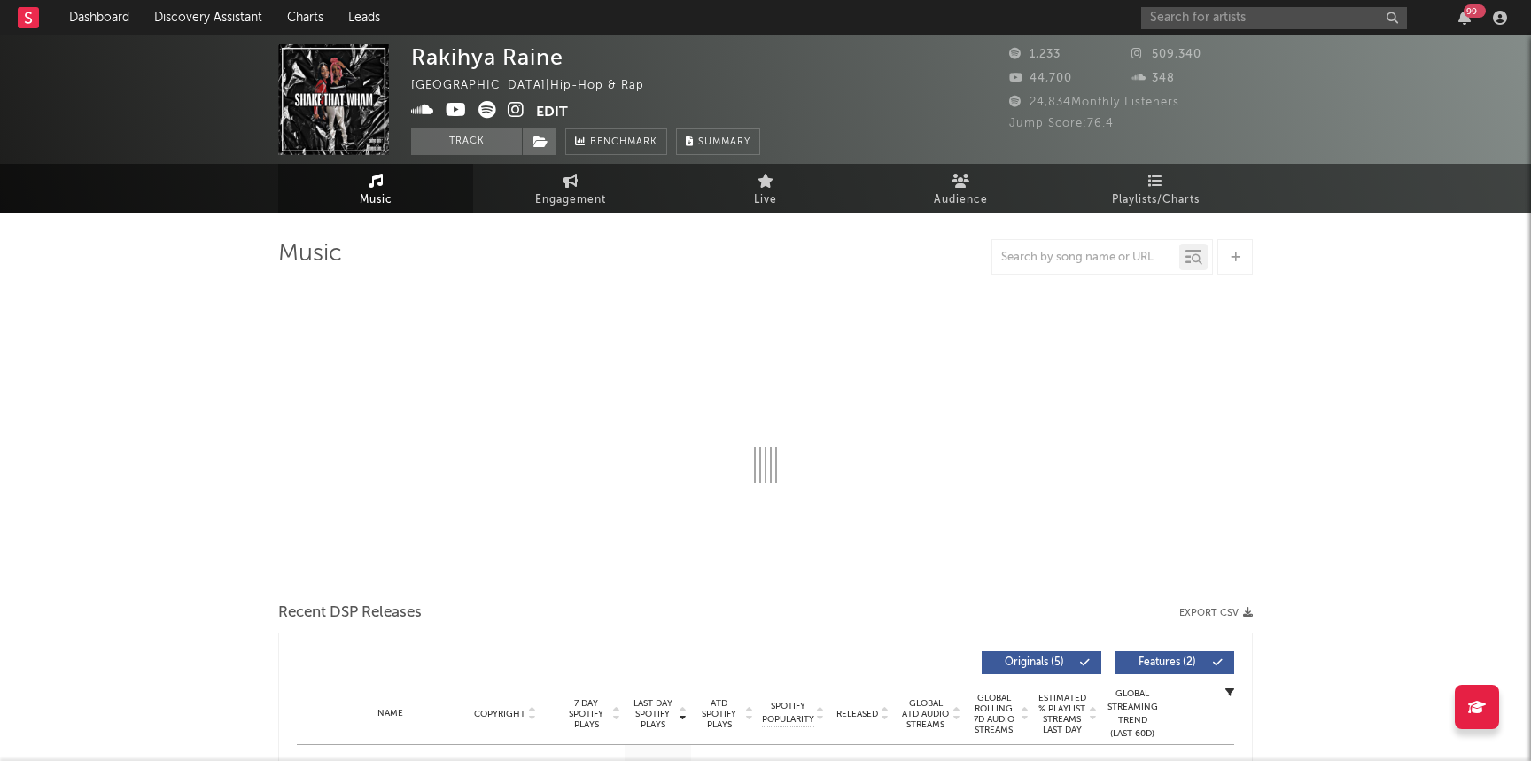
select select "1w"
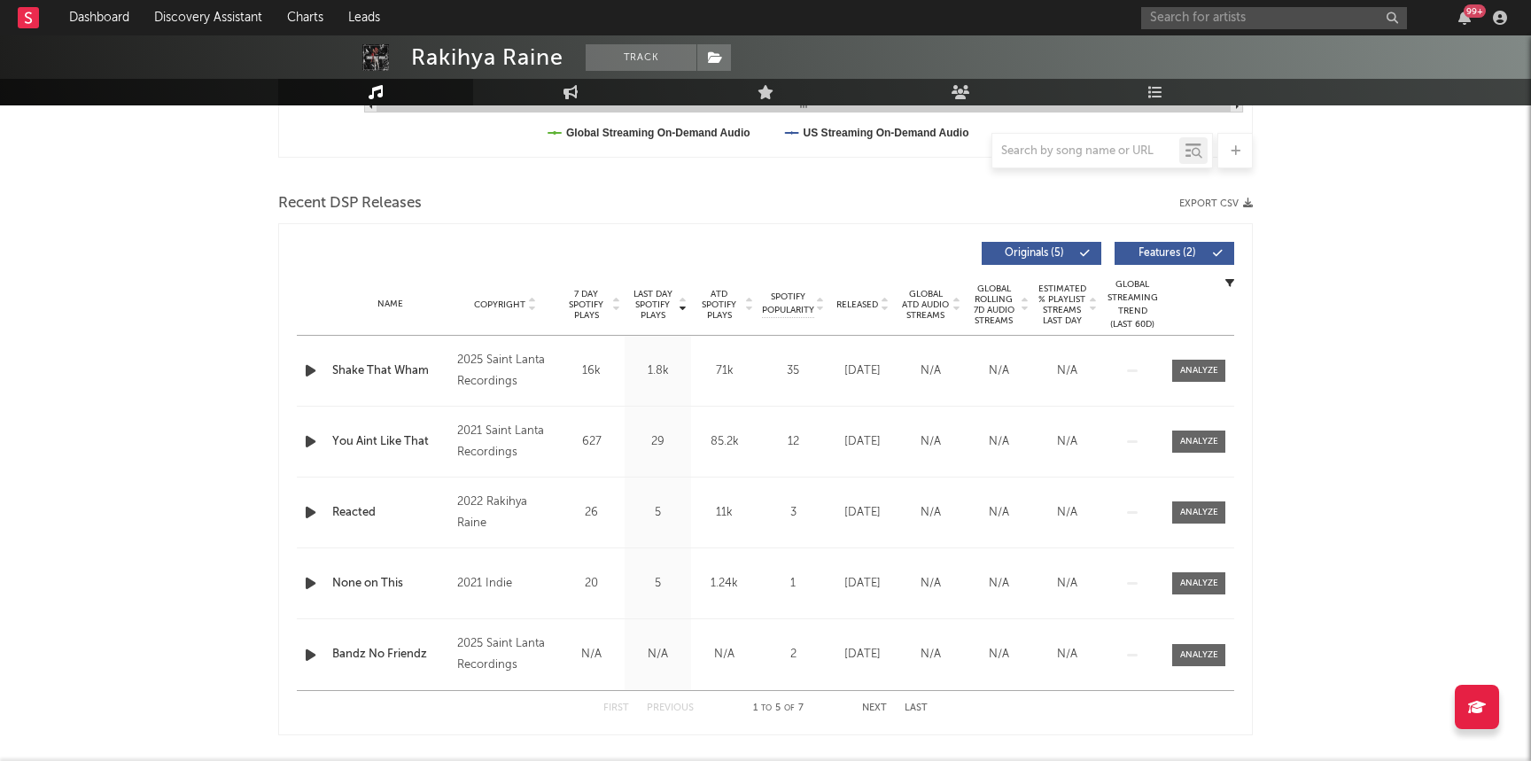
scroll to position [517, 0]
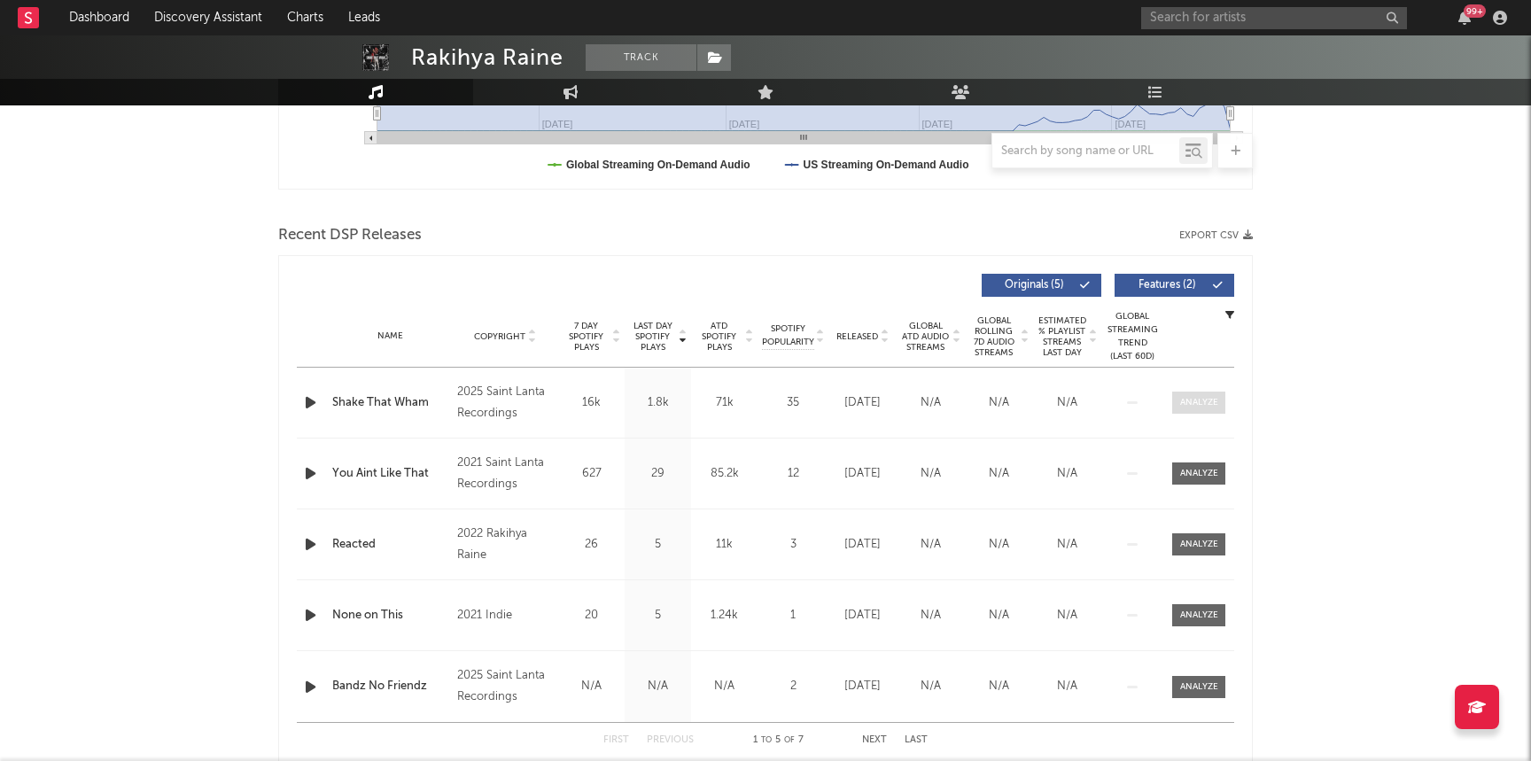
click at [1207, 397] on div at bounding box center [1199, 402] width 38 height 13
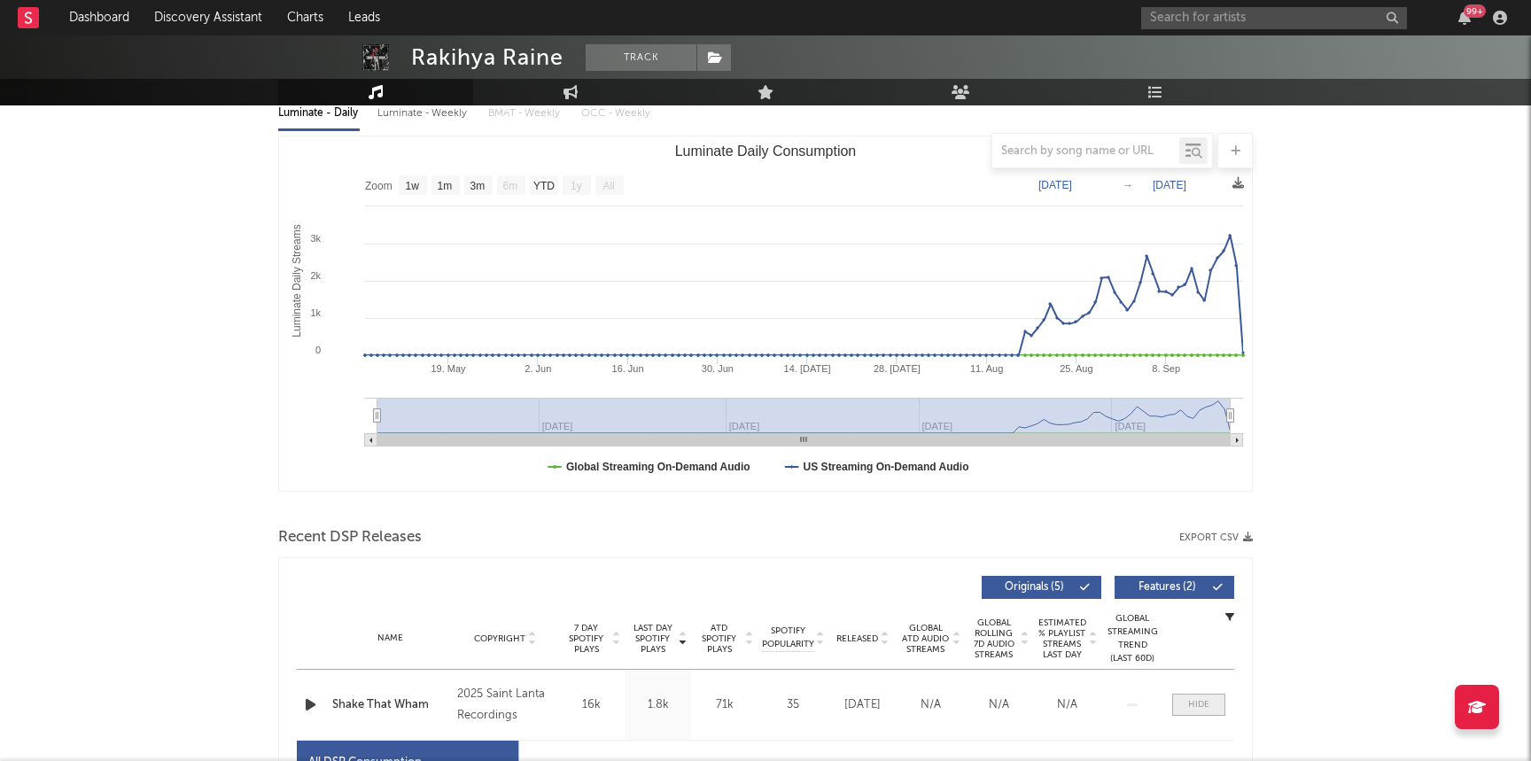
scroll to position [175, 0]
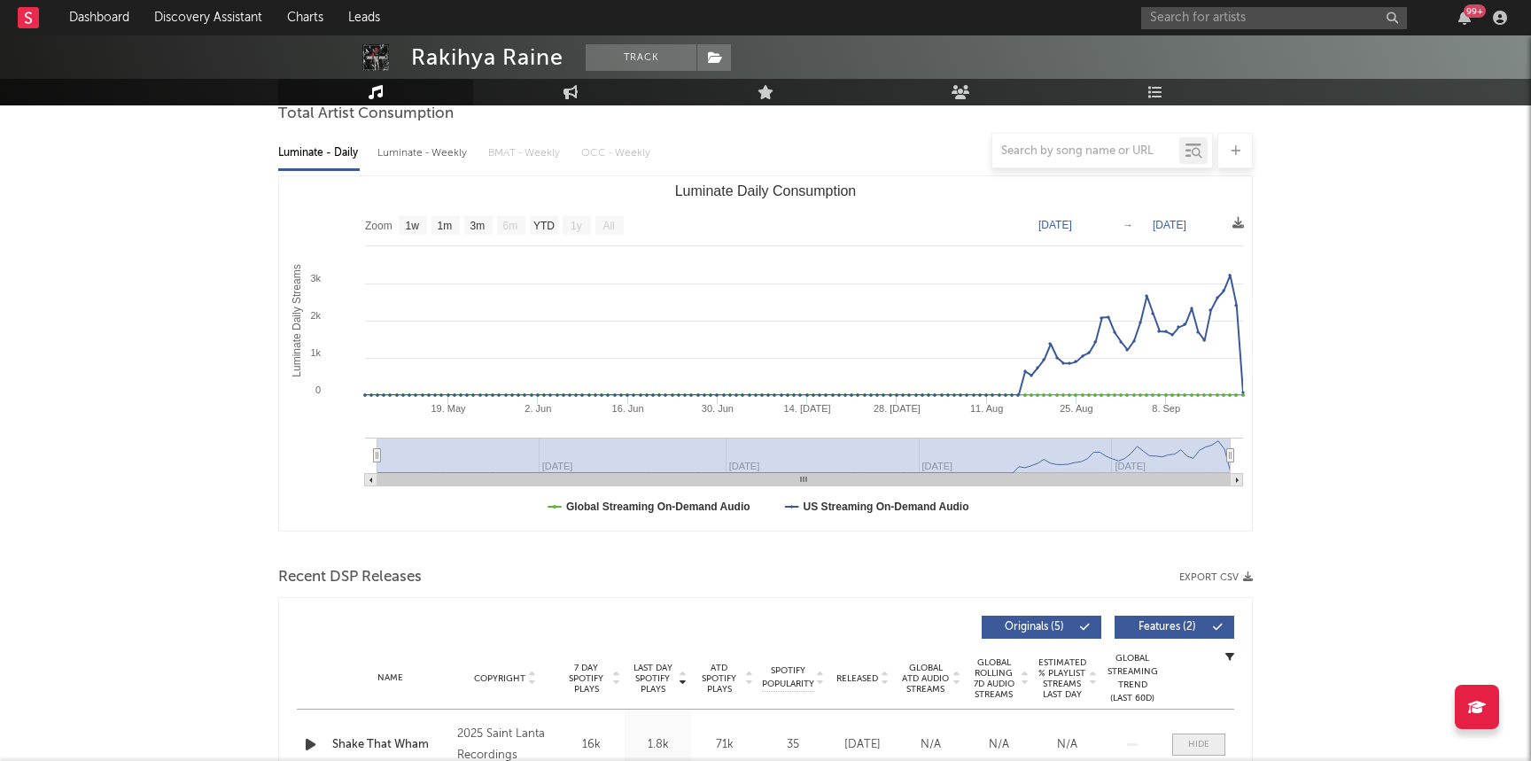
select select "1w"
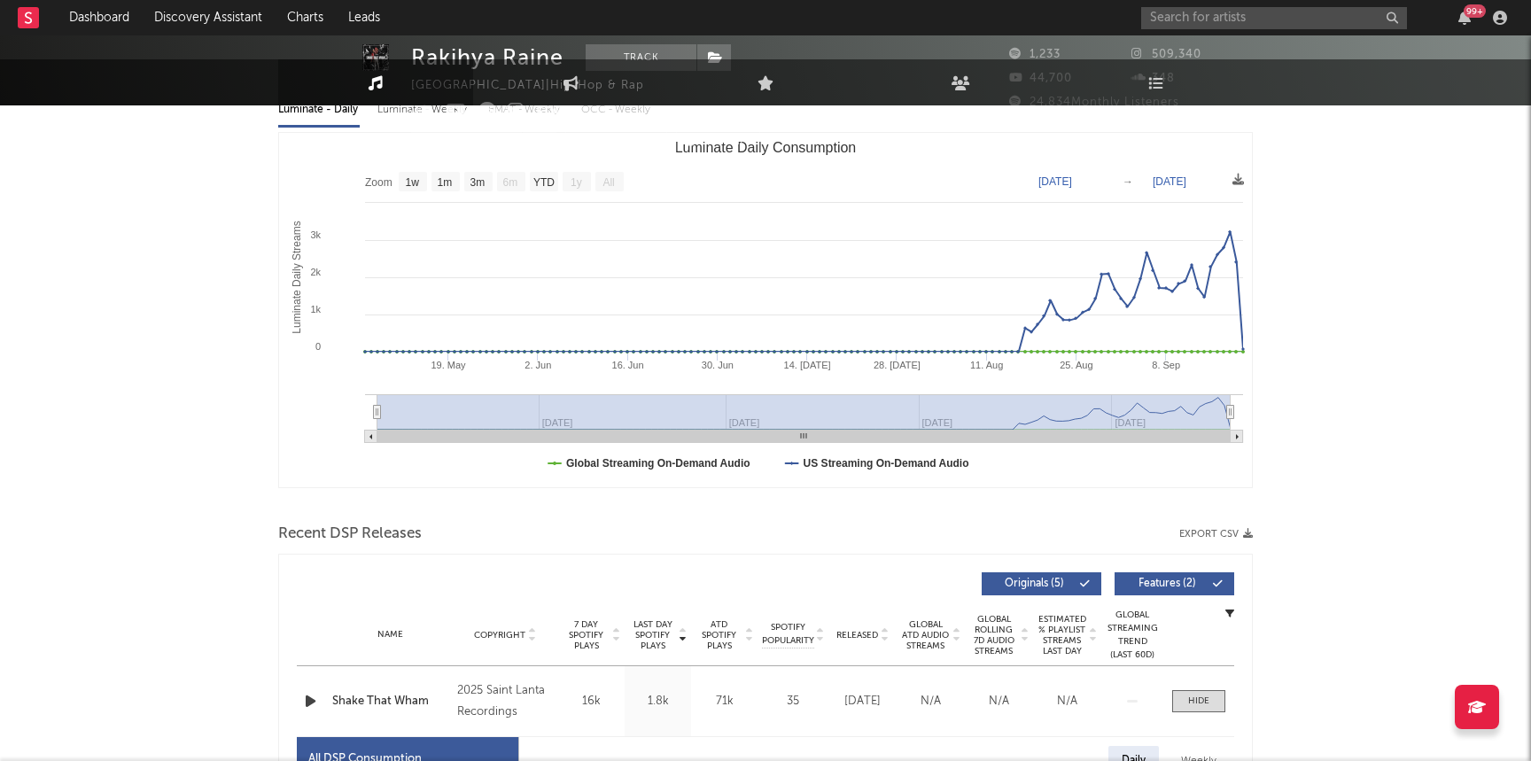
scroll to position [0, 0]
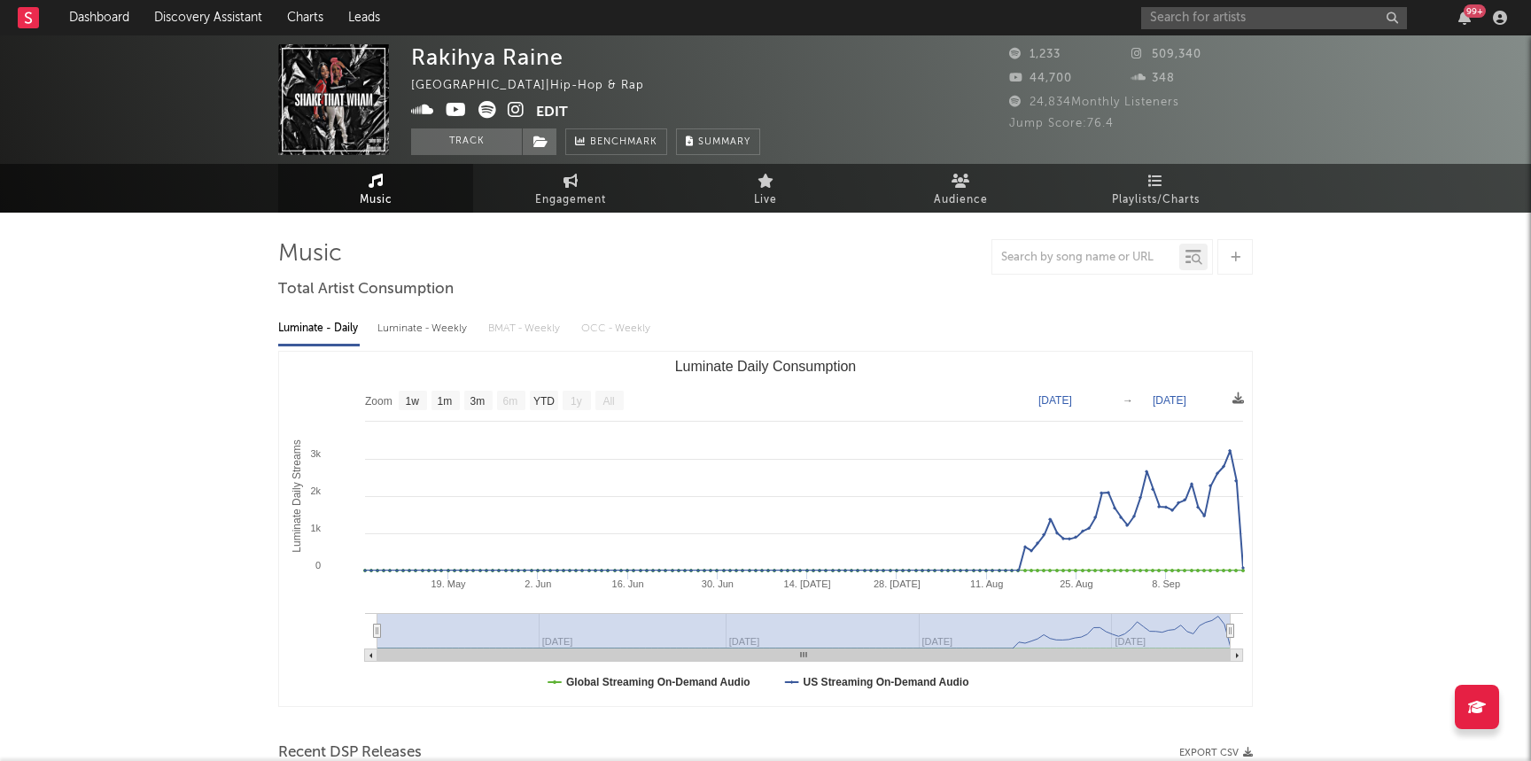
drag, startPoint x: 574, startPoint y: 53, endPoint x: 420, endPoint y: 58, distance: 154.3
click at [420, 58] on div "Rakihya Raine [GEOGRAPHIC_DATA] | Hip-hop & Rap Edit Track Benchmark Summary" at bounding box center [585, 99] width 349 height 111
click at [415, 60] on div "Rakihya Raine" at bounding box center [487, 57] width 152 height 26
copy div "Rakihya Raine"
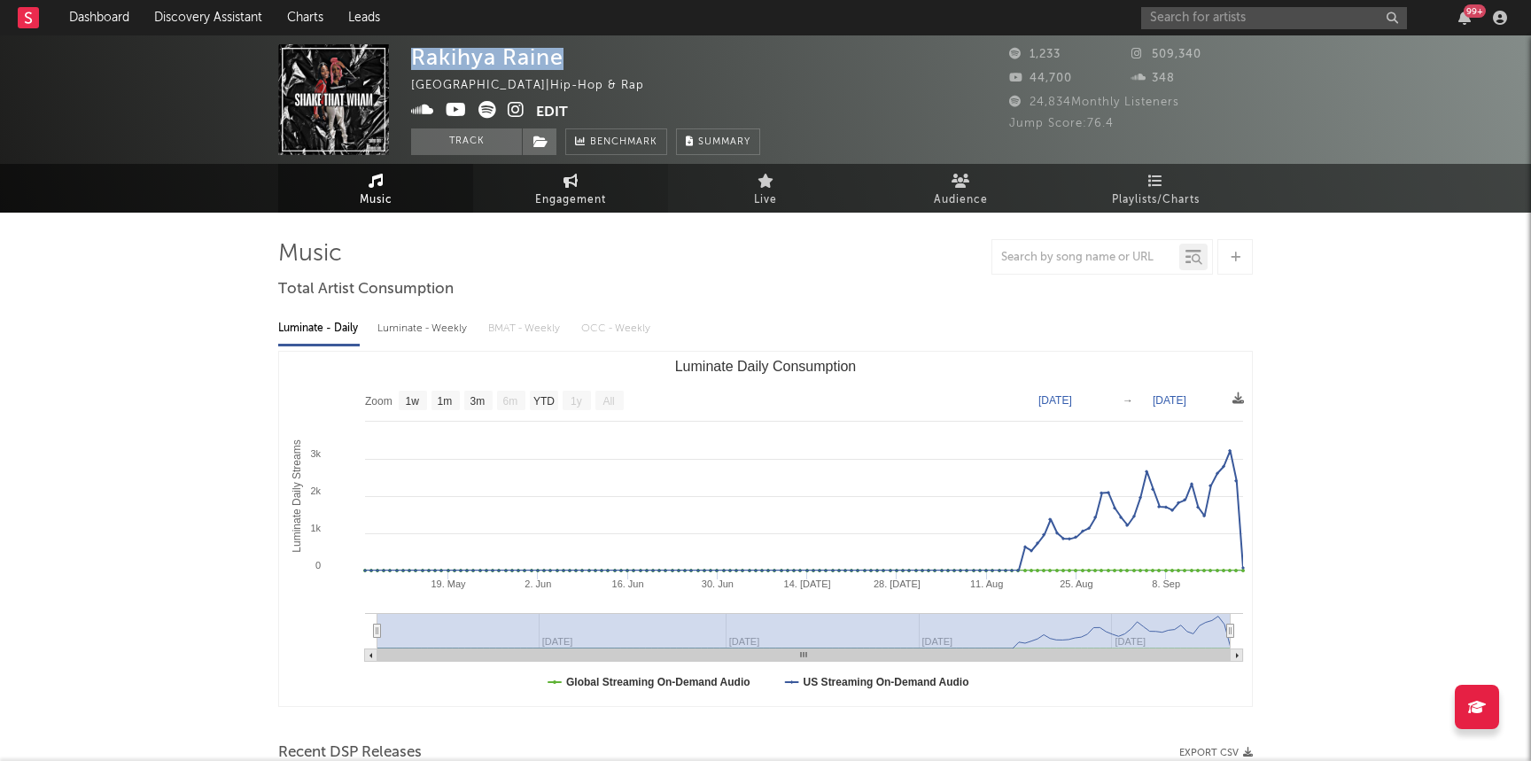
click at [592, 203] on span "Engagement" at bounding box center [570, 200] width 71 height 21
select select "1w"
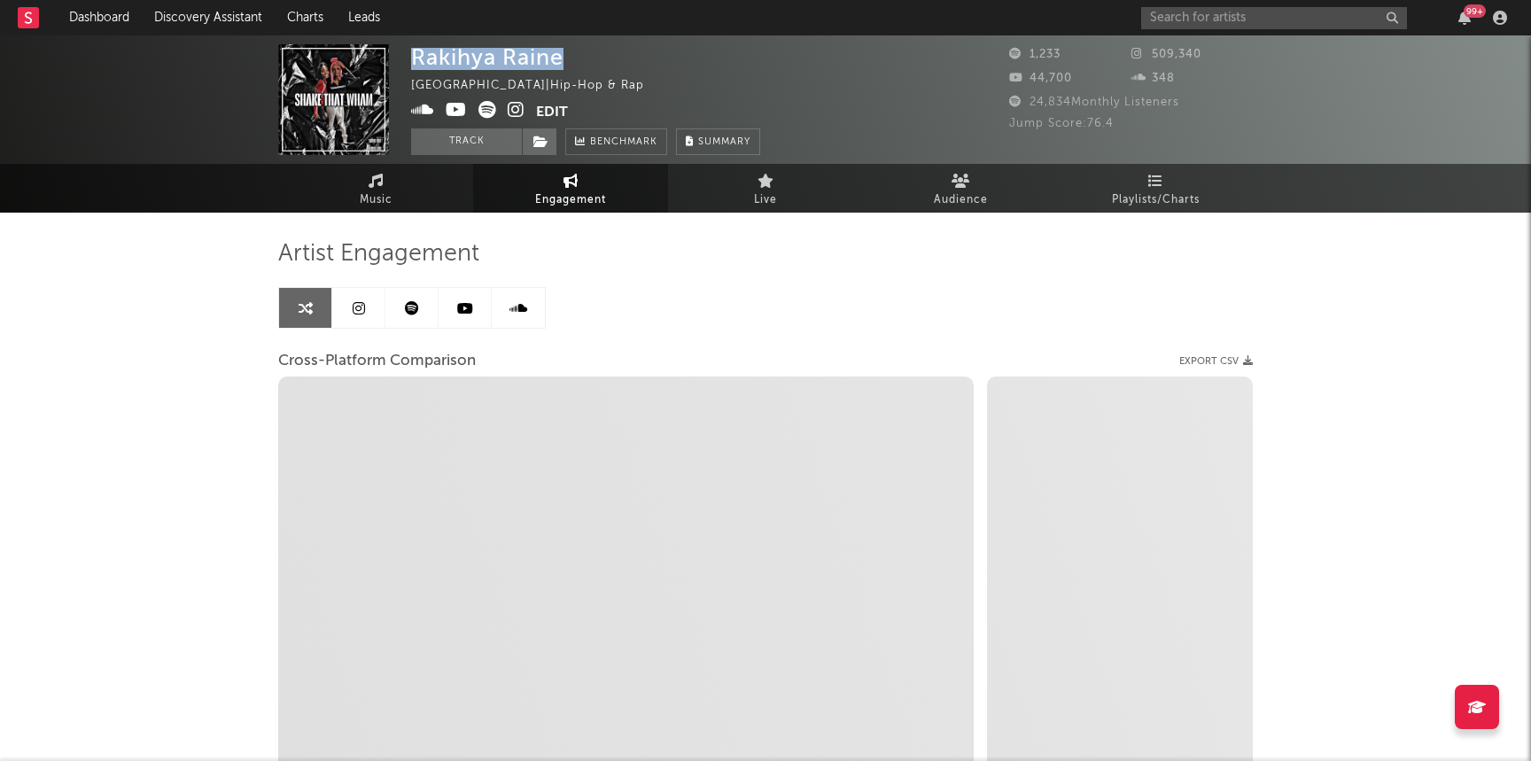
select select "1m"
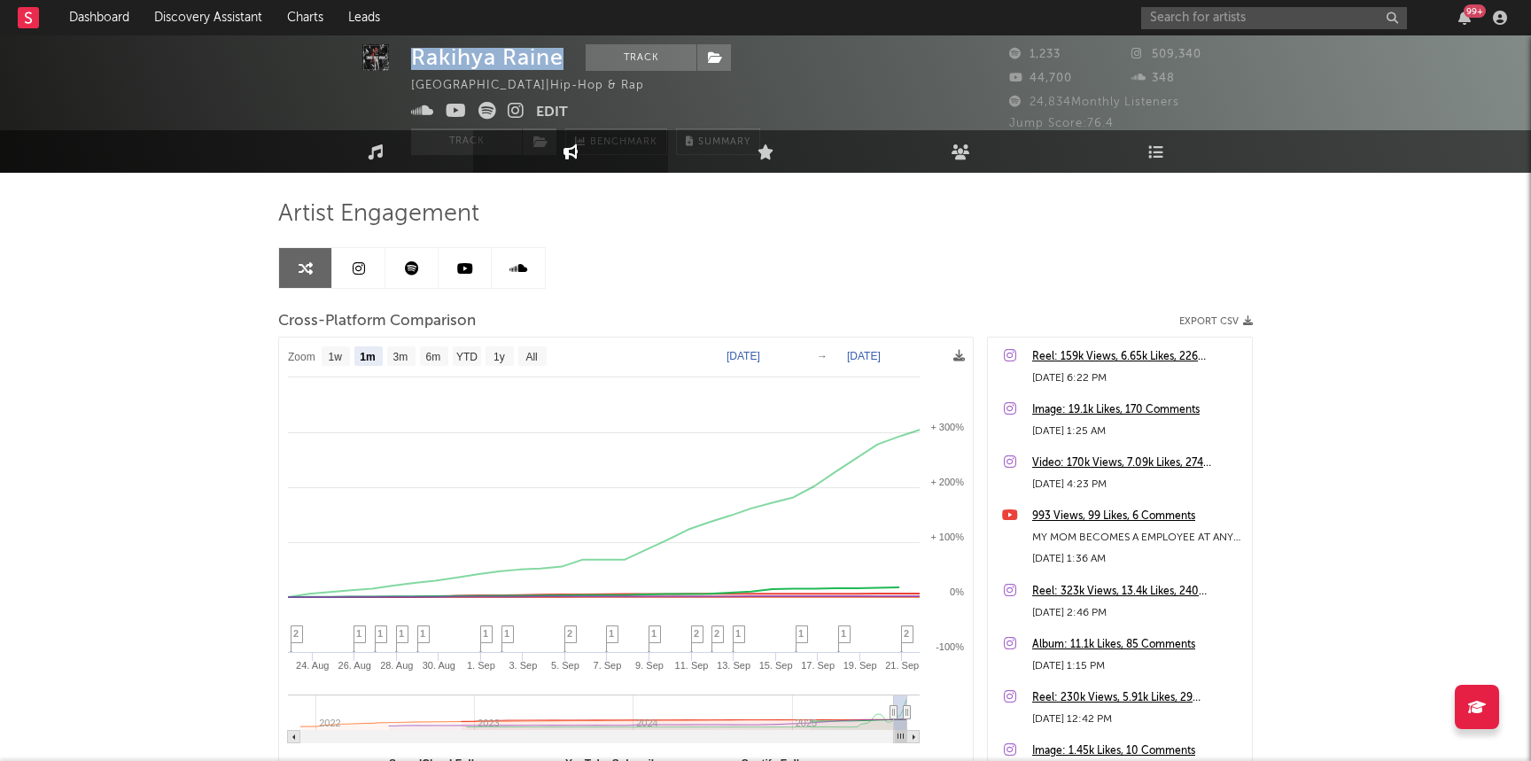
scroll to position [44, 0]
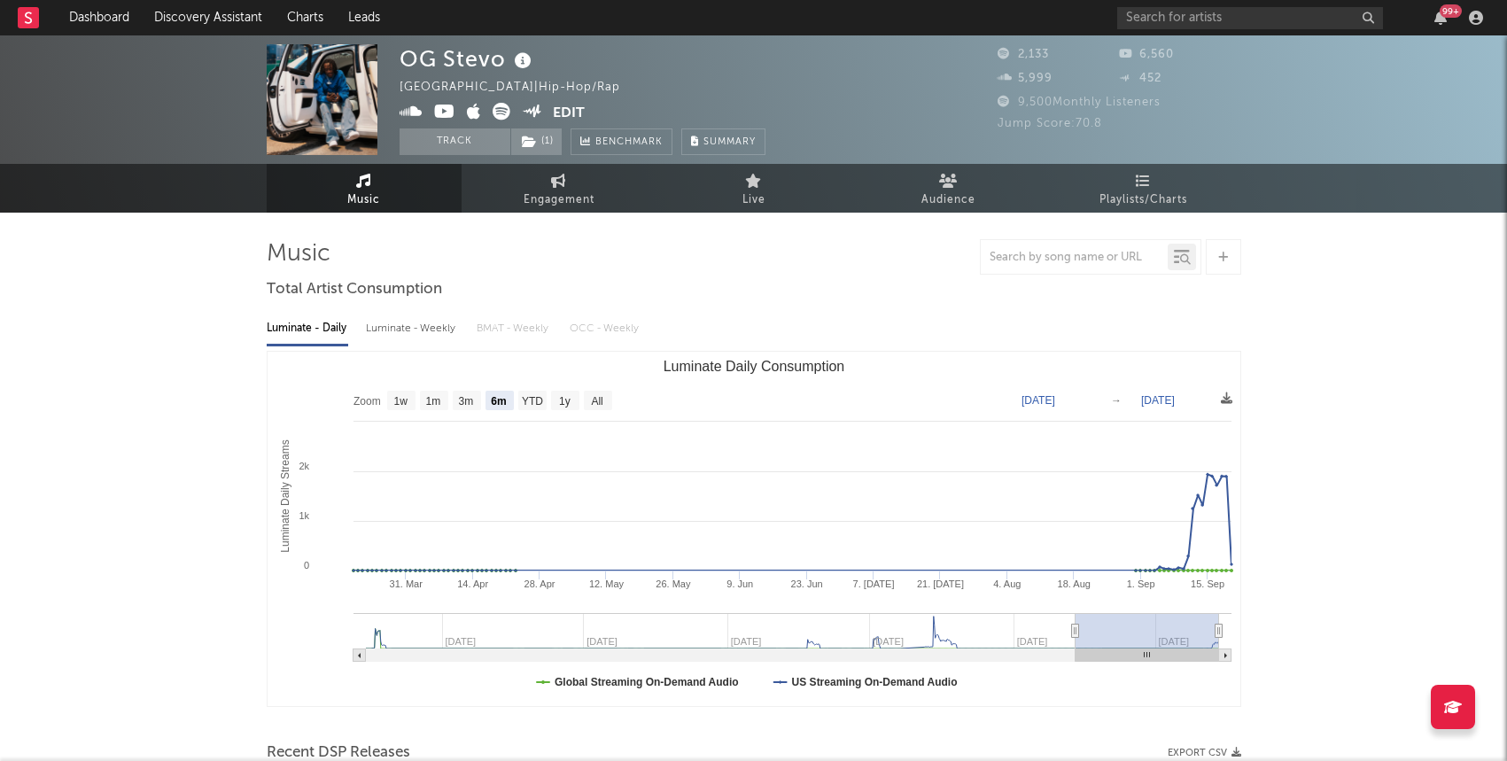
select select "6m"
select select "1w"
click at [1201, 12] on input "text" at bounding box center [1250, 18] width 266 height 22
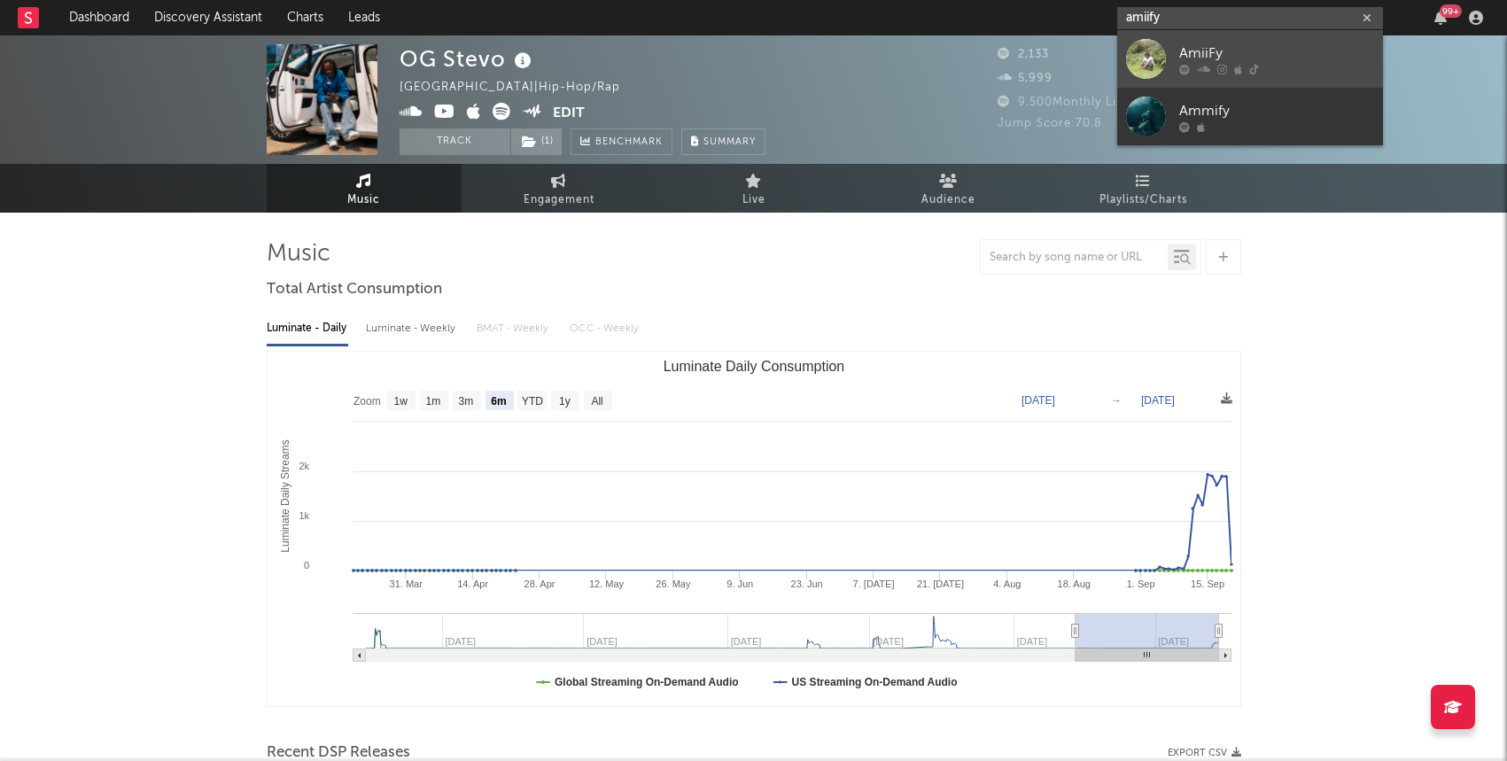
type input "amiify"
click at [1238, 66] on icon at bounding box center [1238, 69] width 8 height 11
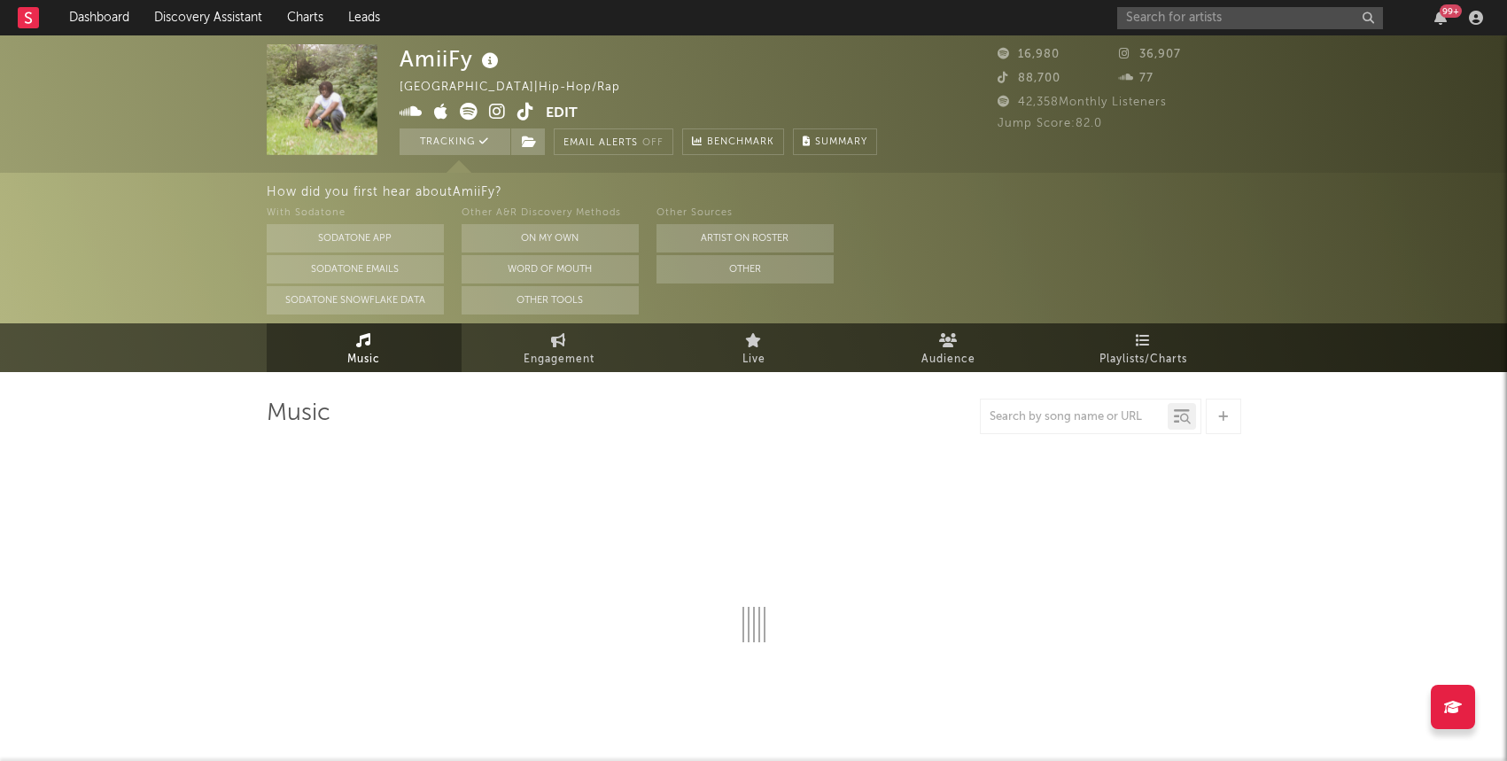
select select "1w"
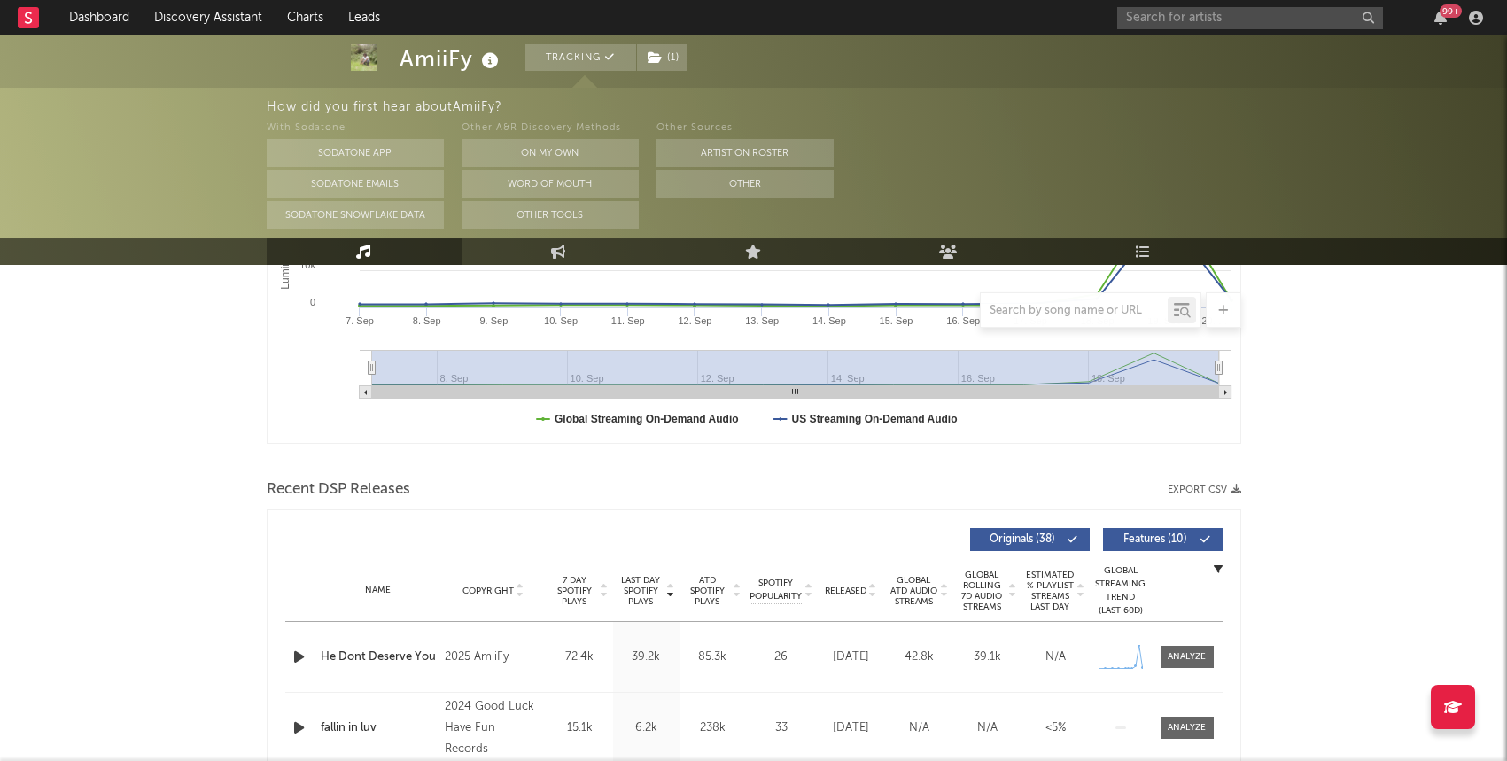
scroll to position [484, 0]
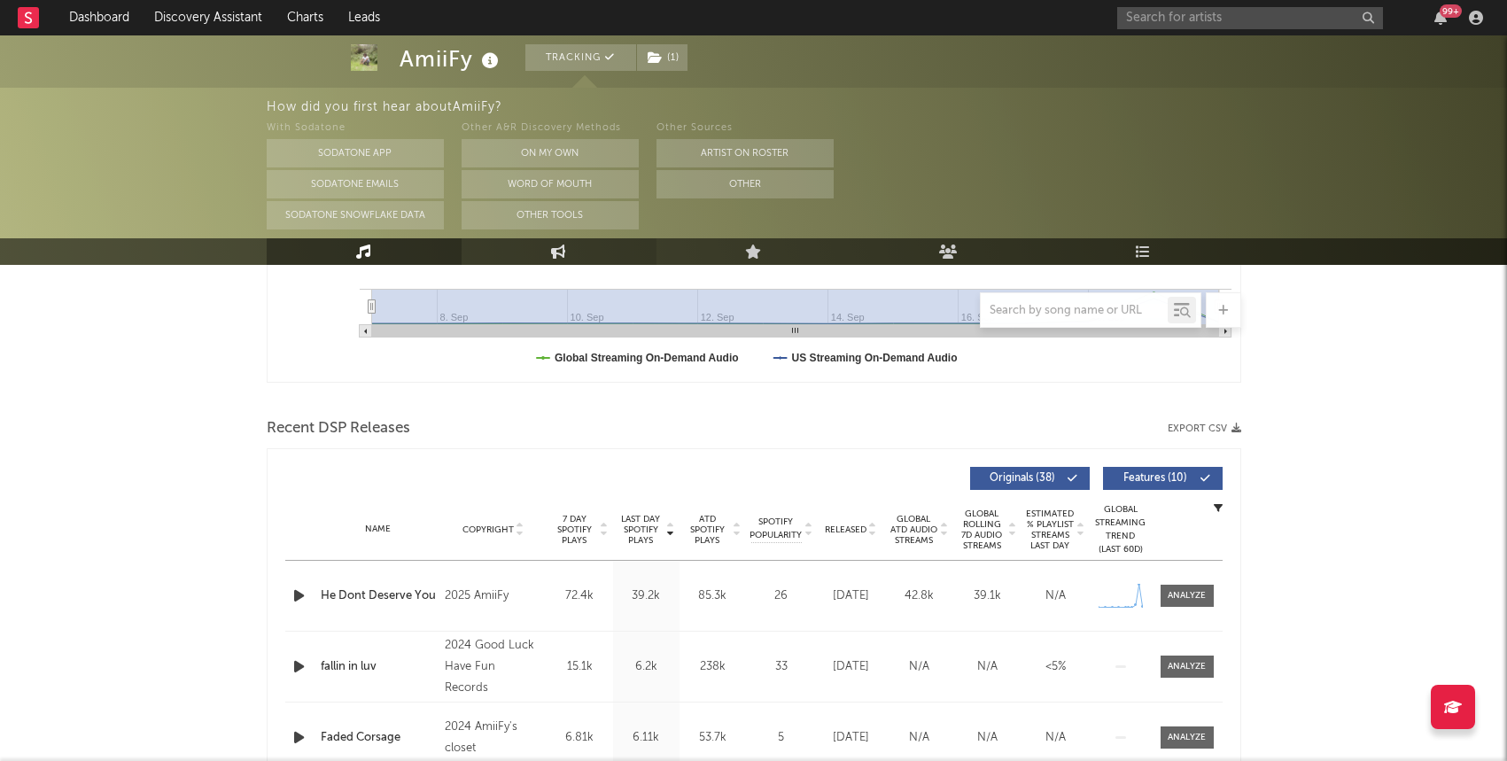
click at [541, 252] on link "Engagement" at bounding box center [559, 251] width 195 height 27
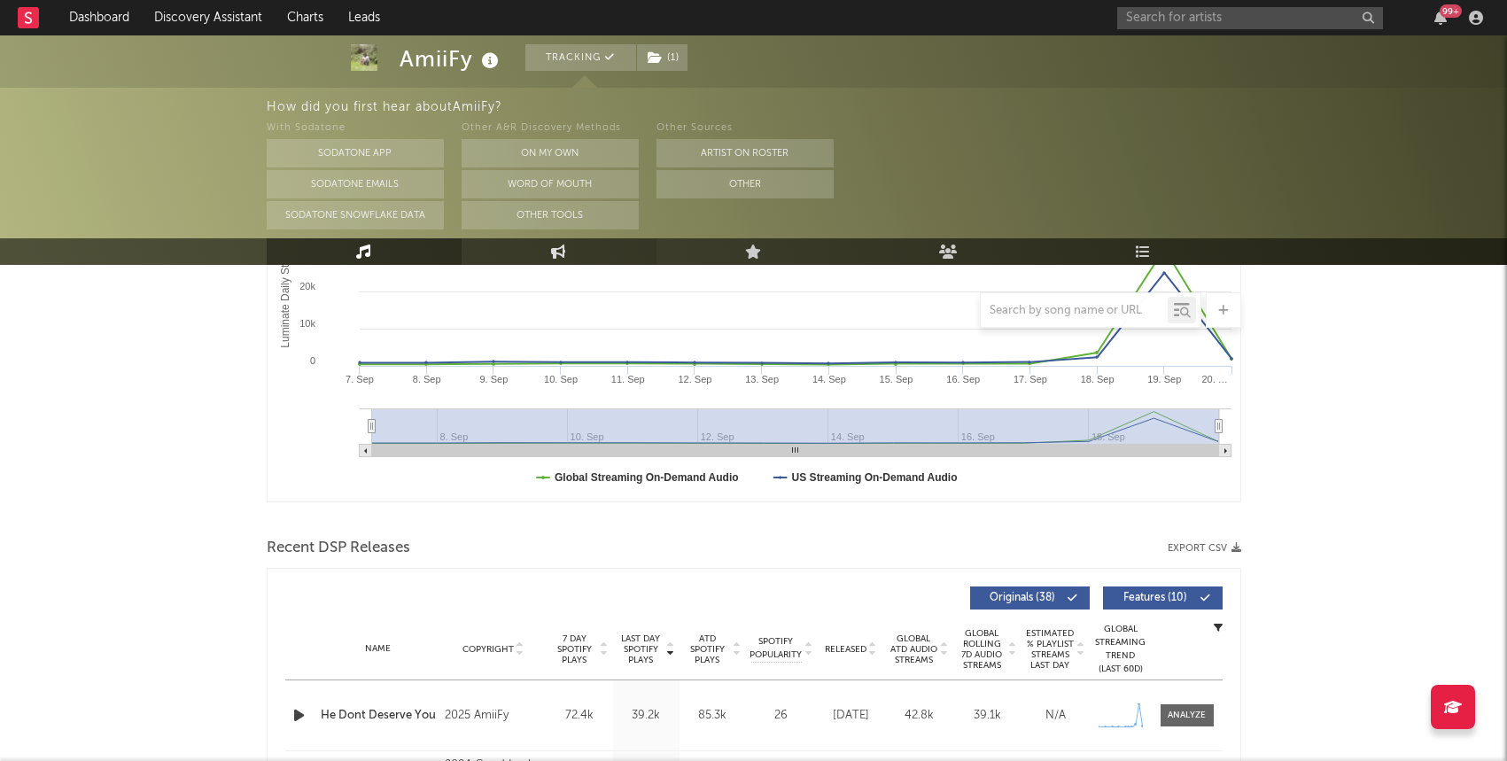
select select "1w"
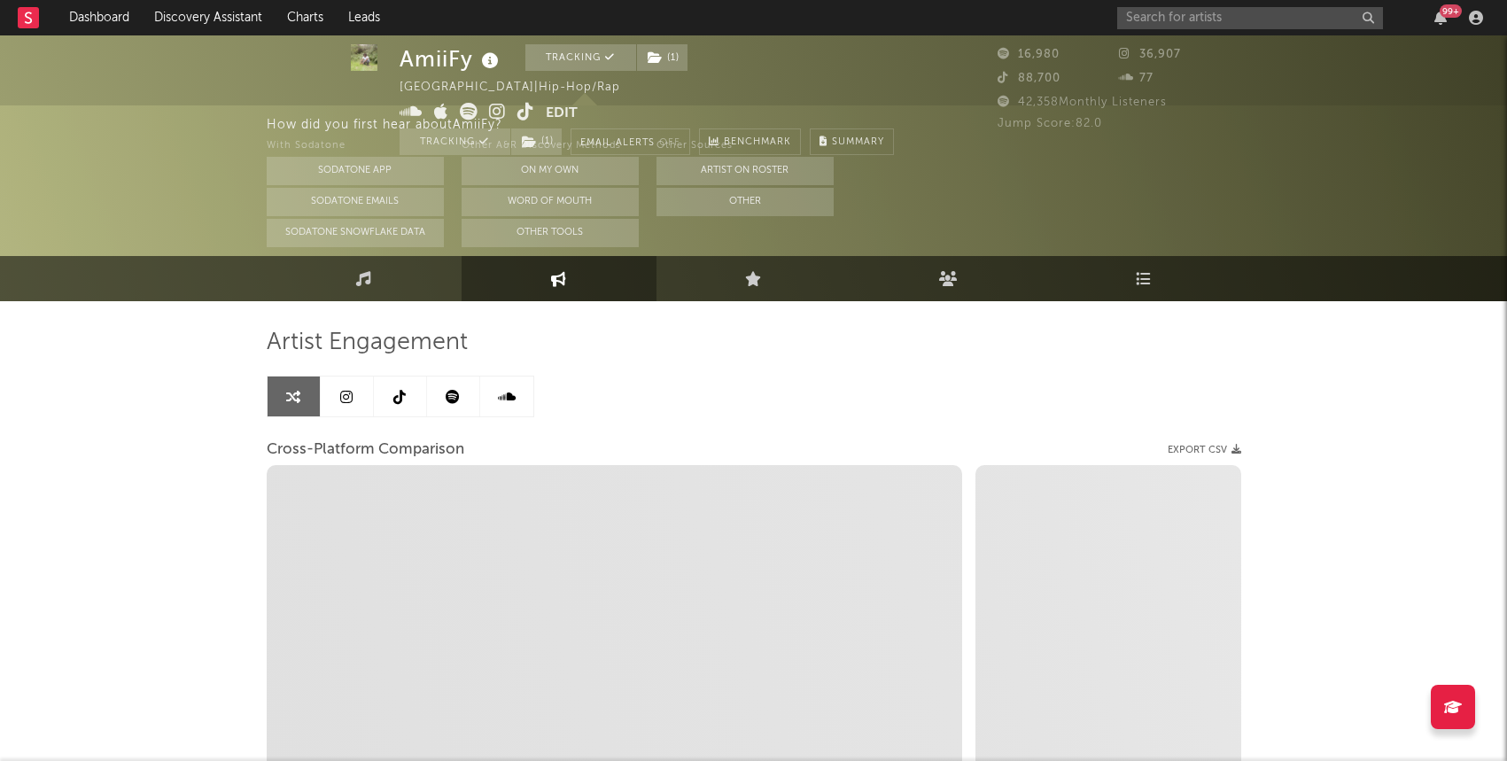
scroll to position [0, 0]
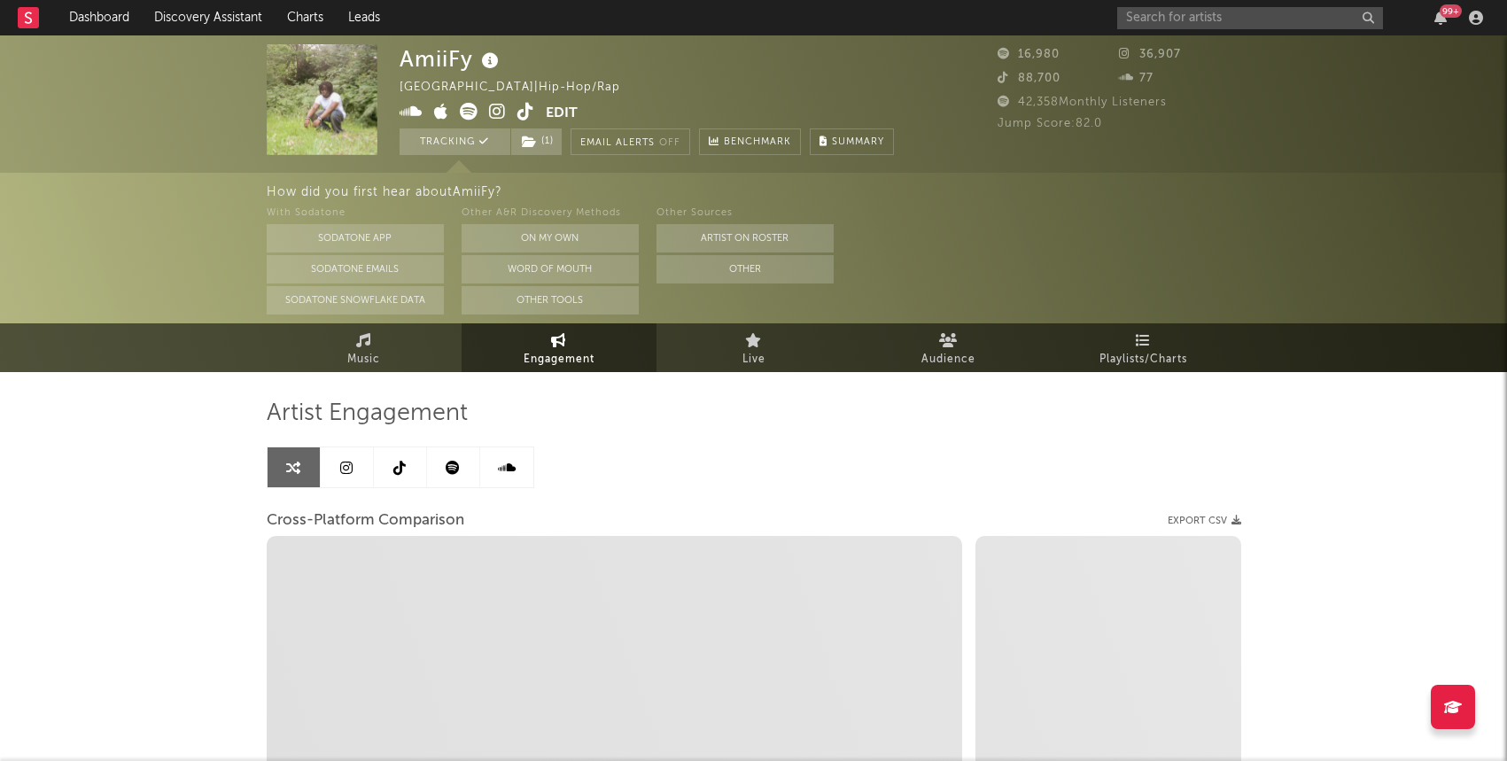
select select "1m"
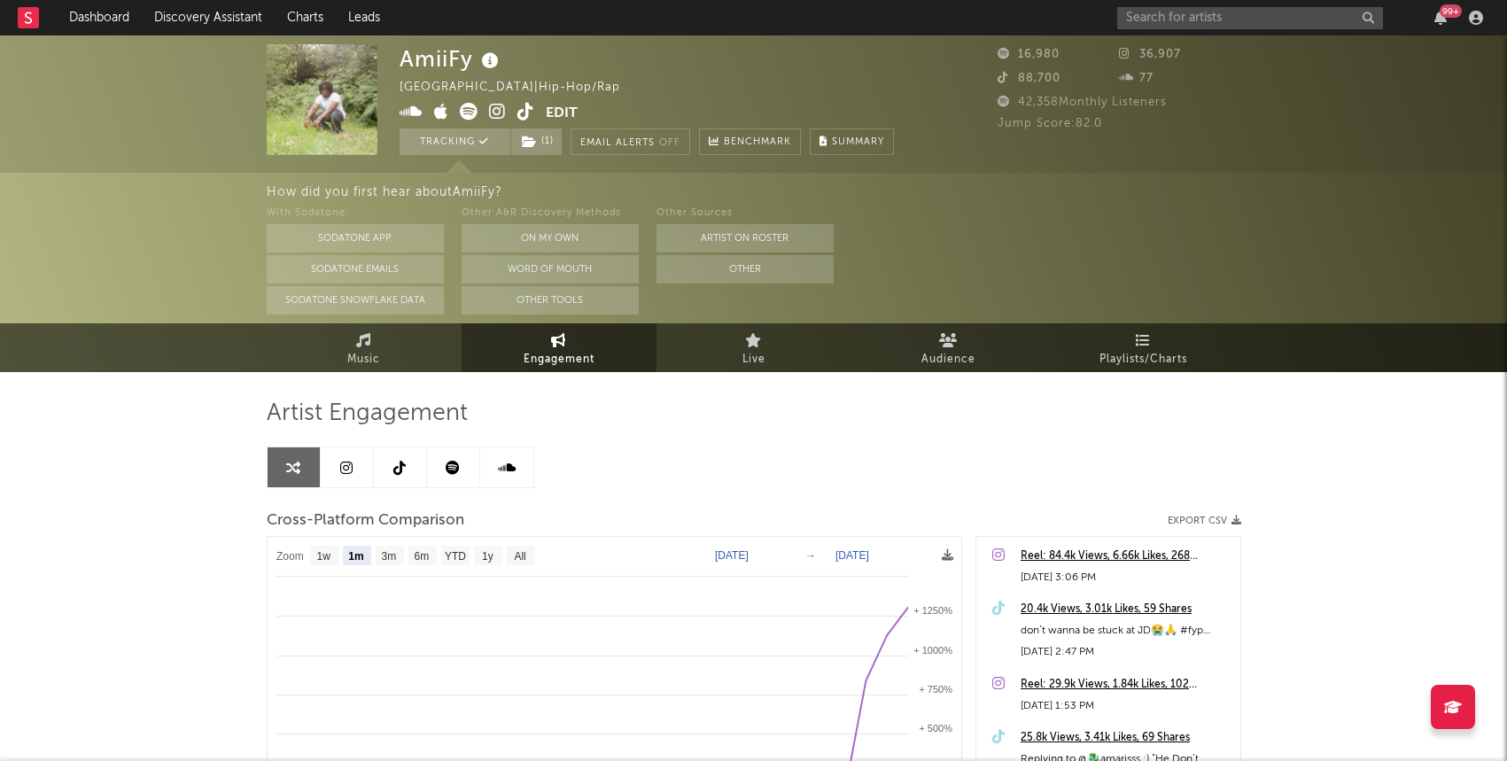
click at [526, 110] on icon at bounding box center [525, 112] width 17 height 18
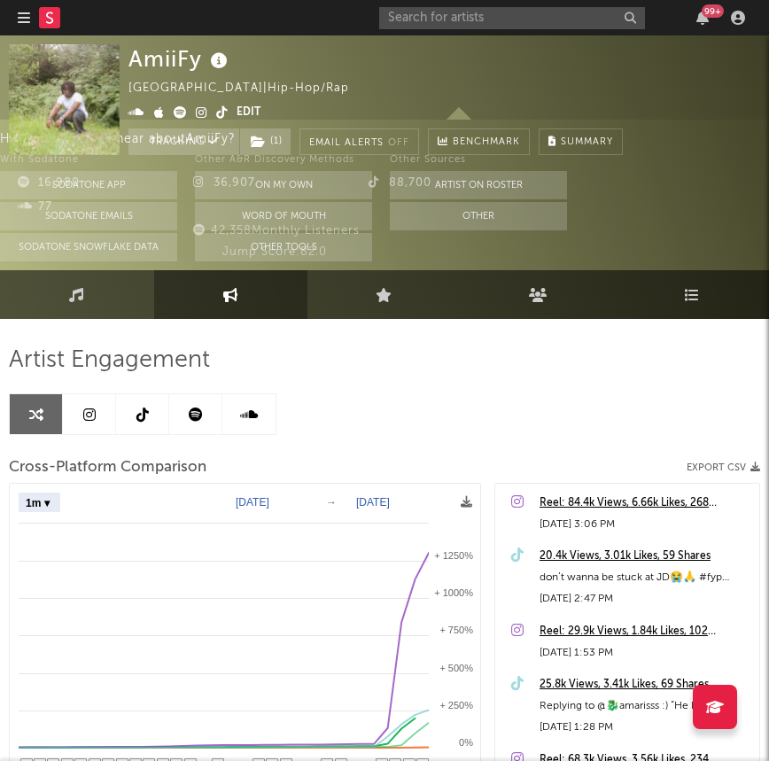
select select "1m"
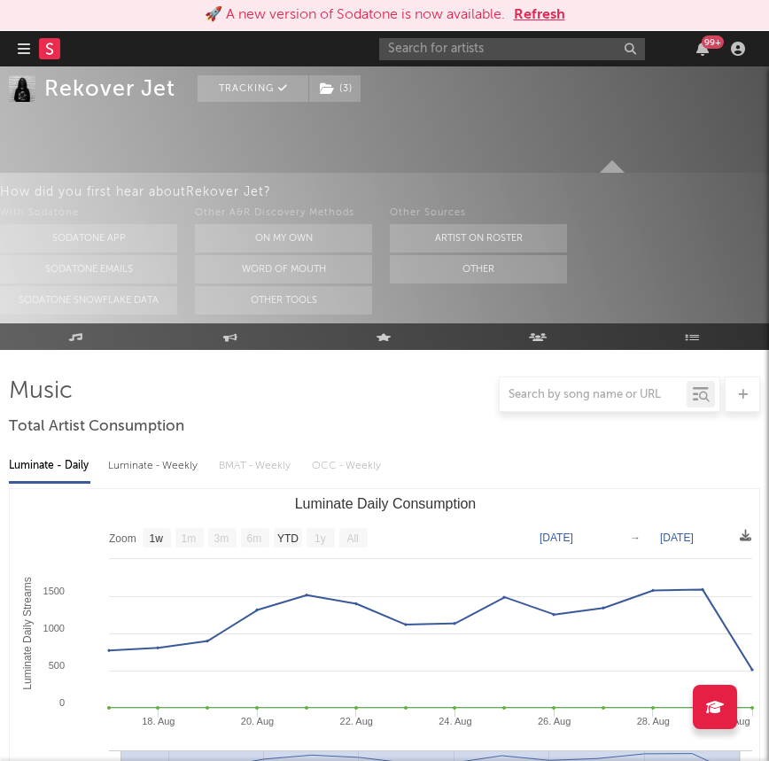
select select "1w"
